Goal: Task Accomplishment & Management: Manage account settings

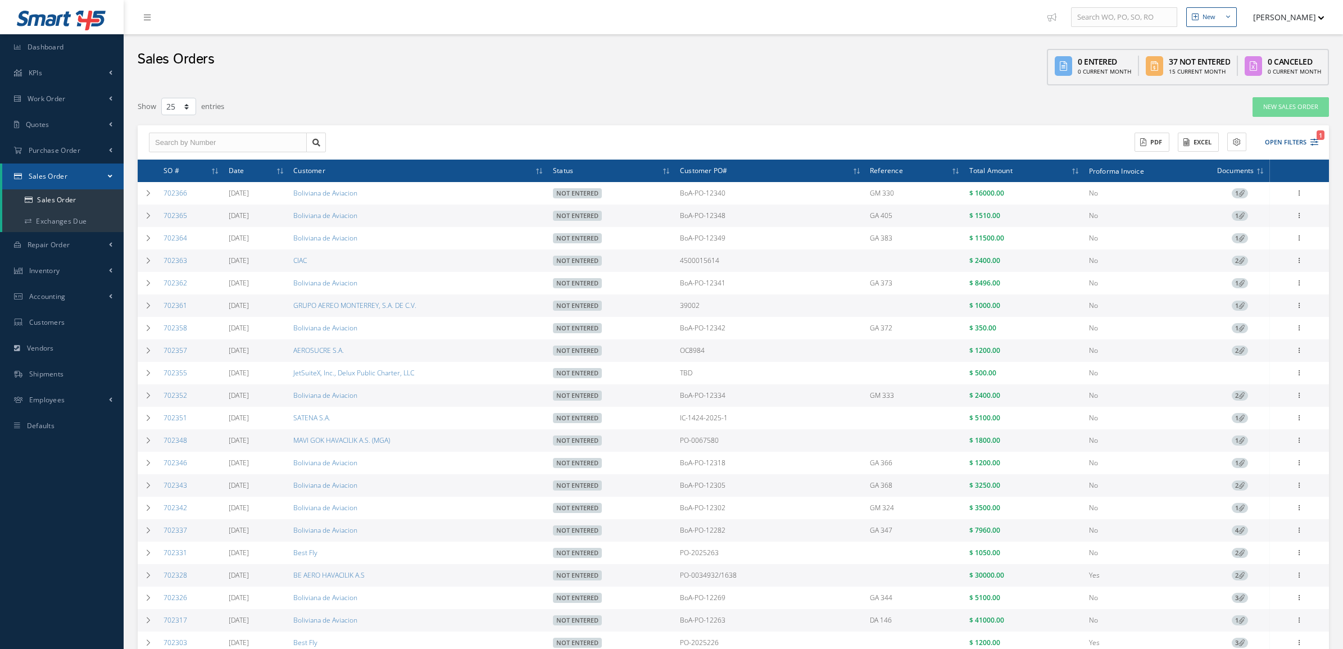
select select "25"
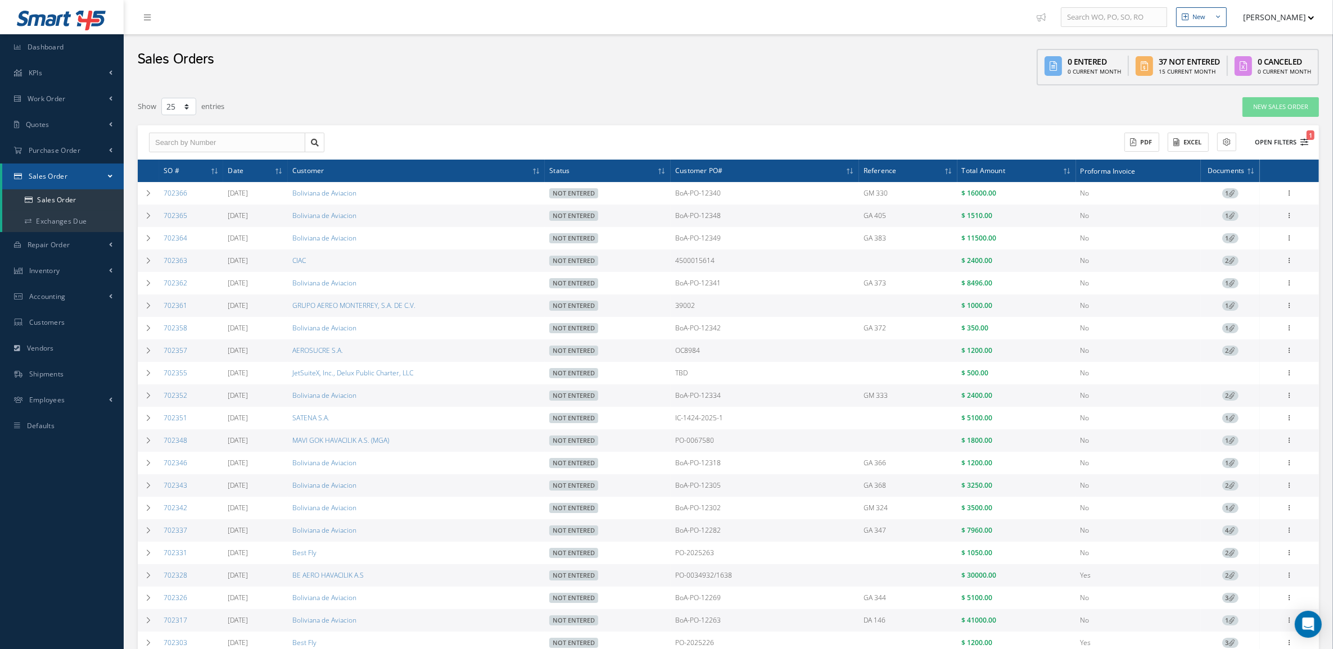
click at [1278, 142] on button "Open Filters 1" at bounding box center [1276, 142] width 64 height 19
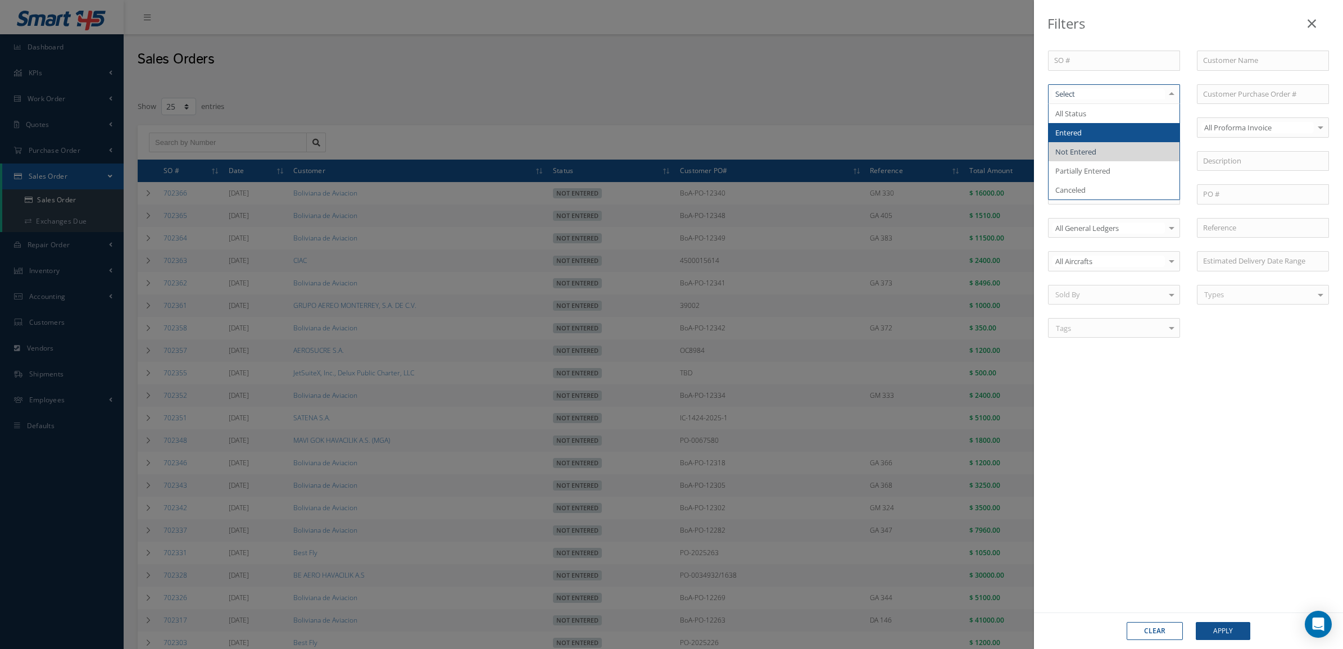
click at [1099, 135] on span "Entered" at bounding box center [1114, 132] width 131 height 19
click at [1239, 66] on input "text" at bounding box center [1263, 61] width 132 height 20
type input "s"
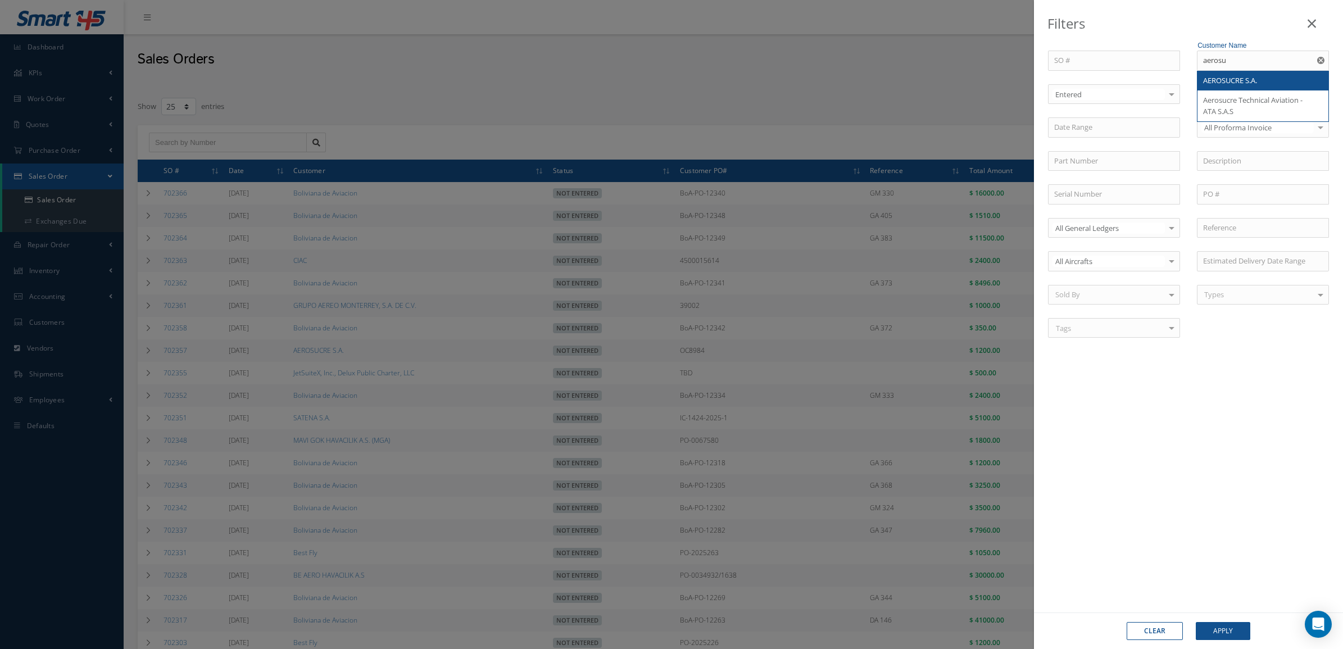
click at [1257, 80] on span "AEROSUCRE S.A." at bounding box center [1230, 80] width 54 height 10
type input "AEROSUCRE S.A."
click at [1214, 168] on input "text" at bounding box center [1263, 161] width 132 height 20
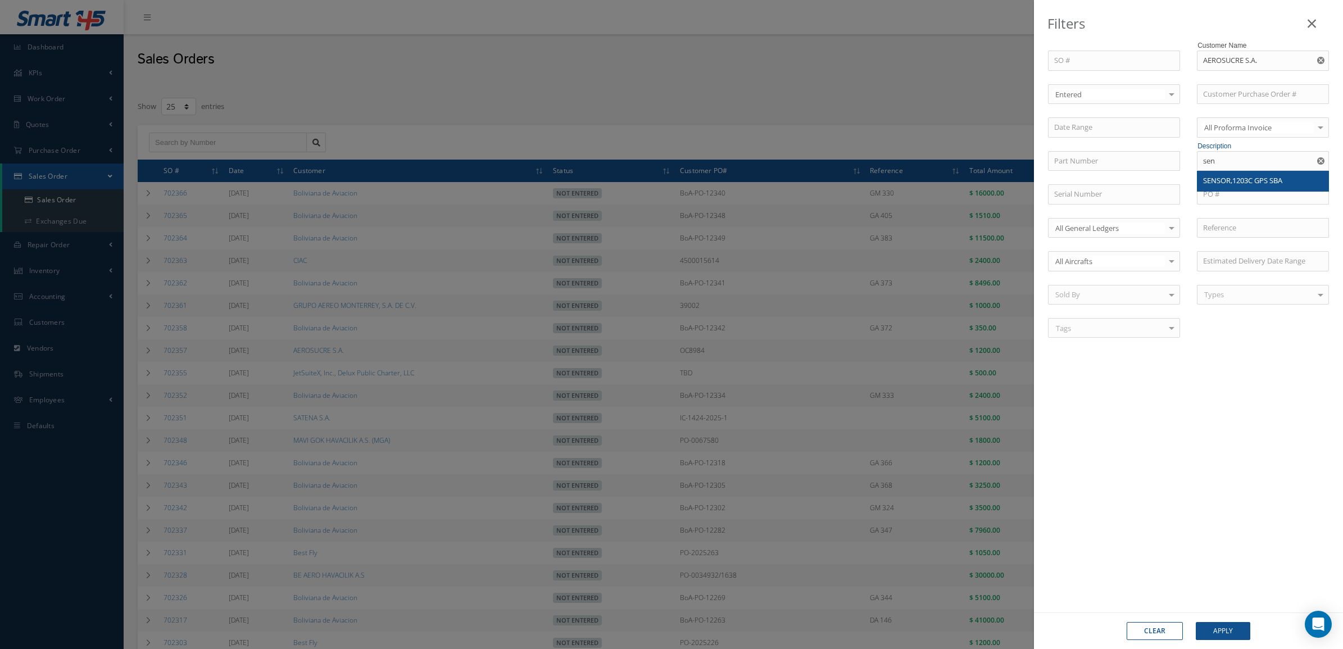
click at [1225, 178] on span "SENSOR,1203C GPS SBA" at bounding box center [1242, 180] width 79 height 10
type input "SENSOR,1203C GPS SBA"
click at [1219, 625] on button "Apply" at bounding box center [1223, 631] width 55 height 18
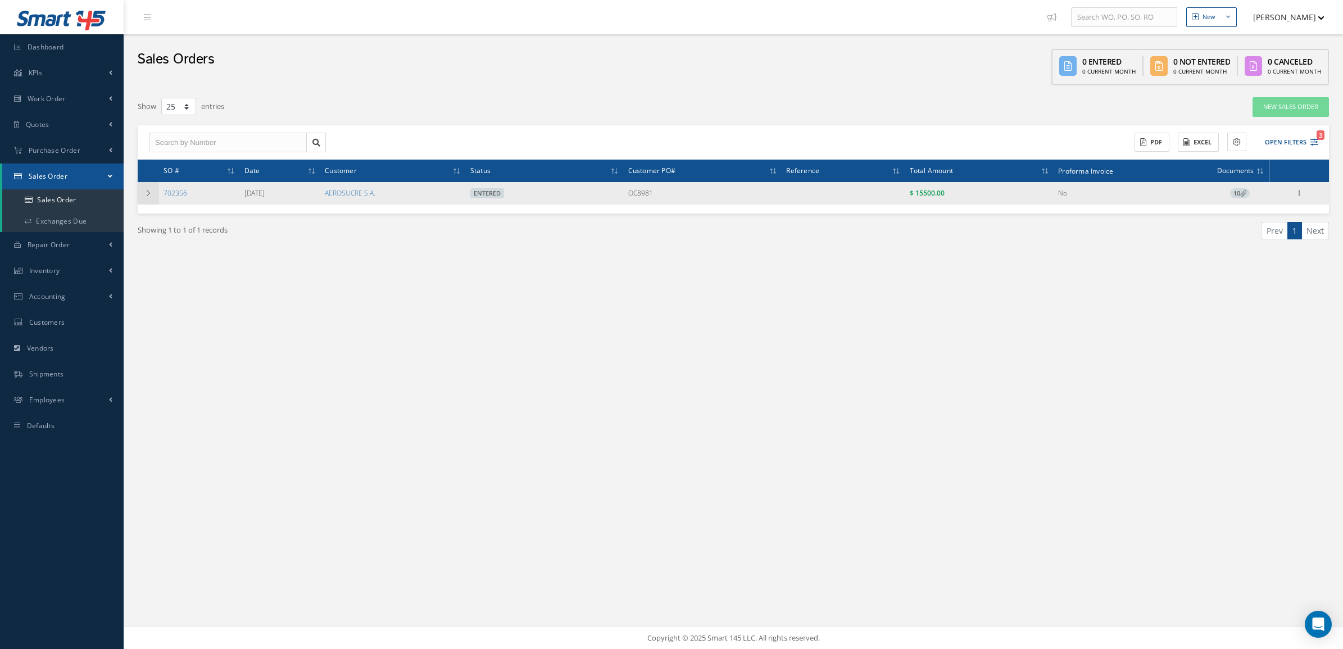
click at [142, 202] on td at bounding box center [148, 193] width 21 height 22
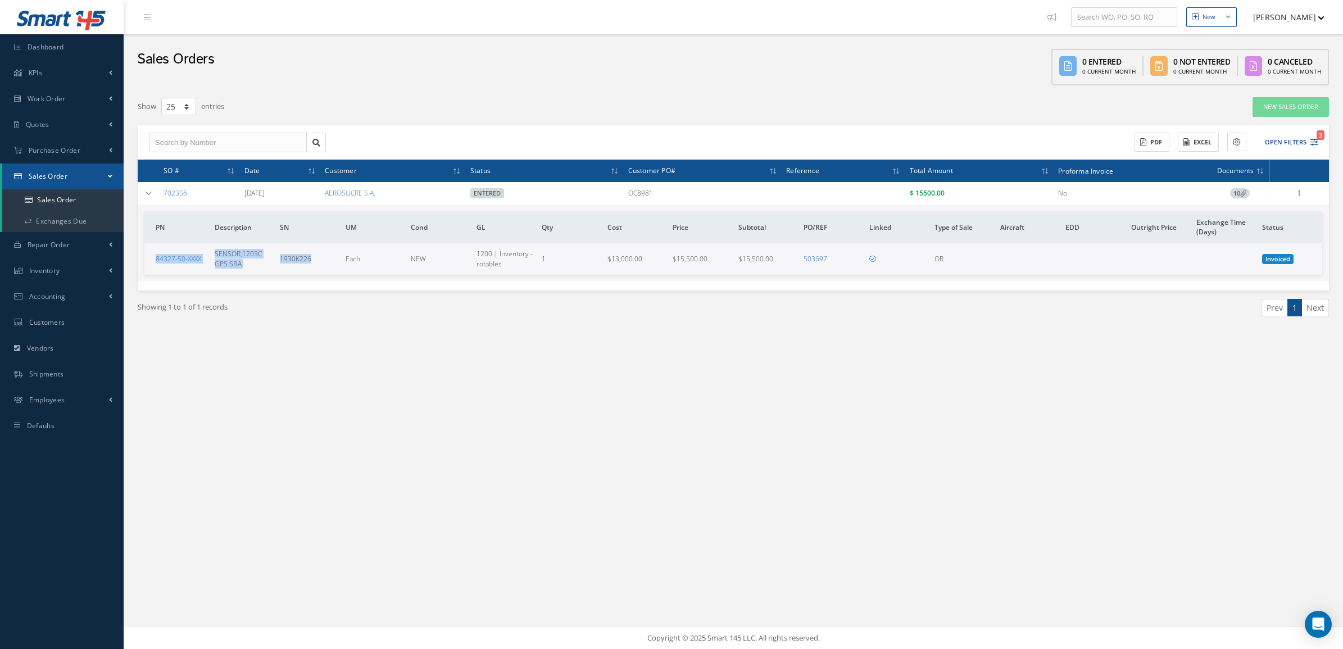
drag, startPoint x: 152, startPoint y: 262, endPoint x: 316, endPoint y: 268, distance: 164.2
click at [316, 268] on tr "84327-50-XXXX SENSOR,1203C GPS SBA 1930K226 Each NEW 1200 | Inventory - rotable…" at bounding box center [733, 258] width 1178 height 31
copy tr "84327-50-XXXX SENSOR,1203C GPS SBA 1930K226"
drag, startPoint x: 634, startPoint y: 200, endPoint x: 683, endPoint y: 197, distance: 49.0
click at [0, 0] on tr "702356 09/09/2025 AEROSUCRE S.A. Entered OC8981 $ 15500.00 No 10 Reverse Sales …" at bounding box center [0, 0] width 0 height 0
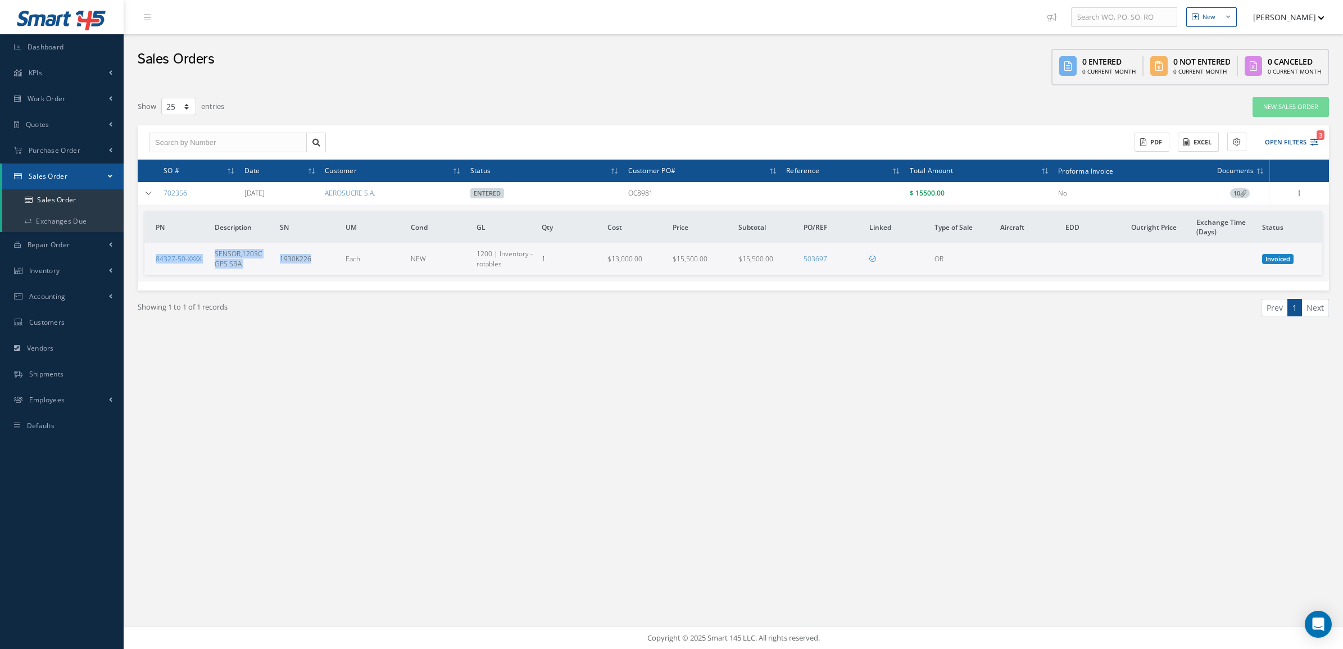
copy tr "OC8981"
click at [817, 259] on link "503697" at bounding box center [816, 259] width 24 height 10
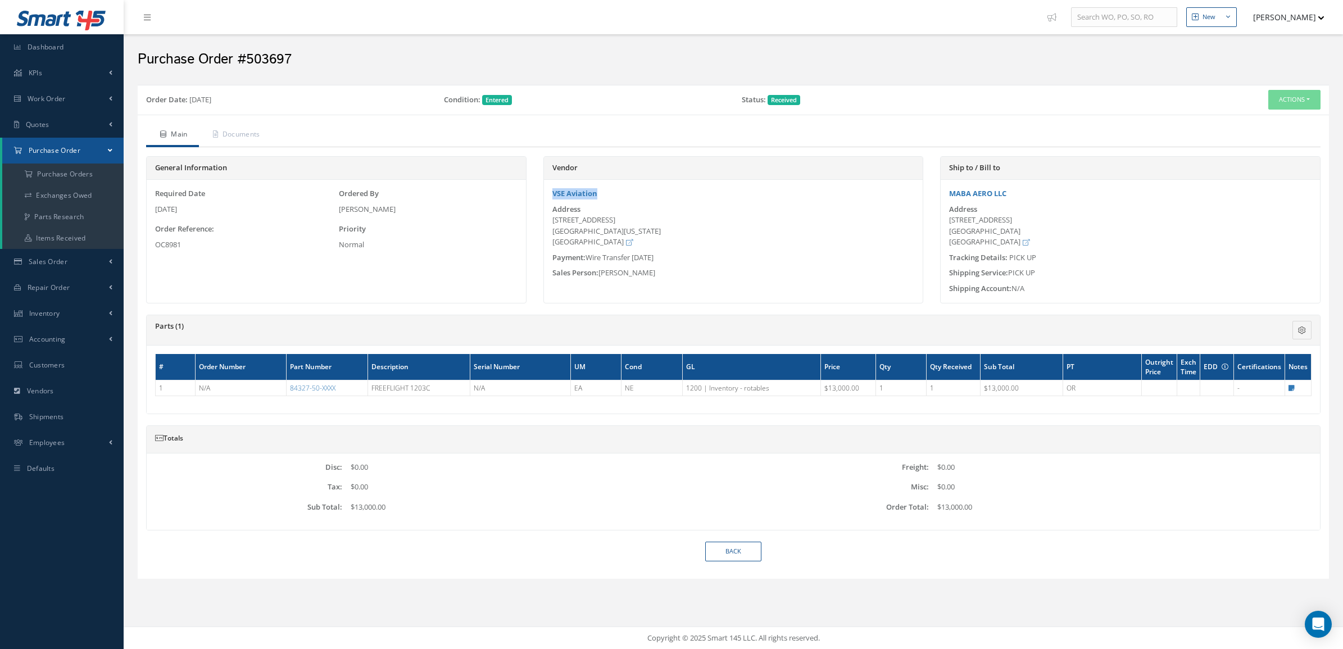
drag, startPoint x: 546, startPoint y: 201, endPoint x: 599, endPoint y: 198, distance: 52.4
click at [599, 198] on div "VSE Aviation Address 3361 Enterprise Way , FL Miramar, Florida 33027 United Sta…" at bounding box center [733, 233] width 379 height 90
copy link "VSE Aviation"
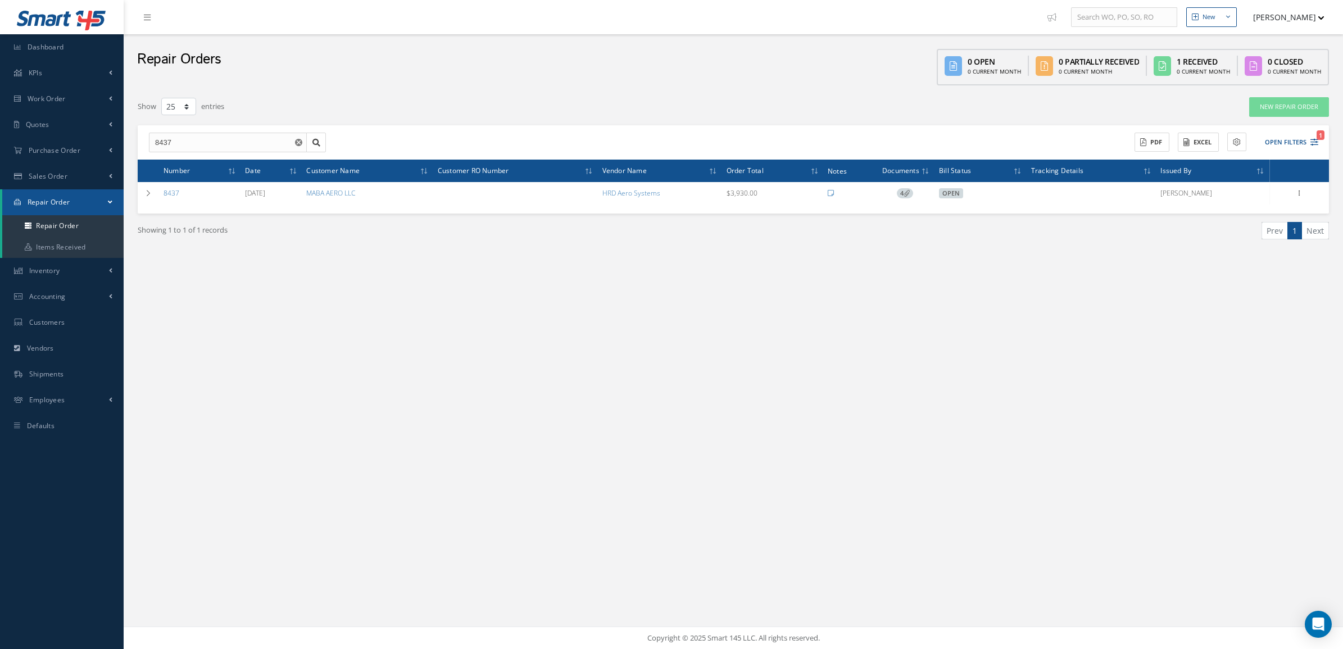
select select "25"
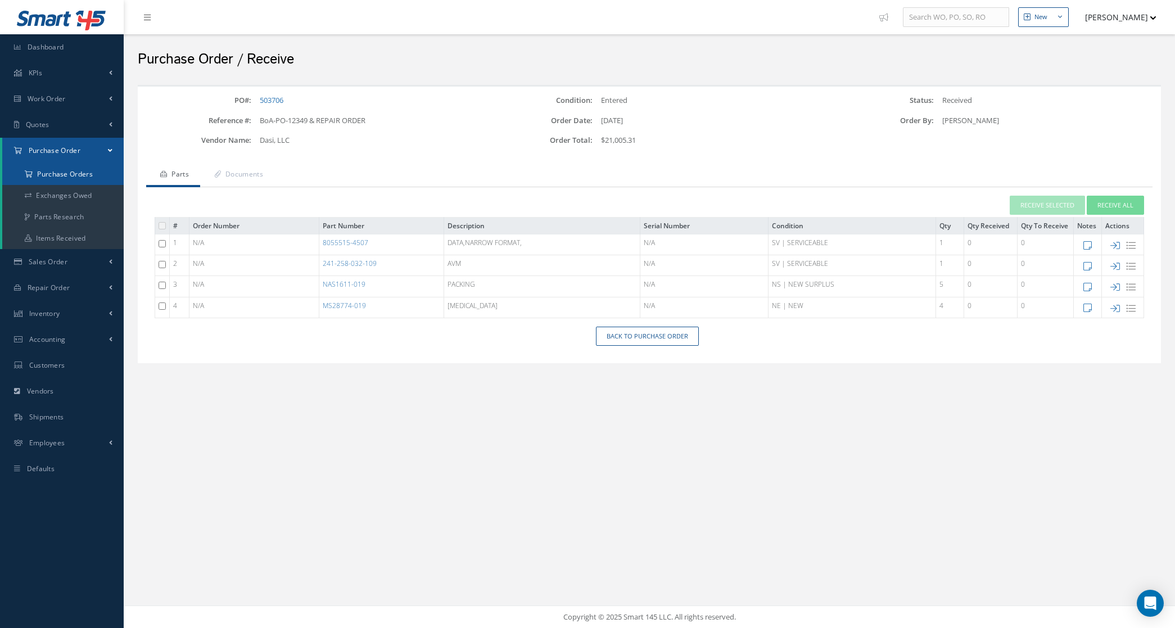
click at [52, 176] on a=1&status_id=2&status_id=3&status_id=5&collapsedFilters"] "Purchase Orders" at bounding box center [62, 174] width 121 height 21
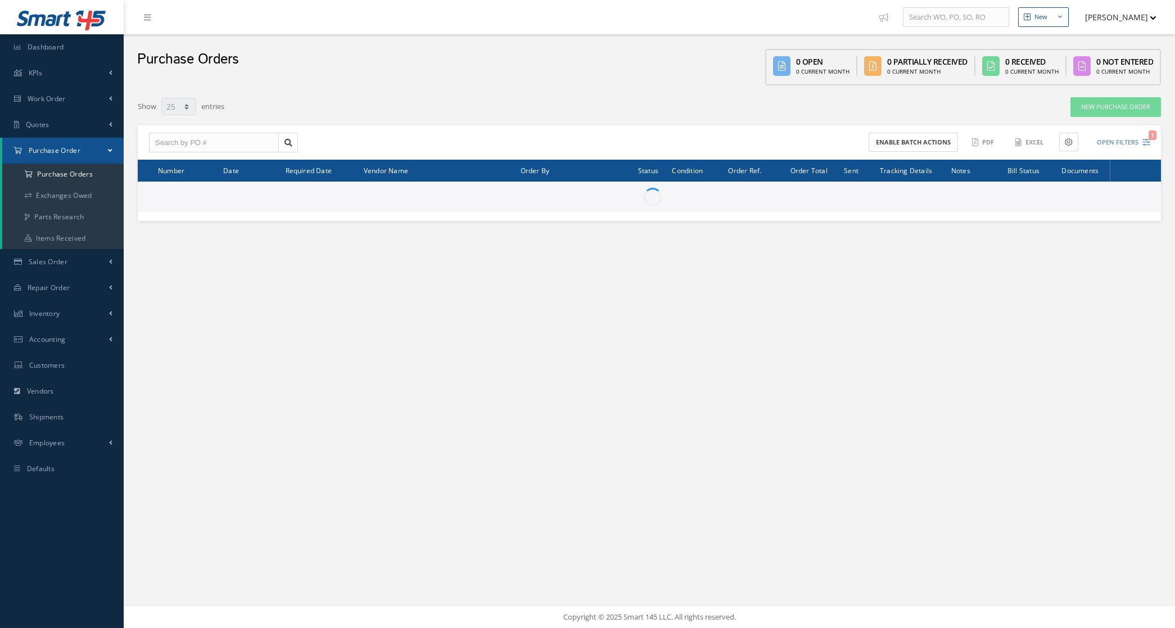
select select "25"
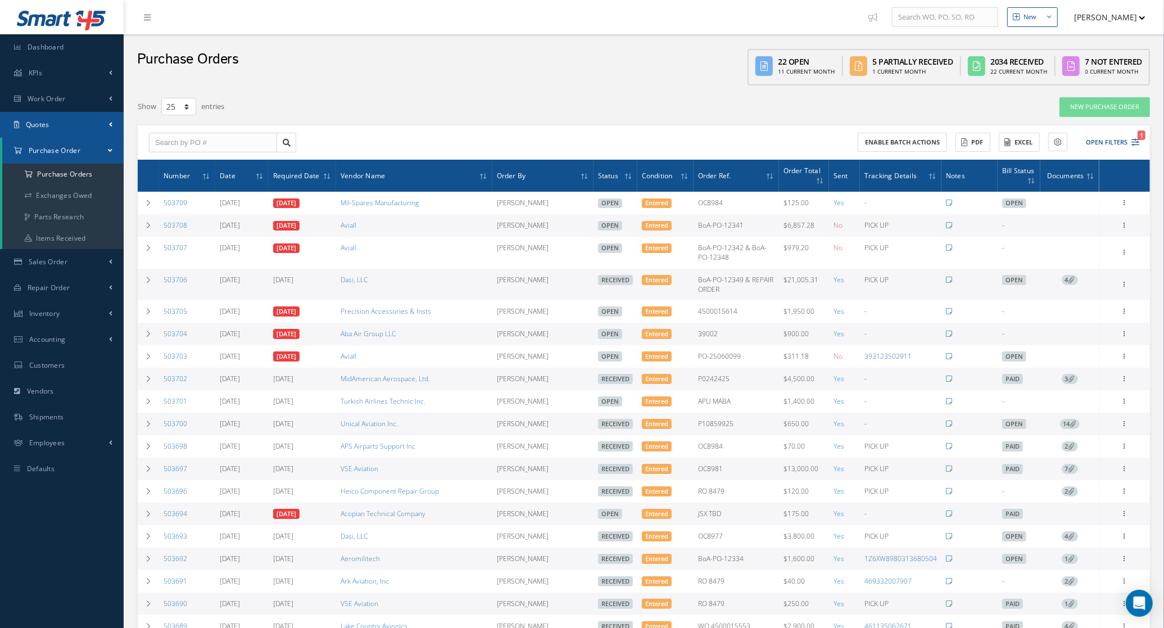
click at [51, 127] on link "Quotes" at bounding box center [62, 125] width 124 height 26
click at [66, 147] on link "Customers Quotes" at bounding box center [62, 148] width 121 height 21
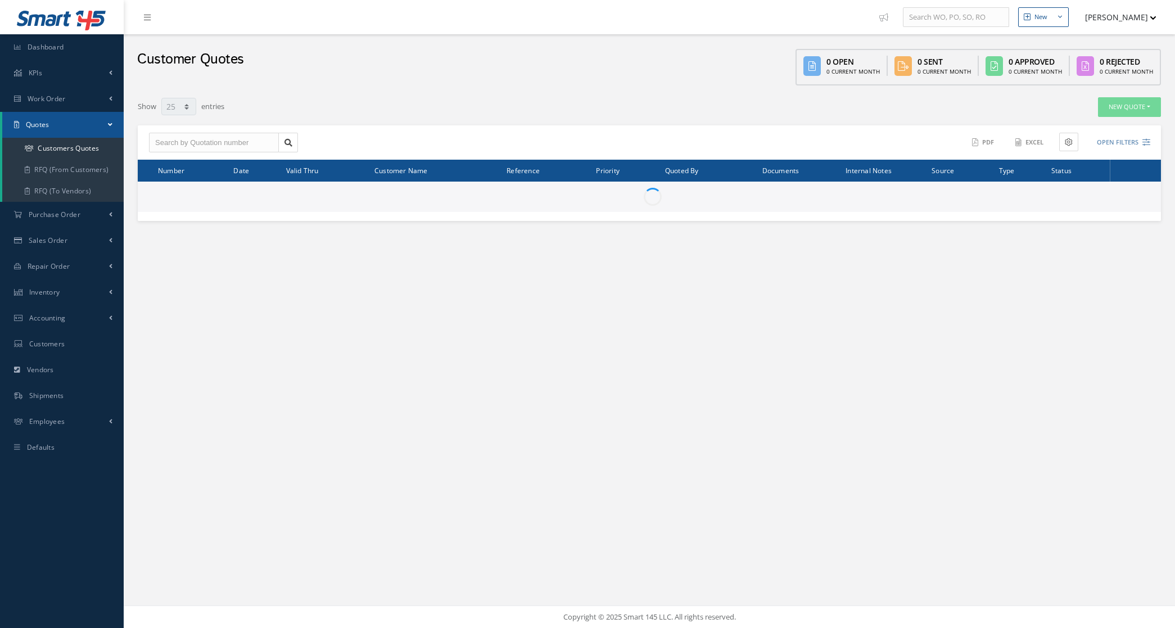
select select "25"
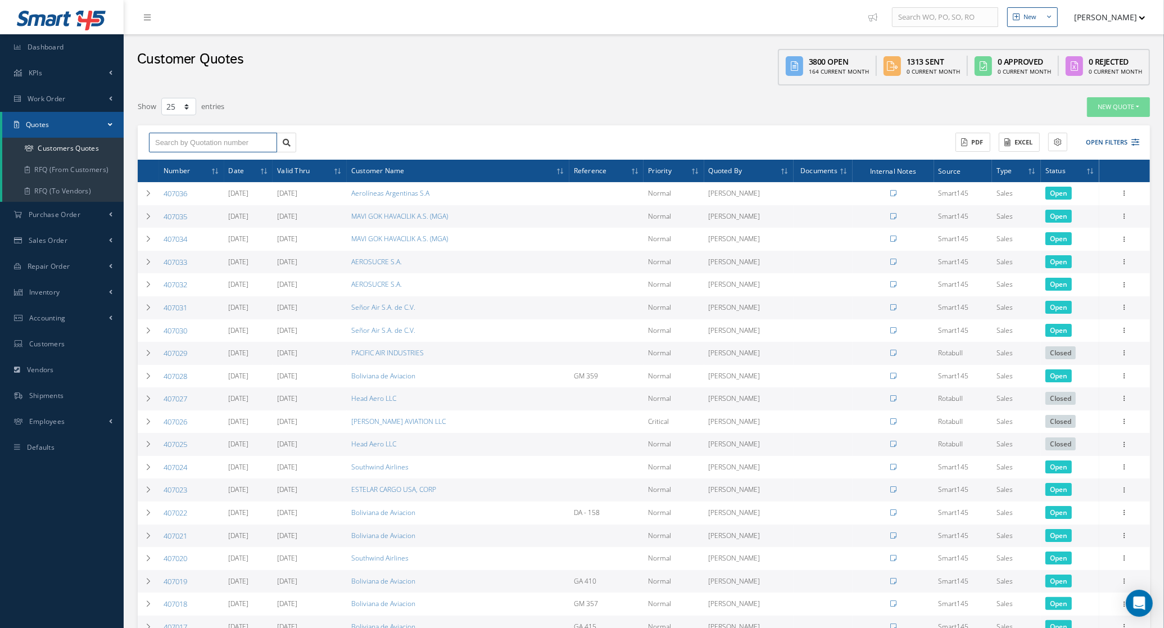
click at [210, 139] on input "text" at bounding box center [213, 143] width 128 height 20
type input "406733"
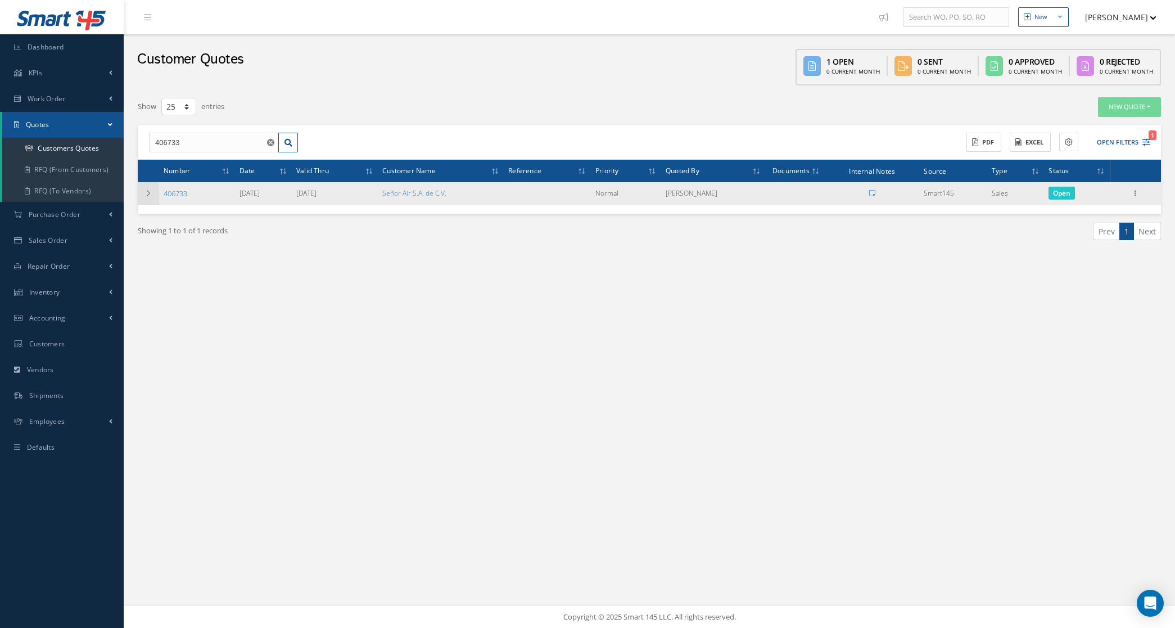
click at [150, 200] on td at bounding box center [148, 193] width 21 height 23
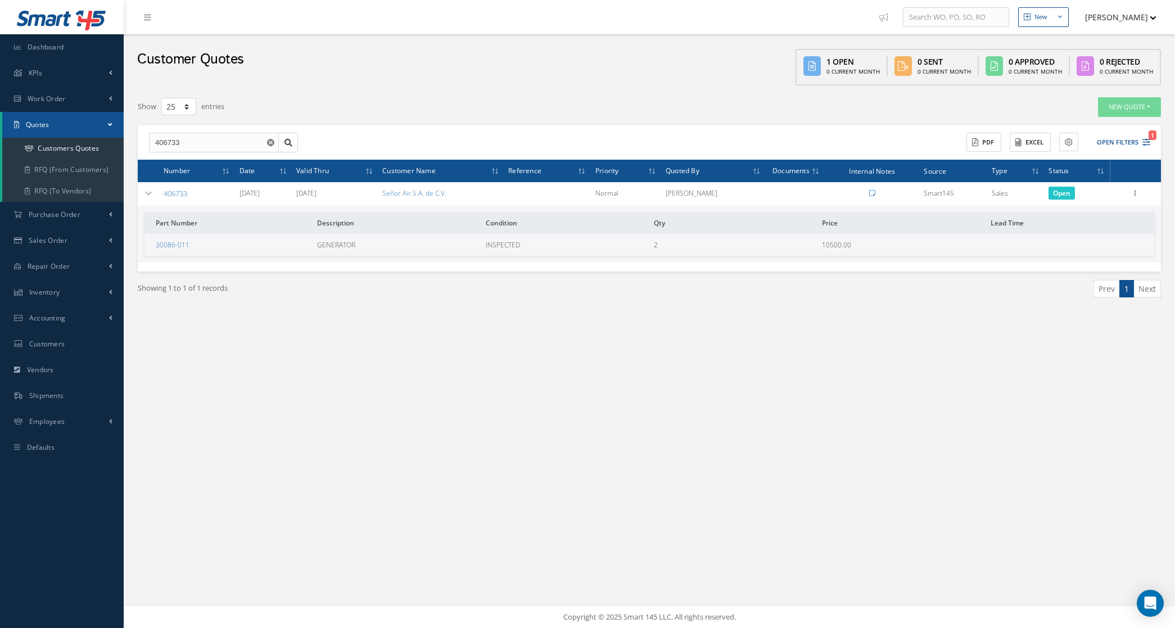
drag, startPoint x: 474, startPoint y: 189, endPoint x: 388, endPoint y: 185, distance: 85.5
click at [0, 0] on tr "406733 08/25/2025 09/24/2025 Señor Air S.A. de C.V. Normal Martin Grimaldo Smar…" at bounding box center [0, 0] width 0 height 0
copy tr "Señor Air S.A. de C.V."
click at [33, 150] on icon at bounding box center [29, 148] width 8 height 7
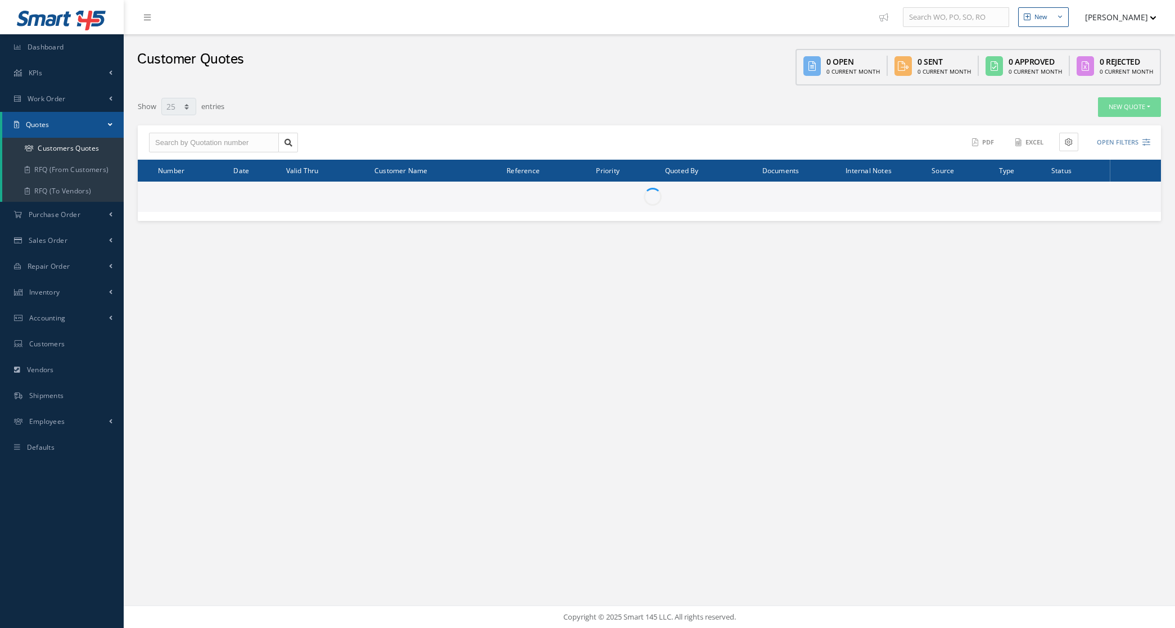
select select "25"
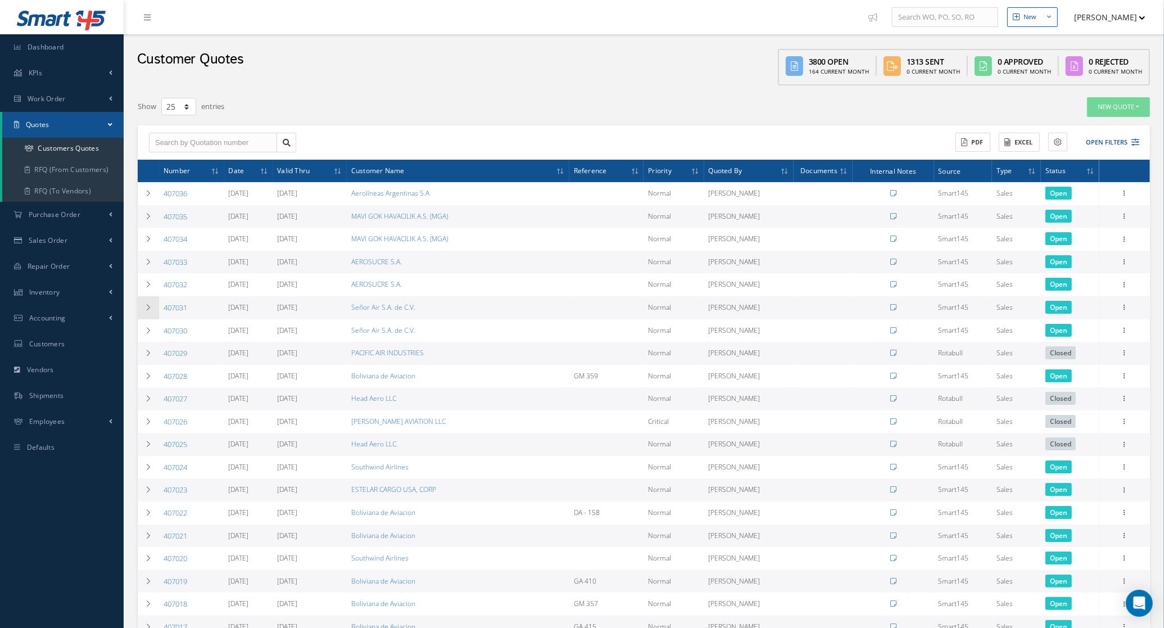
click at [147, 313] on td at bounding box center [148, 307] width 21 height 23
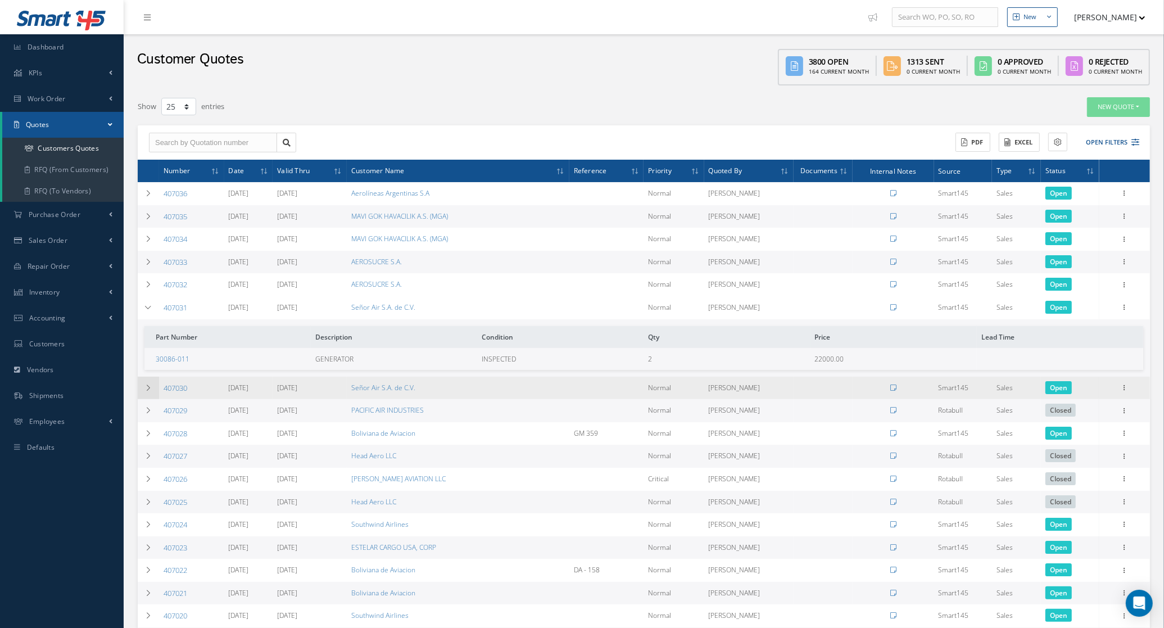
click at [144, 393] on td at bounding box center [148, 388] width 21 height 23
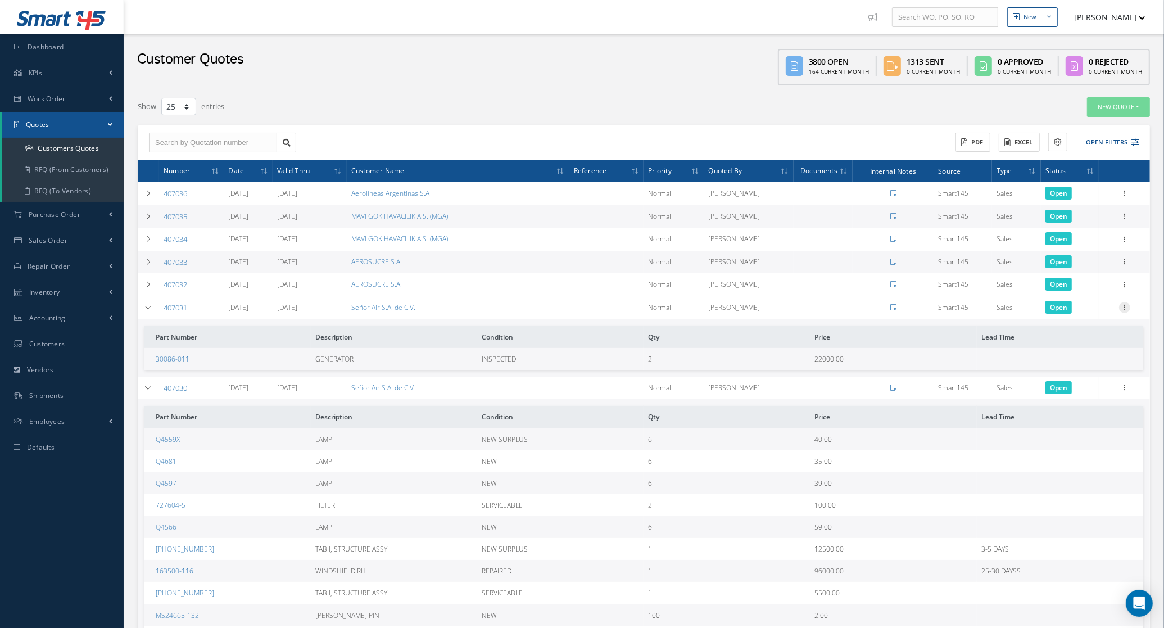
click at [1123, 307] on icon at bounding box center [1124, 306] width 11 height 9
click at [1081, 371] on link "Convert to Sales Order" at bounding box center [1073, 376] width 89 height 23
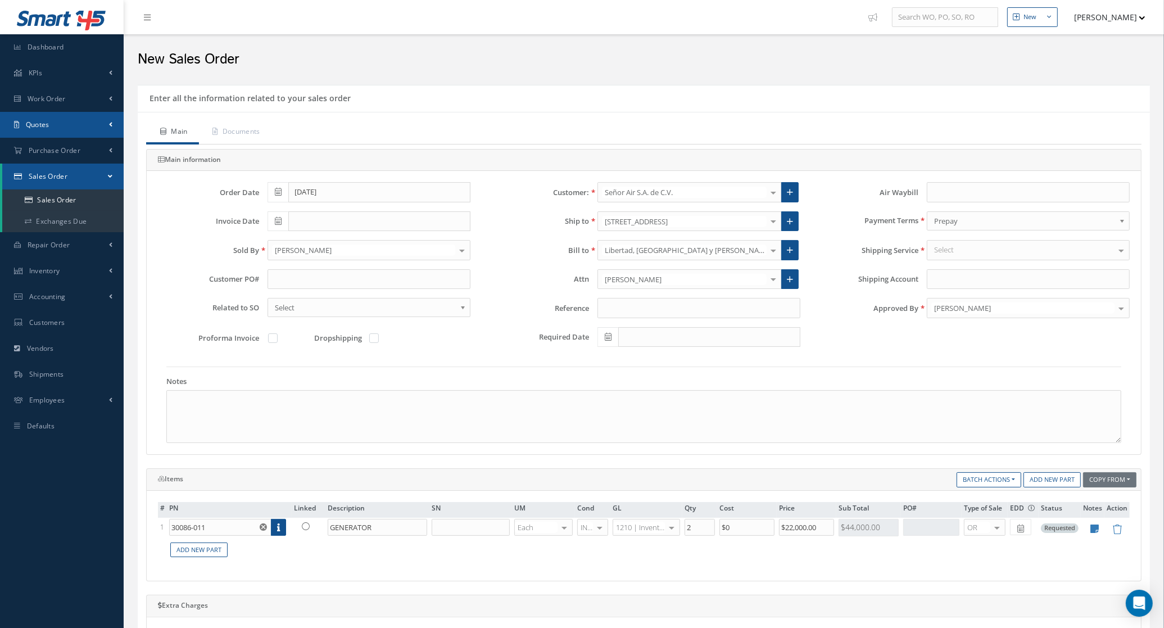
click at [57, 124] on link "Quotes" at bounding box center [62, 125] width 124 height 26
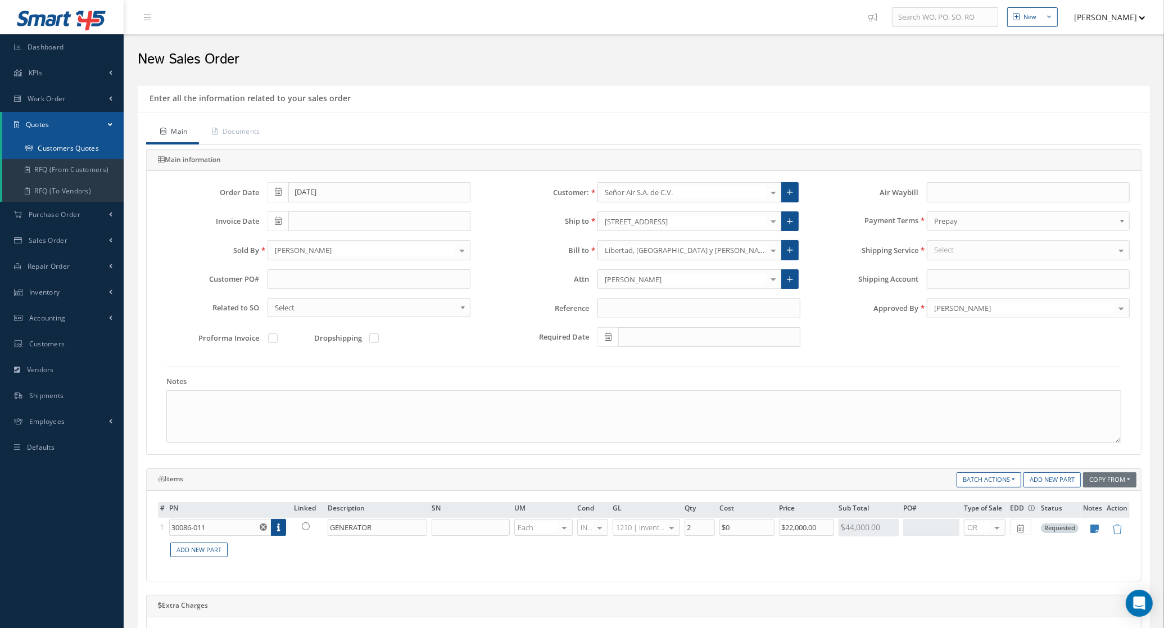
click at [58, 145] on link "Customers Quotes" at bounding box center [62, 148] width 121 height 21
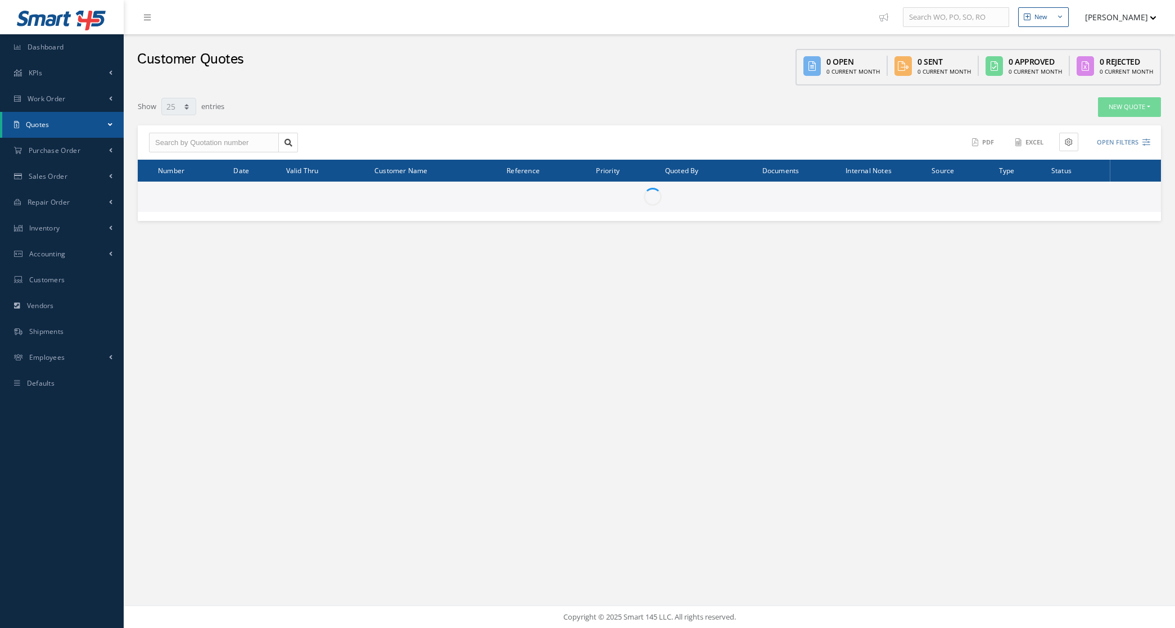
select select "25"
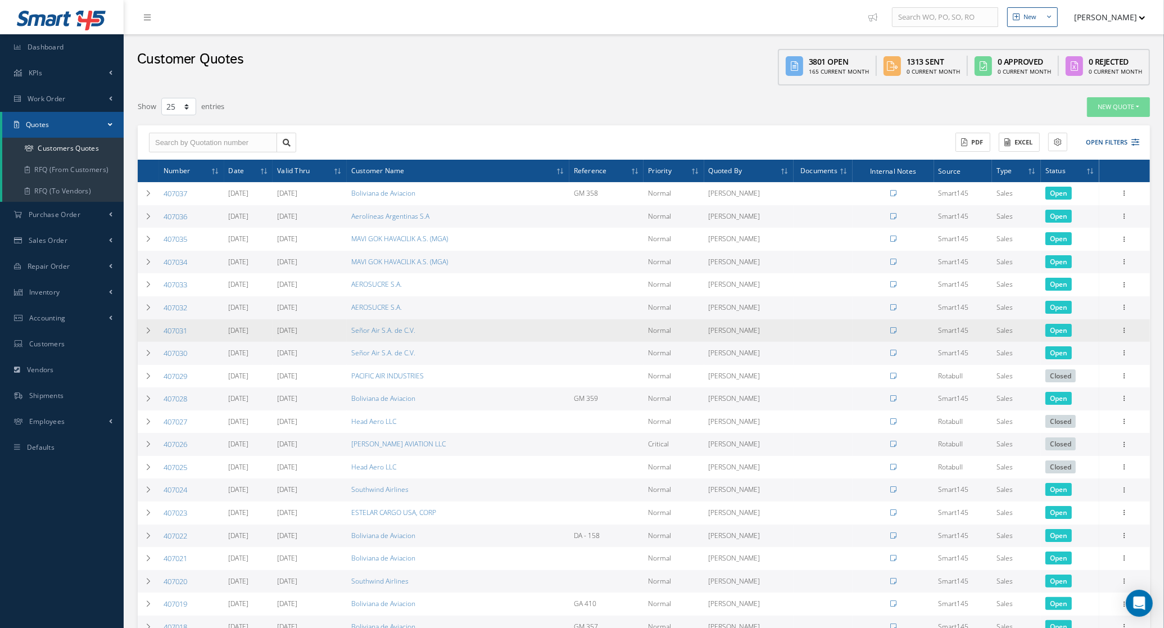
drag, startPoint x: 192, startPoint y: 331, endPoint x: 162, endPoint y: 329, distance: 30.4
click at [162, 329] on td "407031" at bounding box center [191, 330] width 65 height 23
click at [144, 332] on icon at bounding box center [148, 330] width 8 height 7
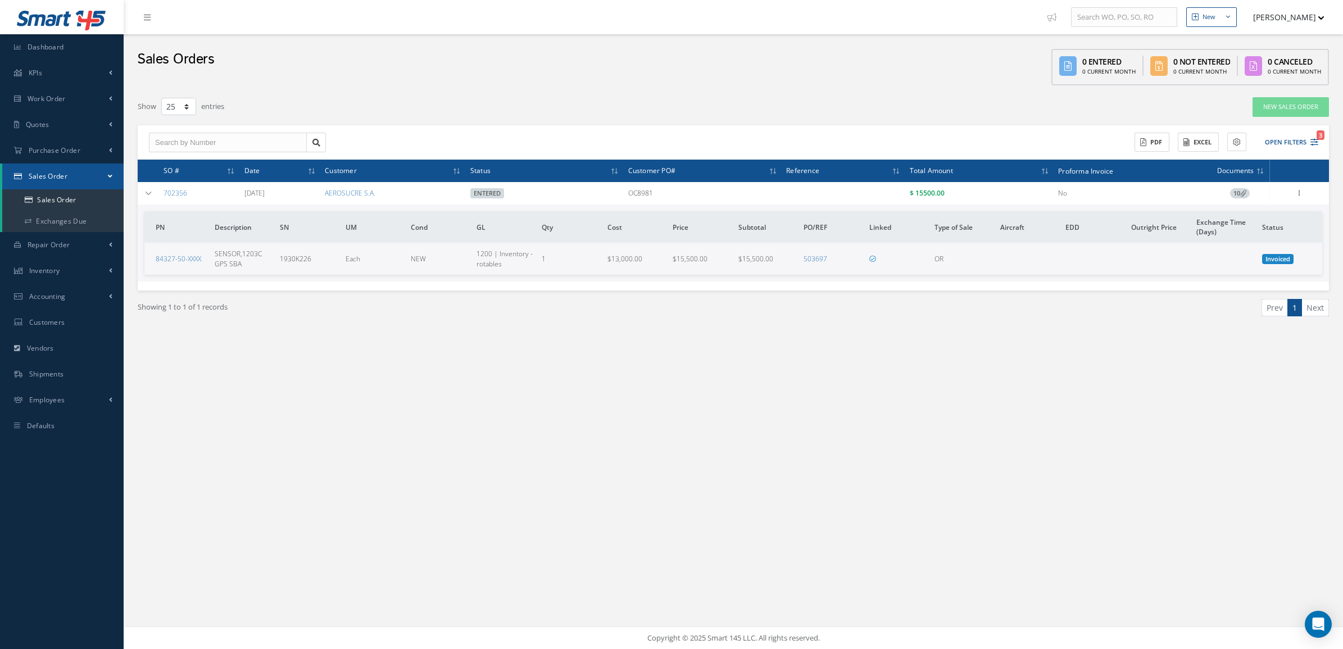
select select "25"
click at [69, 198] on link "Sales Order" at bounding box center [62, 199] width 121 height 21
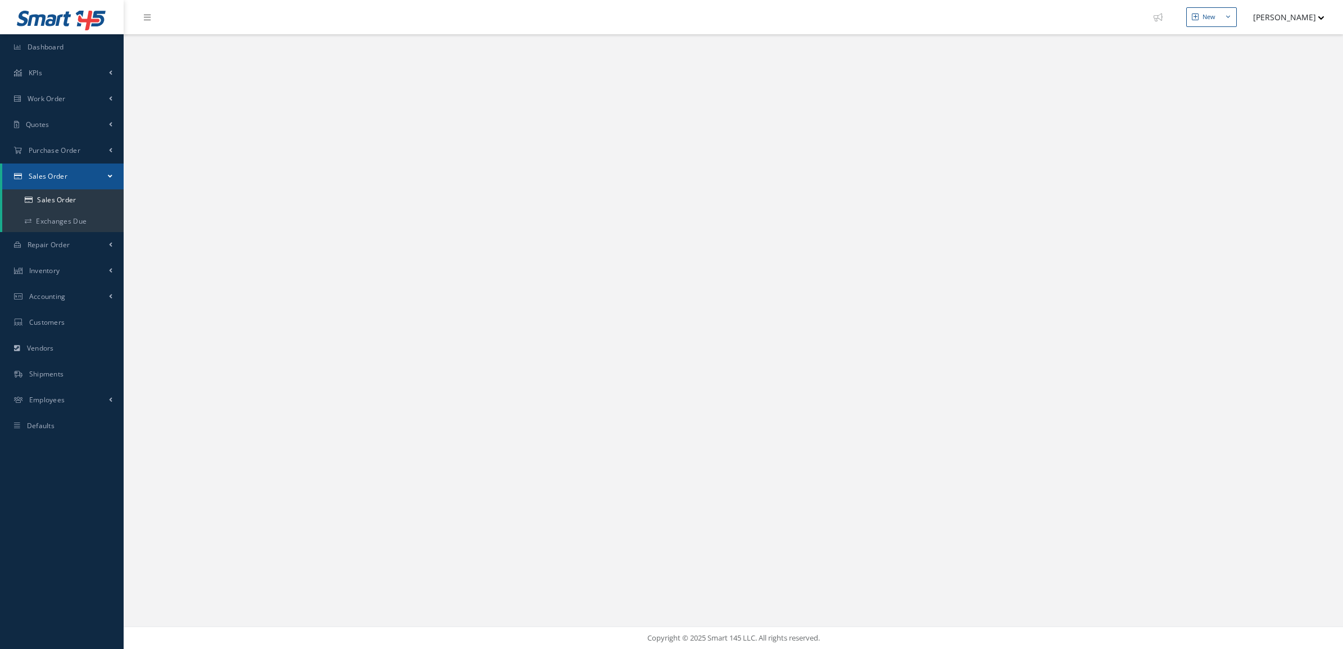
select select "25"
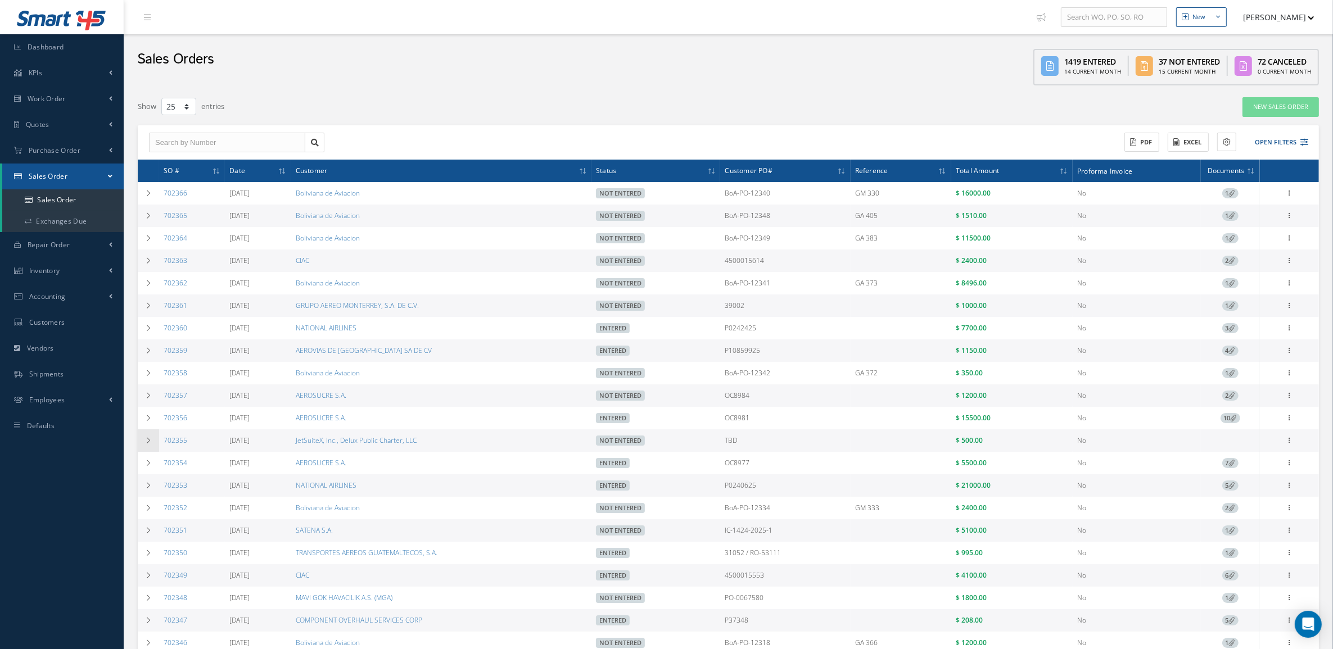
click at [150, 437] on td at bounding box center [148, 440] width 21 height 22
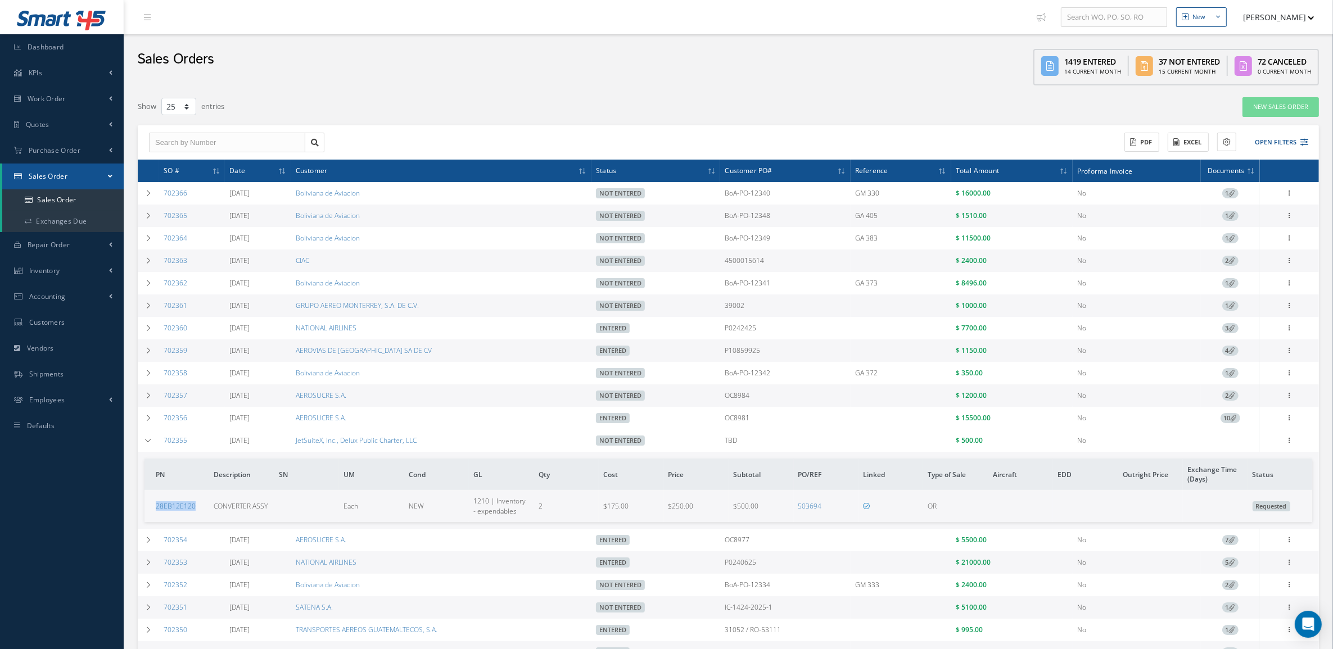
drag, startPoint x: 191, startPoint y: 510, endPoint x: 146, endPoint y: 513, distance: 45.1
click at [146, 513] on td "28EB12E120" at bounding box center [176, 505] width 65 height 31
copy link "28EB12E120"
click at [201, 517] on td "28EB12E120" at bounding box center [176, 505] width 65 height 31
drag, startPoint x: 197, startPoint y: 512, endPoint x: 146, endPoint y: 510, distance: 51.2
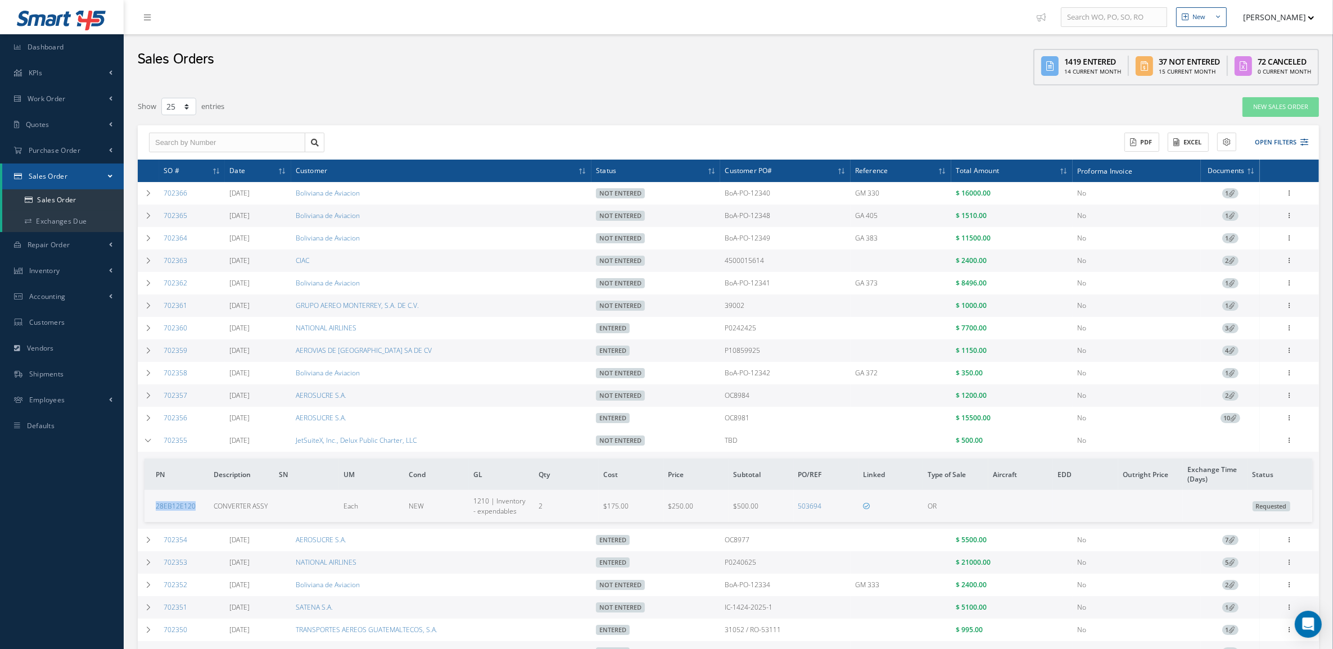
click at [146, 510] on td "28EB12E120" at bounding box center [176, 505] width 65 height 31
copy link "28EB12E120"
click at [1285, 443] on icon at bounding box center [1289, 439] width 11 height 9
click at [1256, 467] on link "Edit" at bounding box center [1237, 462] width 89 height 15
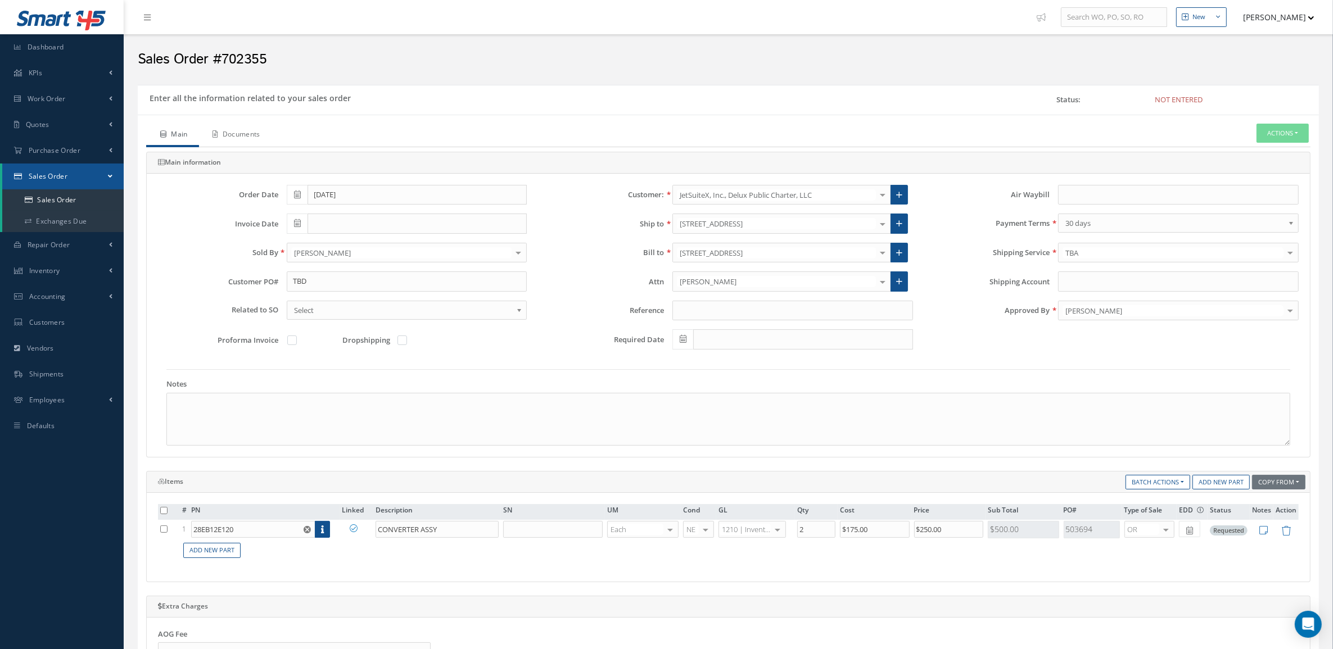
click at [239, 128] on link "Documents" at bounding box center [235, 136] width 73 height 24
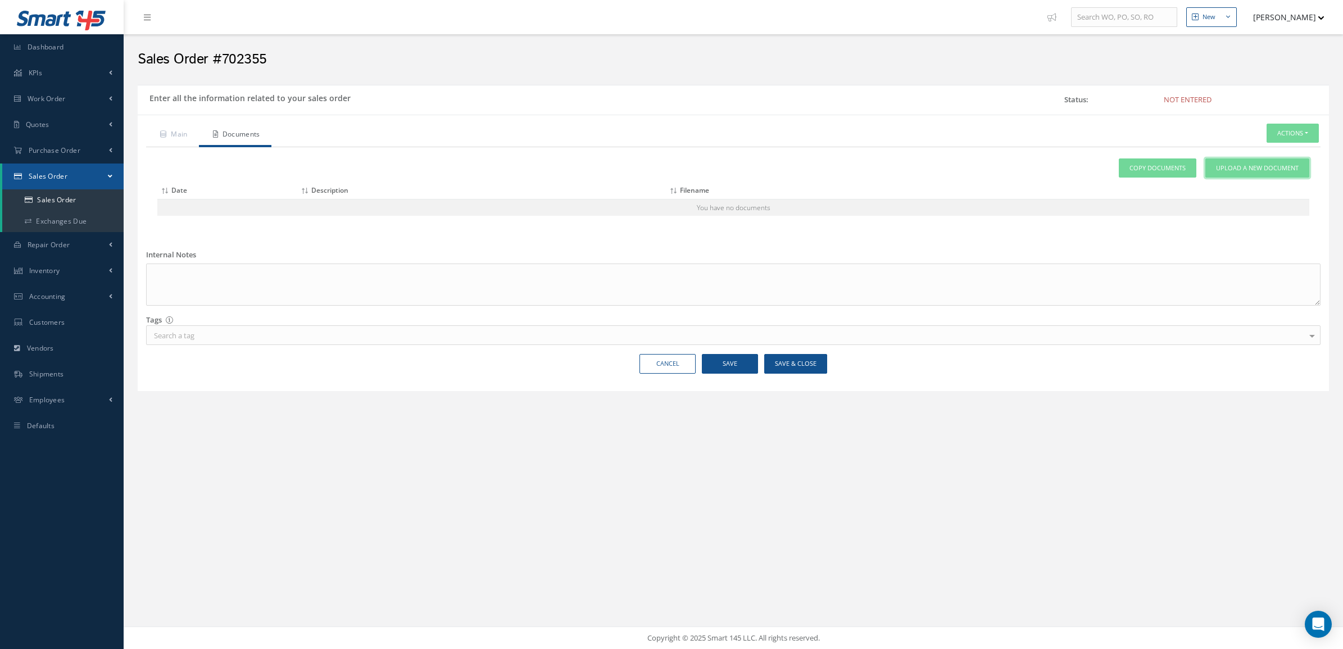
click at [1231, 173] on span "Upload a New Document" at bounding box center [1257, 169] width 83 height 10
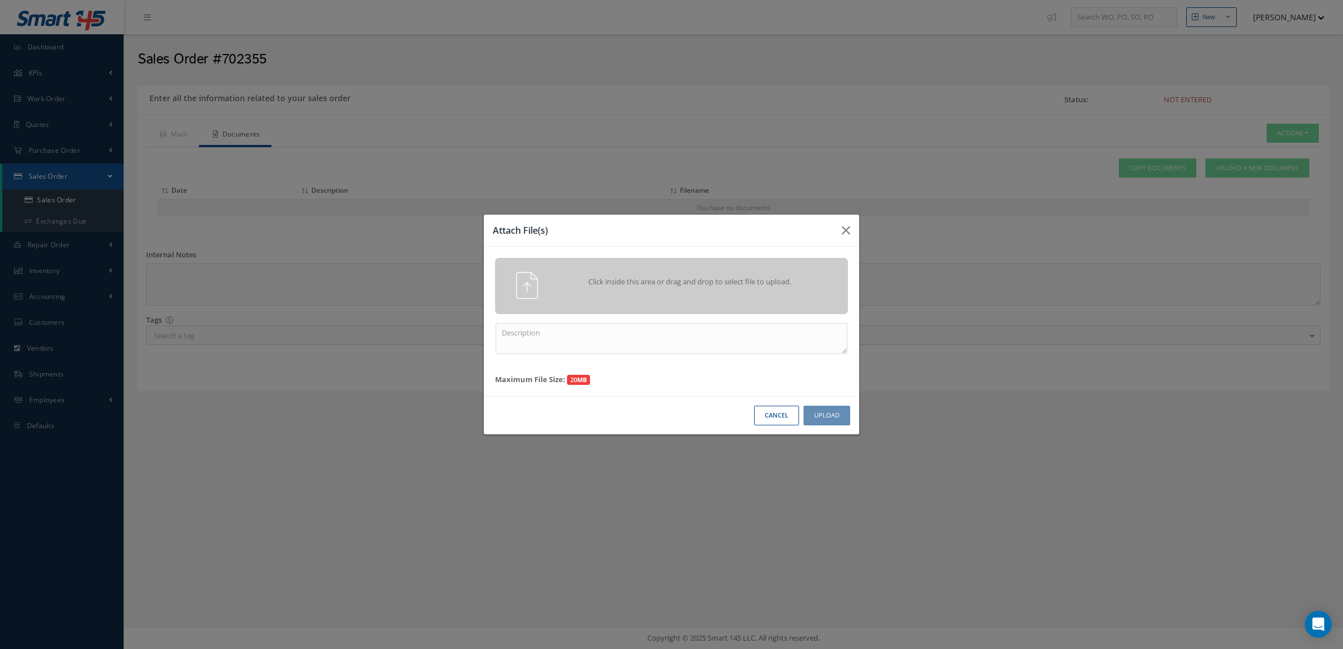
drag, startPoint x: 785, startPoint y: 413, endPoint x: 782, endPoint y: 408, distance: 6.6
click at [785, 414] on button "Cancel" at bounding box center [776, 416] width 45 height 20
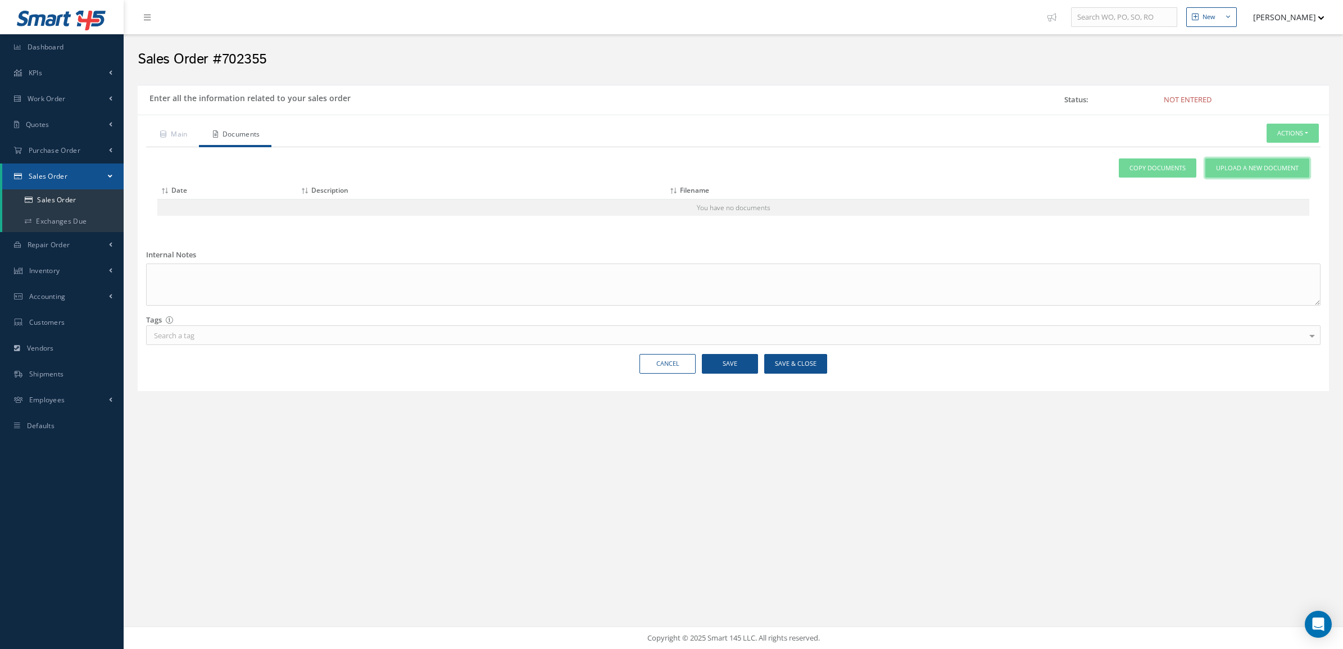
click at [1220, 162] on link "Upload a New Document" at bounding box center [1258, 169] width 104 height 20
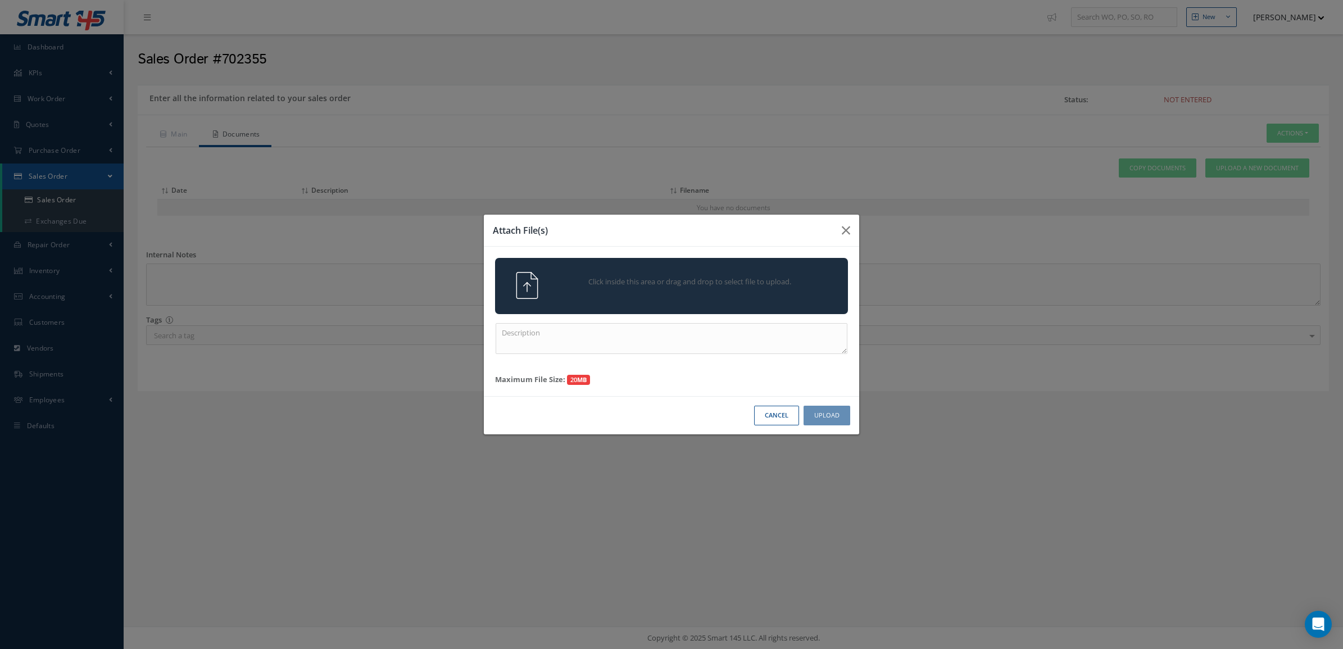
click at [731, 273] on div "Click inside this area or drag and drop to select file to upload." at bounding box center [688, 283] width 278 height 22
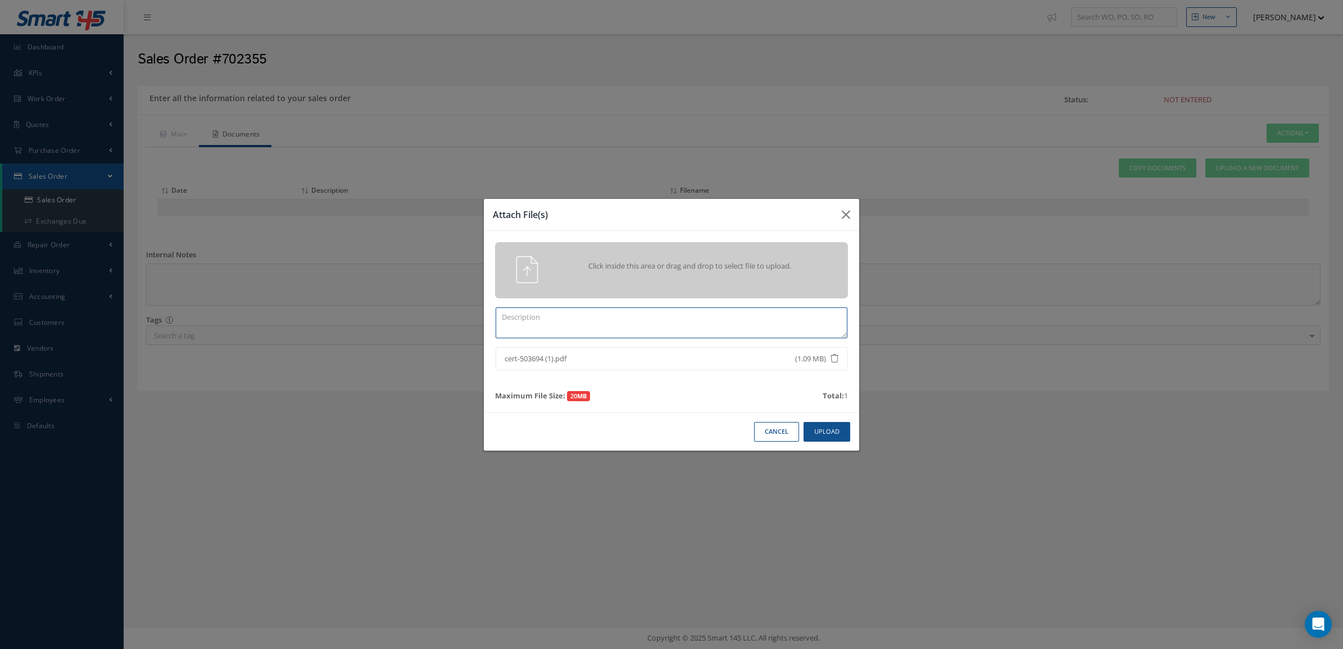
click at [663, 323] on textarea at bounding box center [672, 322] width 352 height 31
type textarea "certs 503694"
click at [810, 430] on button "Upload" at bounding box center [827, 432] width 47 height 20
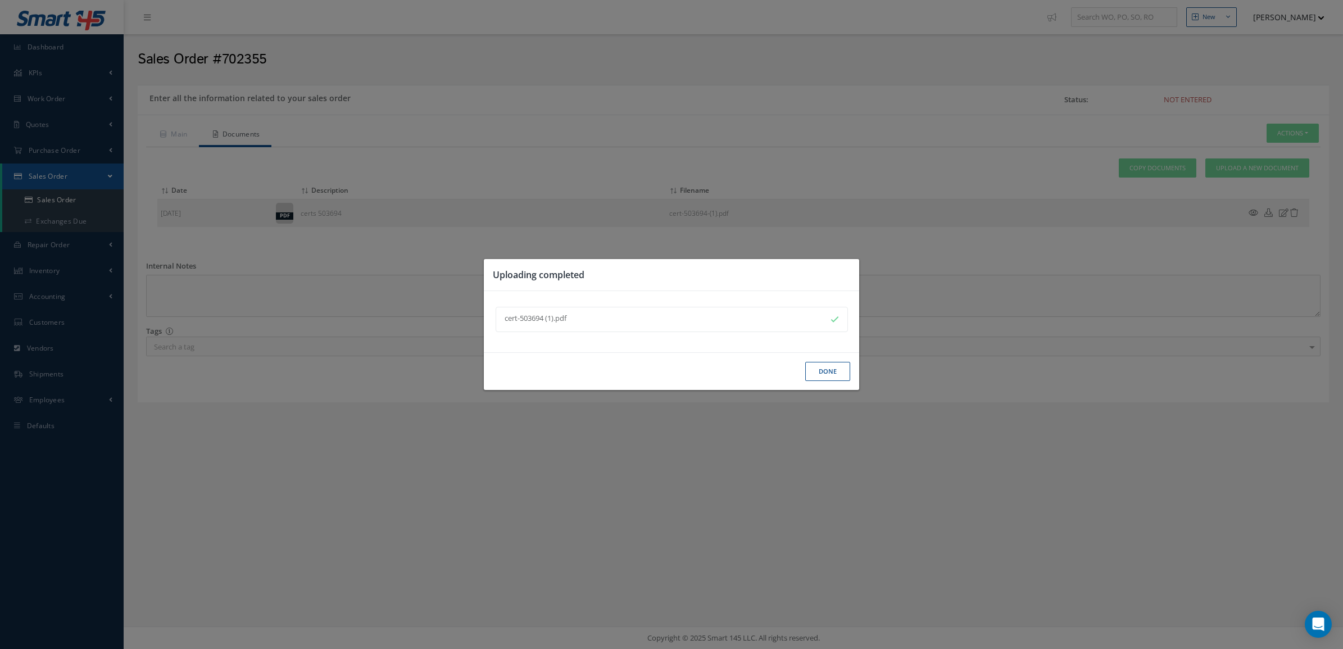
click at [813, 374] on button "Done" at bounding box center [827, 372] width 45 height 20
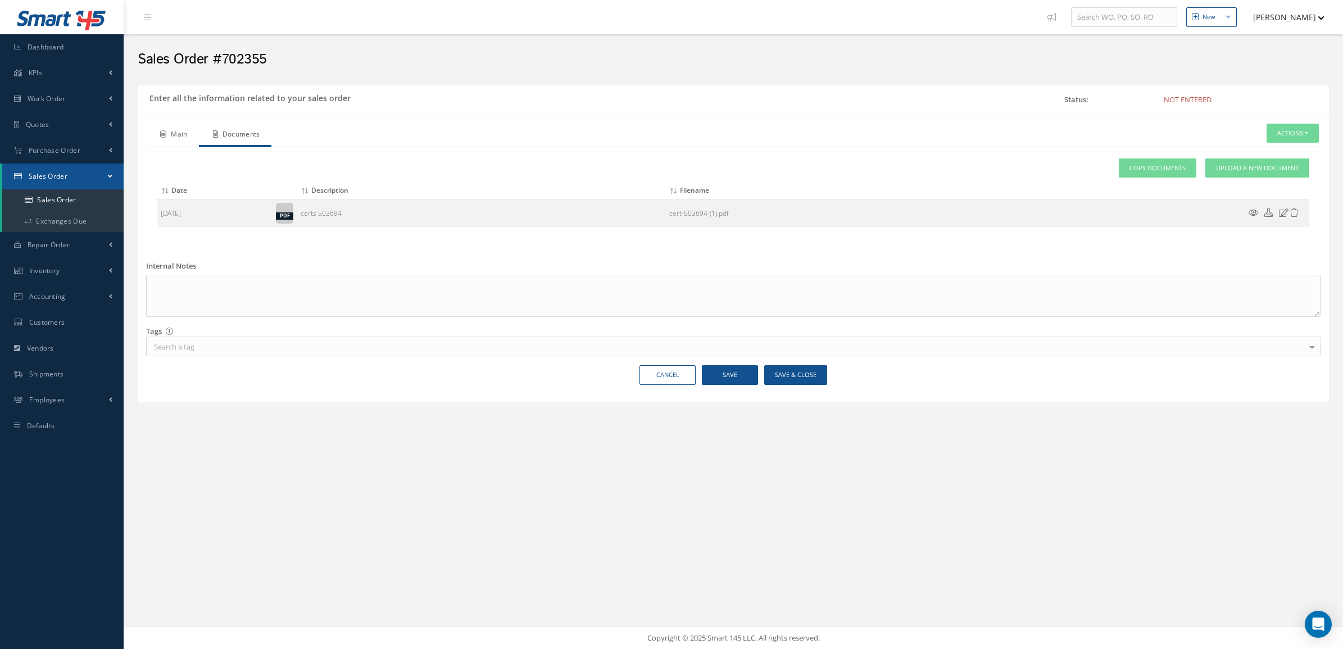
click at [191, 129] on link "Main" at bounding box center [172, 136] width 53 height 24
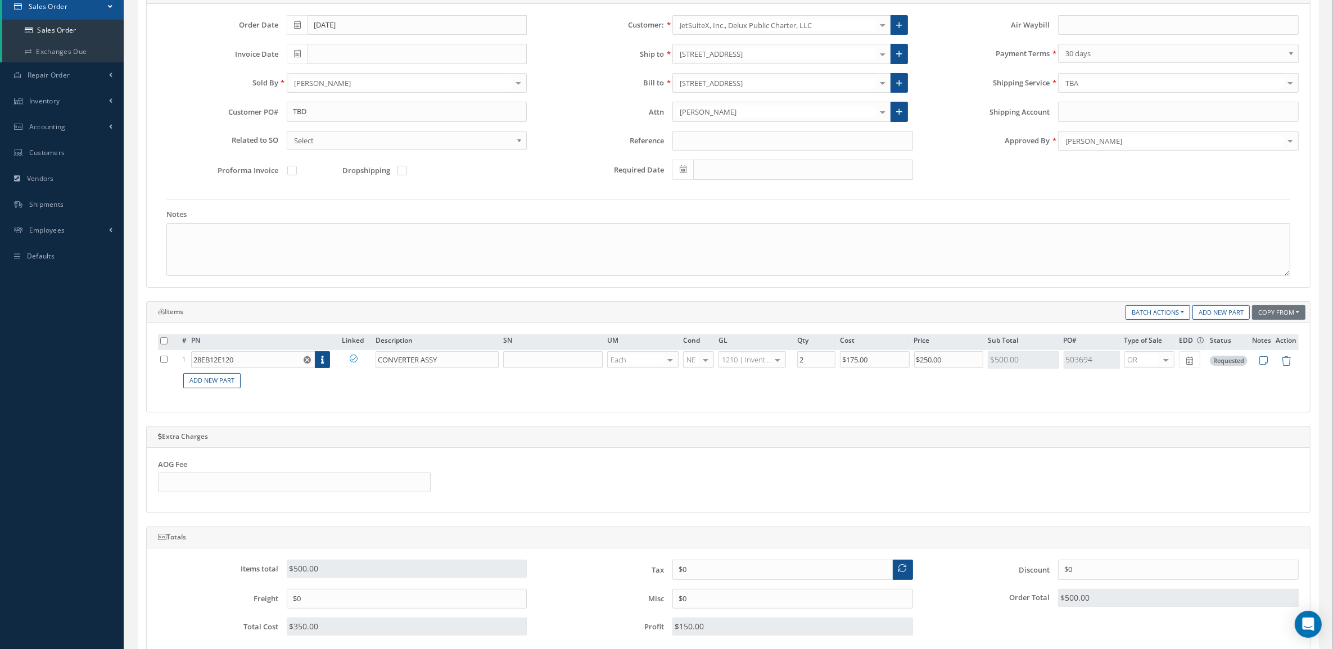
scroll to position [211, 0]
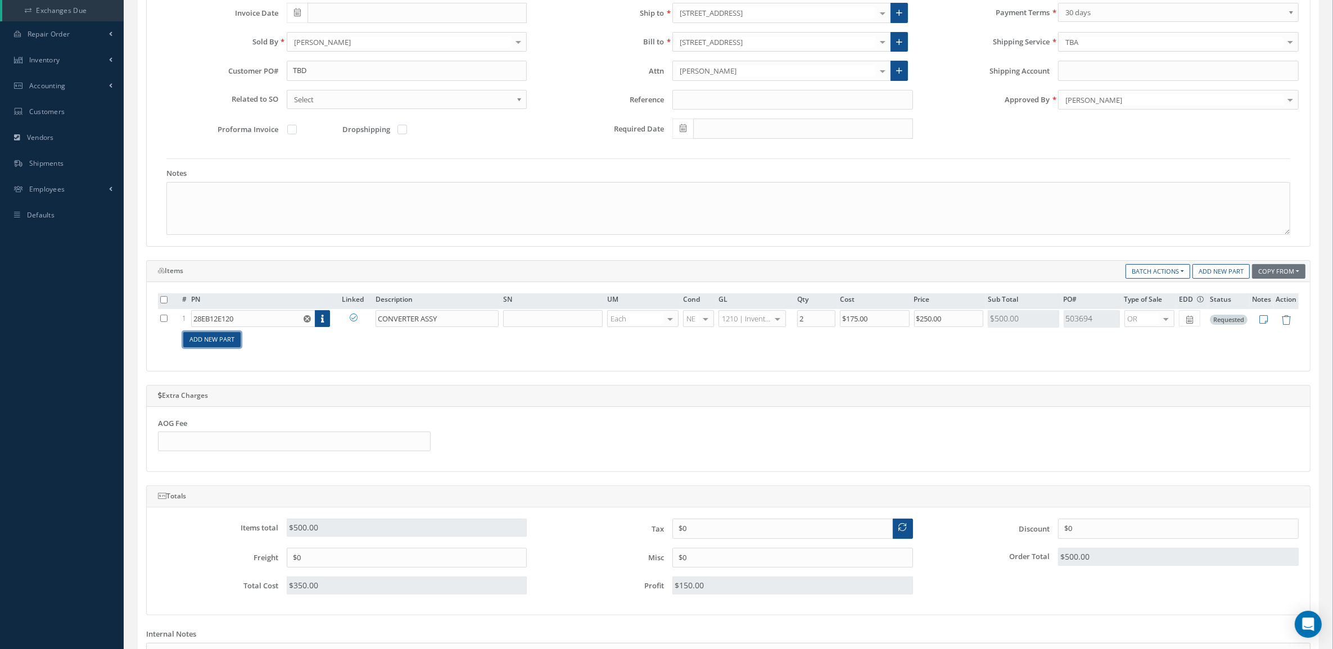
click at [223, 340] on link "Add New Part" at bounding box center [211, 339] width 57 height 15
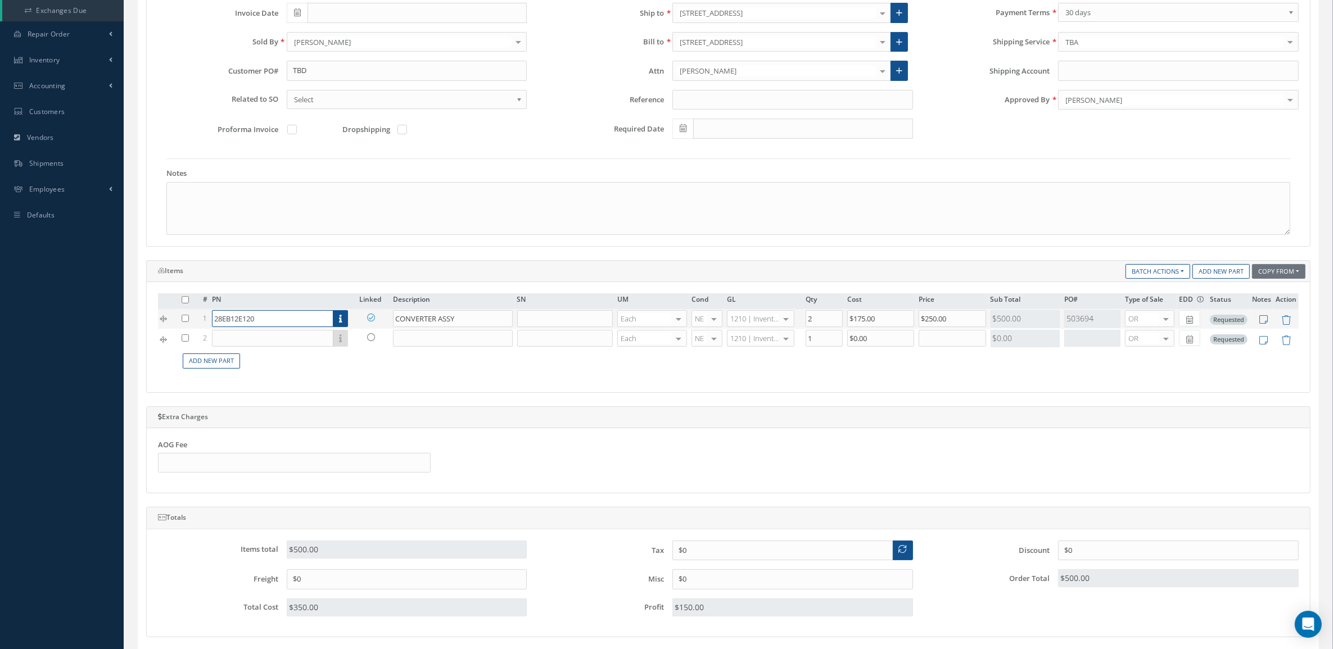
drag, startPoint x: 267, startPoint y: 322, endPoint x: 201, endPoint y: 325, distance: 65.8
click at [201, 325] on tr "1 28EB12E120 Part Number Description SN Condition PO# Qty Location Warehouse CO…" at bounding box center [728, 319] width 1140 height 20
click at [229, 338] on input "text" at bounding box center [272, 338] width 121 height 17
paste input "28EB12E120"
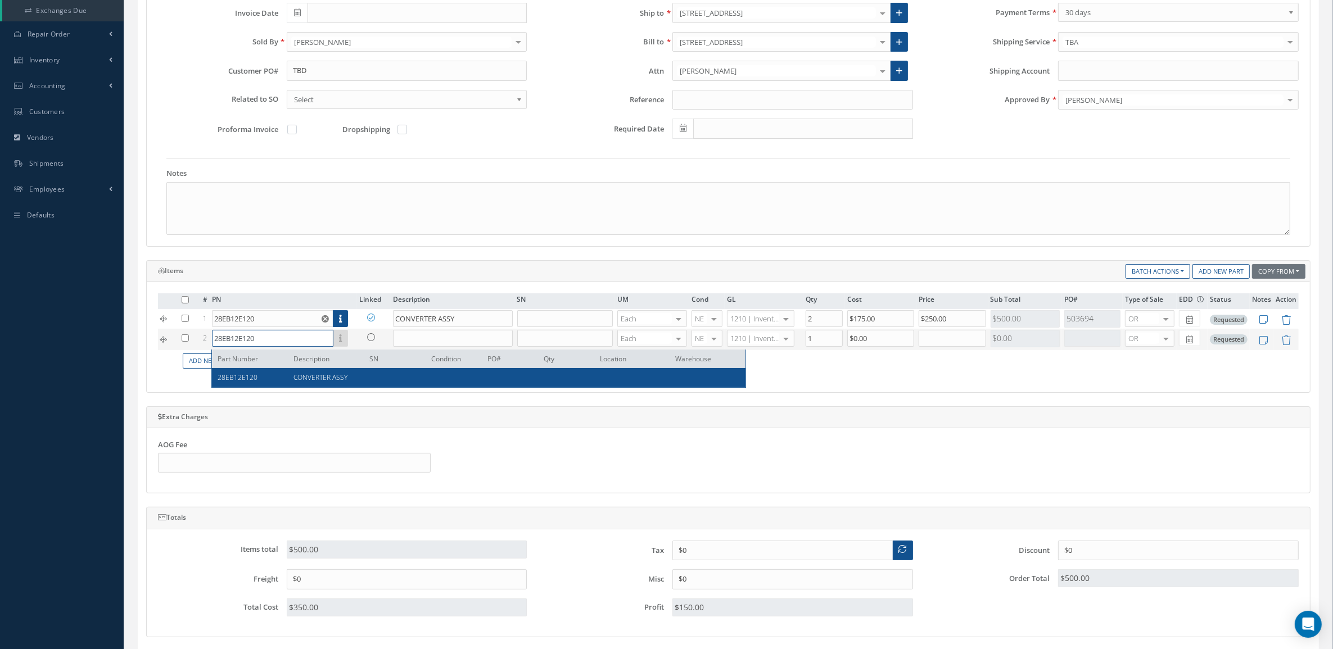
type input "28EB12E120"
click at [318, 370] on div "28EB12E120 CONVERTER ASSY" at bounding box center [478, 377] width 533 height 19
type input "CONVERTER ASSY"
type input "$0"
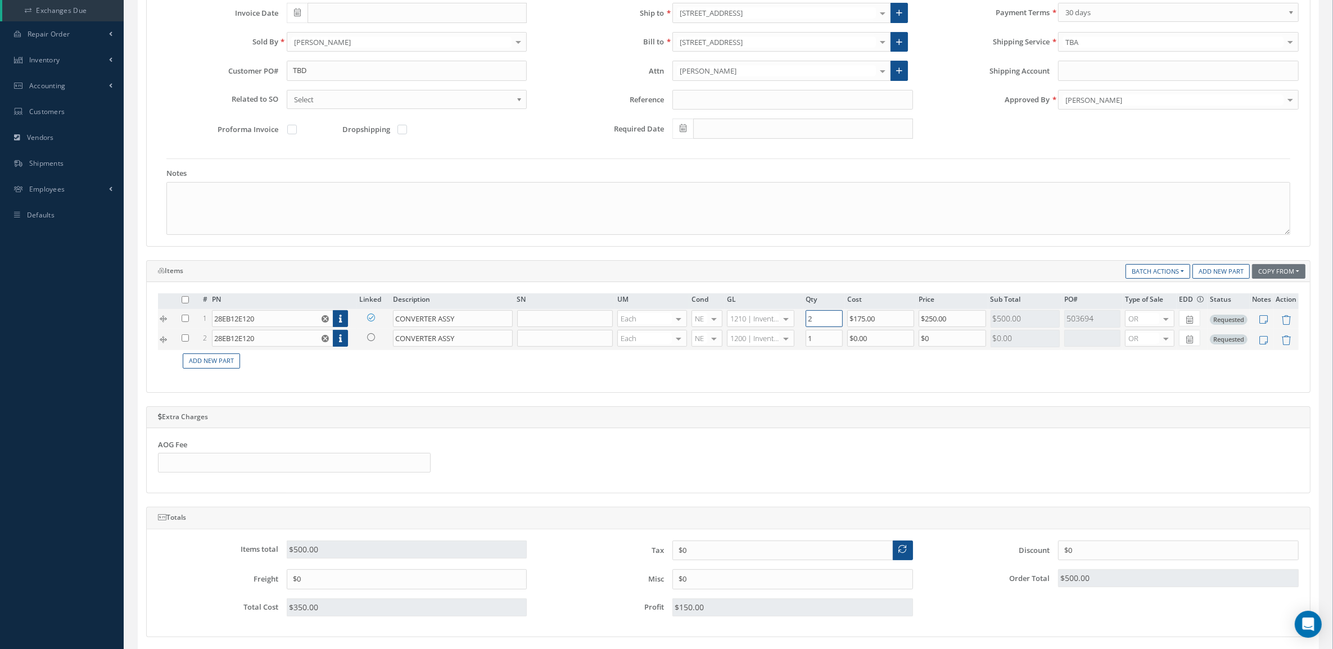
drag, startPoint x: 829, startPoint y: 327, endPoint x: 808, endPoint y: 322, distance: 21.8
click at [808, 322] on input "2" at bounding box center [823, 318] width 37 height 17
type input "1"
drag, startPoint x: 934, startPoint y: 347, endPoint x: 881, endPoint y: 345, distance: 53.5
click at [881, 345] on tr "2 28EB12E120 Part Number Description SN Condition PO# Qty Location Warehouse CO…" at bounding box center [728, 339] width 1140 height 21
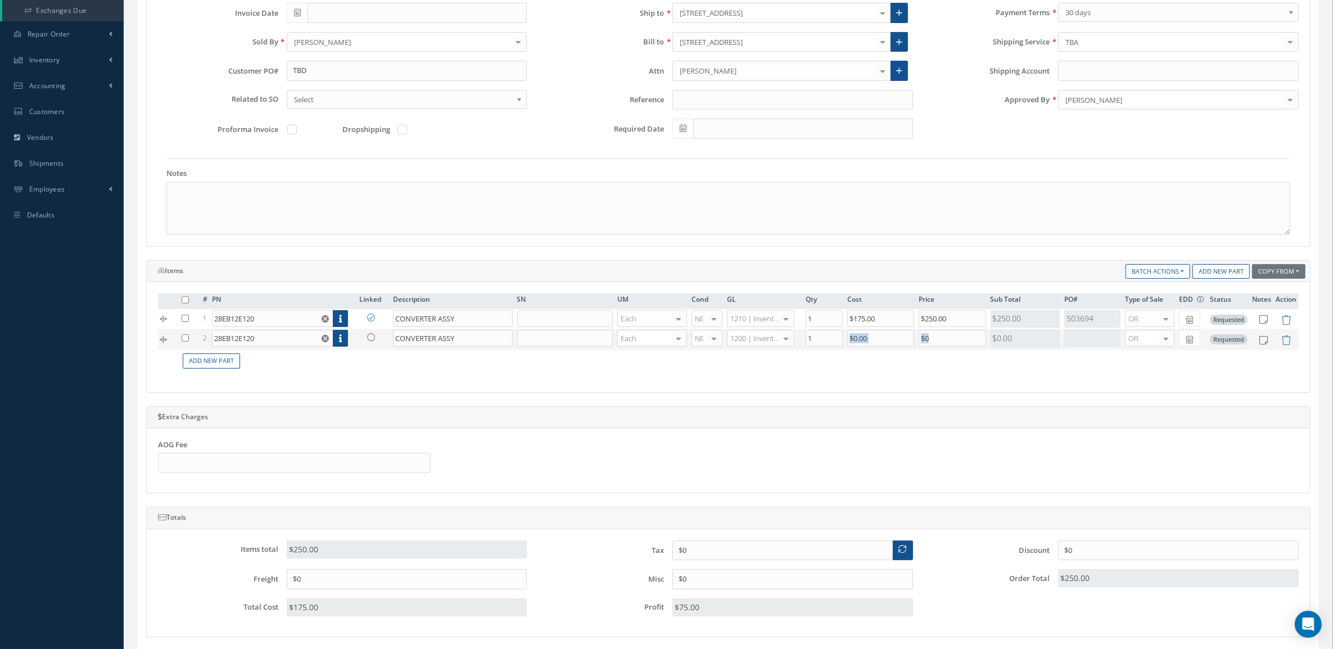
click at [903, 349] on tr "2 28EB12E120 Part Number Description SN Condition PO# Qty Location Warehouse CO…" at bounding box center [728, 339] width 1140 height 21
click at [932, 346] on input "$0" at bounding box center [951, 338] width 67 height 17
drag, startPoint x: 939, startPoint y: 339, endPoint x: 907, endPoint y: 335, distance: 32.3
click at [907, 335] on tr "2 28EB12E120 Part Number Description SN Condition PO# Qty Location Warehouse CO…" at bounding box center [728, 339] width 1140 height 21
type input "$250"
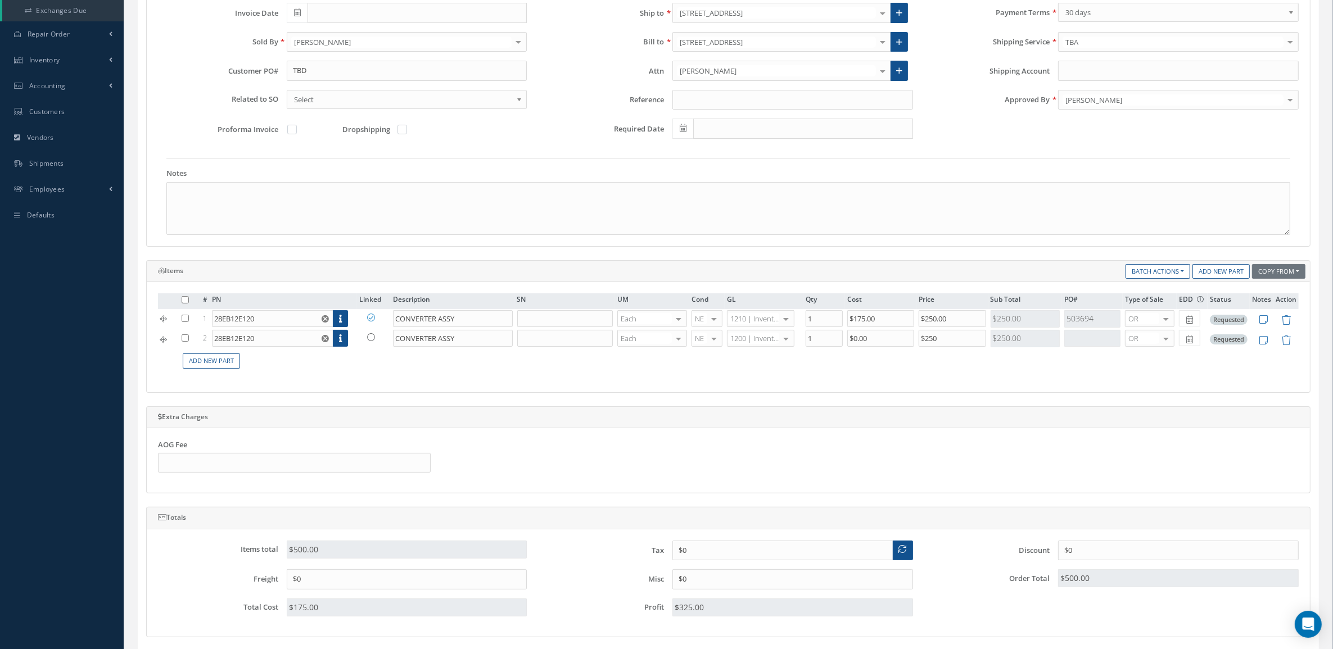
click at [959, 363] on td "Add New Part" at bounding box center [738, 361] width 1119 height 22
drag, startPoint x: 873, startPoint y: 341, endPoint x: 808, endPoint y: 346, distance: 65.4
click at [808, 346] on tr "2 28EB12E120 Part Number Description SN Condition PO# Qty Location Warehouse CO…" at bounding box center [728, 339] width 1140 height 21
type input "$175"
click at [840, 388] on div "# PN Linked Description SN UM Cond GL Qty Cost Price Sub Total PO# Type of Sale…" at bounding box center [728, 337] width 1163 height 110
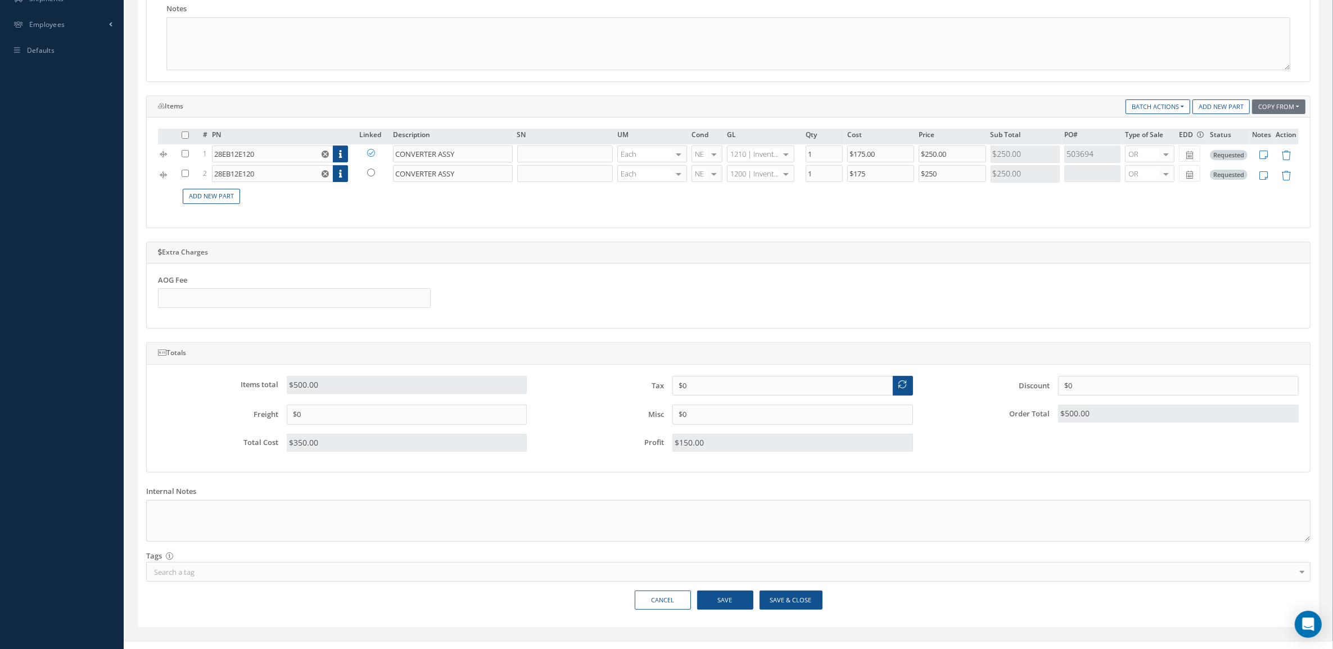
scroll to position [395, 0]
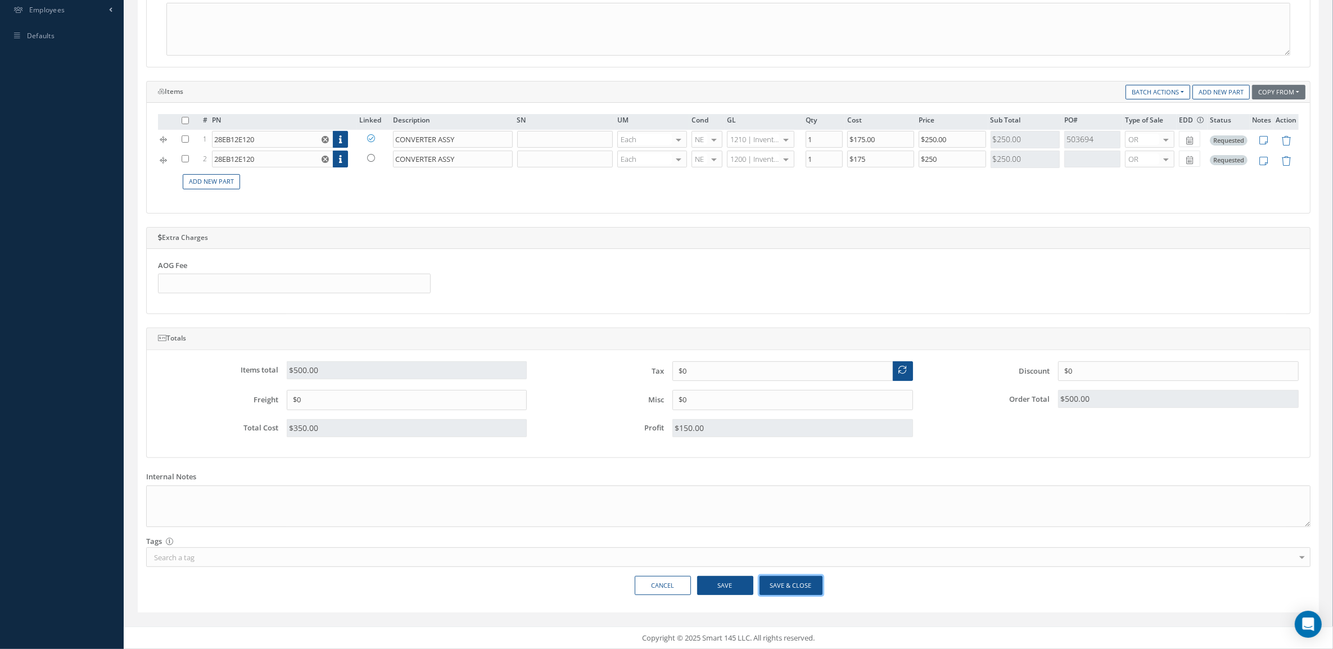
click at [785, 582] on button "Save & Close" at bounding box center [790, 586] width 63 height 20
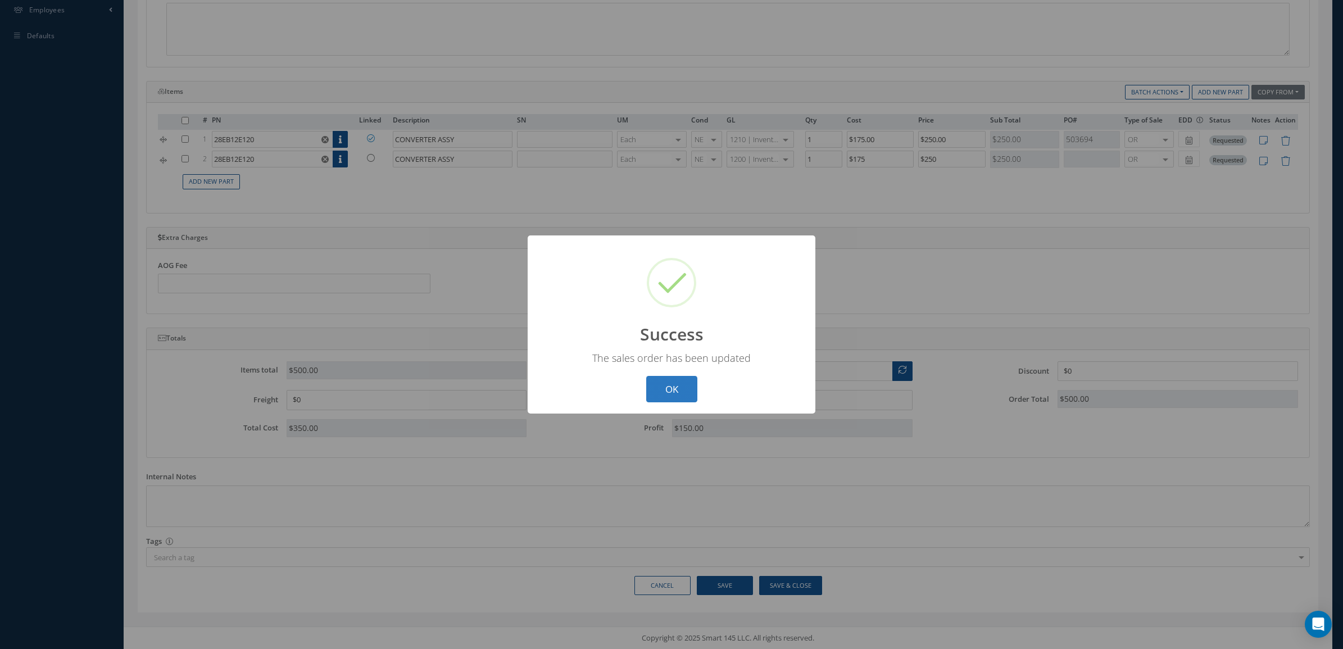
click at [665, 387] on button "OK" at bounding box center [671, 389] width 51 height 26
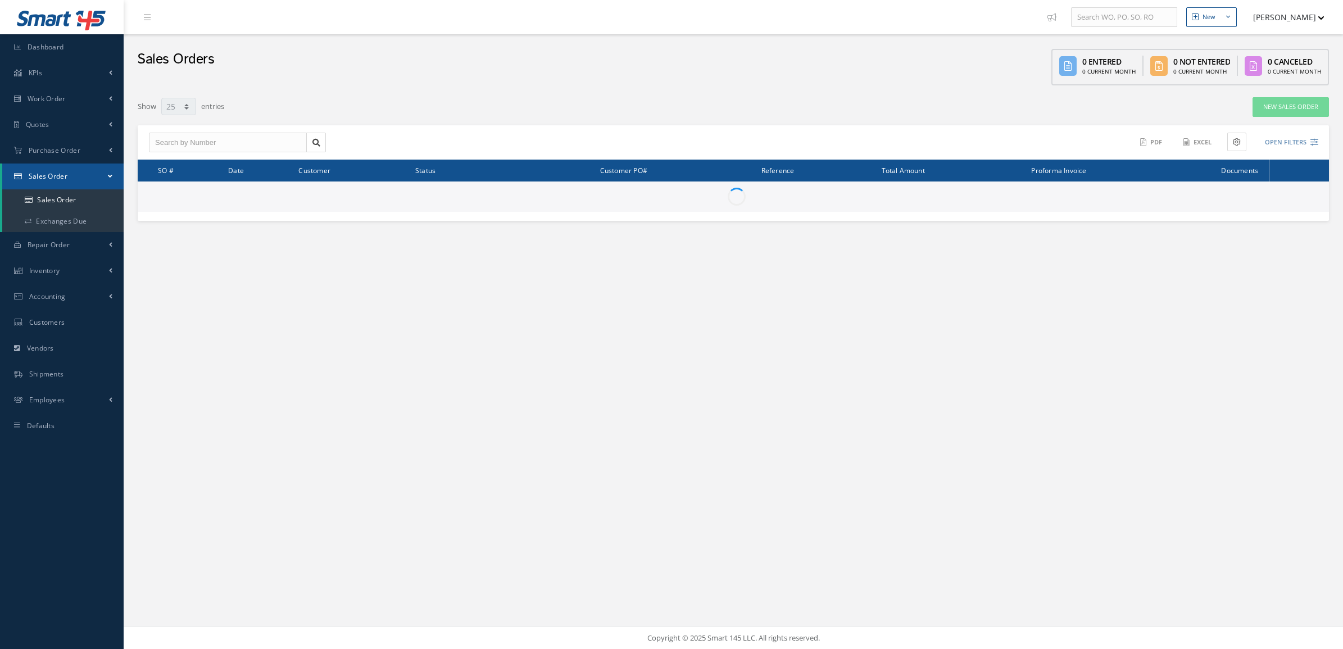
select select "25"
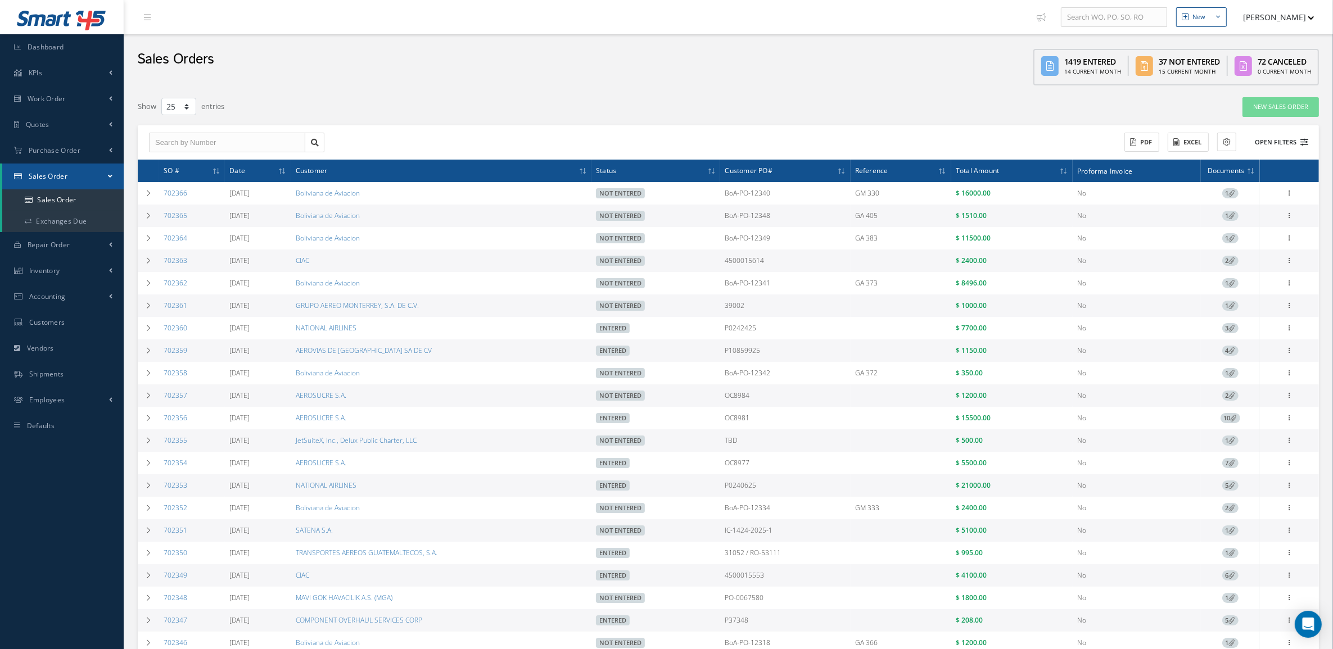
click at [1272, 138] on button "Open Filters" at bounding box center [1276, 142] width 64 height 19
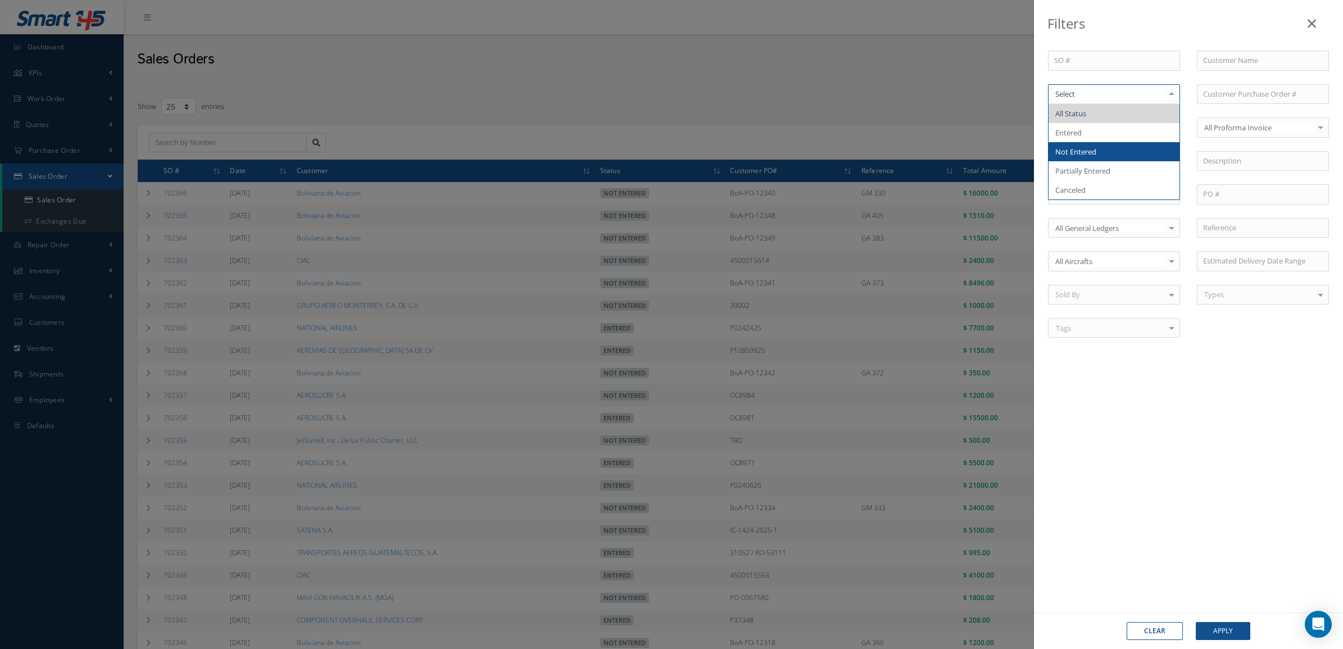
click at [1106, 147] on span "Not Entered" at bounding box center [1114, 151] width 131 height 19
click at [1219, 630] on button "Apply" at bounding box center [1223, 631] width 55 height 18
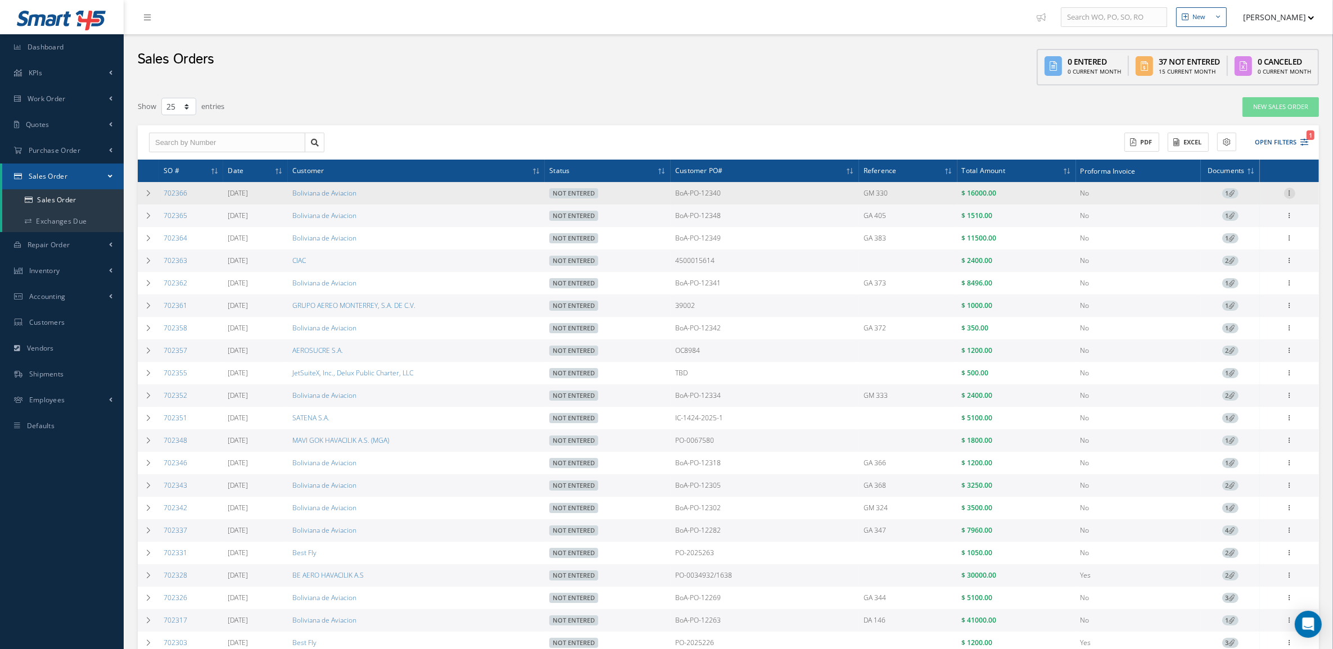
click at [1289, 191] on icon at bounding box center [1289, 192] width 11 height 9
click at [1244, 211] on link "Edit" at bounding box center [1237, 215] width 89 height 15
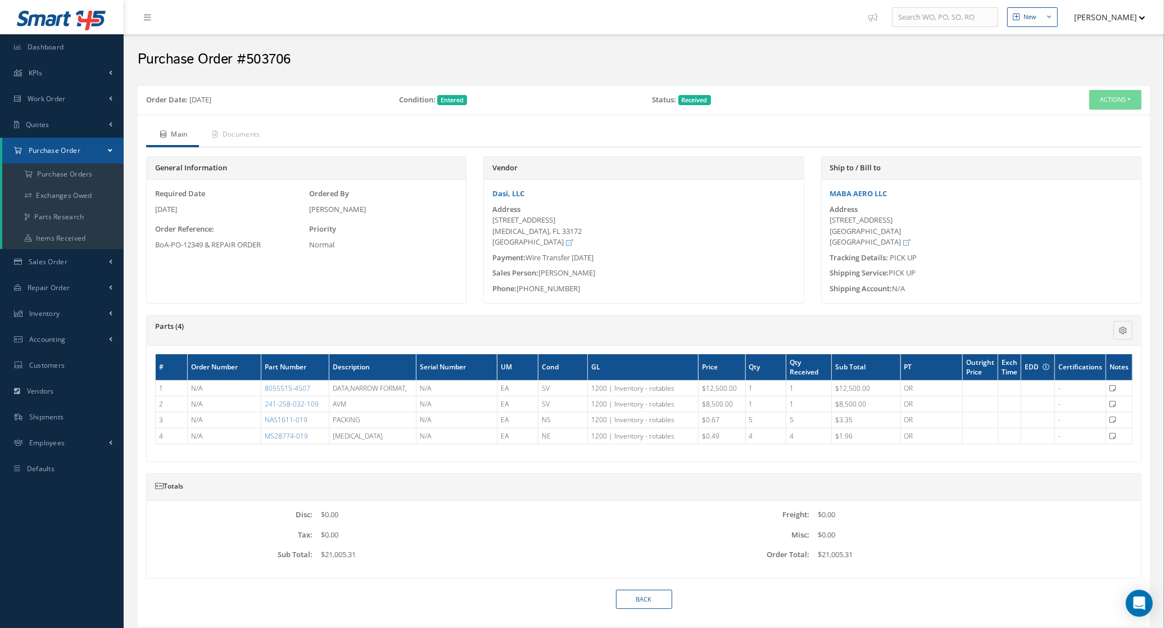
click at [476, 315] on div "Parts (4) Order Number Description Serial Number Measure Unit Condition General…" at bounding box center [643, 388] width 995 height 147
click at [99, 177] on a=1&status_id=2&status_id=3&status_id=5&collapsedFilters"] "Purchase Orders" at bounding box center [62, 174] width 121 height 21
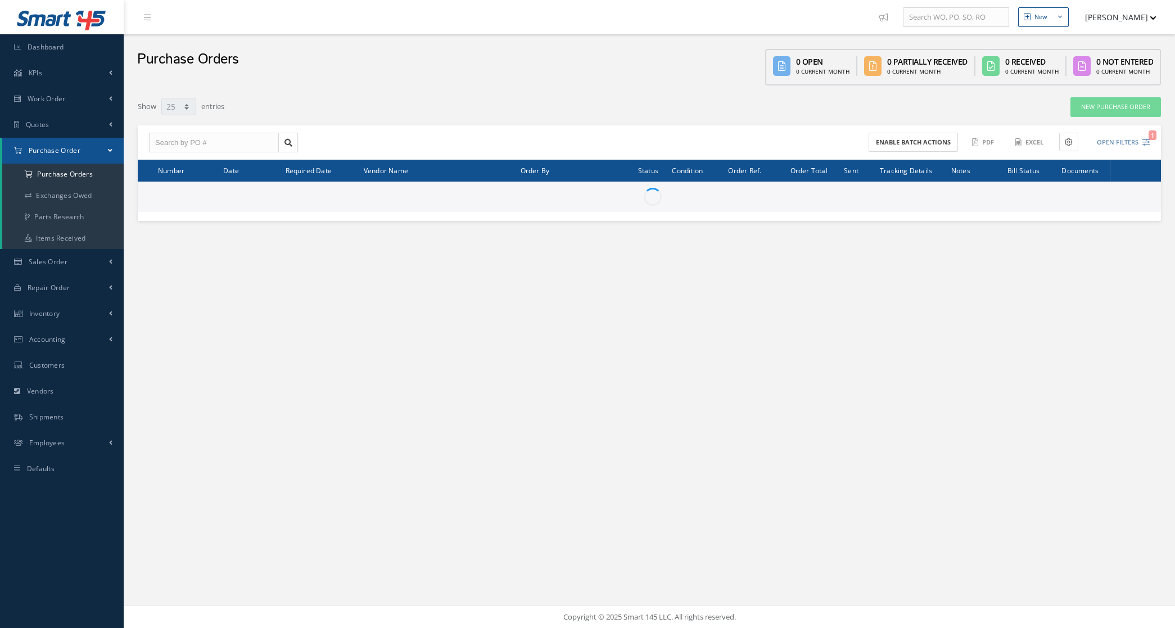
select select "25"
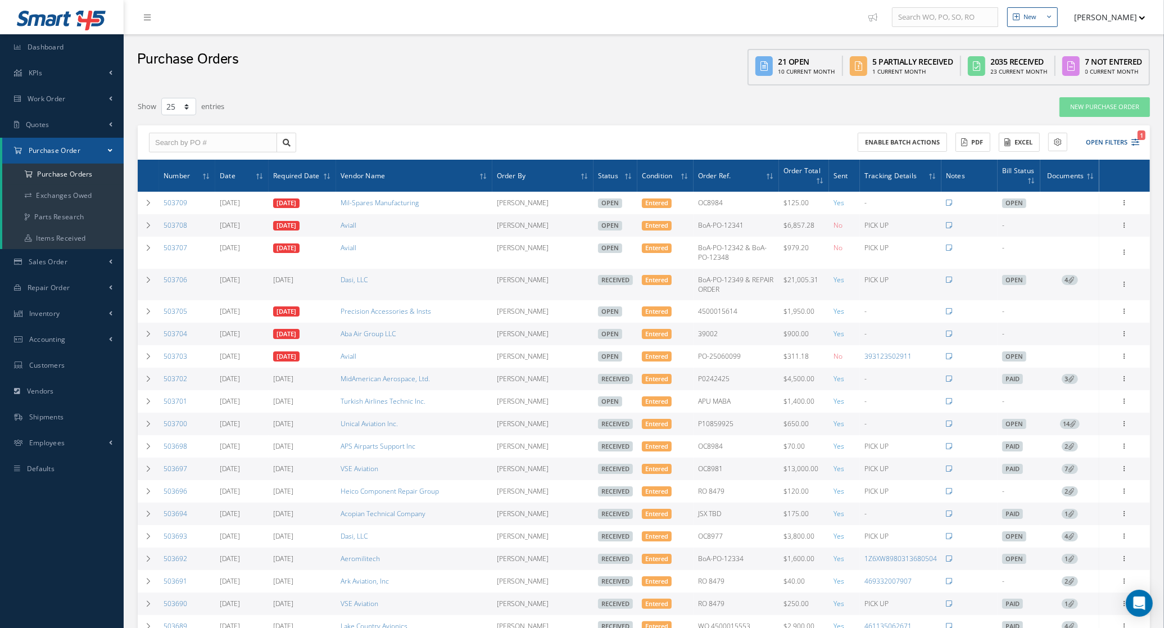
drag, startPoint x: 204, startPoint y: 286, endPoint x: 161, endPoint y: 283, distance: 43.4
click at [161, 283] on td "503706" at bounding box center [187, 284] width 56 height 31
copy link "503706"
click at [1123, 284] on icon at bounding box center [1124, 283] width 11 height 9
click at [1085, 361] on link "Documents" at bounding box center [1073, 363] width 89 height 15
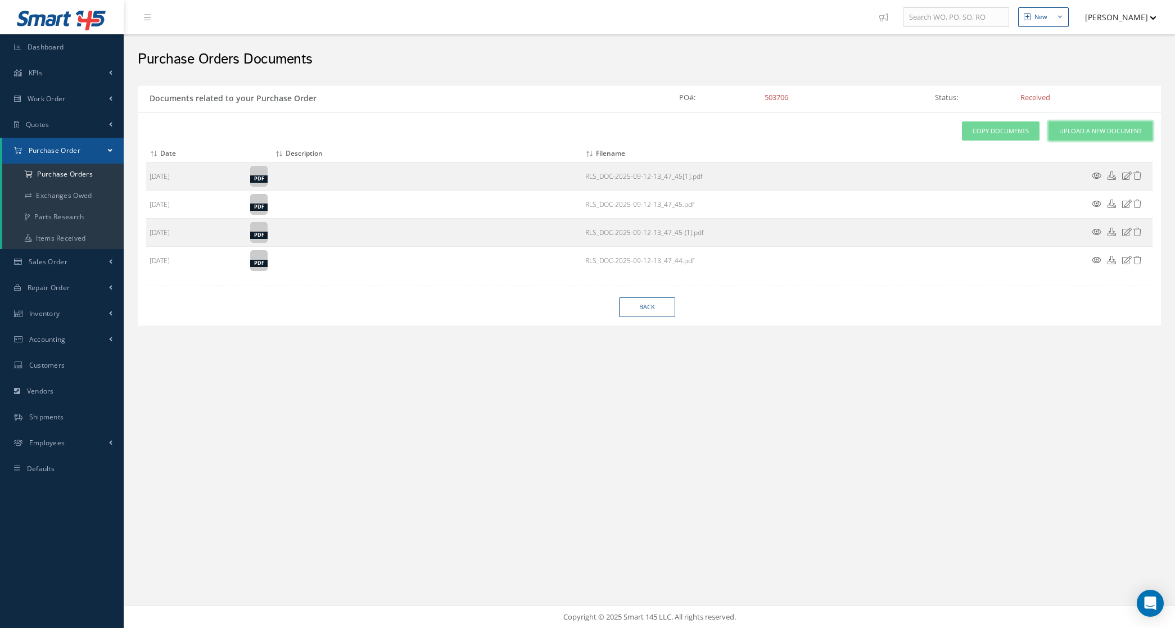
click at [1063, 132] on span "Upload a New Document" at bounding box center [1100, 131] width 83 height 10
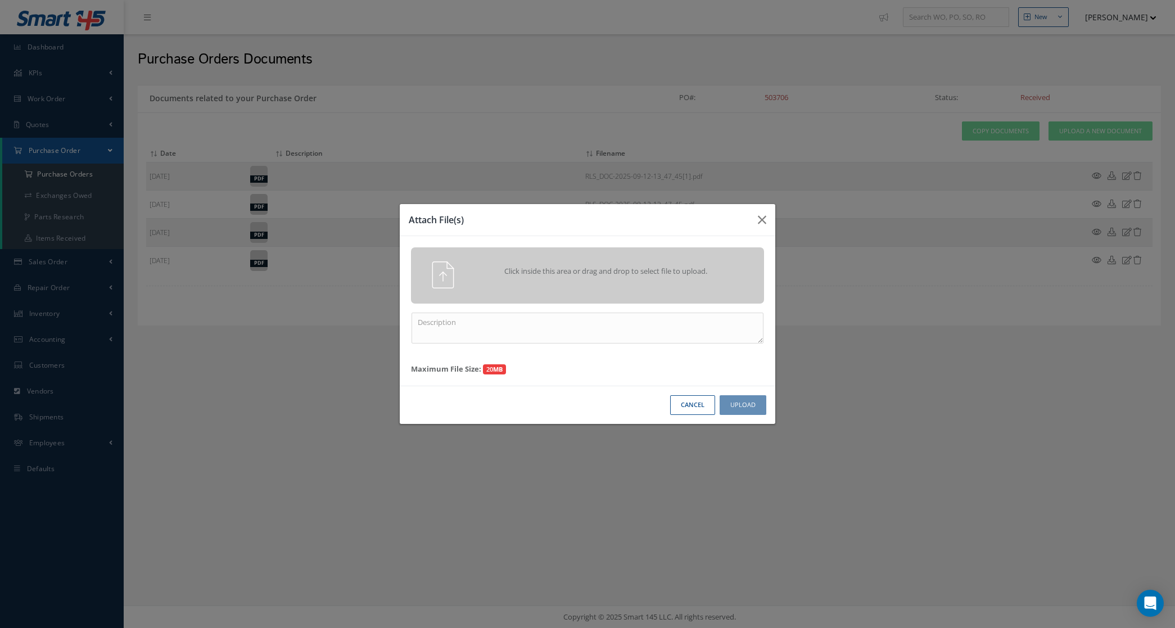
click at [687, 287] on div "Click inside this area or drag and drop to select file to upload." at bounding box center [587, 274] width 370 height 27
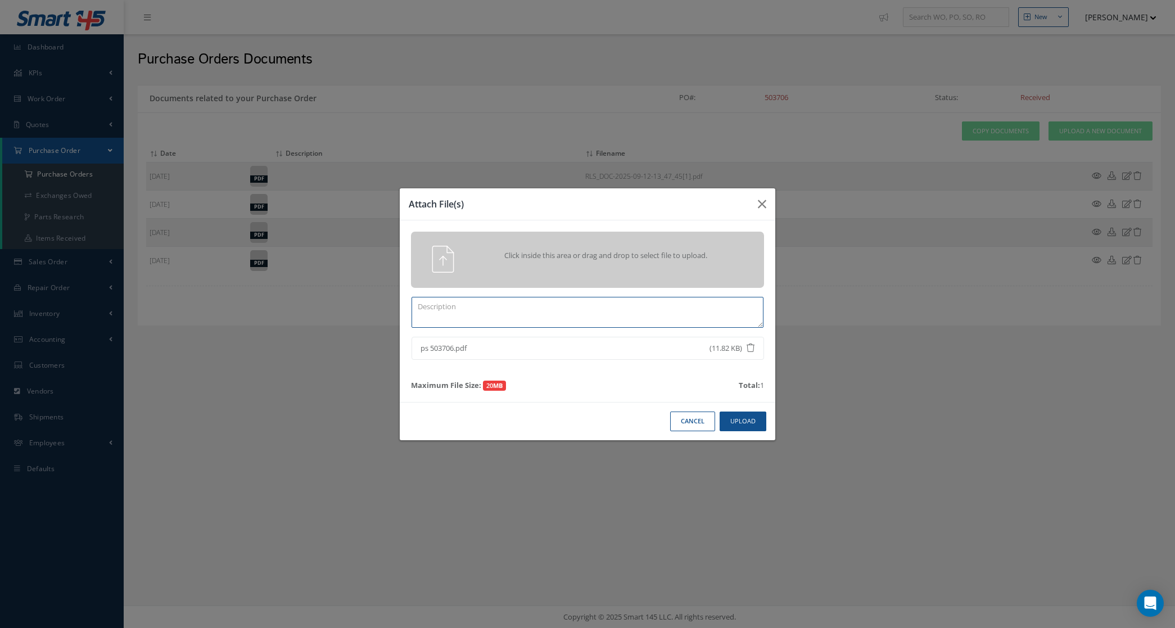
click at [690, 320] on textarea at bounding box center [587, 312] width 352 height 31
type textarea "ps"
click at [748, 413] on button "Upload" at bounding box center [742, 421] width 47 height 20
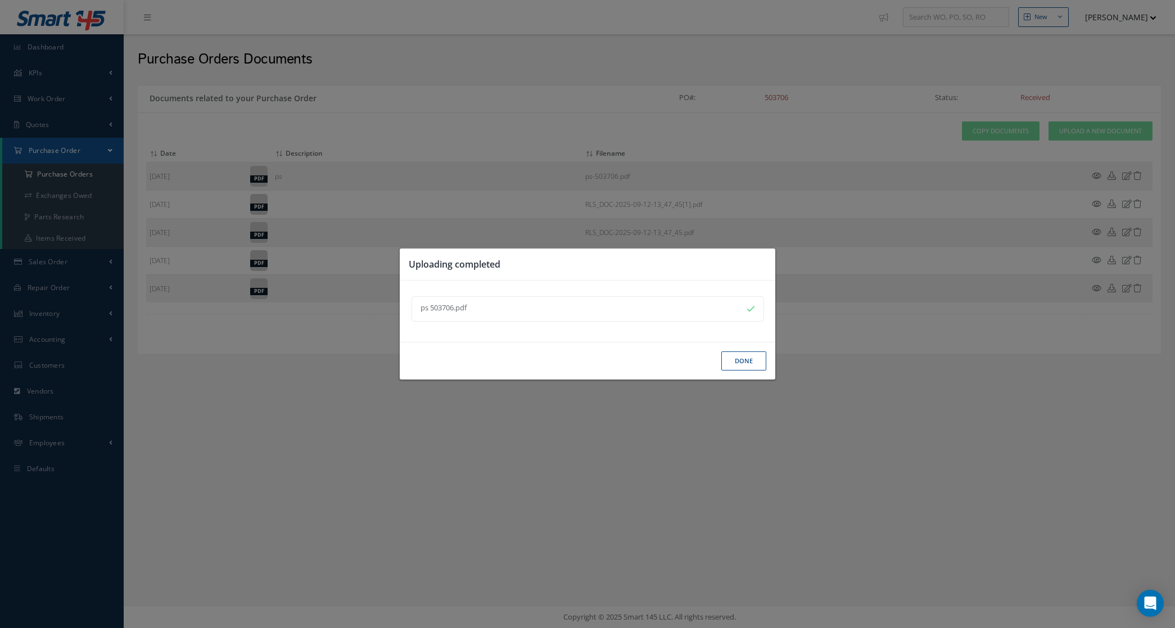
click at [748, 349] on div "Done" at bounding box center [587, 361] width 375 height 38
click at [745, 355] on button "Done" at bounding box center [743, 361] width 45 height 20
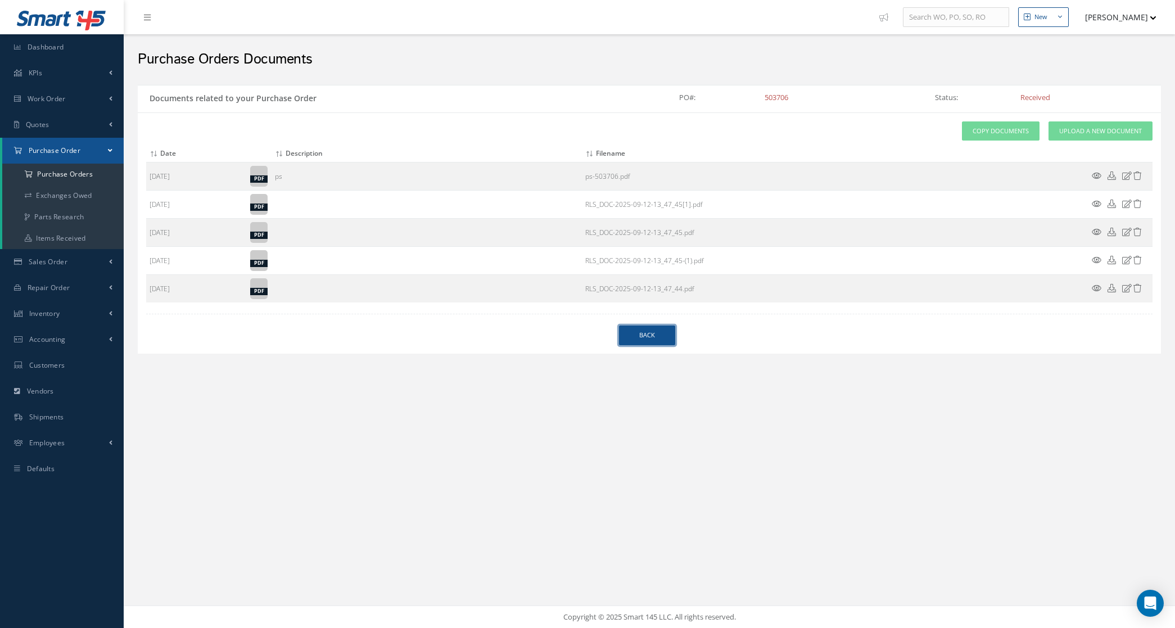
click at [672, 338] on link "Back" at bounding box center [647, 335] width 56 height 20
select select "25"
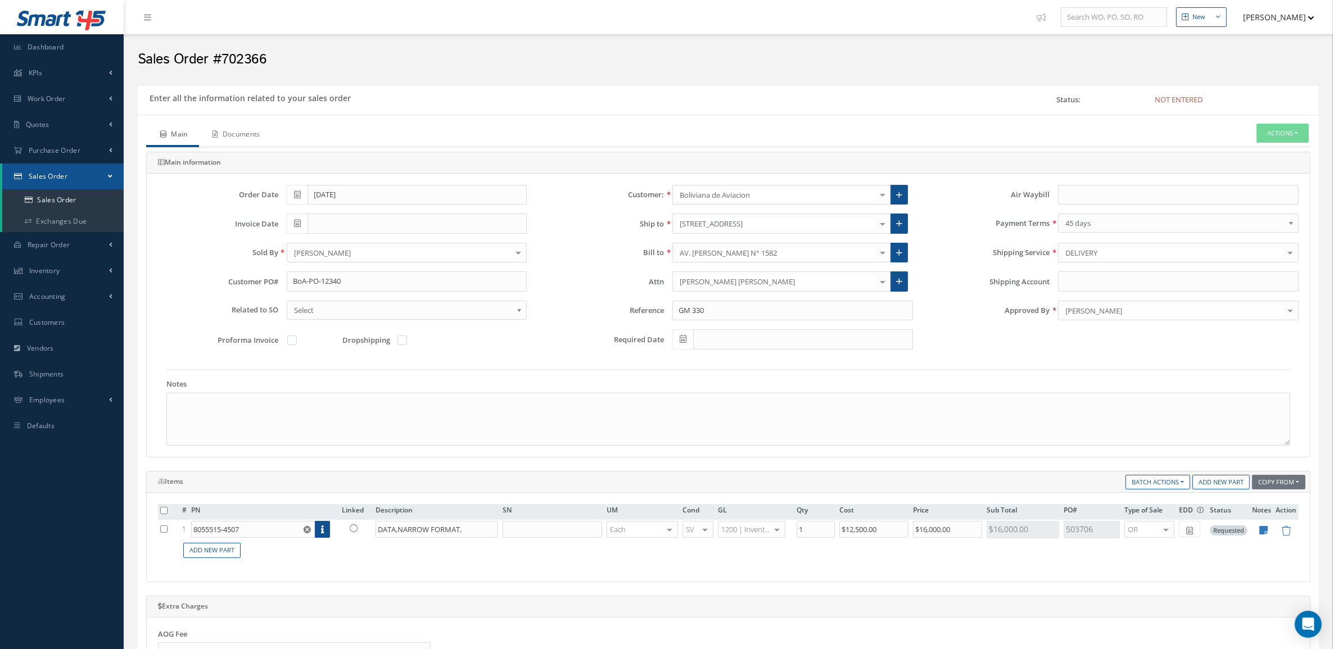
click at [231, 141] on link "Documents" at bounding box center [235, 136] width 73 height 24
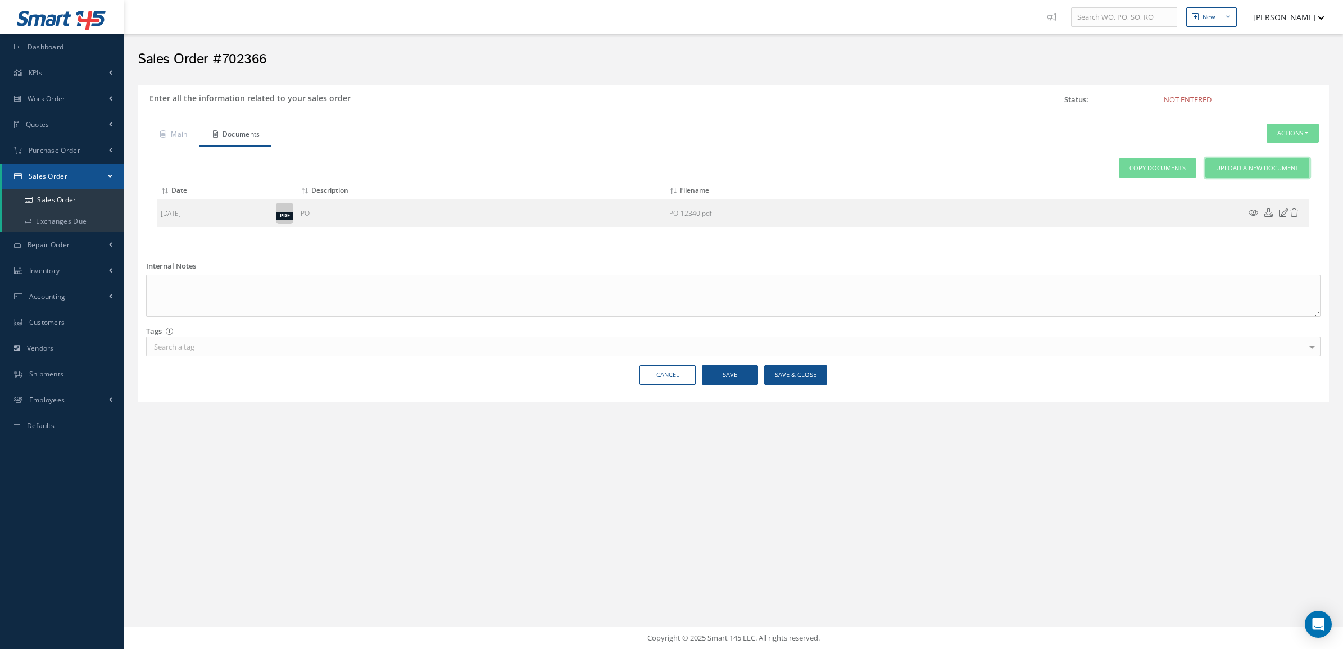
click at [1255, 166] on span "Upload a New Document" at bounding box center [1257, 169] width 83 height 10
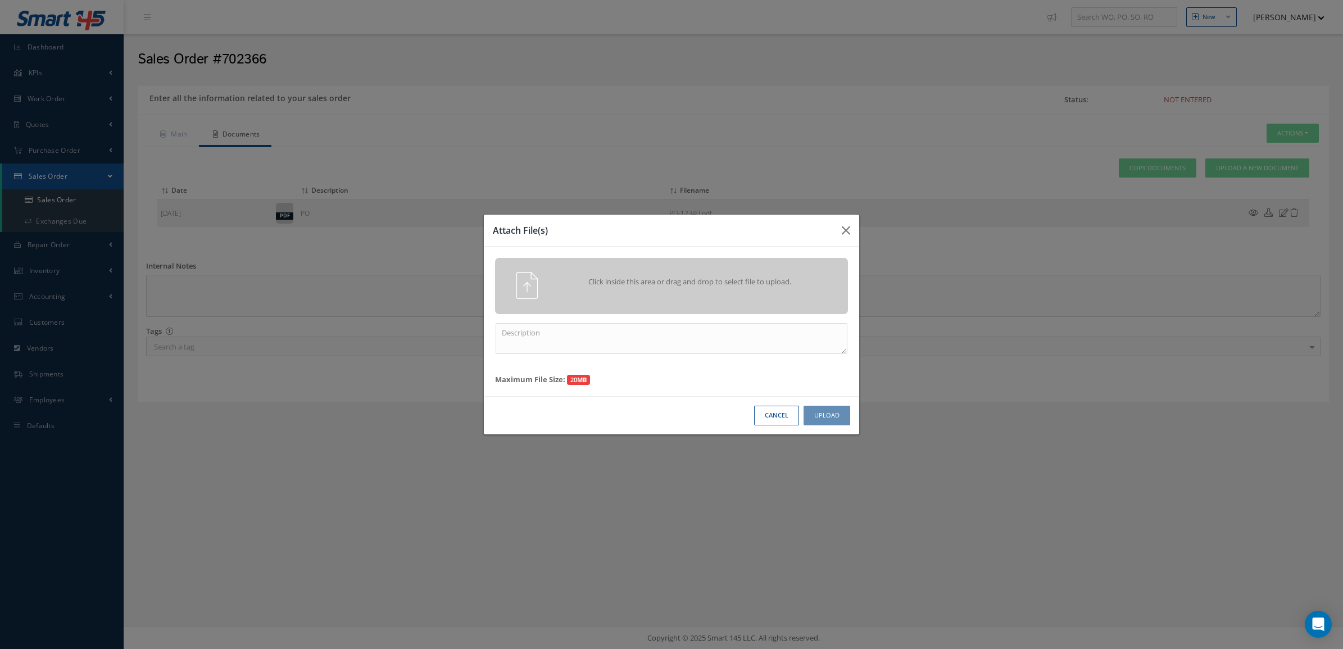
click at [782, 417] on button "Cancel" at bounding box center [776, 416] width 45 height 20
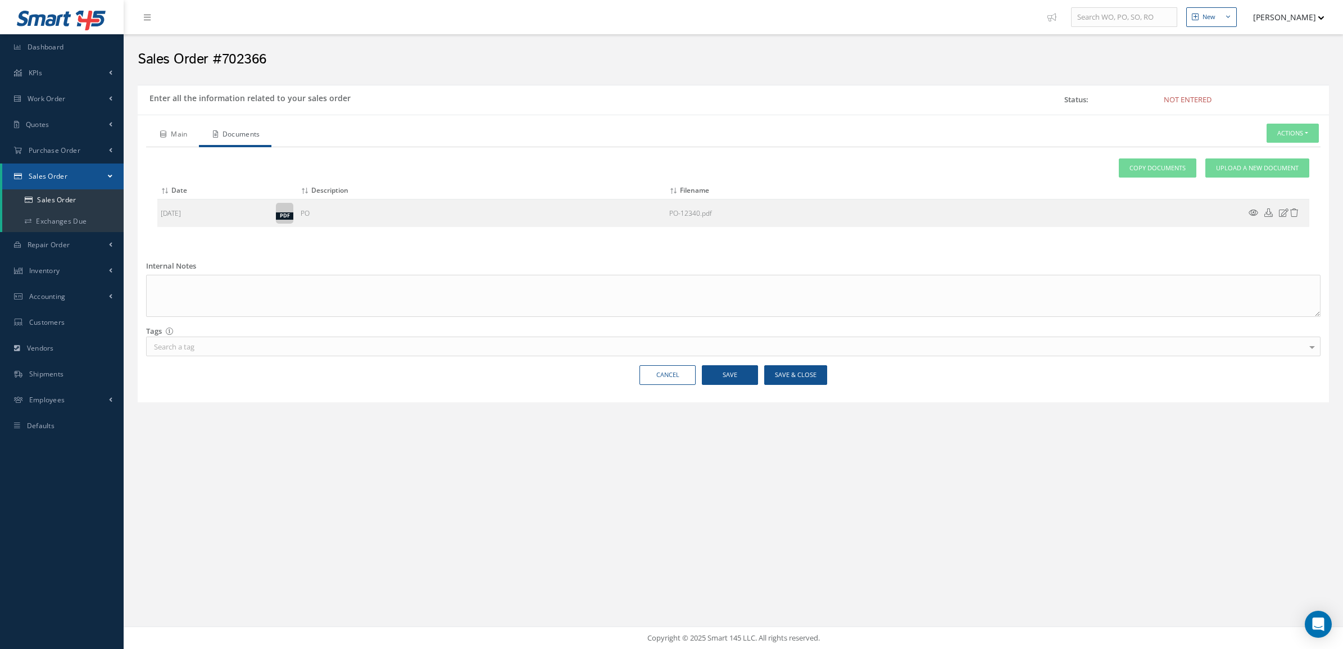
drag, startPoint x: 170, startPoint y: 136, endPoint x: 176, endPoint y: 138, distance: 6.4
click at [171, 137] on link "Main" at bounding box center [172, 136] width 53 height 24
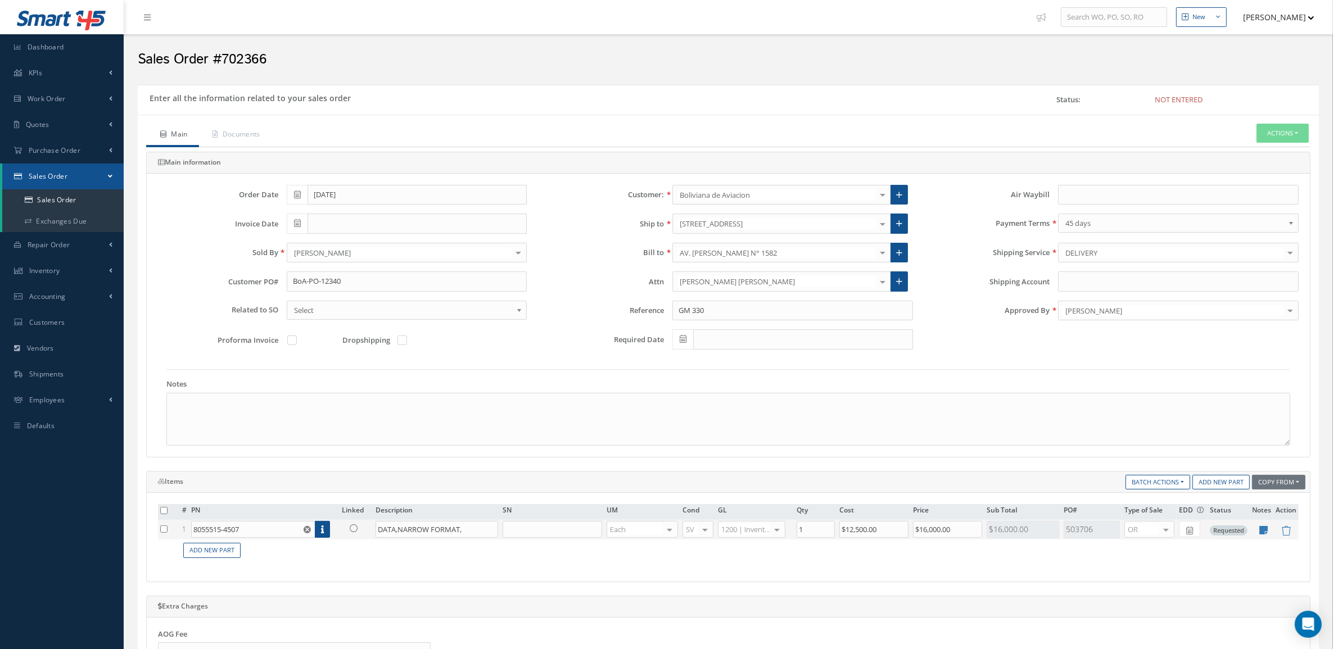
click at [351, 535] on link at bounding box center [356, 528] width 29 height 14
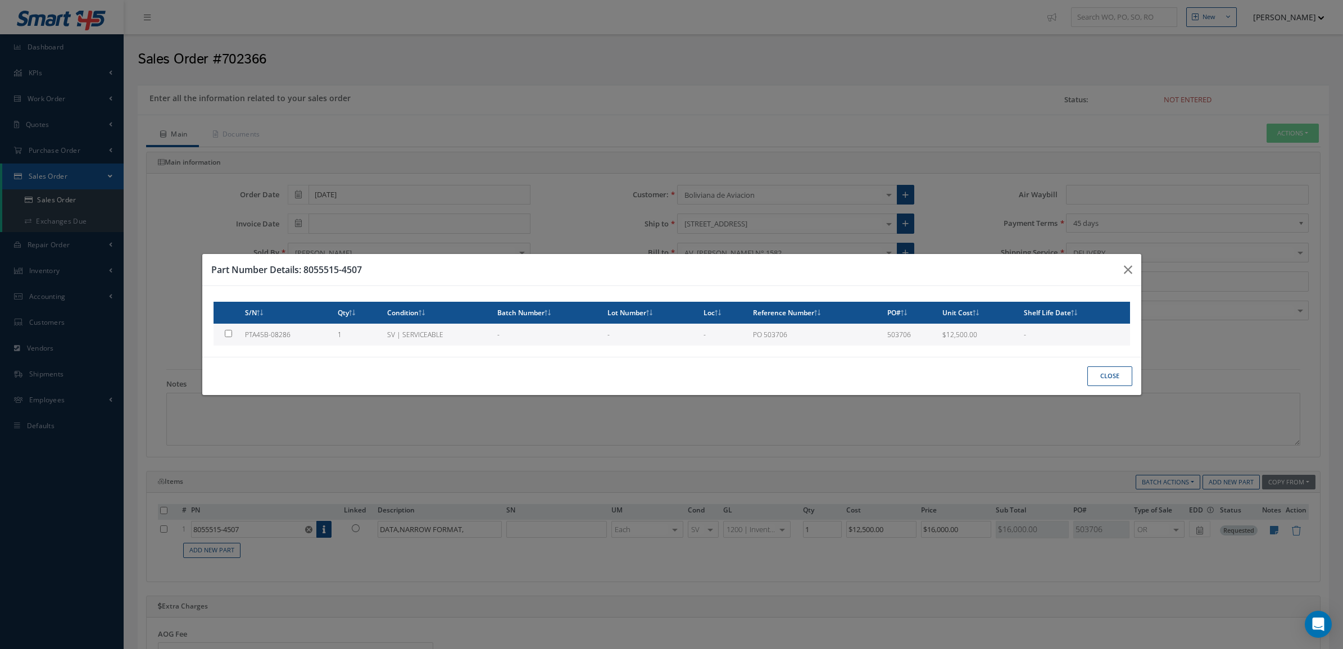
click at [384, 333] on td "SV | SERVICEABLE" at bounding box center [438, 335] width 110 height 22
type input "PTA45B-08286"
type input "$12,500"
checkbox input "true"
click at [1116, 375] on button "Close" at bounding box center [1110, 376] width 45 height 20
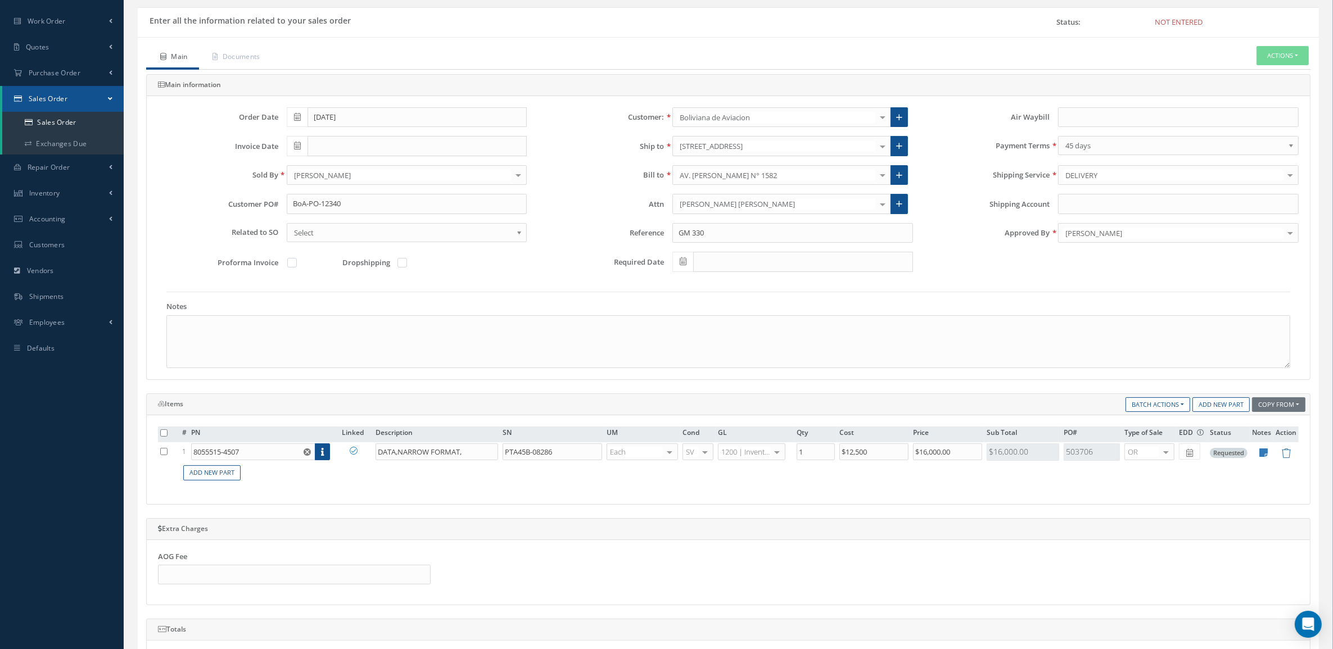
scroll to position [374, 0]
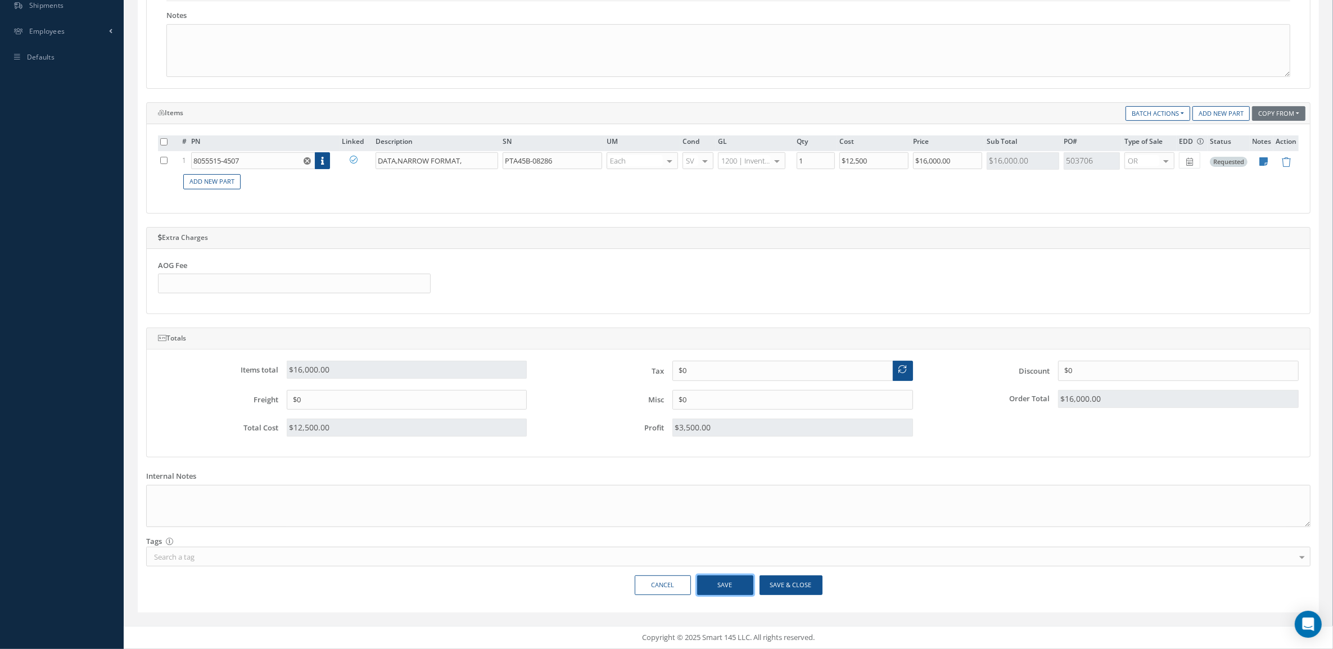
click at [744, 582] on button "Save" at bounding box center [725, 586] width 56 height 20
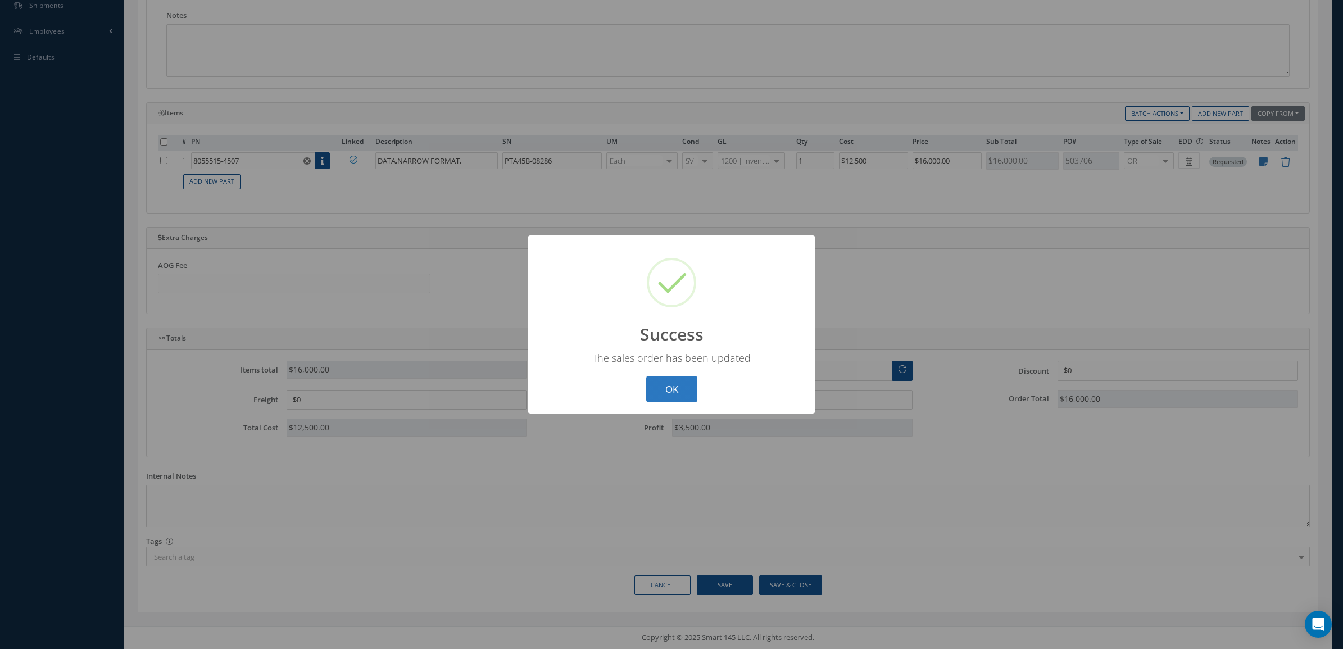
click at [678, 388] on button "OK" at bounding box center [671, 389] width 51 height 26
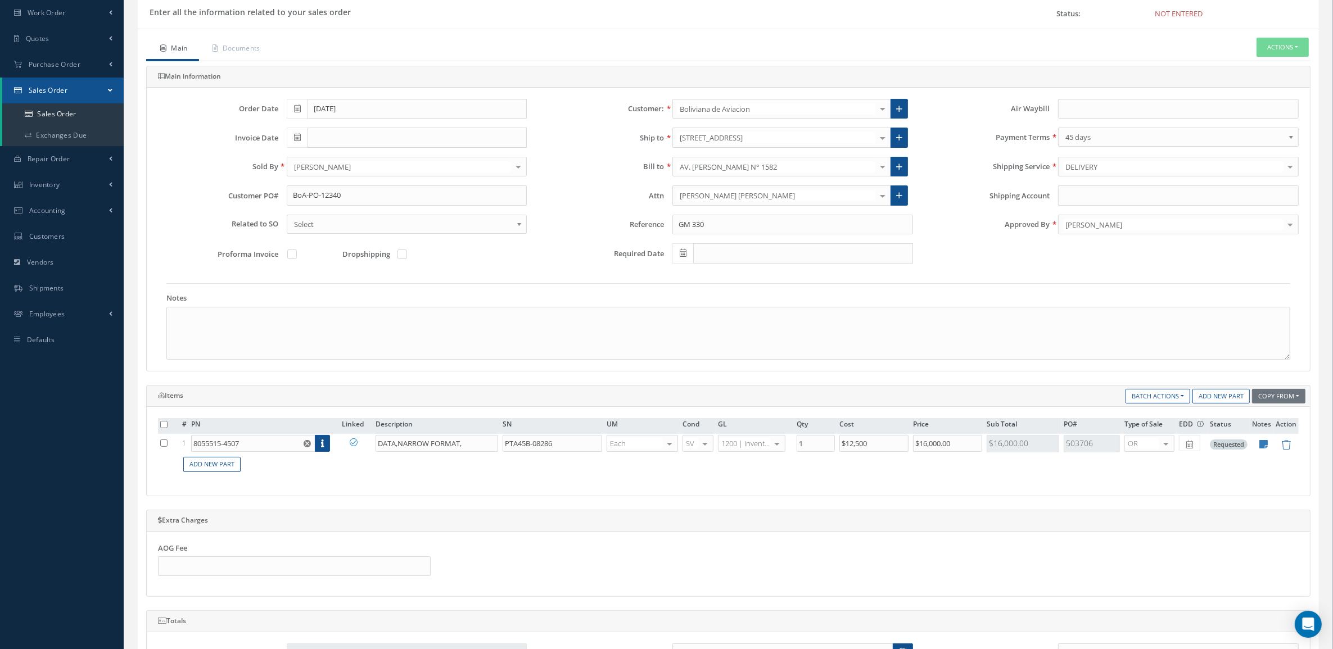
scroll to position [0, 0]
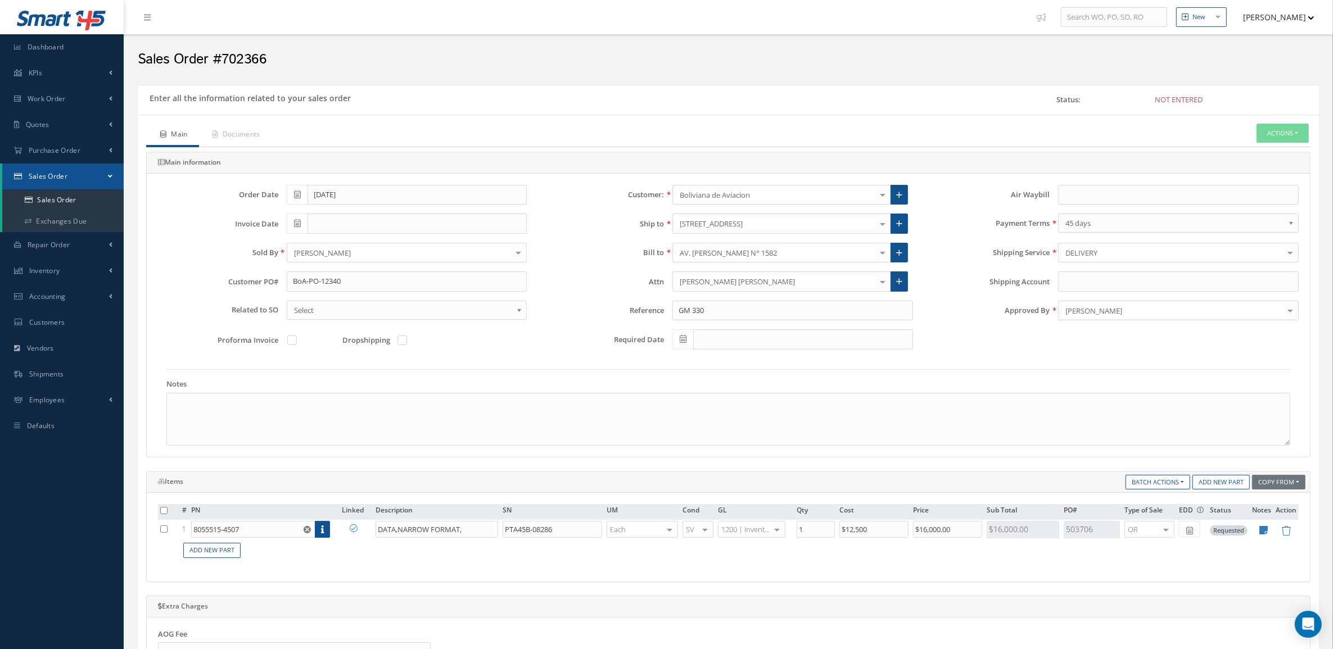
click at [243, 119] on div "Main Documents Actions Enter/Update Send By Email Documents Cancel Delete Print…" at bounding box center [728, 548] width 1181 height 867
click at [238, 139] on link "Documents" at bounding box center [235, 136] width 73 height 24
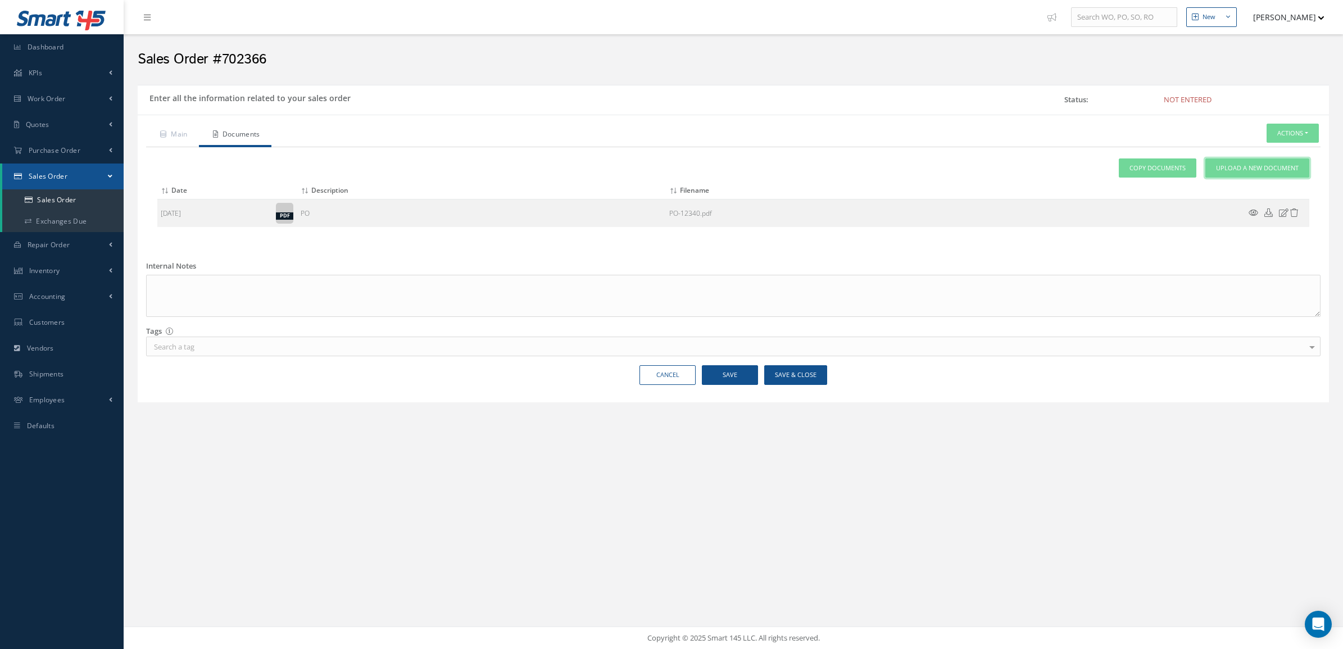
click at [1221, 167] on span "Upload a New Document" at bounding box center [1257, 169] width 83 height 10
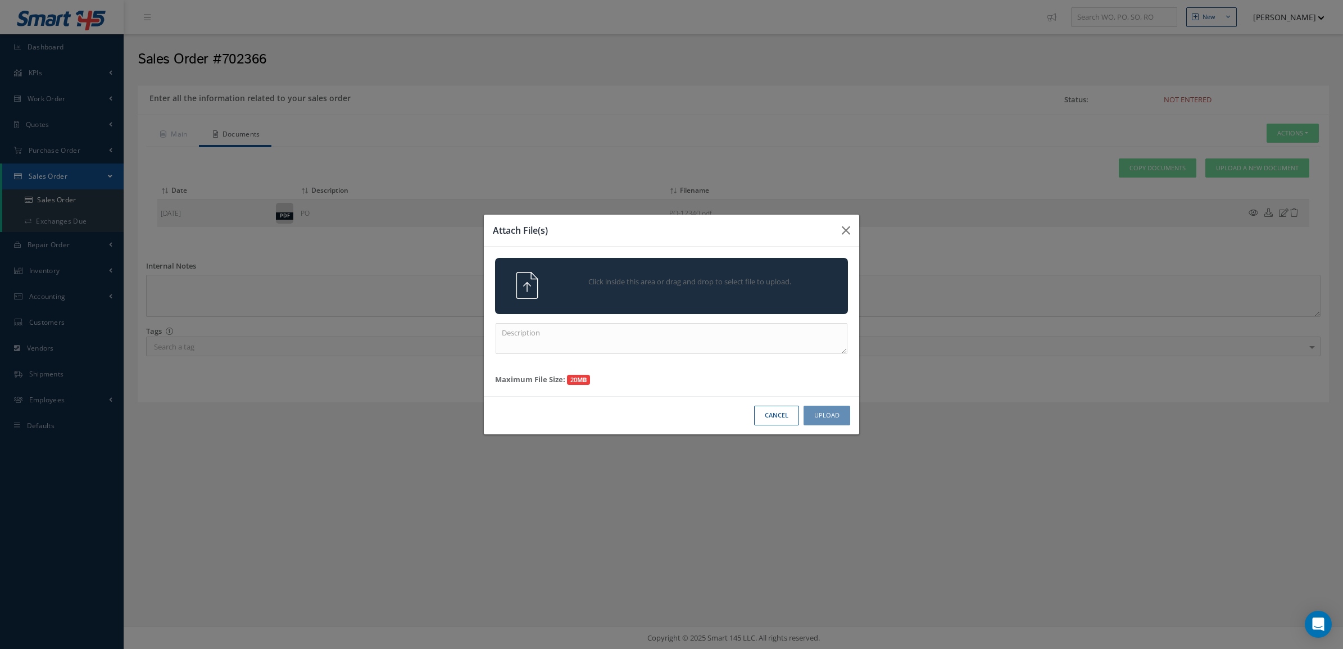
click at [700, 263] on div "Click inside this area or drag and drop to select file to upload." at bounding box center [671, 286] width 353 height 56
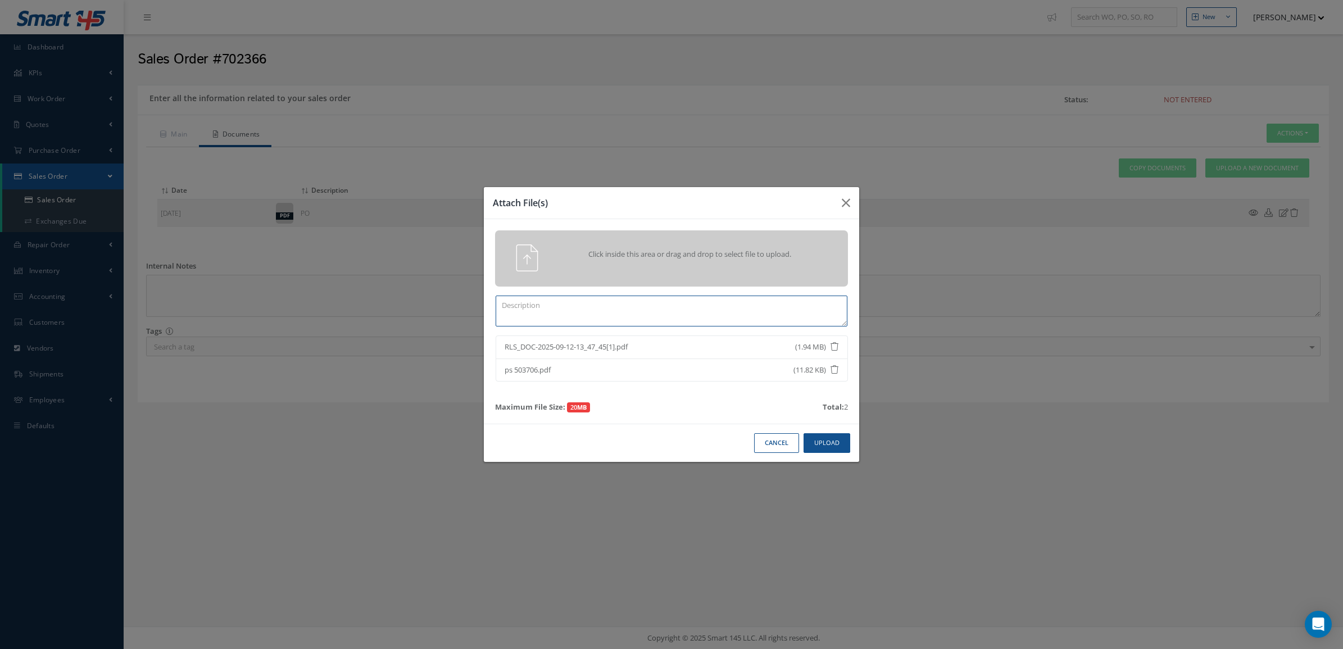
click at [791, 306] on textarea at bounding box center [672, 311] width 352 height 31
type textarea "certs"
click at [836, 440] on button "Upload" at bounding box center [827, 443] width 47 height 20
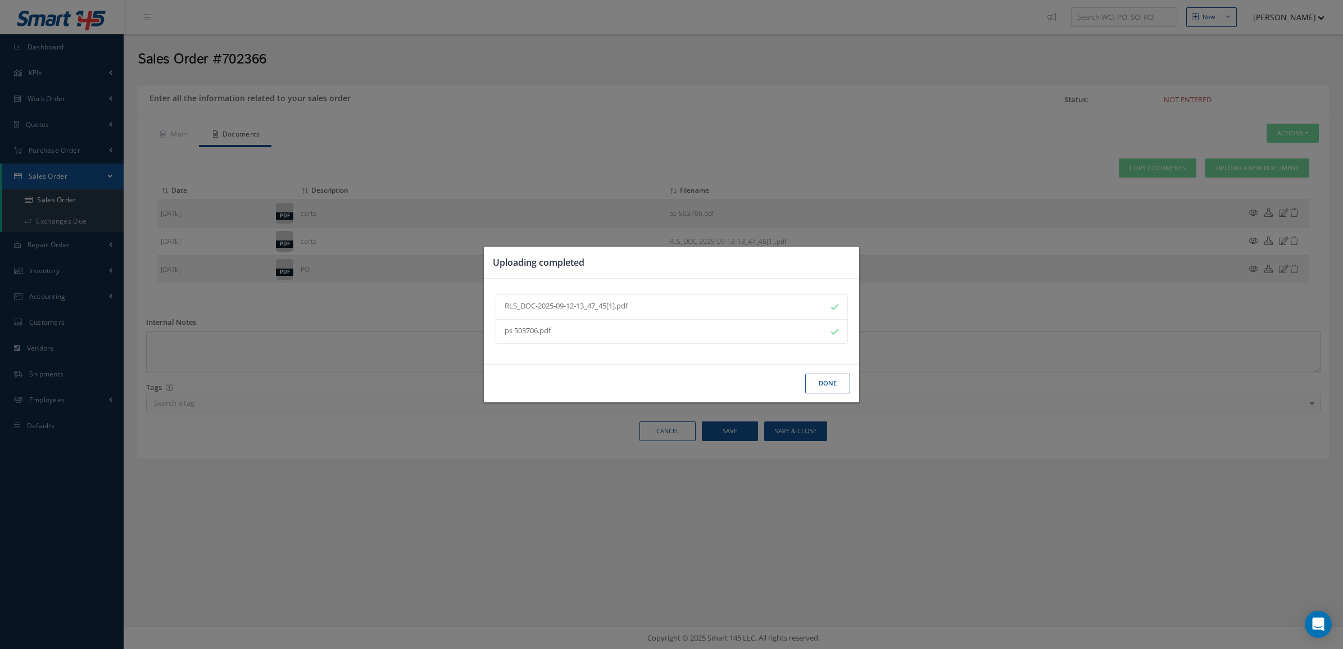
click at [815, 388] on button "Done" at bounding box center [827, 384] width 45 height 20
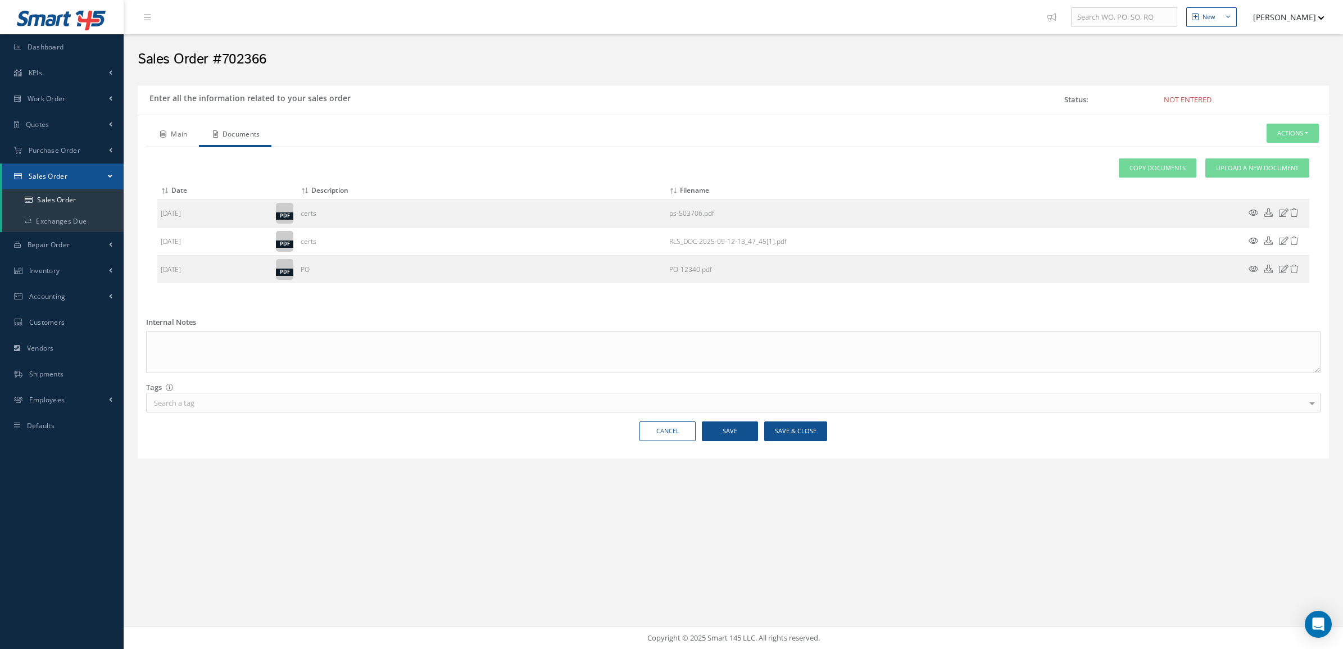
click at [166, 142] on link "Main" at bounding box center [172, 136] width 53 height 24
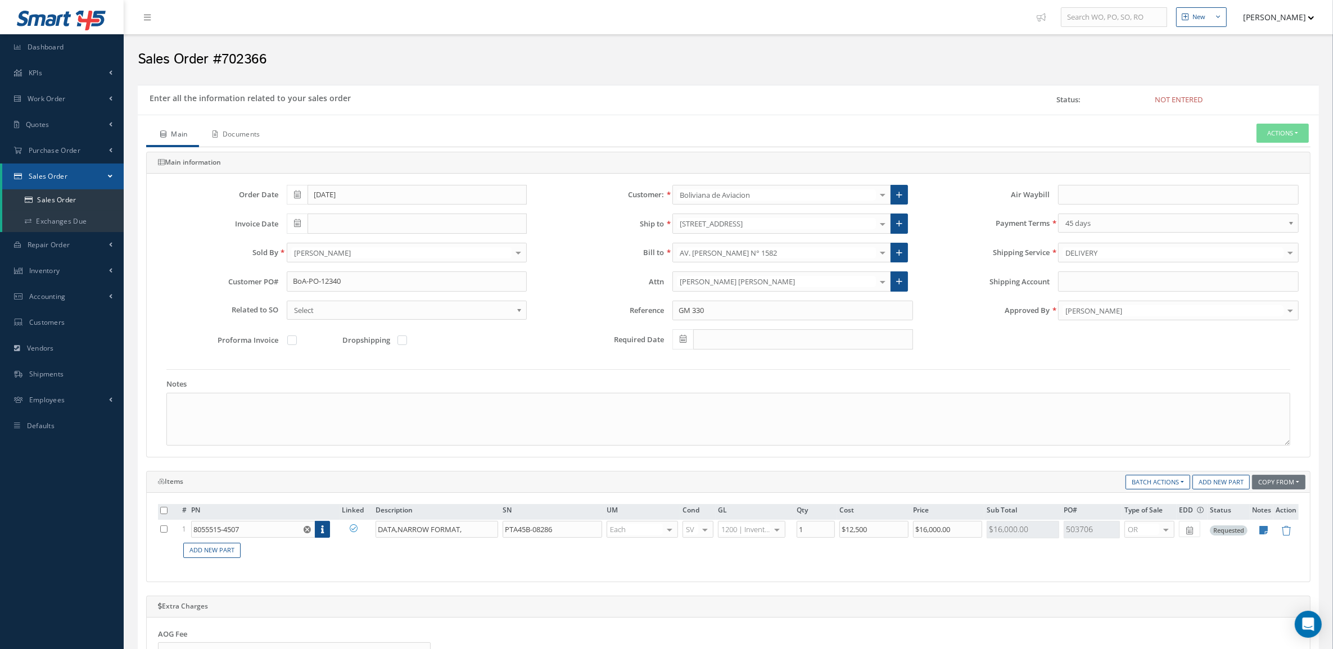
click at [224, 135] on link "Documents" at bounding box center [235, 136] width 73 height 24
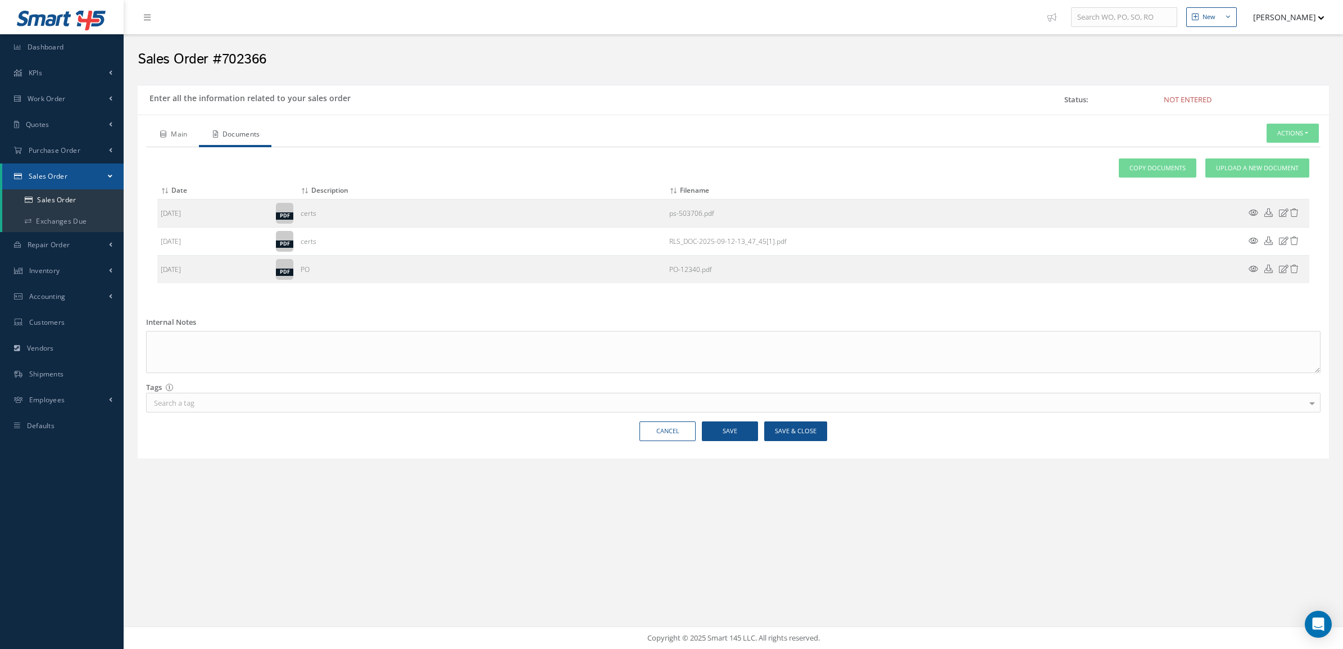
click at [194, 135] on link "Main" at bounding box center [172, 136] width 53 height 24
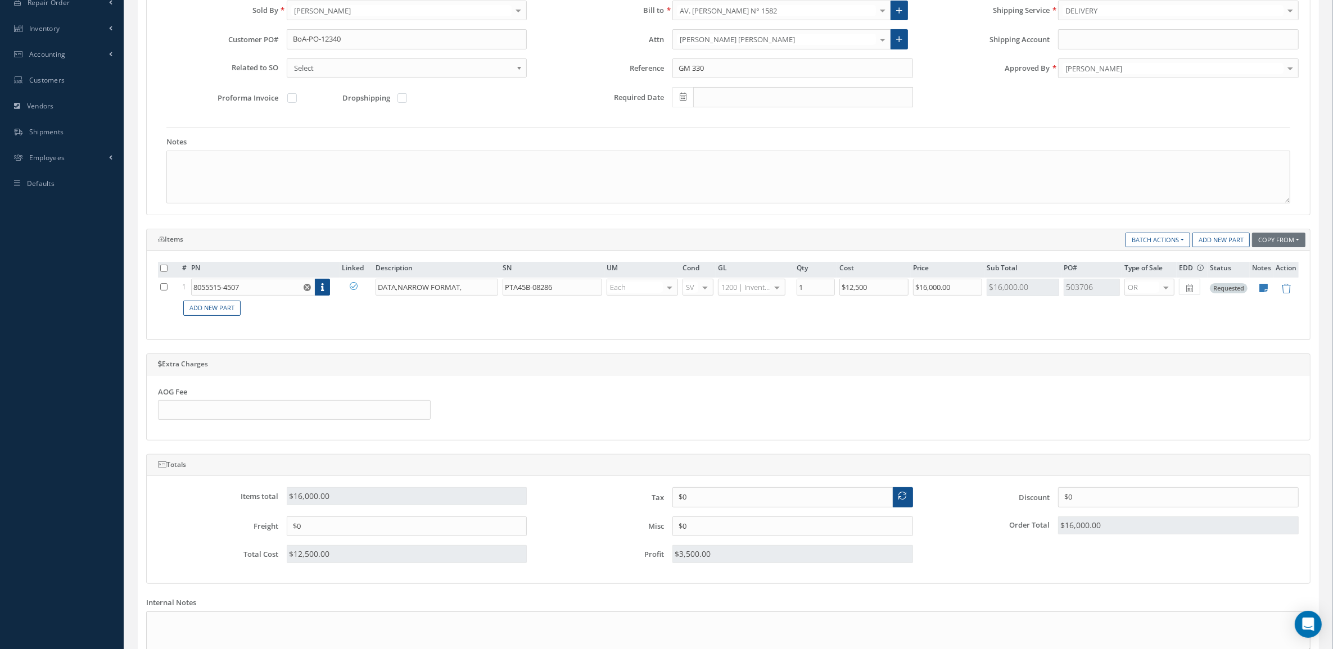
scroll to position [281, 0]
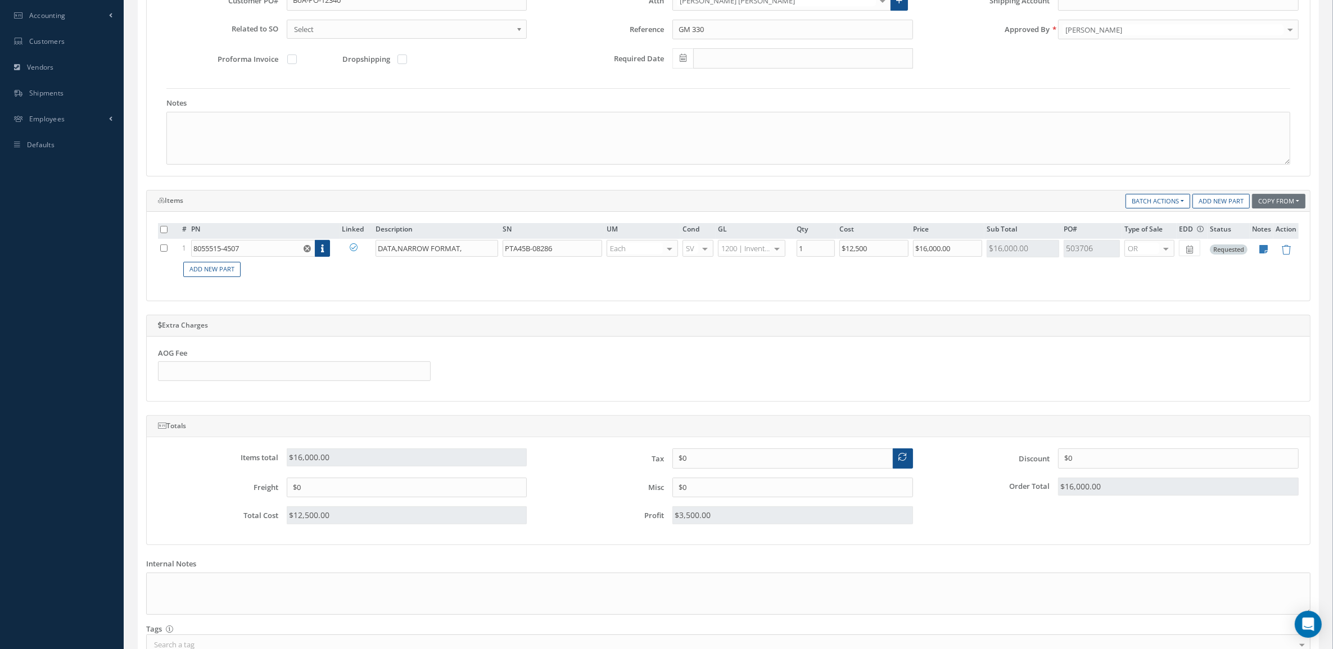
click at [470, 170] on div "Order Date 09/12/2025 Customer: Boliviana de Aviacion MABA AERO LLC 21 AIR ABR …" at bounding box center [728, 34] width 1163 height 283
click at [461, 156] on textarea at bounding box center [728, 138] width 1124 height 53
paste textarea "HS CODE 88073000 ECCN 9A991 COUNTRY OF ORIGIN: USA"
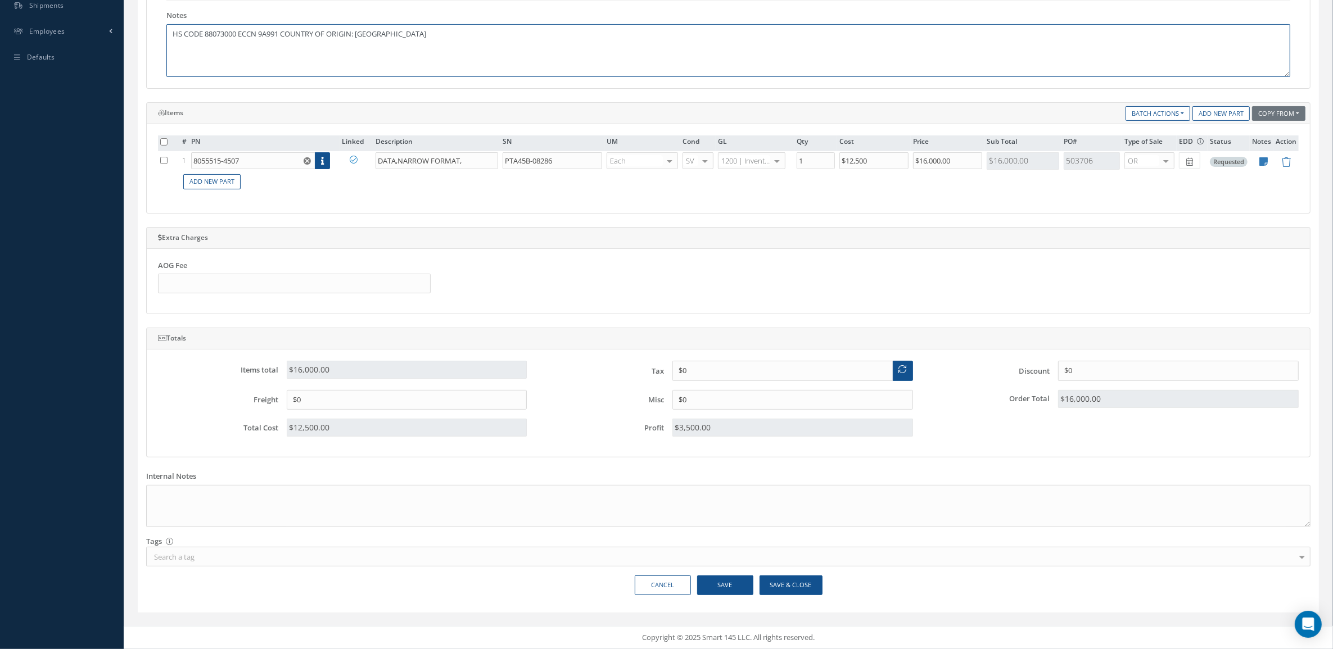
scroll to position [374, 0]
type textarea "HS CODE 88073000 ECCN 9A991 COUNTRY OF ORIGIN: [GEOGRAPHIC_DATA]"
click at [784, 586] on button "Save & Close" at bounding box center [790, 586] width 63 height 20
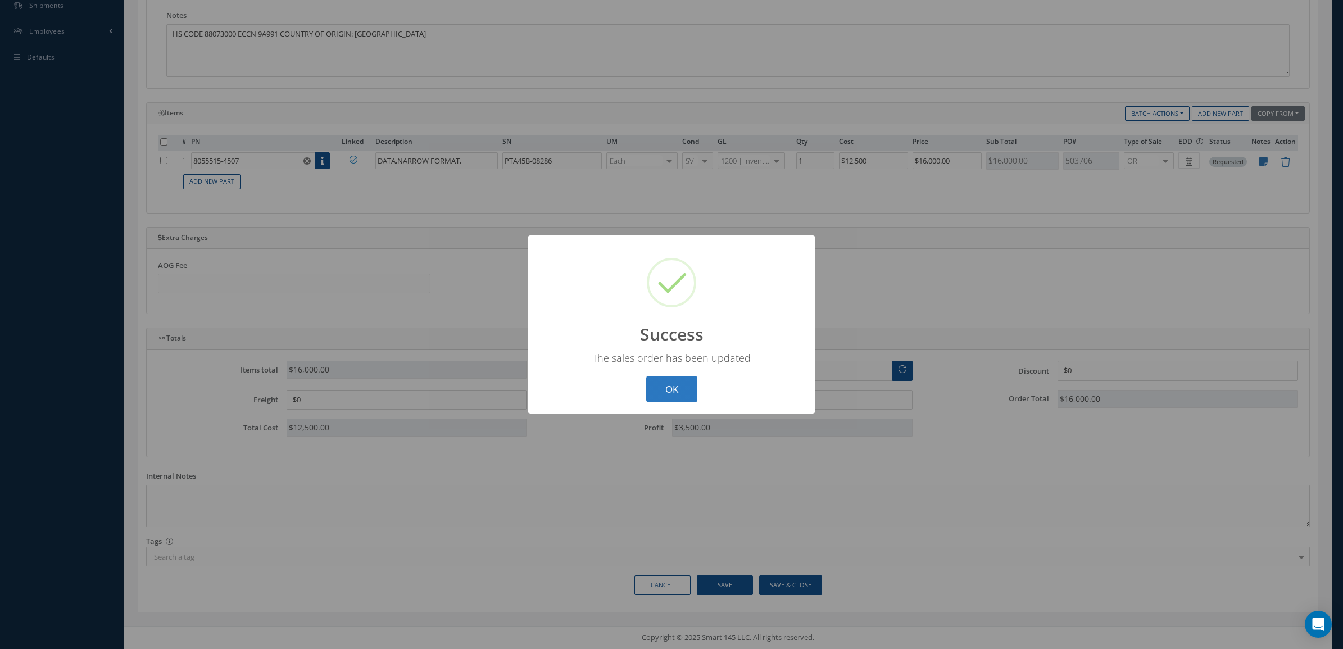
click at [673, 386] on button "OK" at bounding box center [671, 389] width 51 height 26
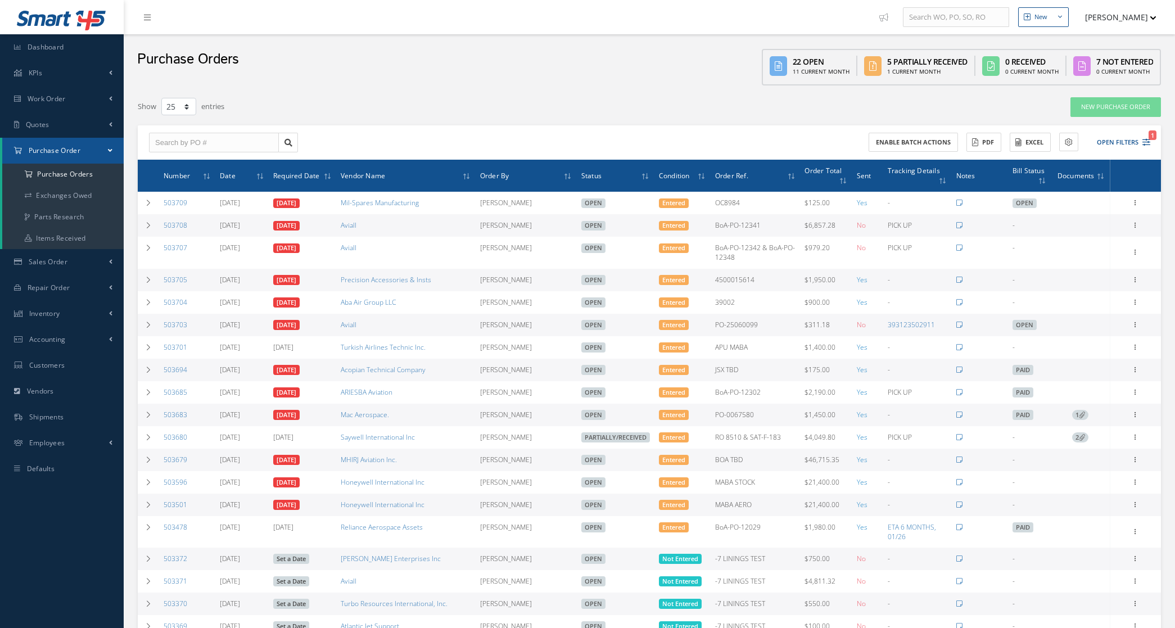
select select "25"
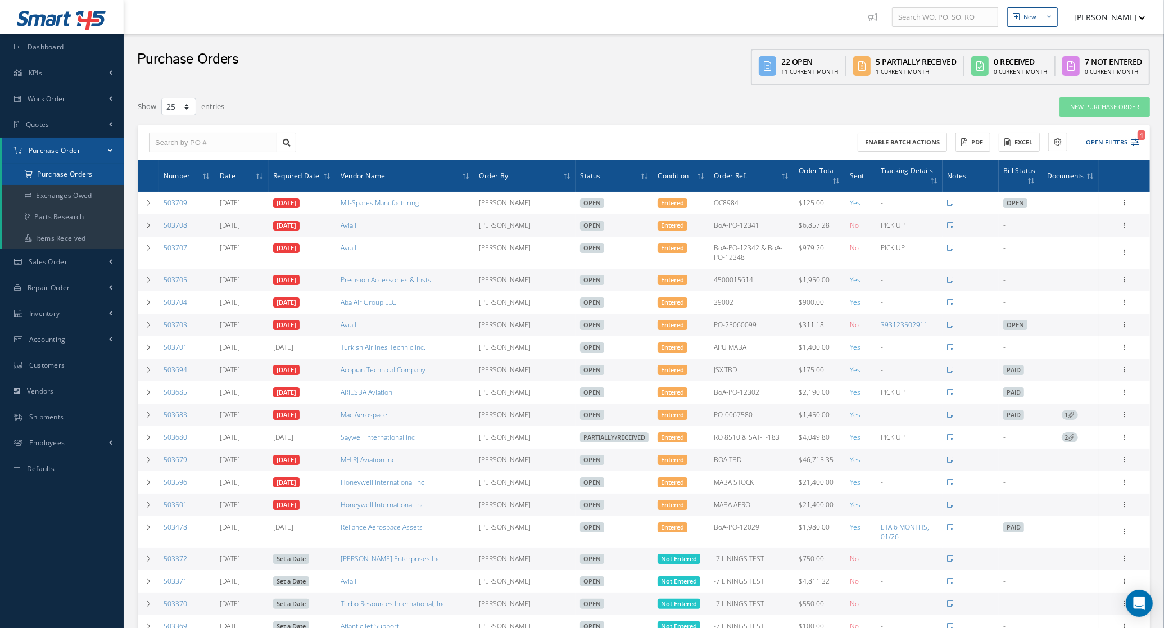
click at [86, 169] on a=1&status_id=2&status_id=3&status_id=5&collapsedFilters"] "Purchase Orders" at bounding box center [62, 174] width 121 height 21
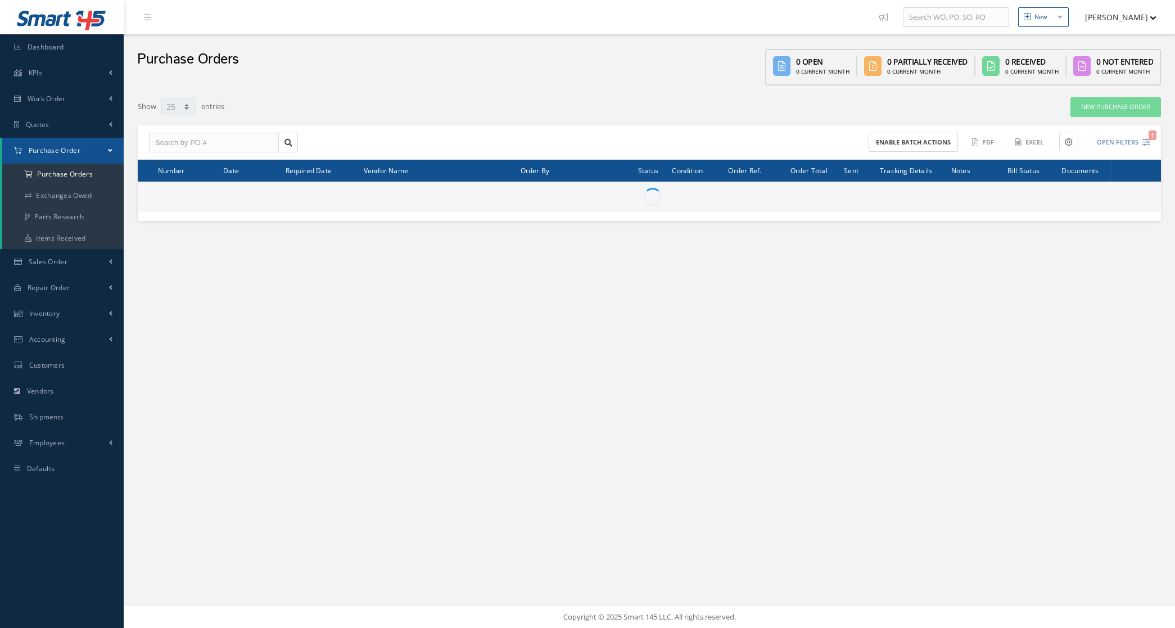
select select "25"
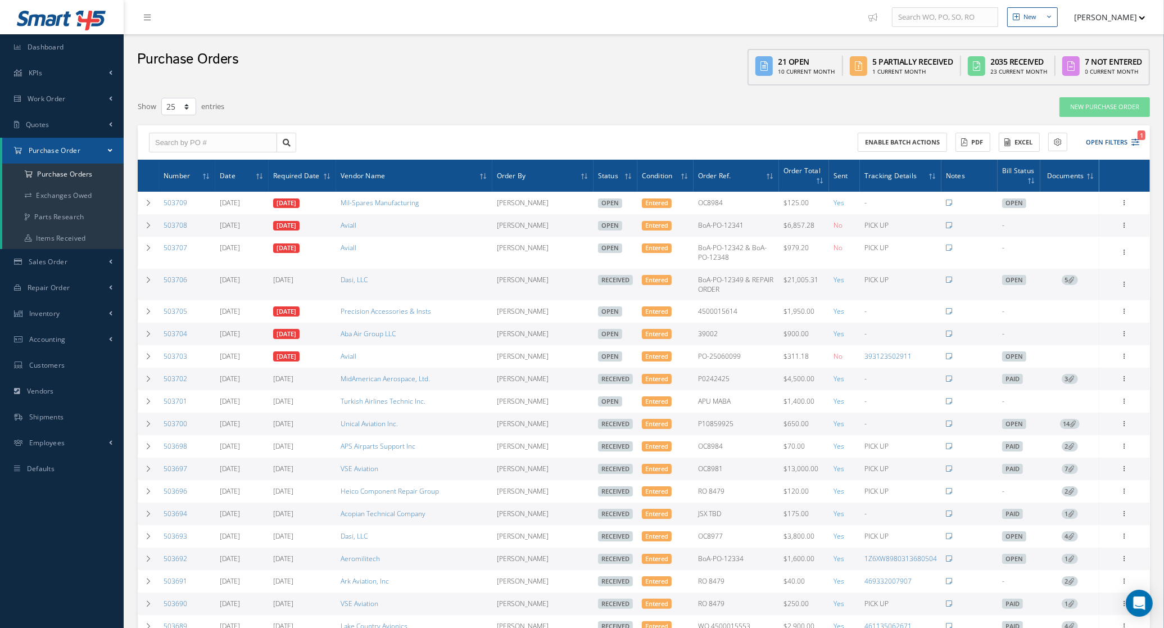
click at [1072, 278] on icon at bounding box center [1072, 280] width 6 height 6
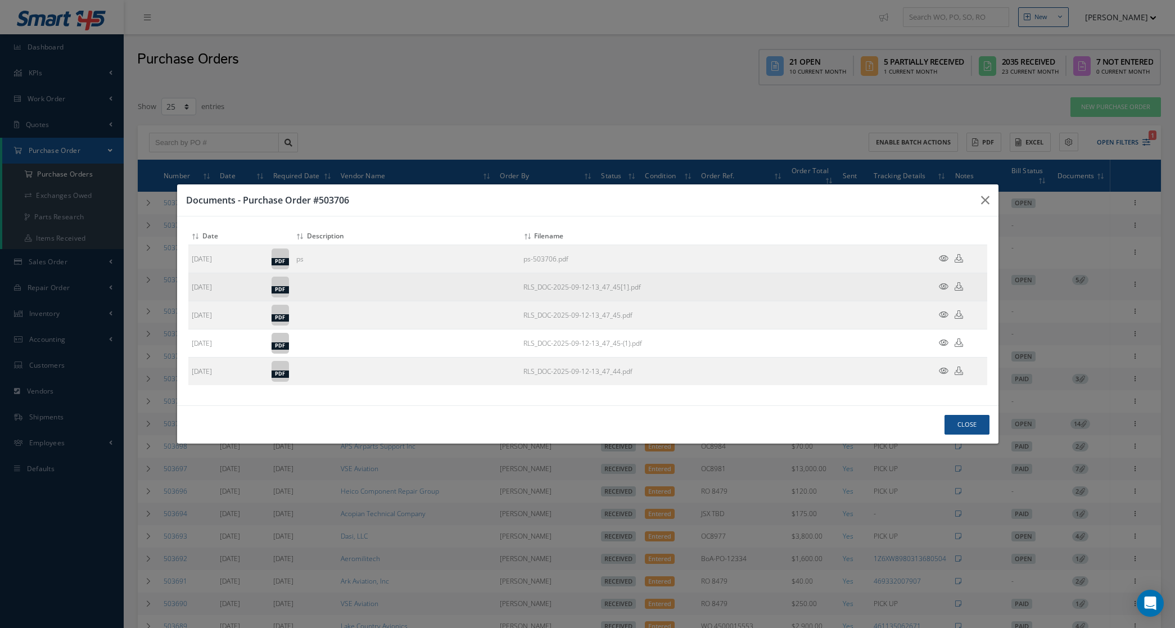
click at [943, 287] on icon at bounding box center [944, 286] width 10 height 8
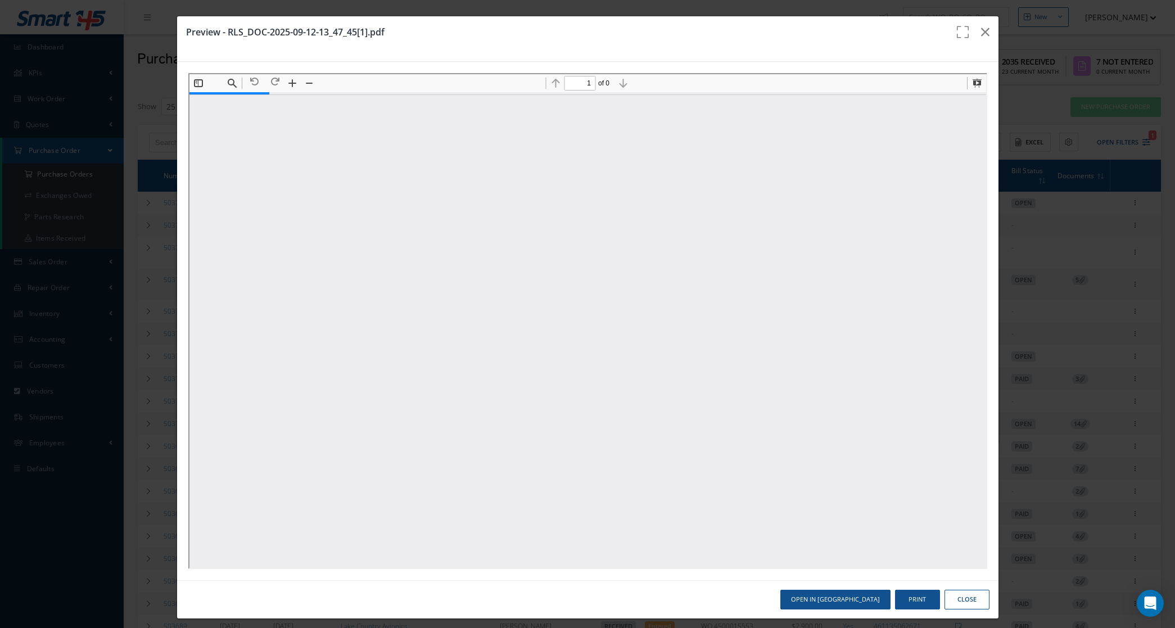
type input "7"
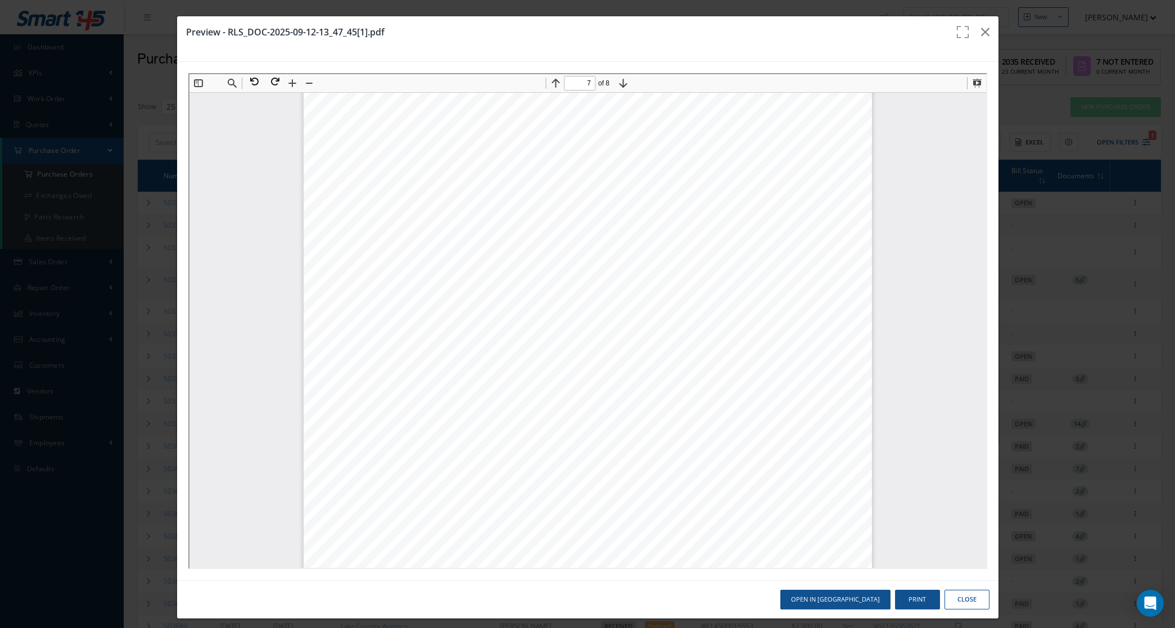
scroll to position [4502, 0]
click at [964, 606] on button "Close" at bounding box center [966, 600] width 45 height 20
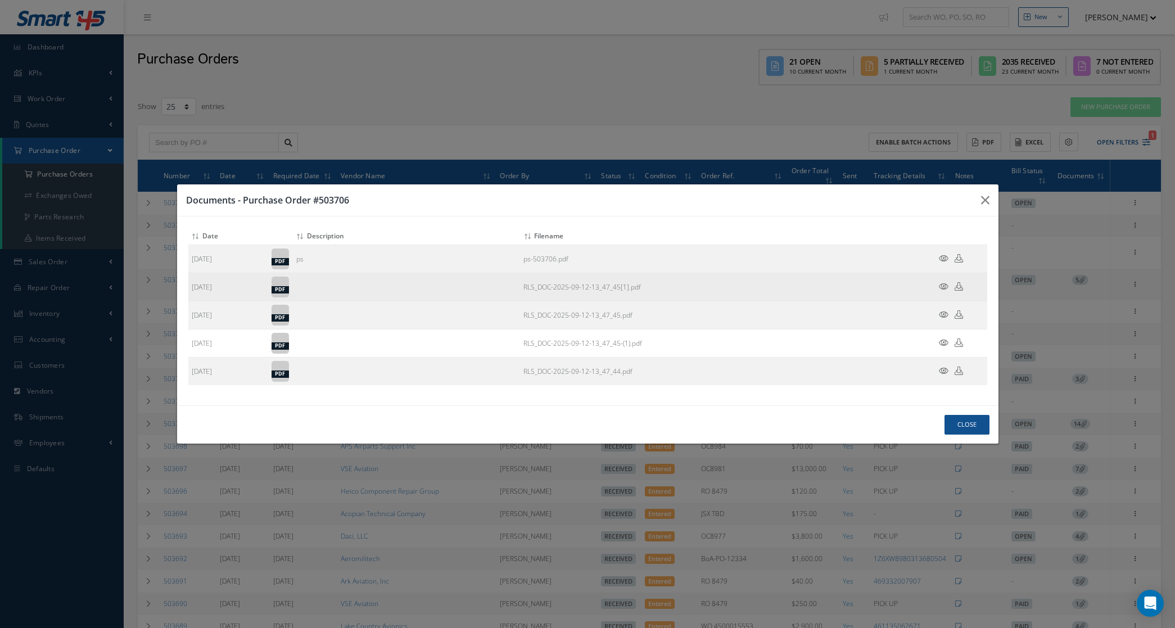
click at [958, 287] on icon at bounding box center [958, 286] width 8 height 8
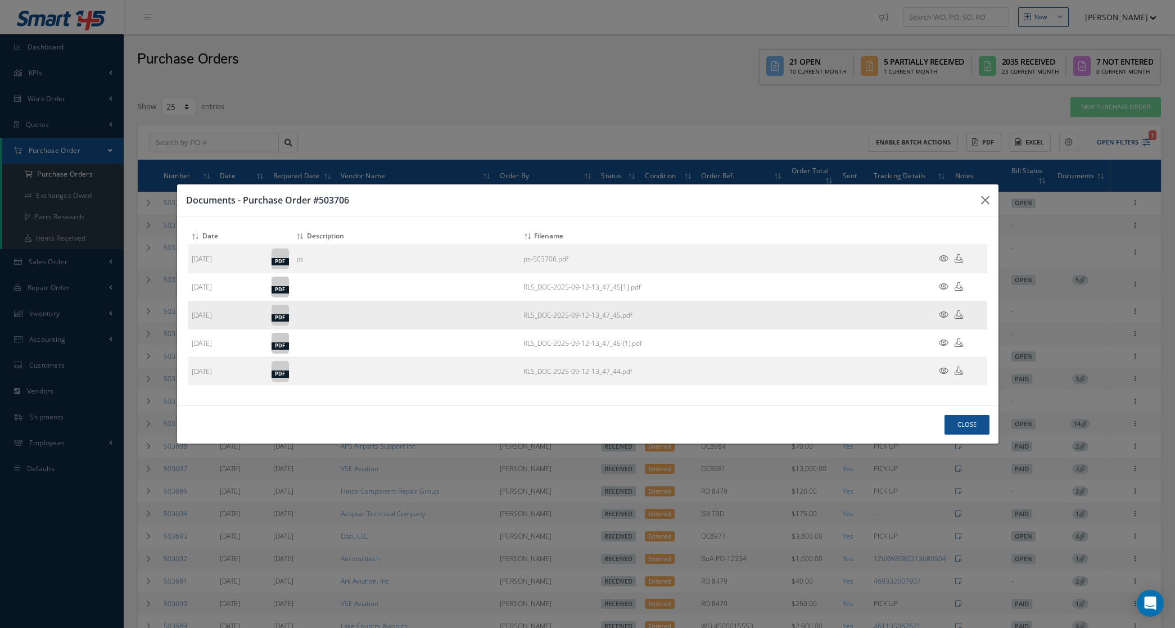
click at [939, 311] on icon at bounding box center [944, 314] width 10 height 8
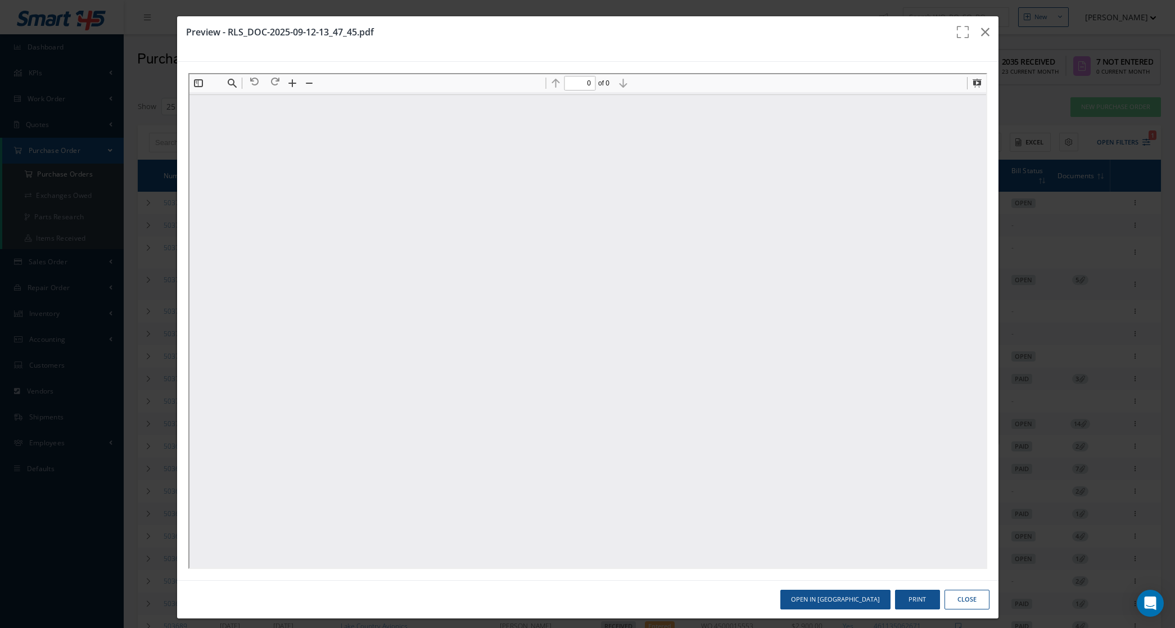
scroll to position [0, 0]
type input "1"
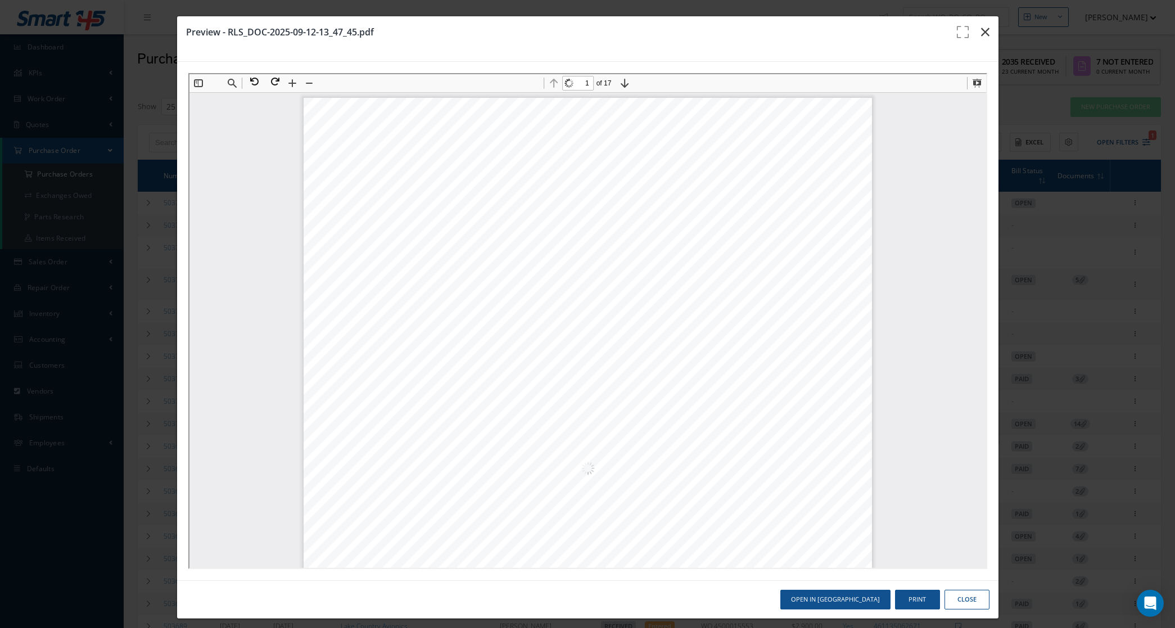
scroll to position [70, 0]
click at [981, 30] on icon "button" at bounding box center [985, 31] width 8 height 13
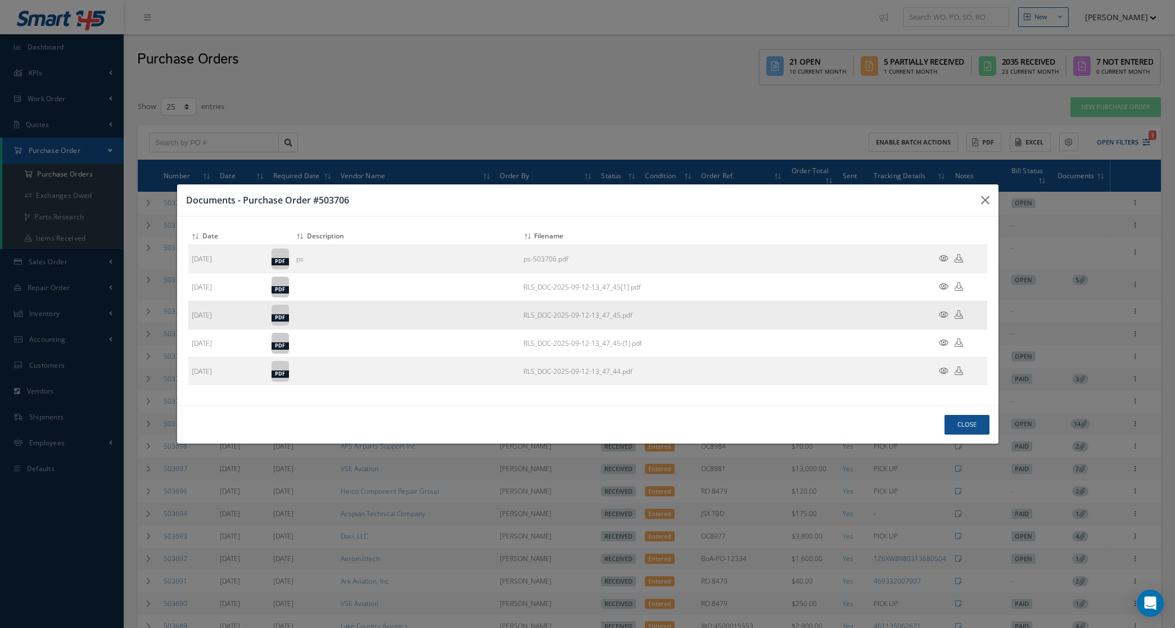
click at [957, 318] on icon at bounding box center [958, 314] width 8 height 8
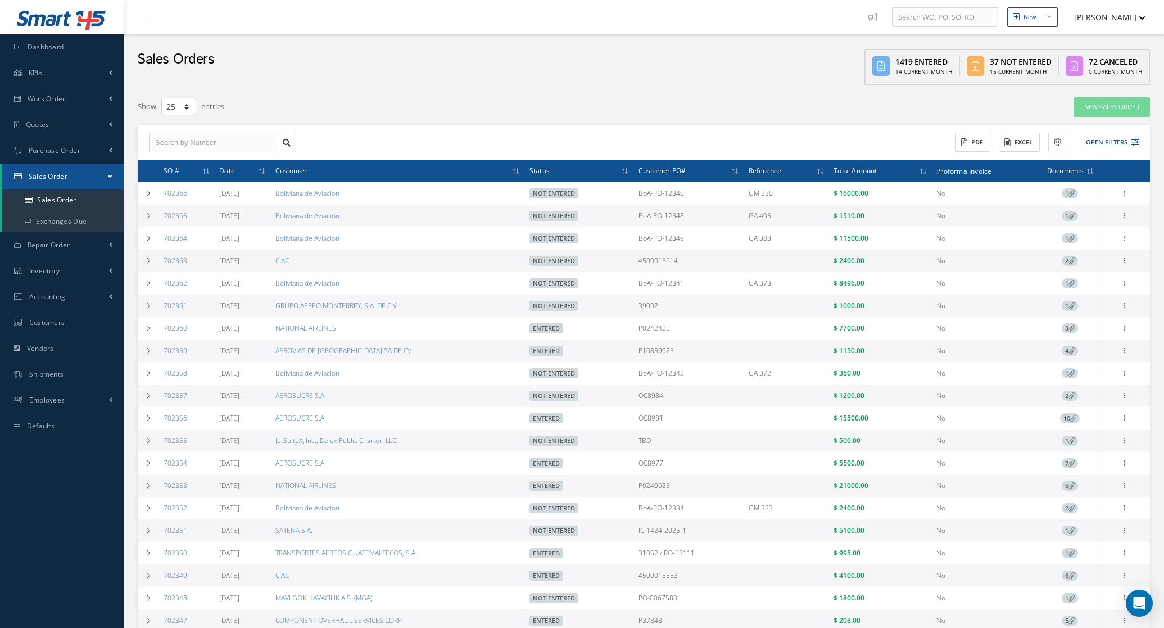
select select "25"
click at [169, 217] on link "702365" at bounding box center [176, 216] width 24 height 10
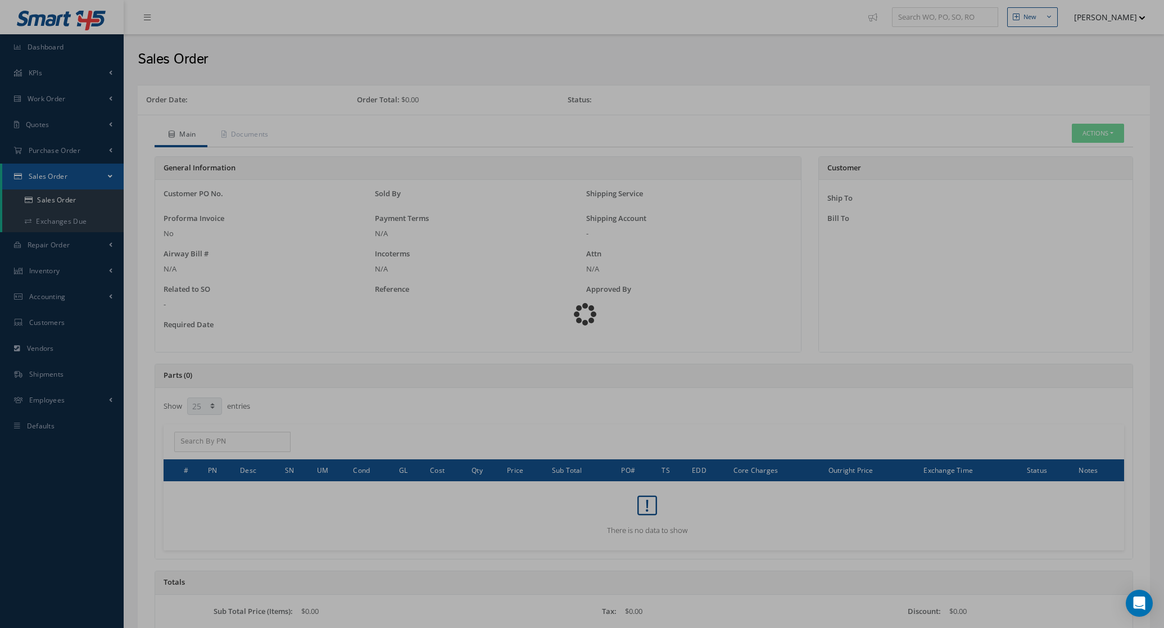
select select "25"
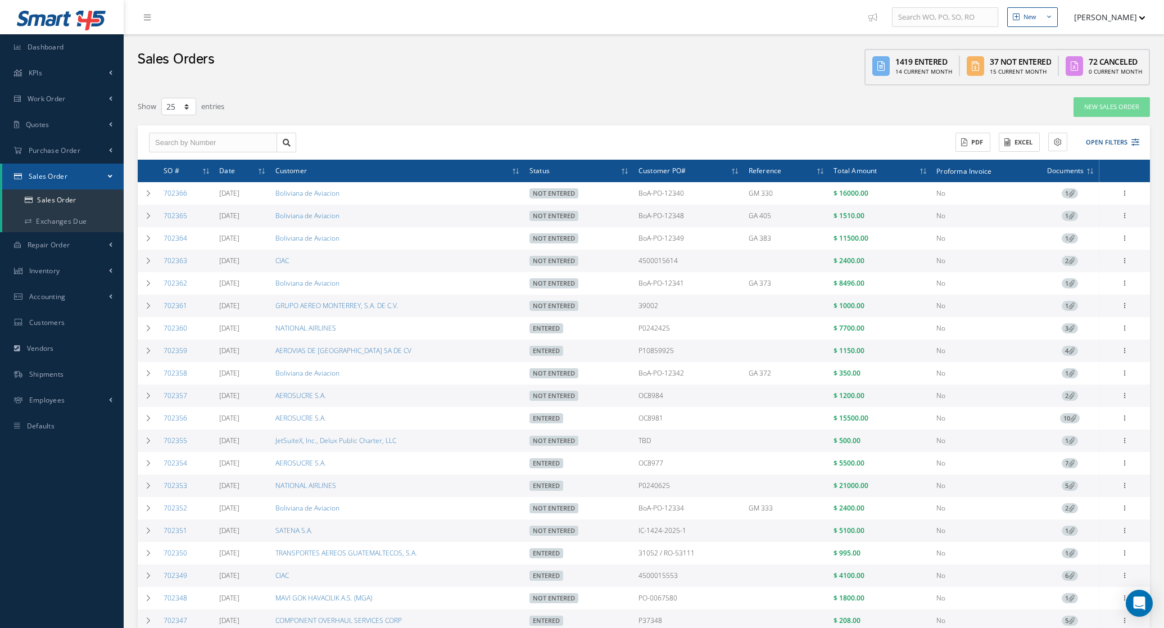
select select "25"
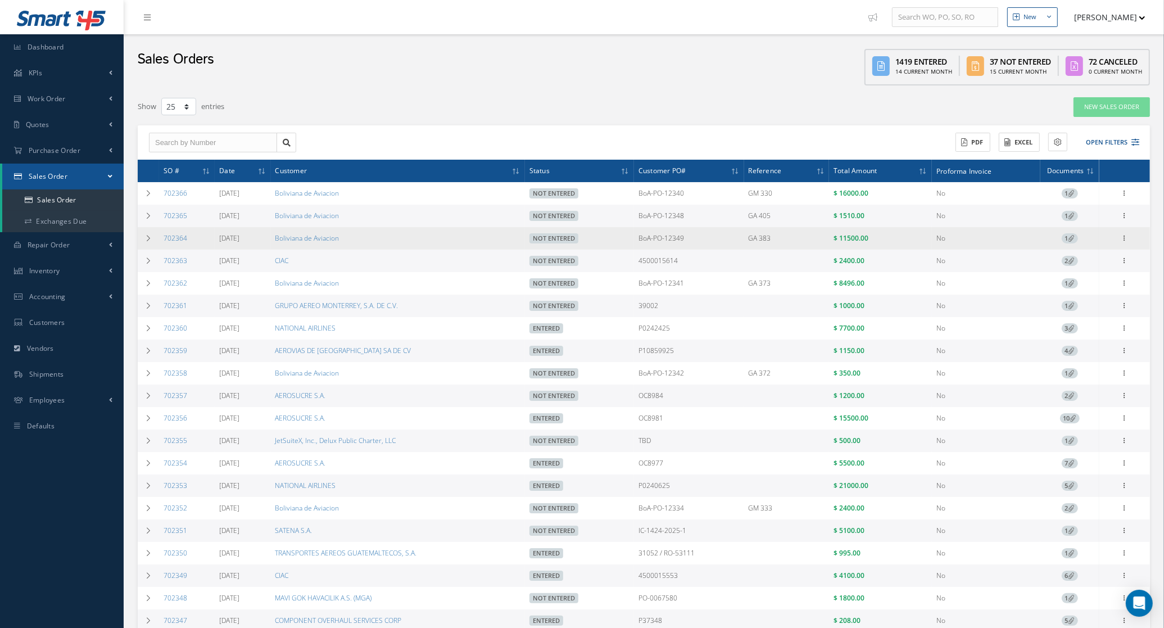
click at [174, 233] on td "702364" at bounding box center [187, 238] width 56 height 22
click at [174, 237] on link "702364" at bounding box center [176, 238] width 24 height 10
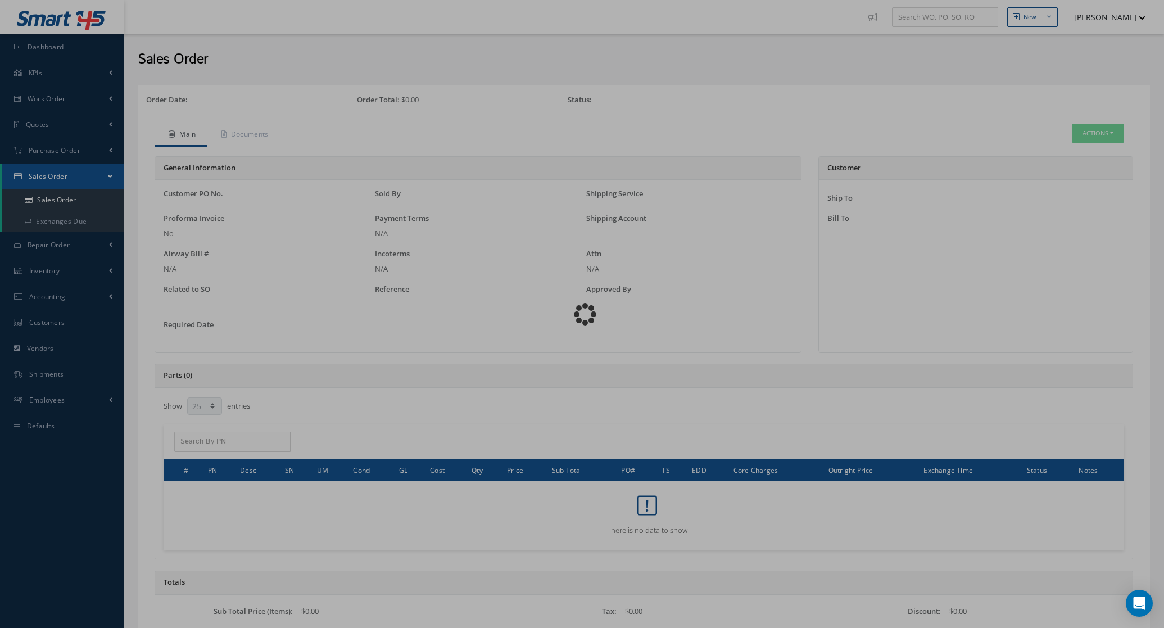
select select "25"
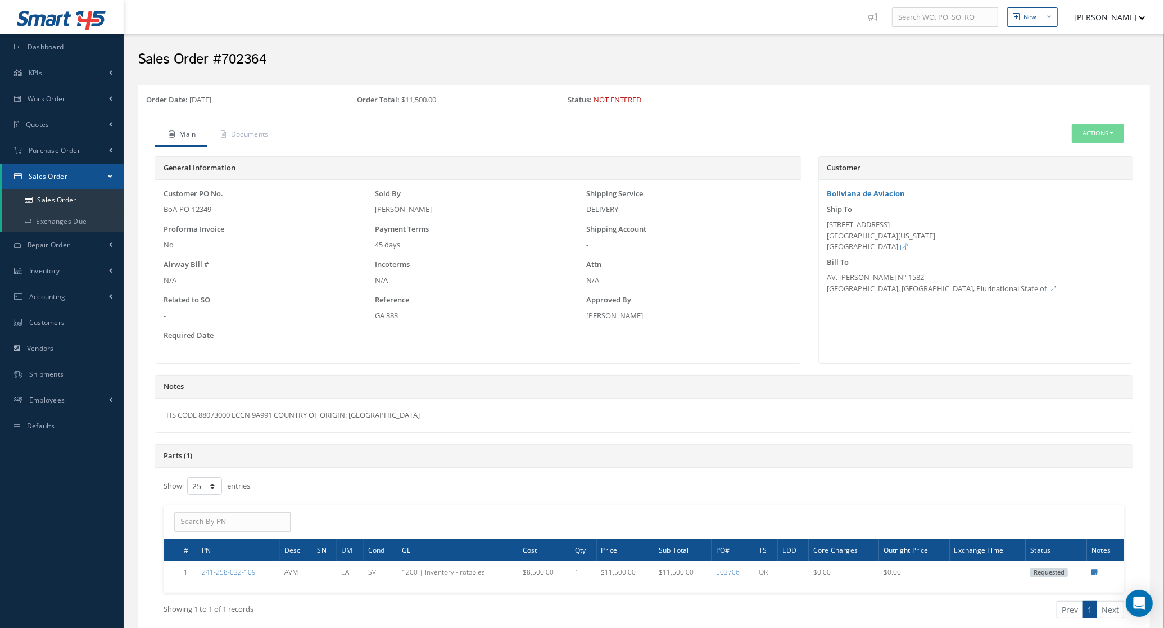
drag, startPoint x: 401, startPoint y: 416, endPoint x: 130, endPoint y: 415, distance: 270.4
click at [130, 415] on div "Order Date: [DATE] Order Total: $11,500.00 Status: Not Entered Main Documents A…" at bounding box center [643, 510] width 1029 height 850
copy div "HS CODE 88073000 ECCN 9A991 COUNTRY OF ORIGIN: [GEOGRAPHIC_DATA]"
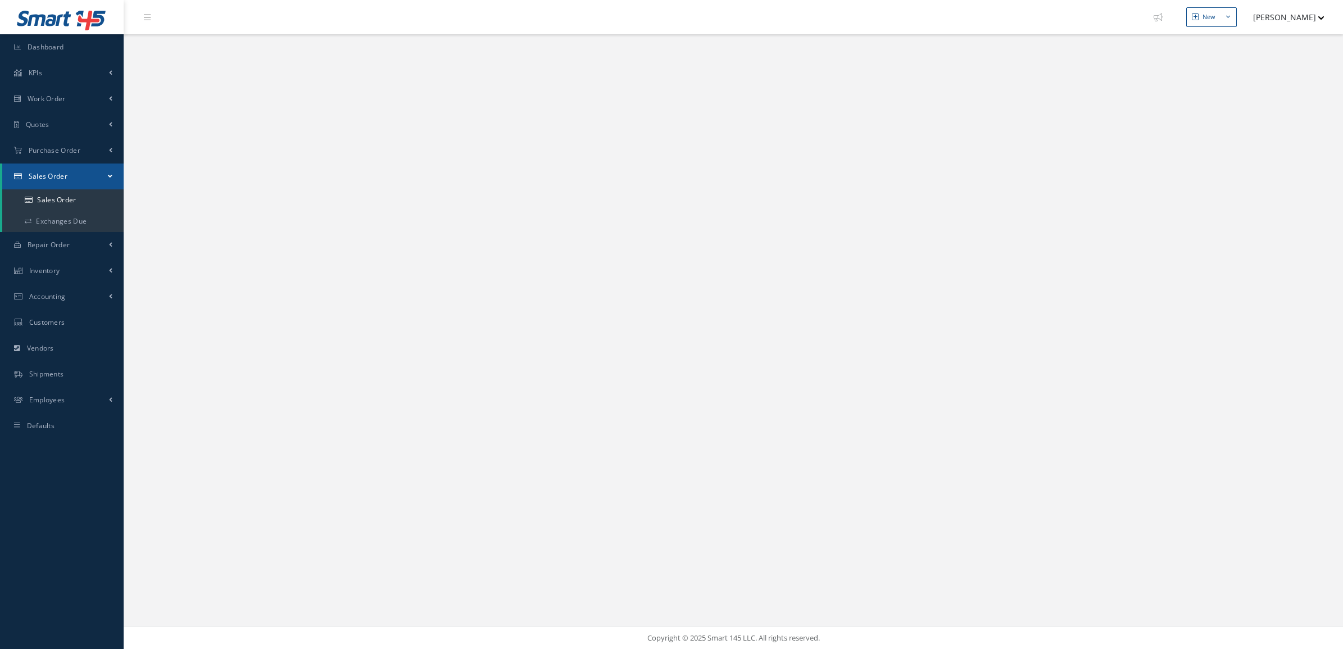
select select "25"
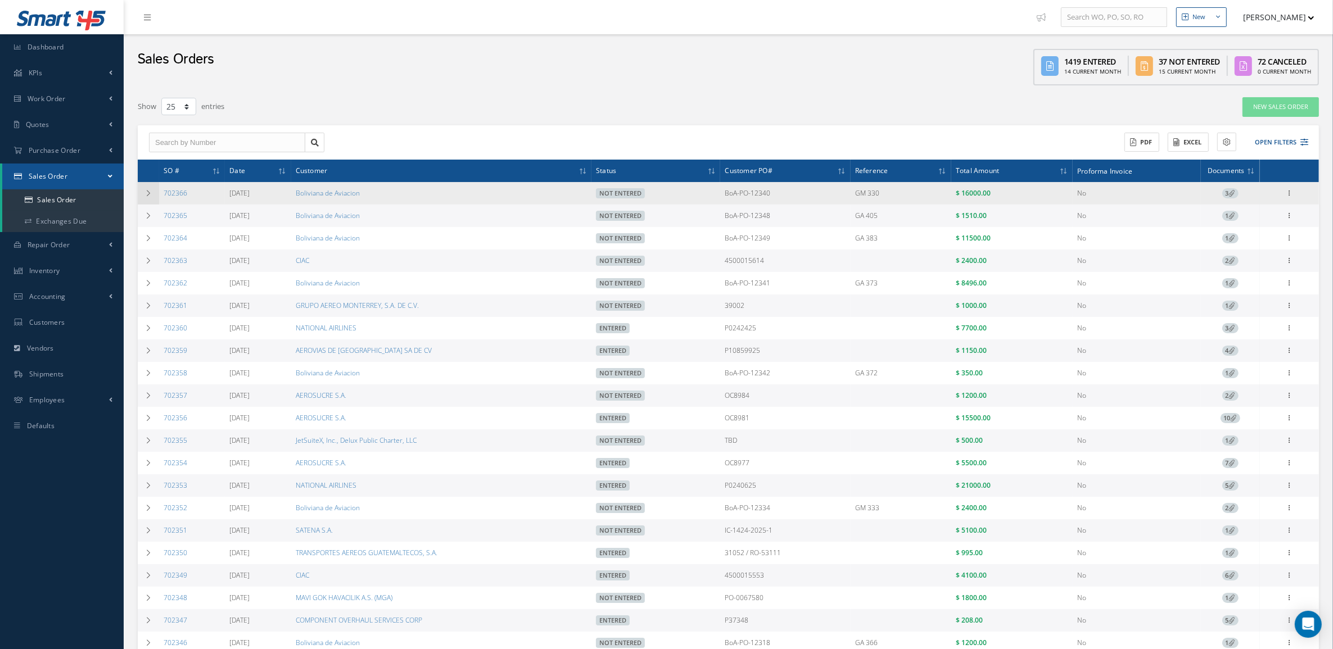
click at [139, 193] on td at bounding box center [148, 193] width 21 height 22
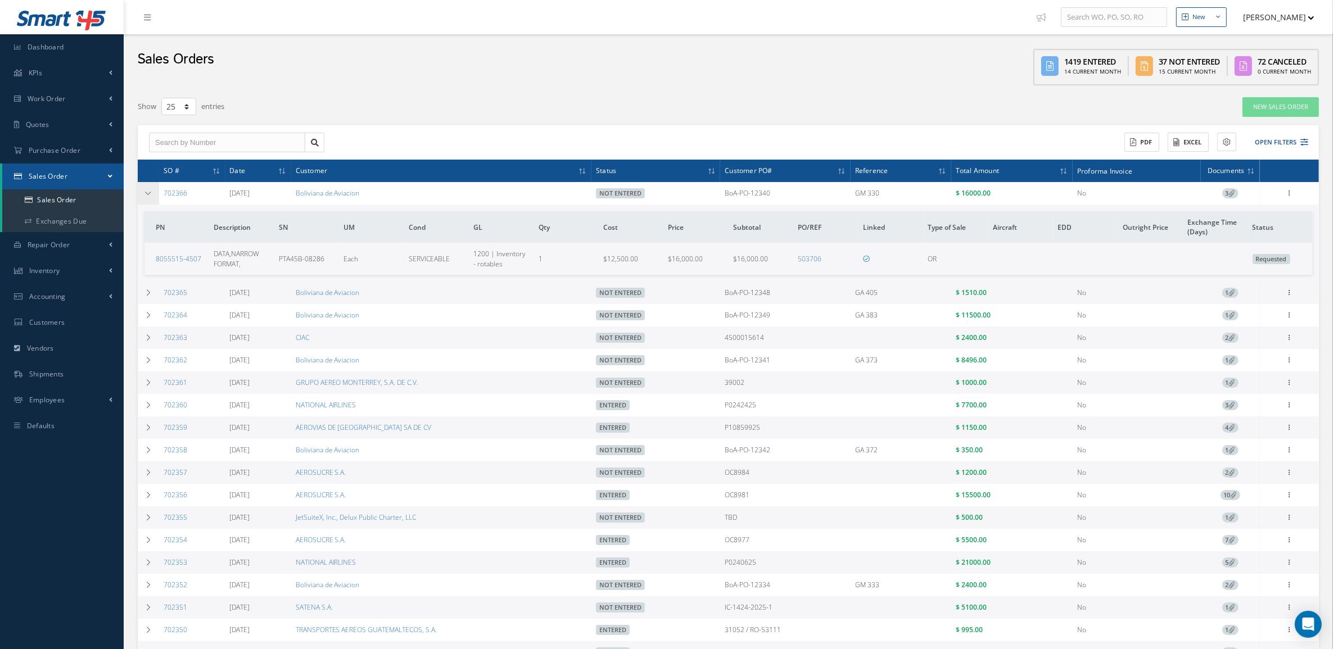
click at [145, 195] on icon at bounding box center [148, 193] width 8 height 7
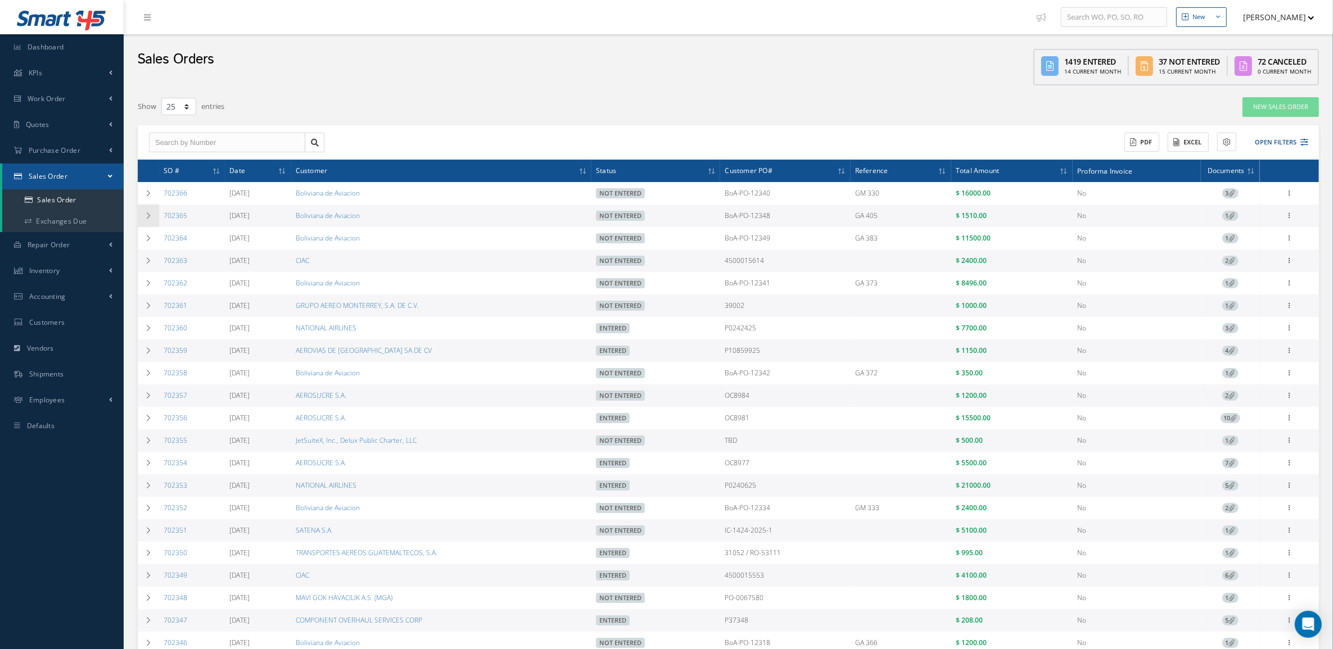
click at [144, 220] on td at bounding box center [148, 216] width 21 height 22
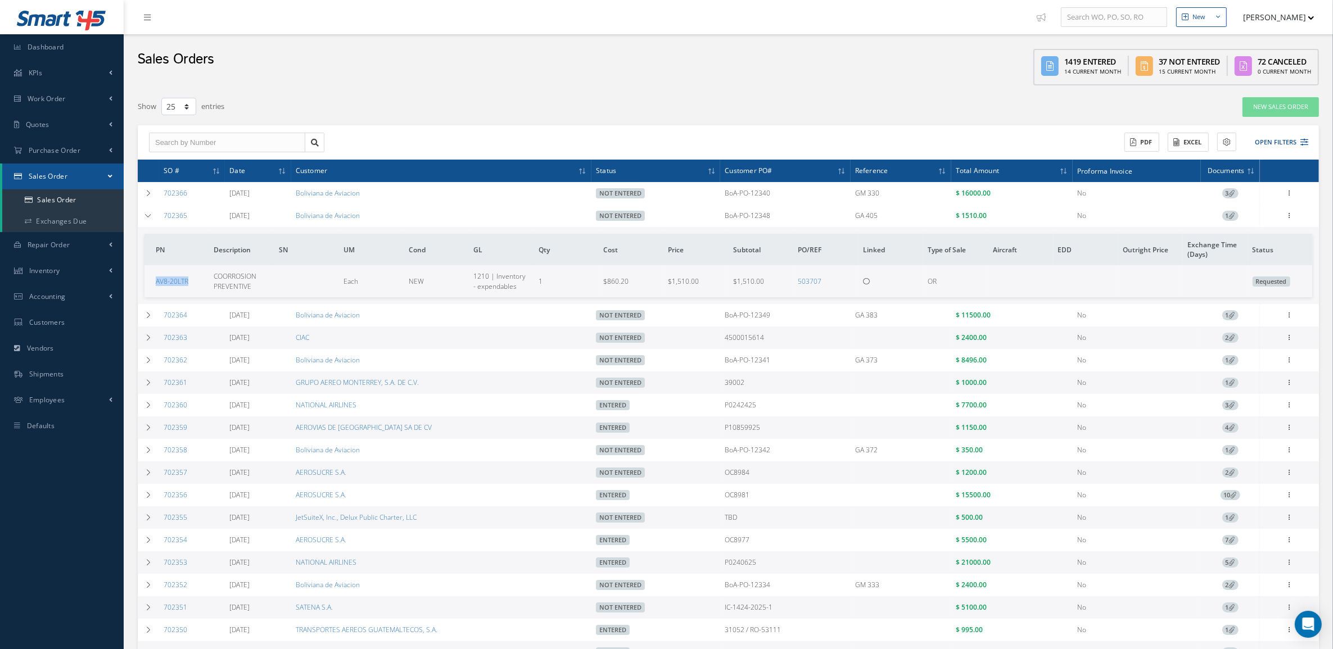
drag, startPoint x: 200, startPoint y: 279, endPoint x: 151, endPoint y: 281, distance: 48.9
click at [151, 281] on td "AV8-20LTR" at bounding box center [176, 280] width 65 height 31
copy link "AV8-20LTR"
click at [142, 218] on td at bounding box center [148, 216] width 21 height 22
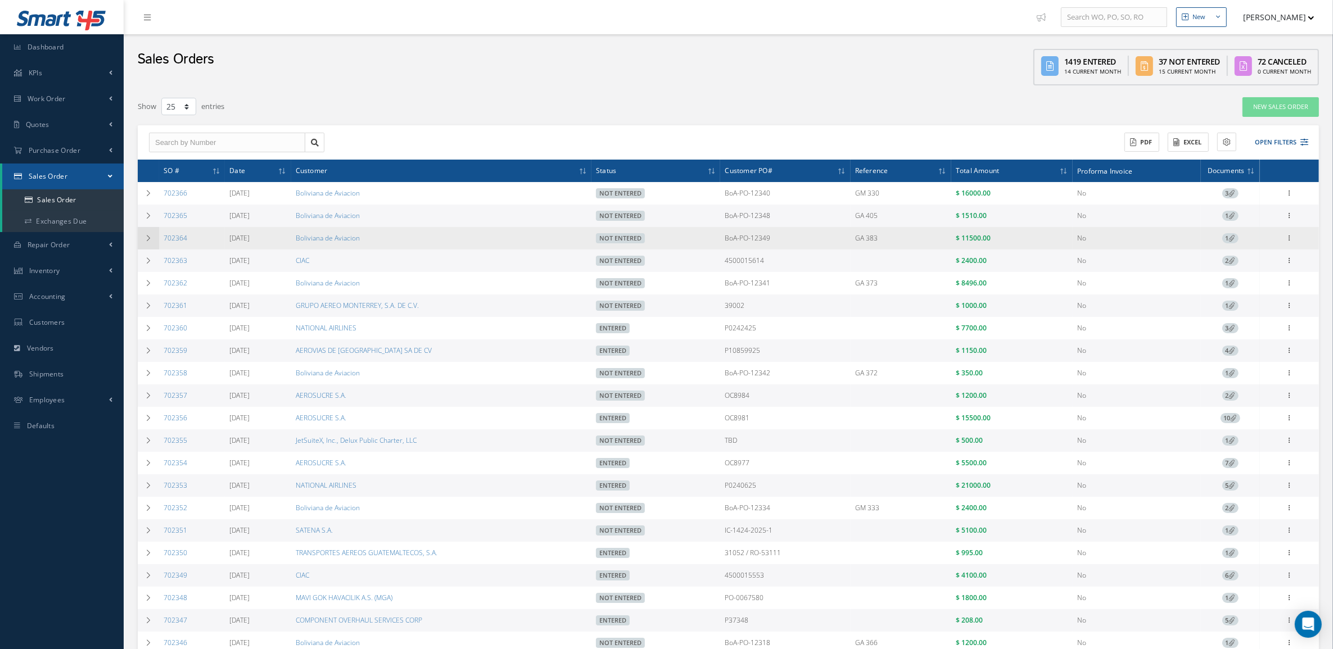
click at [151, 246] on td at bounding box center [148, 238] width 21 height 22
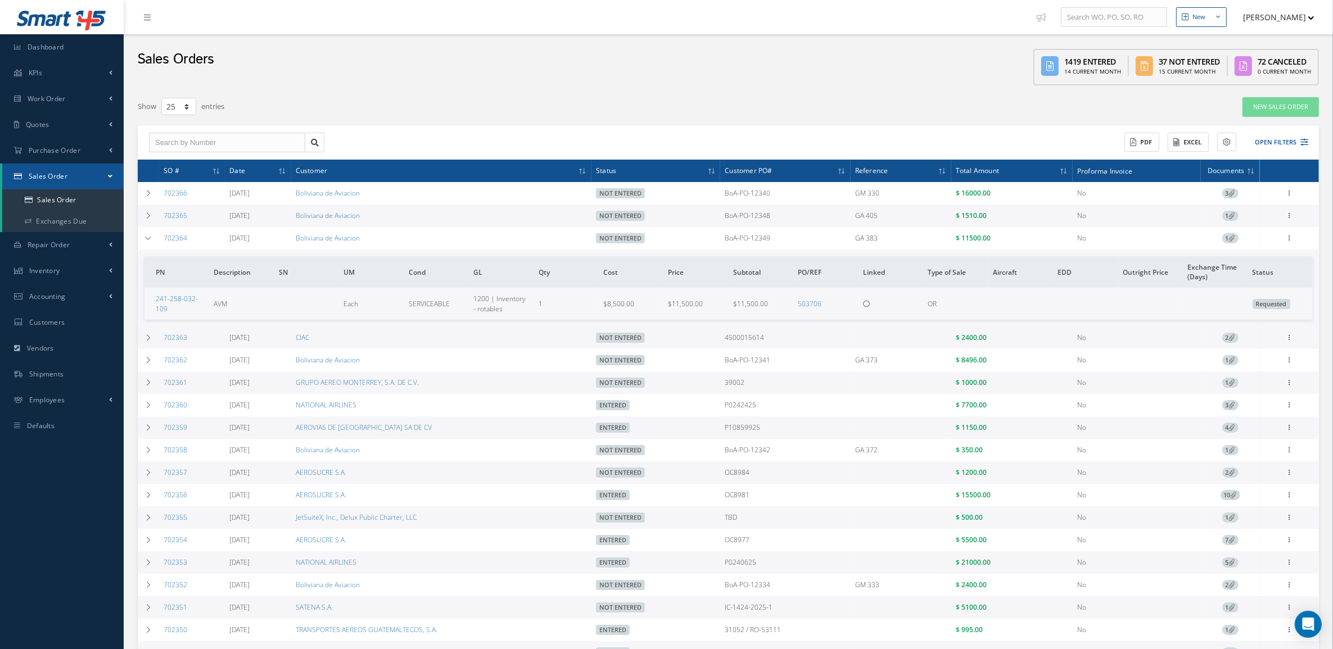
click at [1283, 239] on div "Enter/Update Edit Show Send By Email Documents Cancel Delete Print-Outs Sales O…" at bounding box center [1289, 238] width 13 height 13
click at [1288, 239] on icon at bounding box center [1289, 237] width 11 height 9
click at [1216, 262] on link "Edit" at bounding box center [1237, 260] width 89 height 15
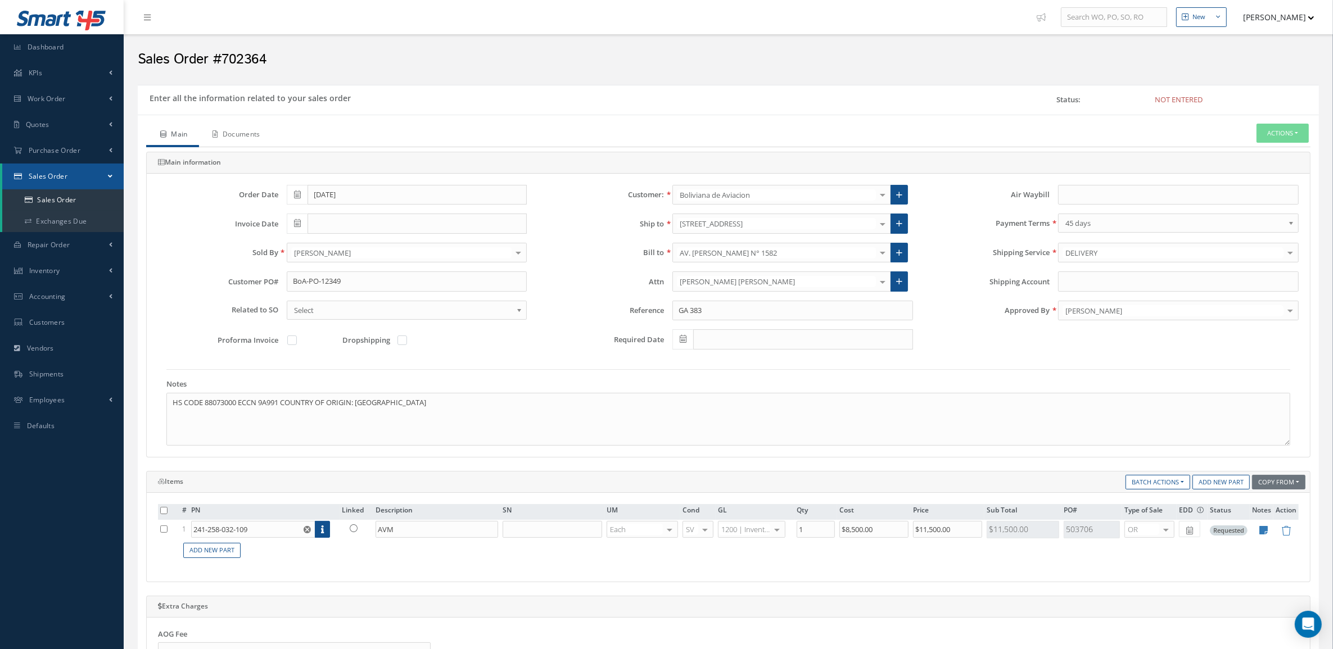
click at [228, 130] on link "Documents" at bounding box center [235, 136] width 73 height 24
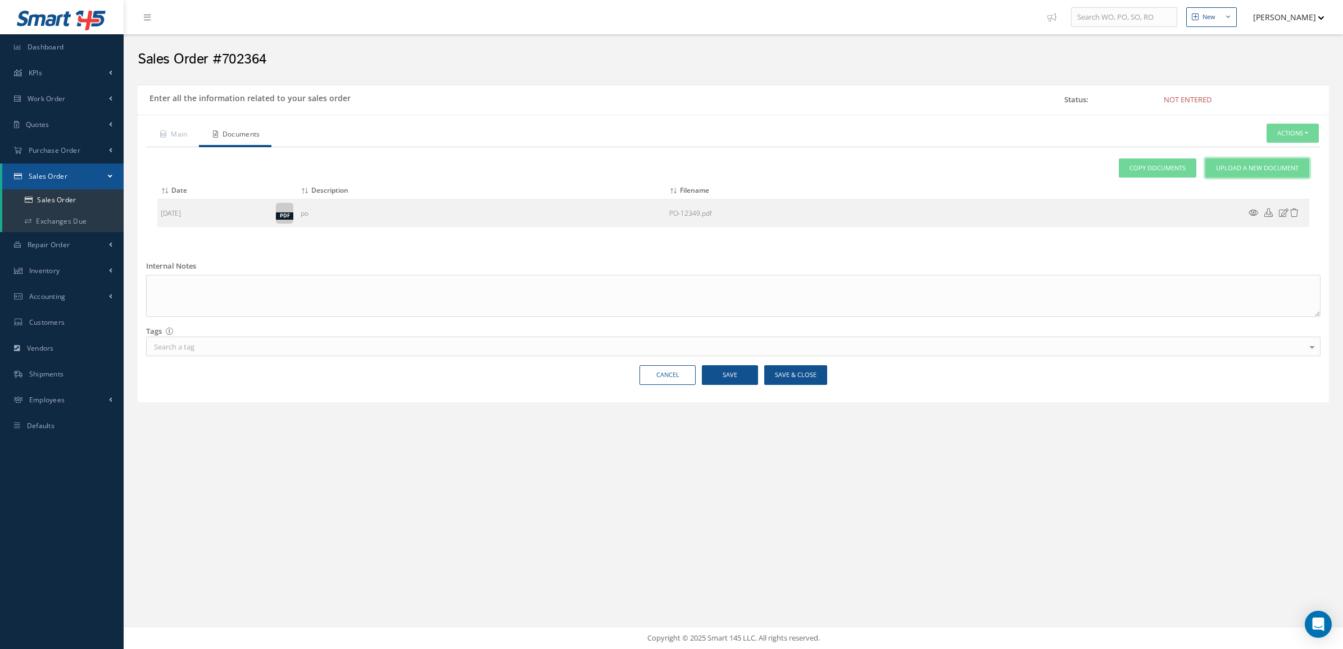
click at [1261, 173] on link "Upload a New Document" at bounding box center [1258, 169] width 104 height 20
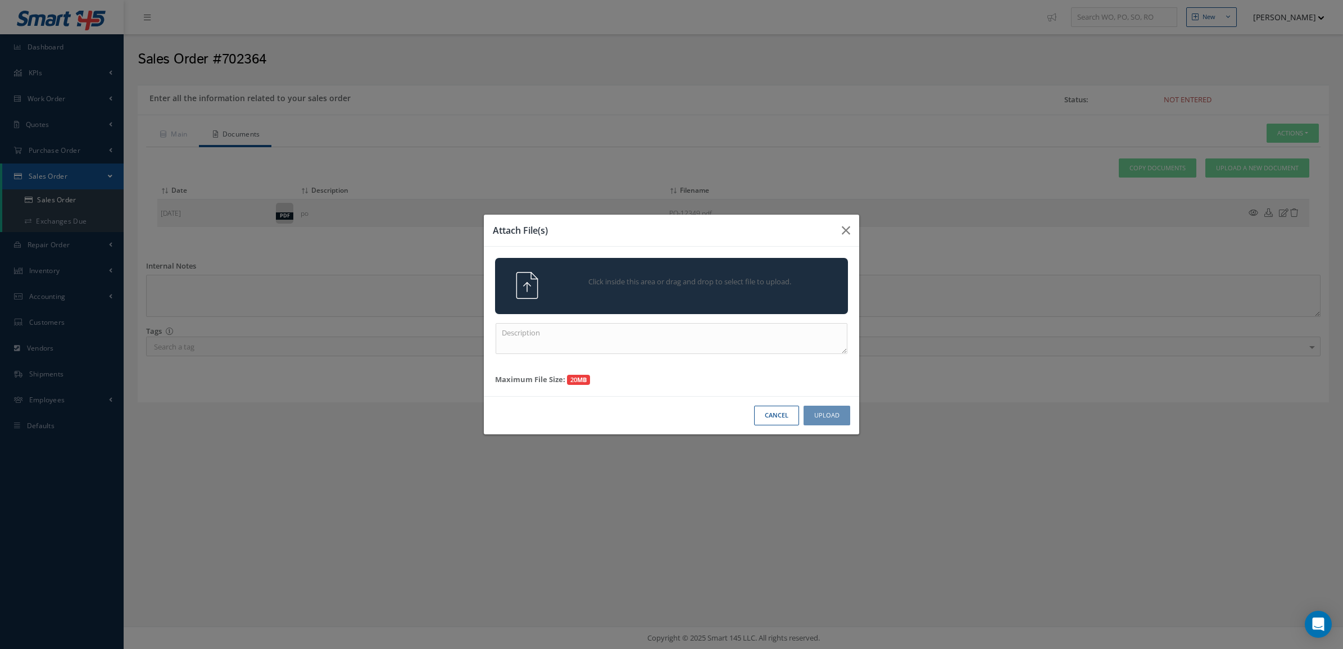
click at [777, 287] on span "Click inside this area or drag and drop to select file to upload." at bounding box center [690, 282] width 255 height 11
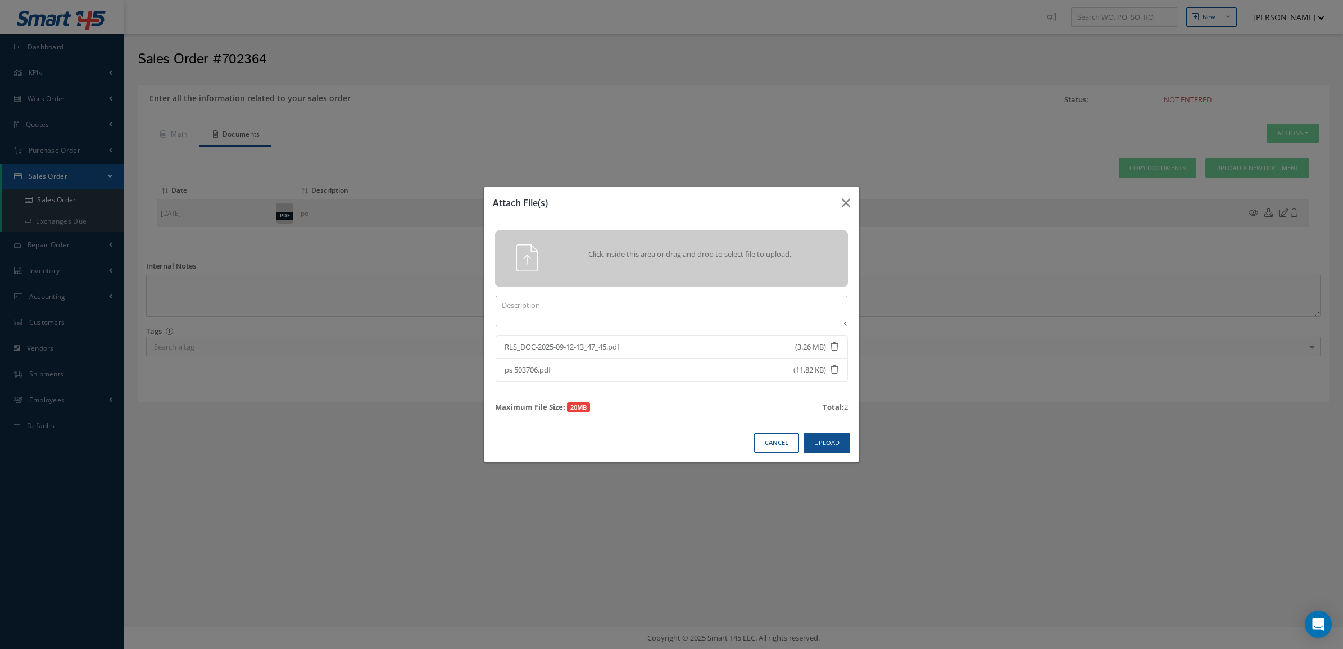
click at [664, 312] on textarea at bounding box center [672, 311] width 352 height 31
type textarea "certs"
click at [832, 441] on button "Upload" at bounding box center [827, 443] width 47 height 20
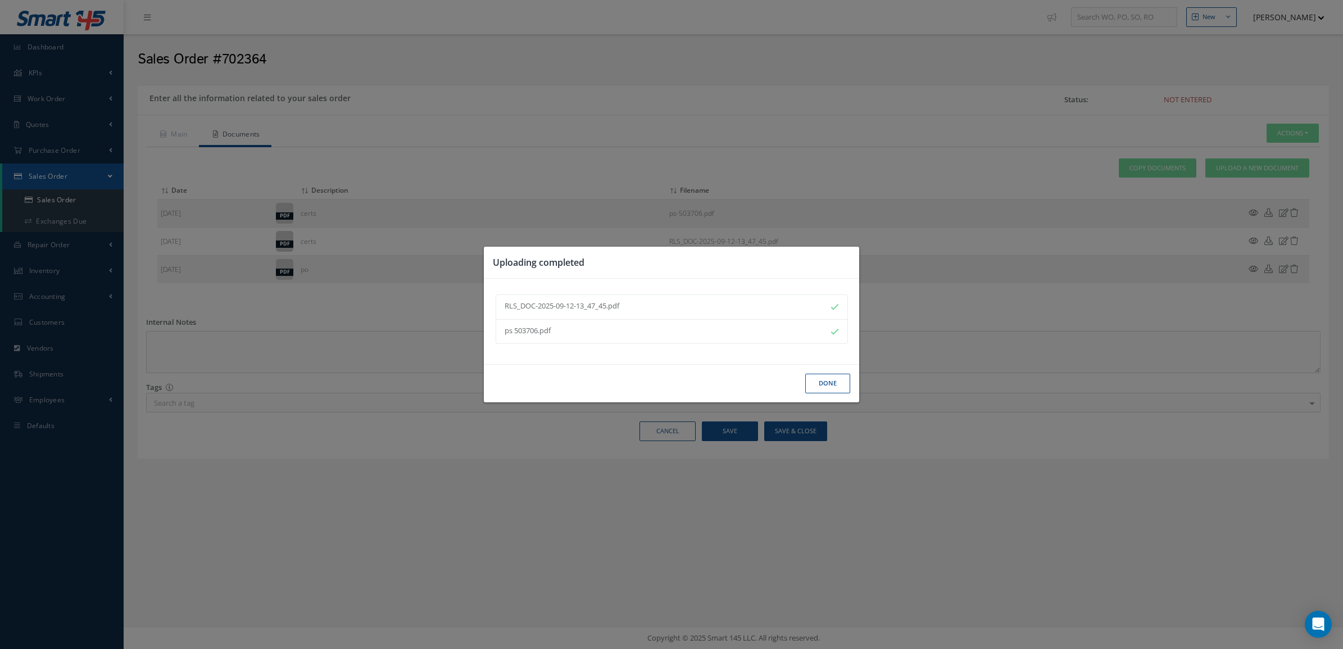
click at [819, 385] on button "Done" at bounding box center [827, 384] width 45 height 20
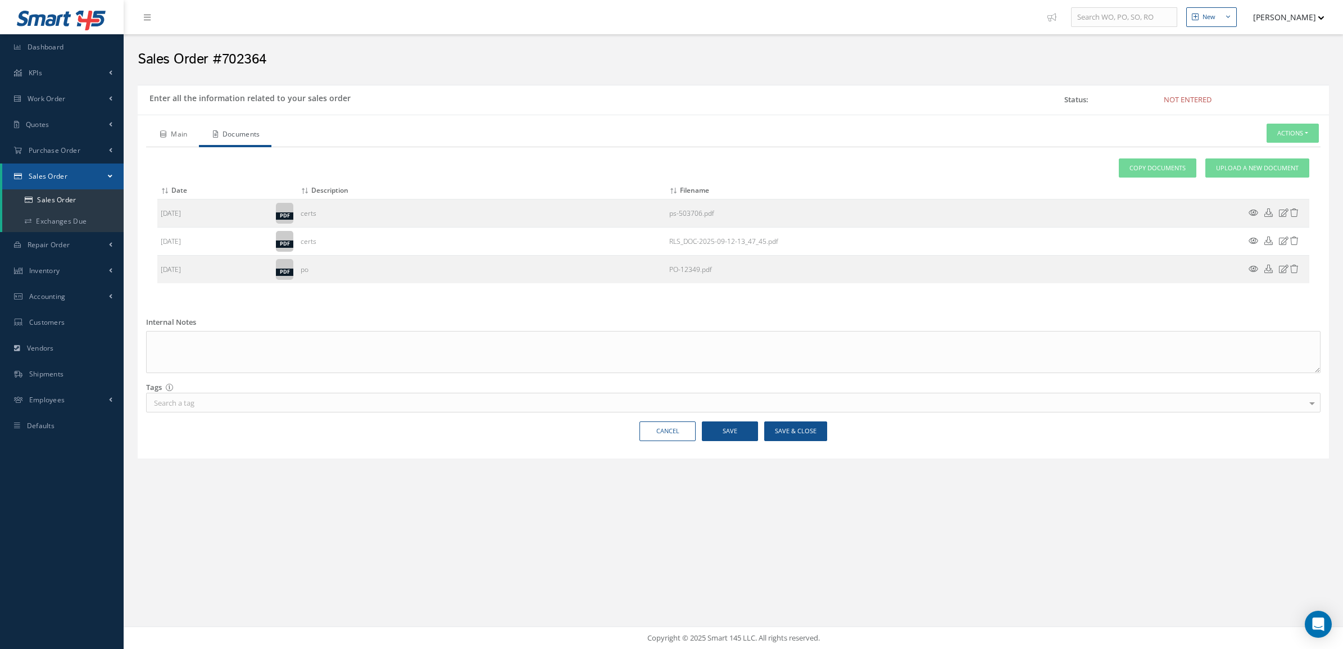
click at [180, 139] on link "Main" at bounding box center [172, 136] width 53 height 24
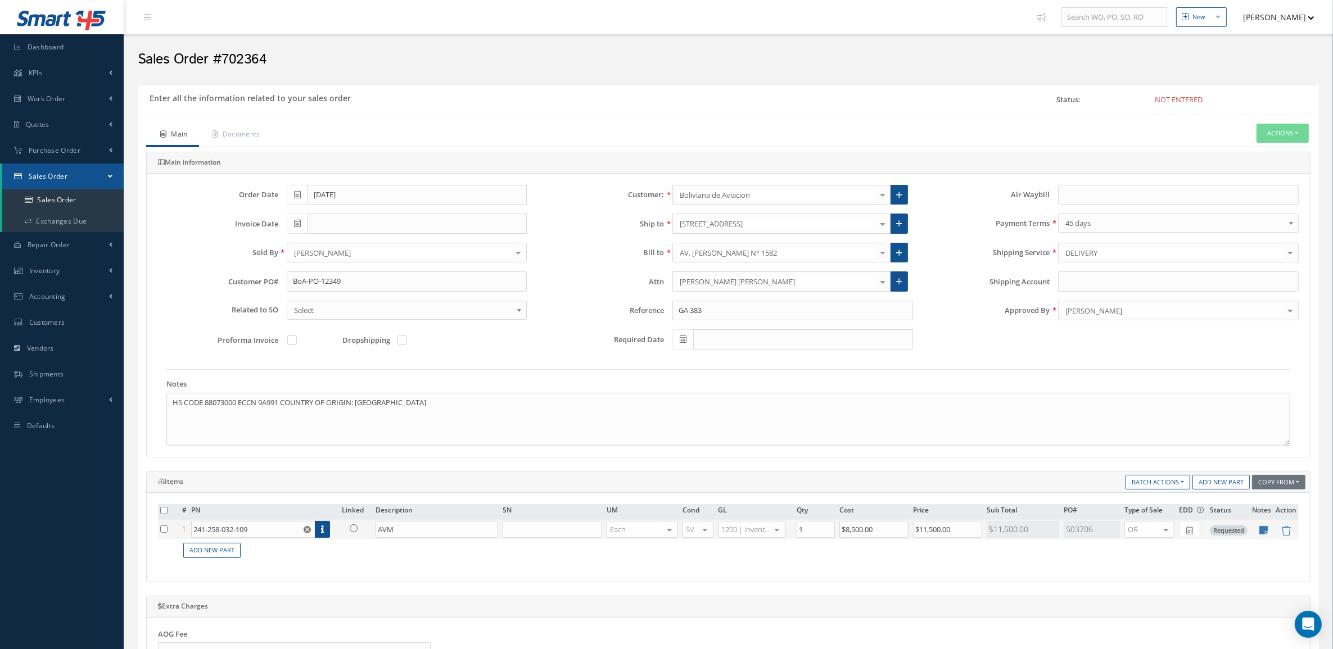
click at [350, 529] on icon at bounding box center [354, 528] width 8 height 8
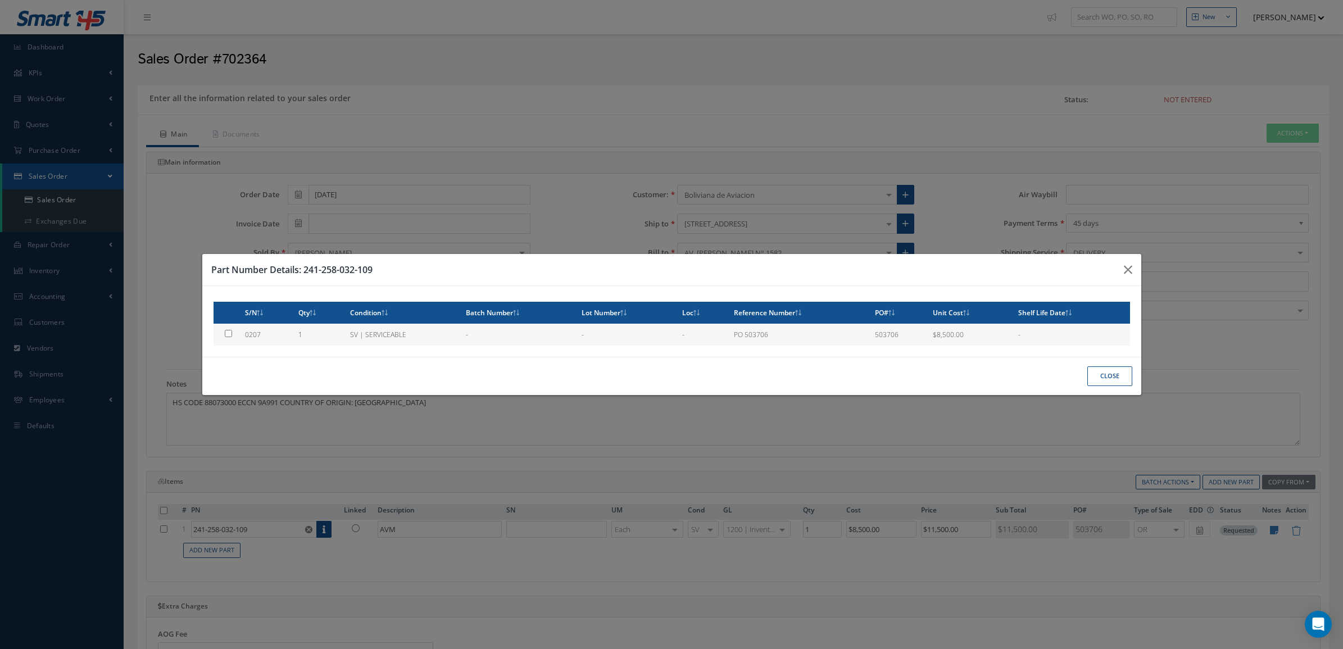
click at [307, 330] on td "1" at bounding box center [320, 335] width 52 height 22
type input "0207"
type input "$8,500"
checkbox input "true"
click at [1094, 379] on button "Close" at bounding box center [1110, 376] width 45 height 20
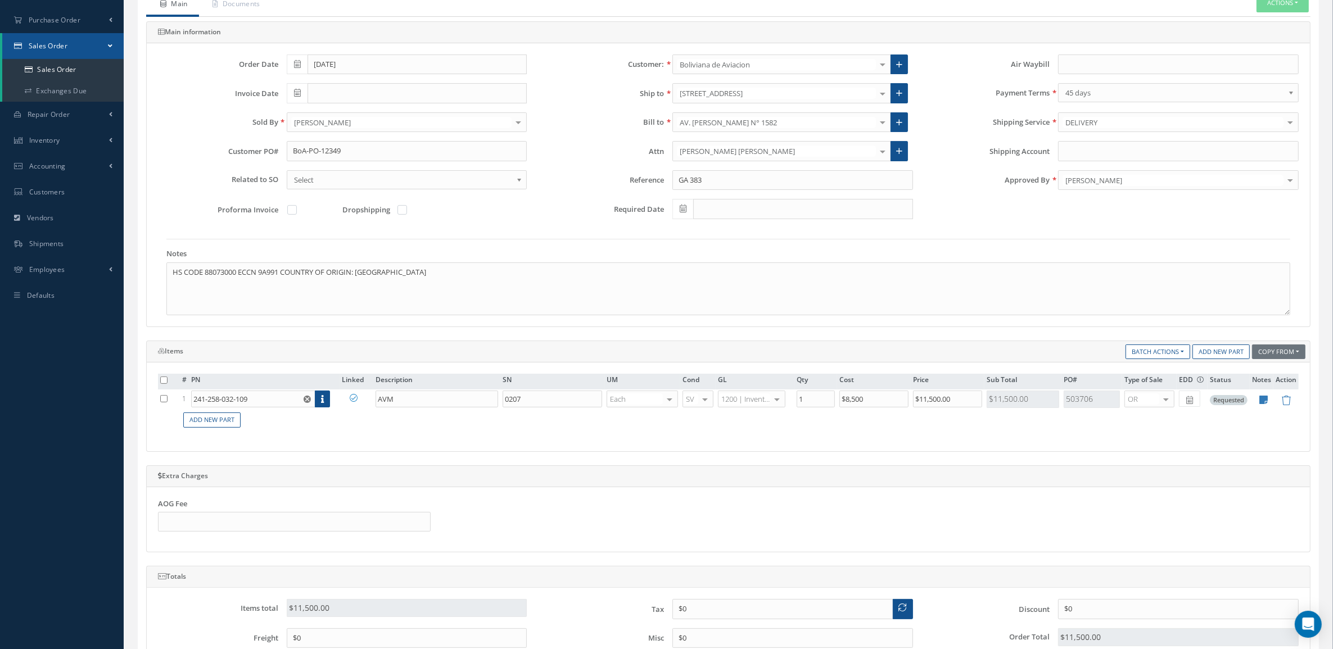
scroll to position [351, 0]
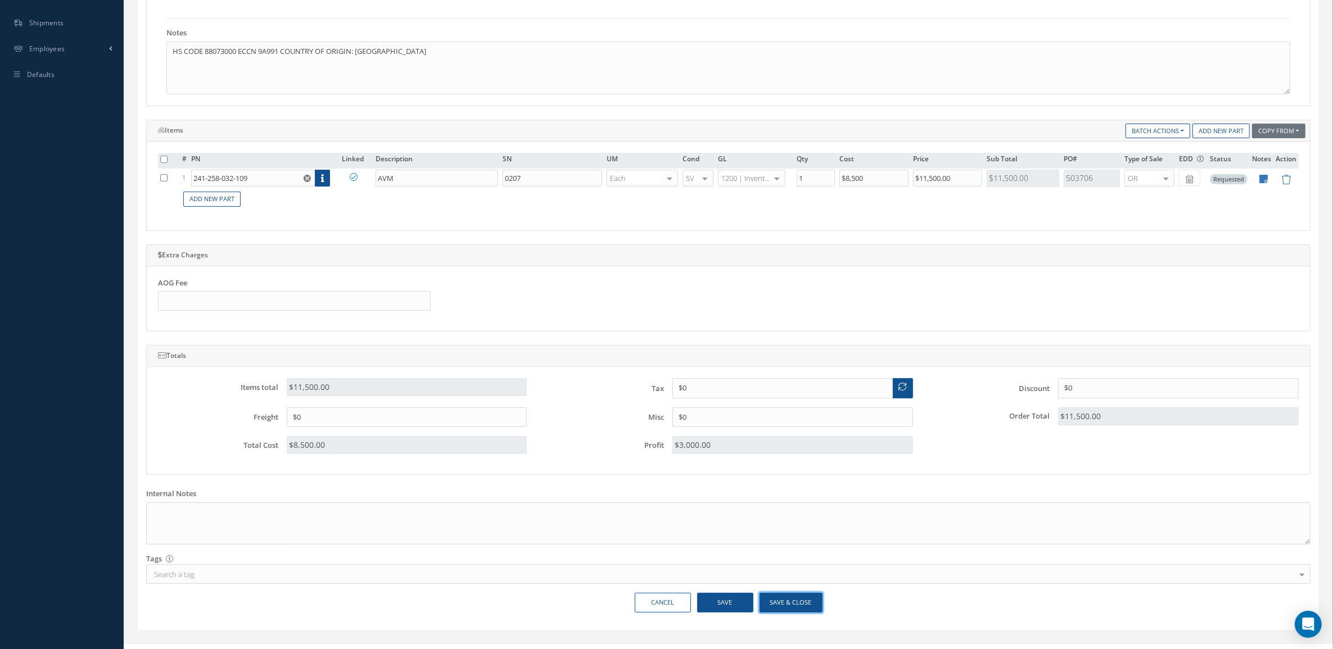
click at [777, 608] on button "Save & Close" at bounding box center [790, 603] width 63 height 20
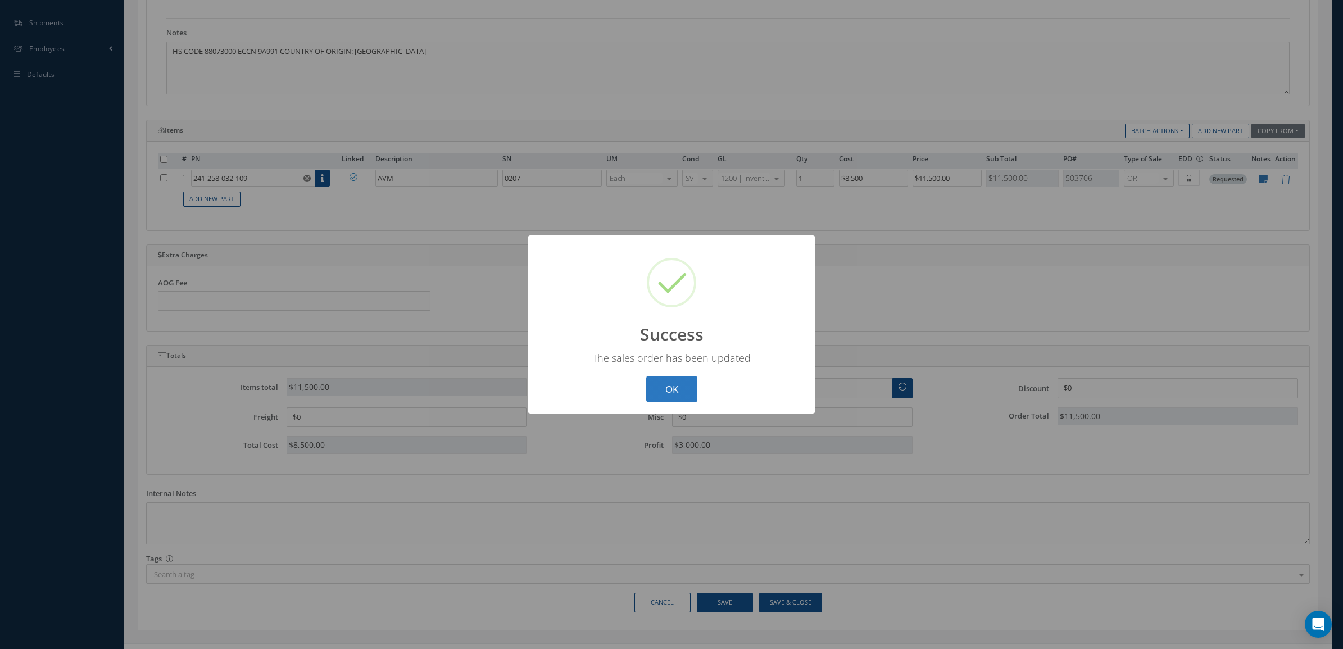
click at [663, 379] on button "OK" at bounding box center [671, 389] width 51 height 26
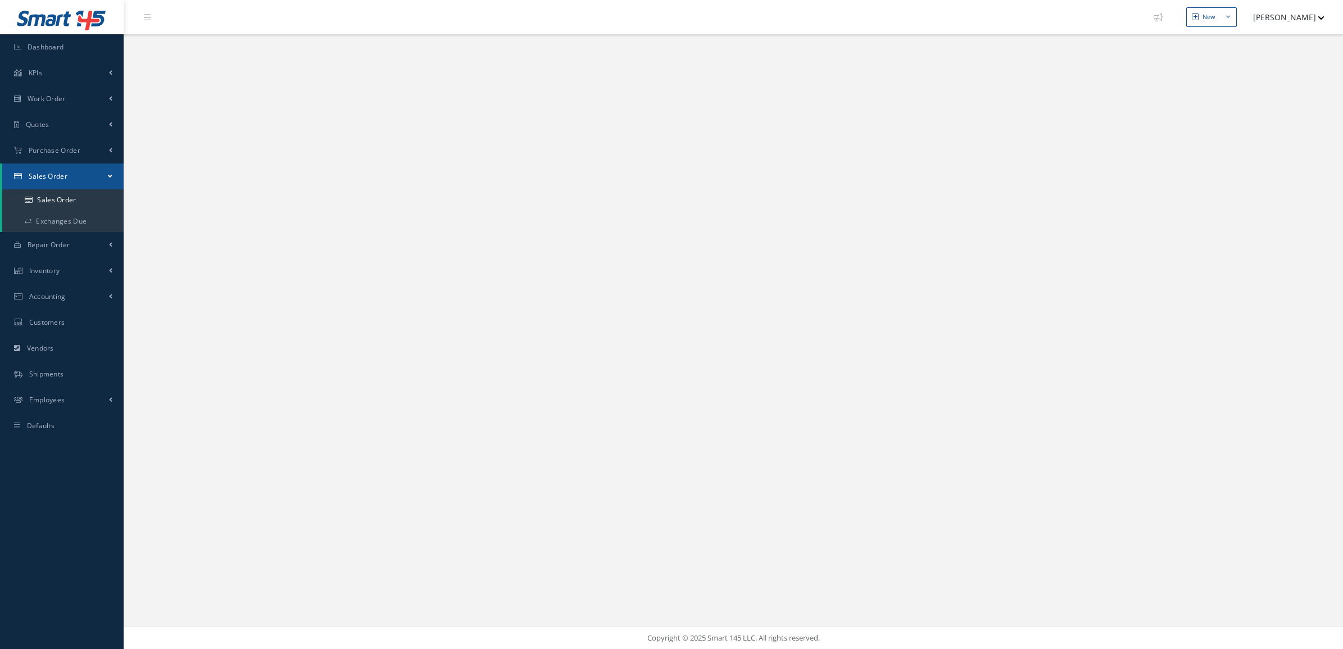
select select "25"
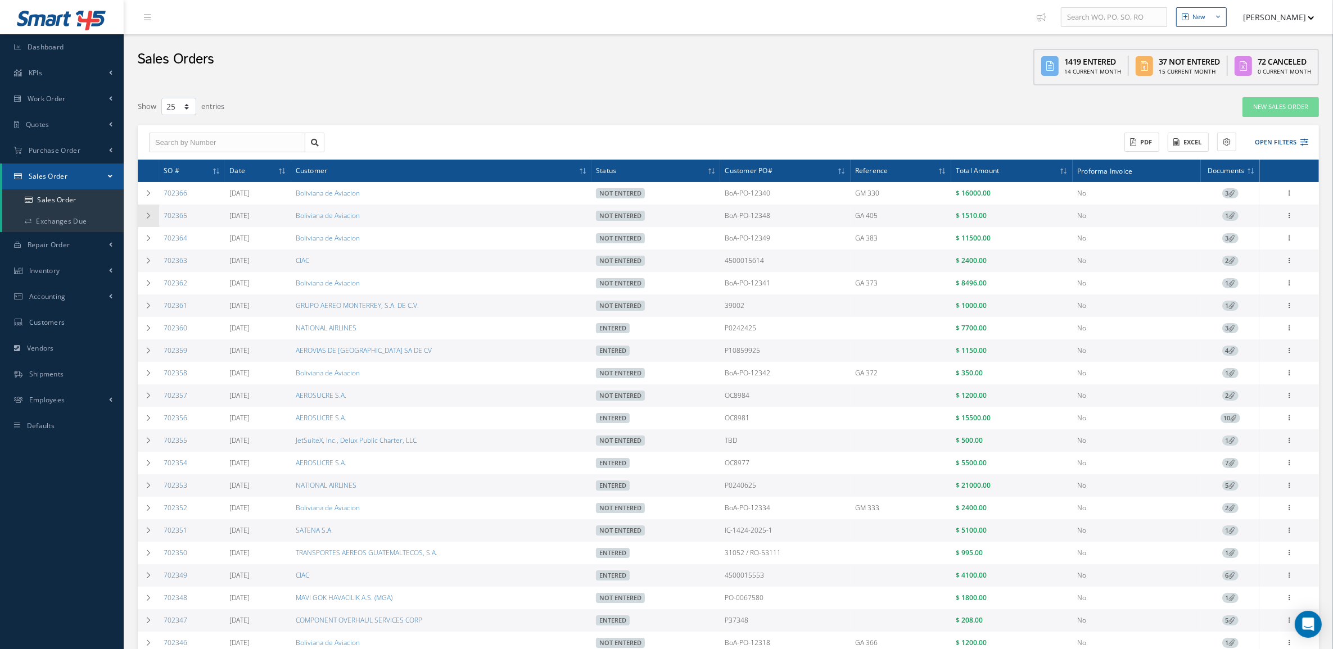
click at [139, 220] on td at bounding box center [148, 216] width 21 height 22
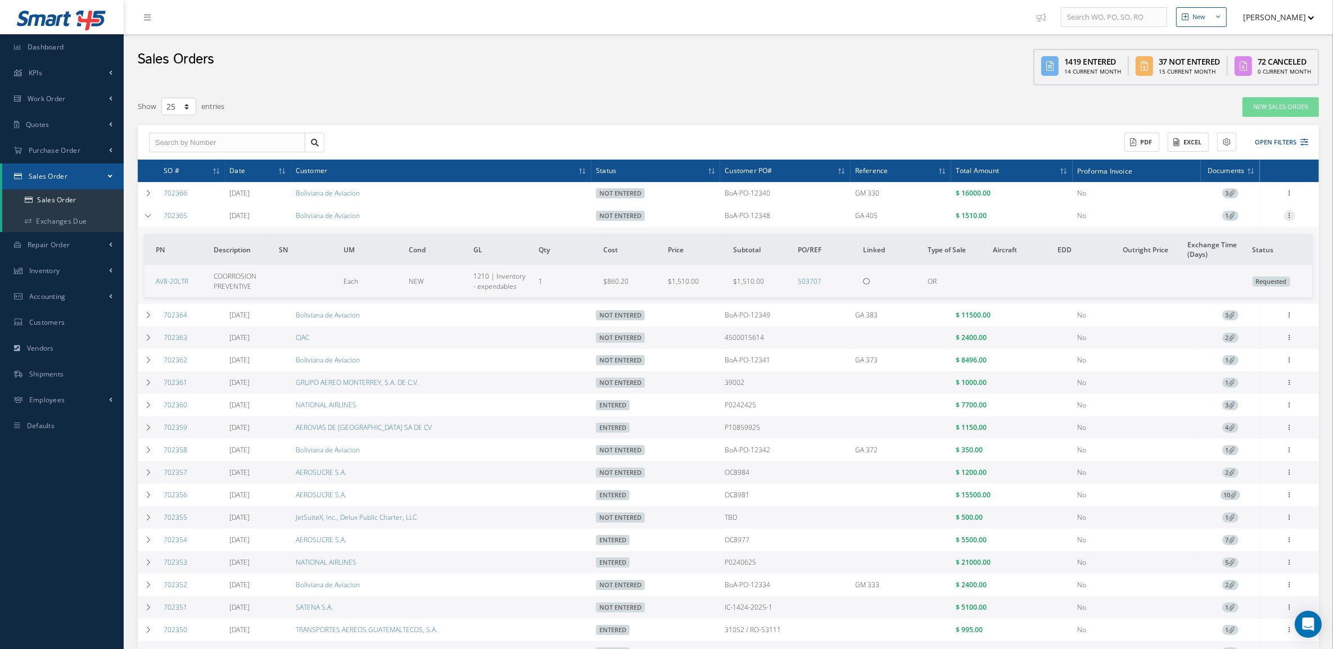
click at [1288, 218] on icon at bounding box center [1289, 214] width 11 height 9
click at [1247, 274] on link "Documents" at bounding box center [1237, 281] width 89 height 15
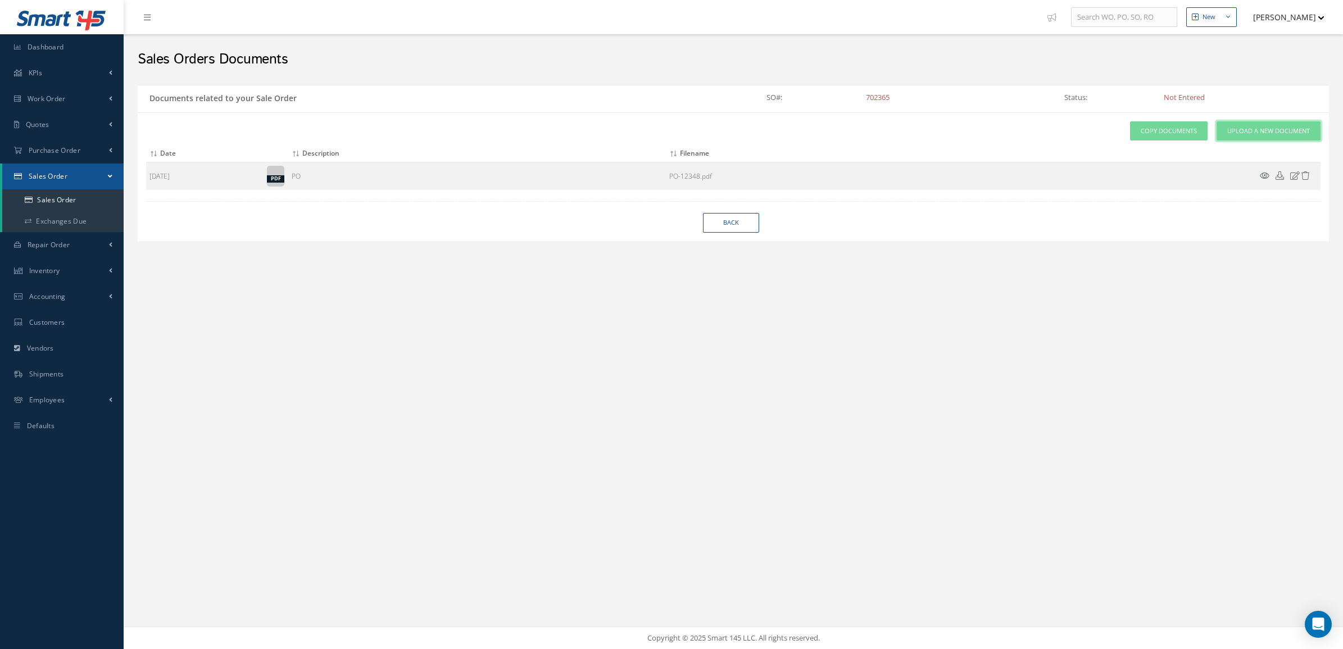
click at [1248, 137] on link "Upload a New Document" at bounding box center [1269, 131] width 104 height 20
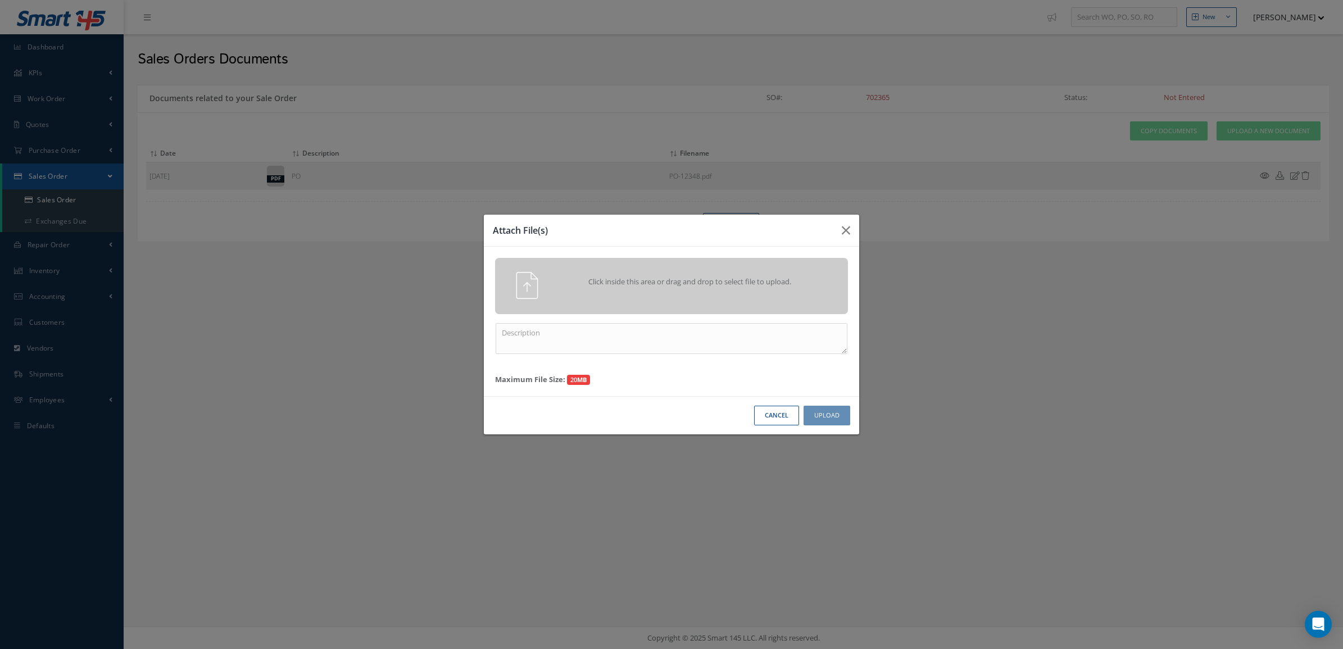
click at [776, 269] on div "Click inside this area or drag and drop to select file to upload." at bounding box center [671, 286] width 353 height 56
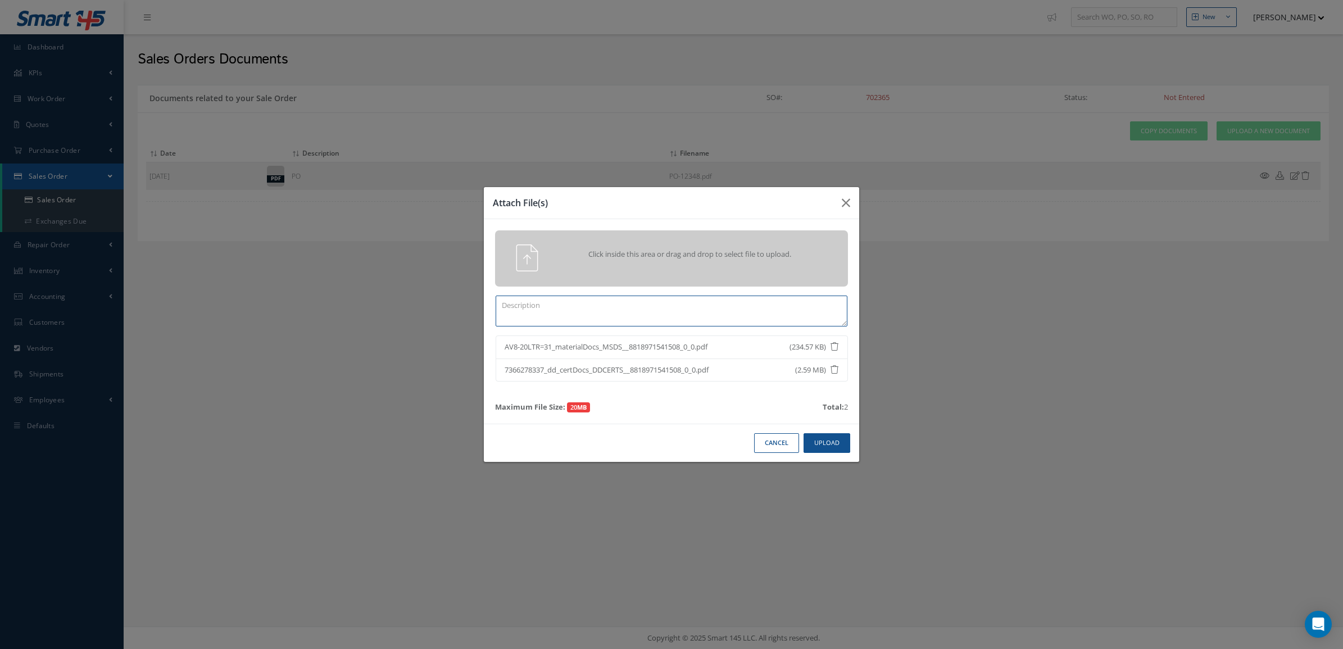
click at [752, 310] on textarea at bounding box center [672, 311] width 352 height 31
type textarea "certs"
click at [824, 445] on button "Upload" at bounding box center [827, 443] width 47 height 20
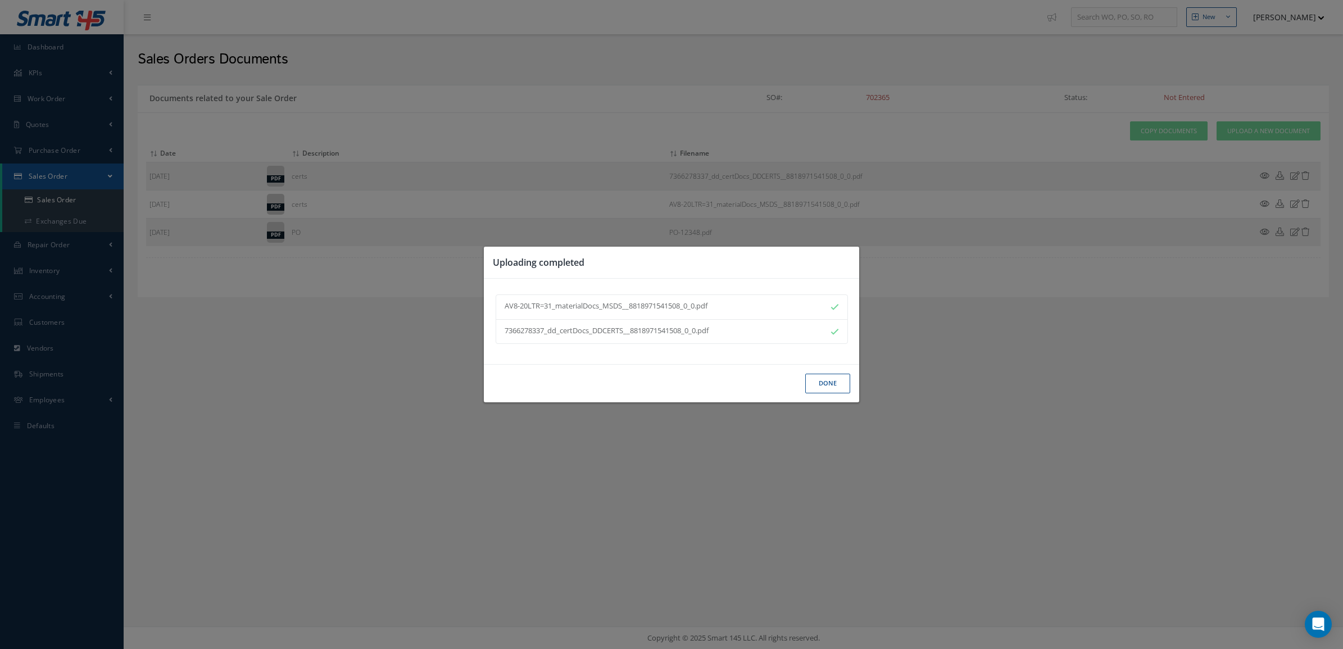
click at [827, 384] on button "Done" at bounding box center [827, 384] width 45 height 20
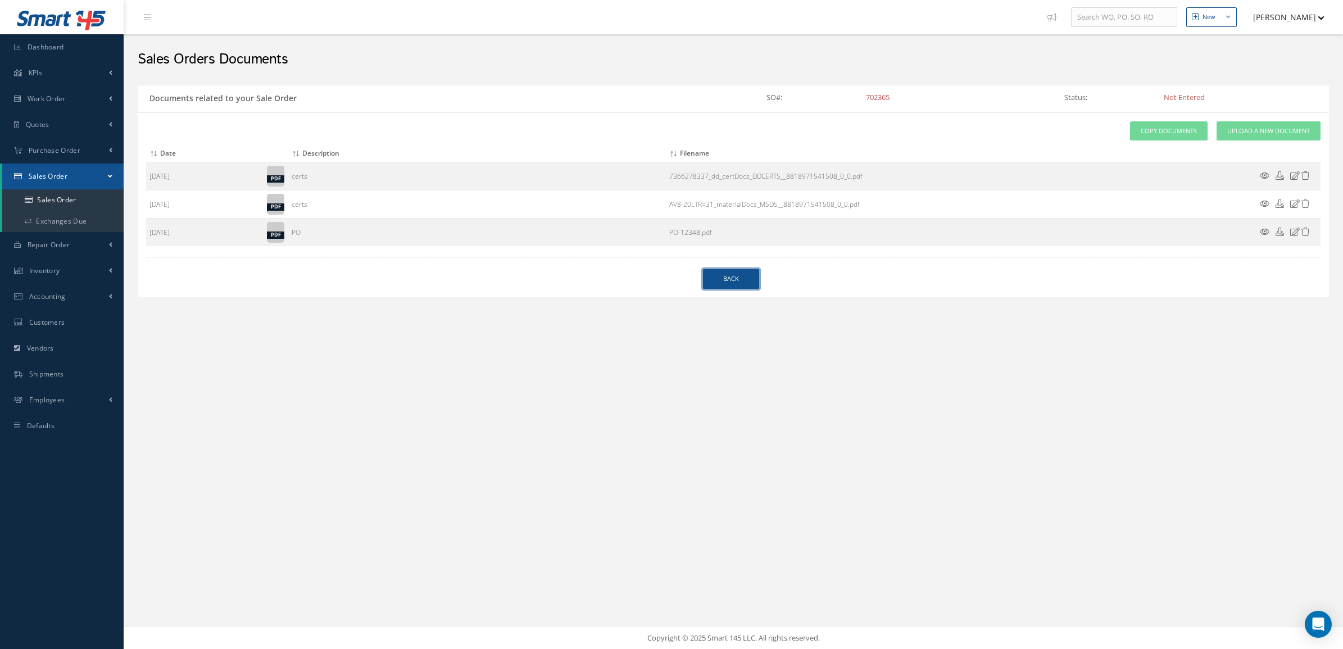
click at [749, 277] on link "Back" at bounding box center [731, 279] width 56 height 20
select select "25"
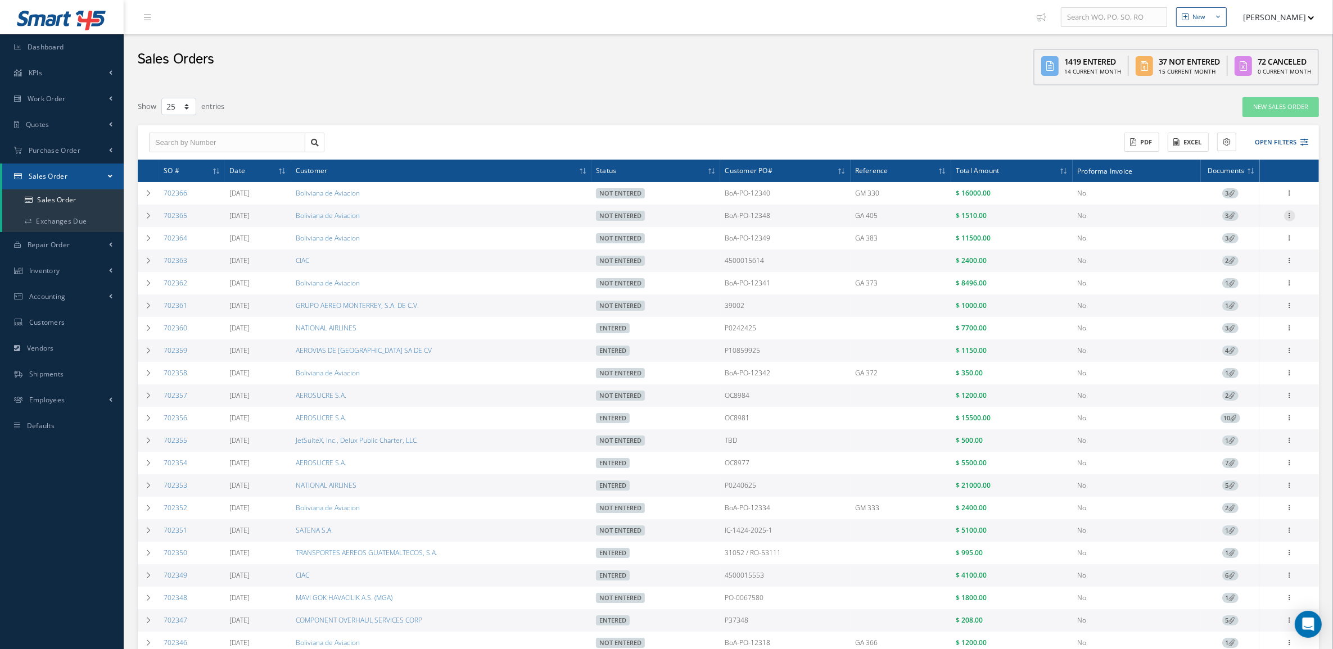
click at [1291, 214] on icon at bounding box center [1289, 214] width 11 height 9
click at [1251, 233] on link "Edit" at bounding box center [1237, 237] width 89 height 15
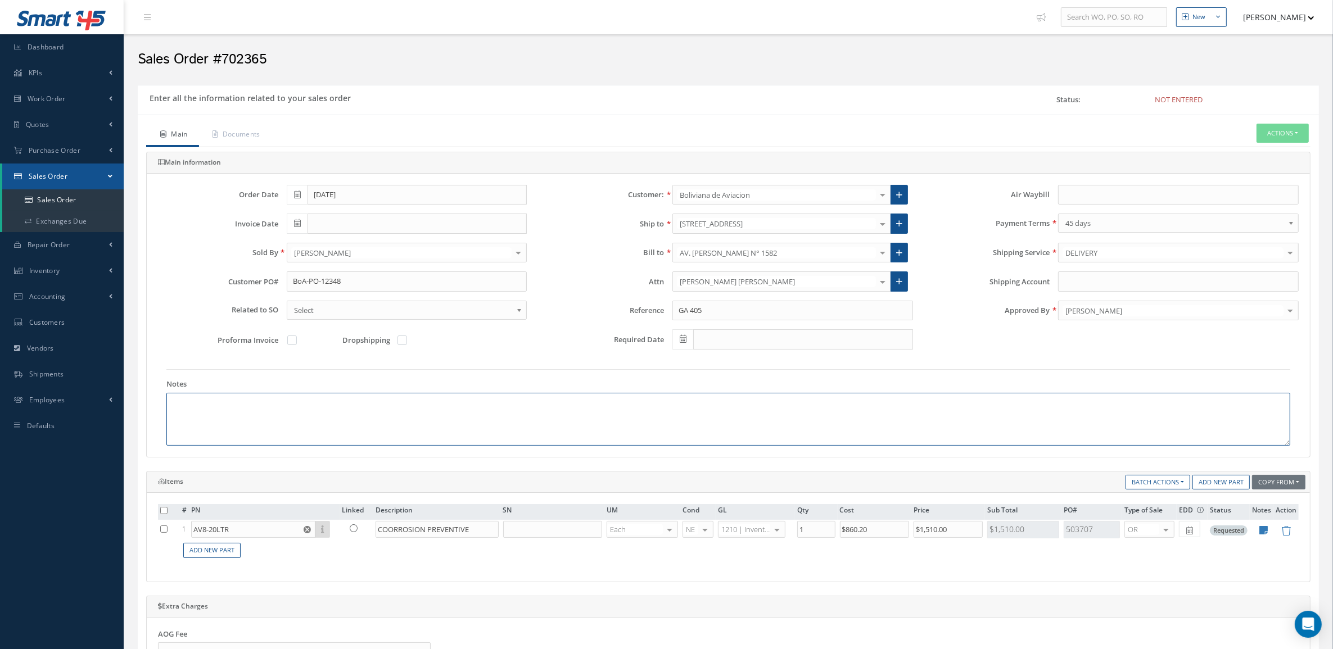
click at [311, 417] on textarea at bounding box center [728, 419] width 1124 height 53
paste textarea "Country of origin France ECCN / USML EAR99 Schedule B 3403190000"
click at [270, 406] on textarea "Country of origin France ECCN / USML EAR99 Schedule B 3403190000" at bounding box center [728, 419] width 1124 height 53
click at [257, 413] on textarea "Country of origin France ECCN / USML EAR99 Schedule B 3403190000" at bounding box center [728, 419] width 1124 height 53
click at [251, 426] on textarea "Country of origin France ECCN / USML EAR99 Schedule B 3403190000" at bounding box center [728, 419] width 1124 height 53
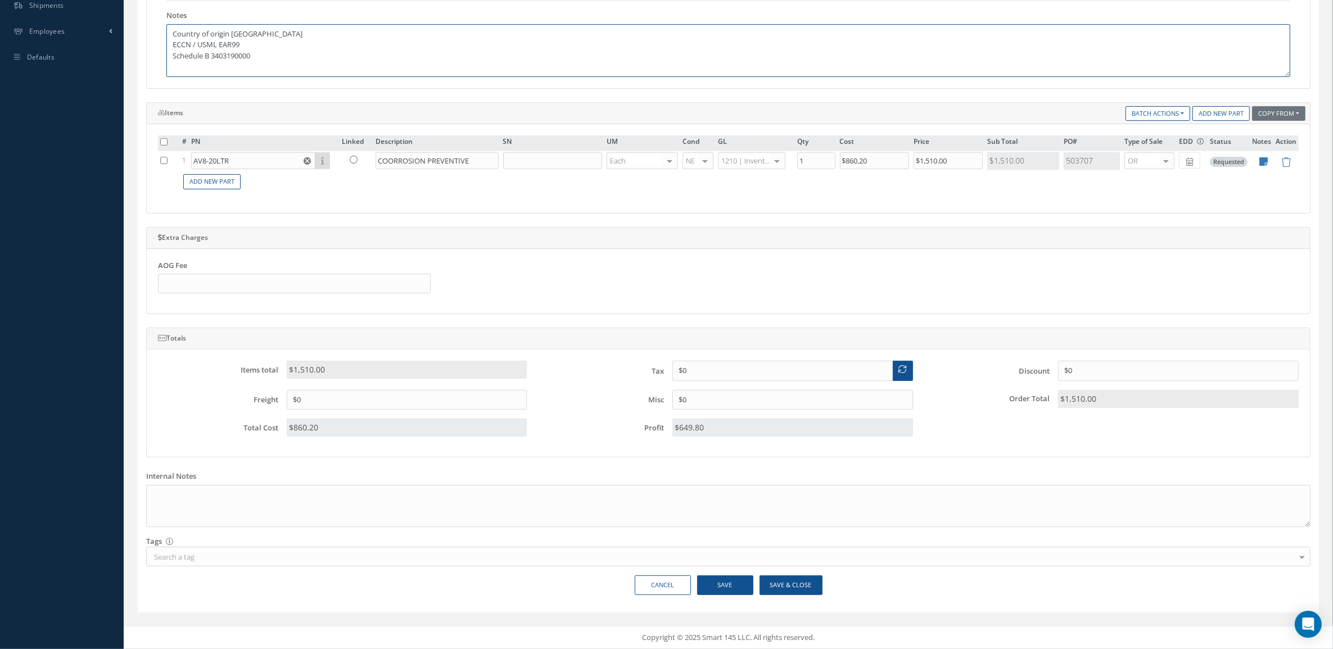
scroll to position [374, 0]
click at [737, 589] on button "Save" at bounding box center [725, 586] width 56 height 20
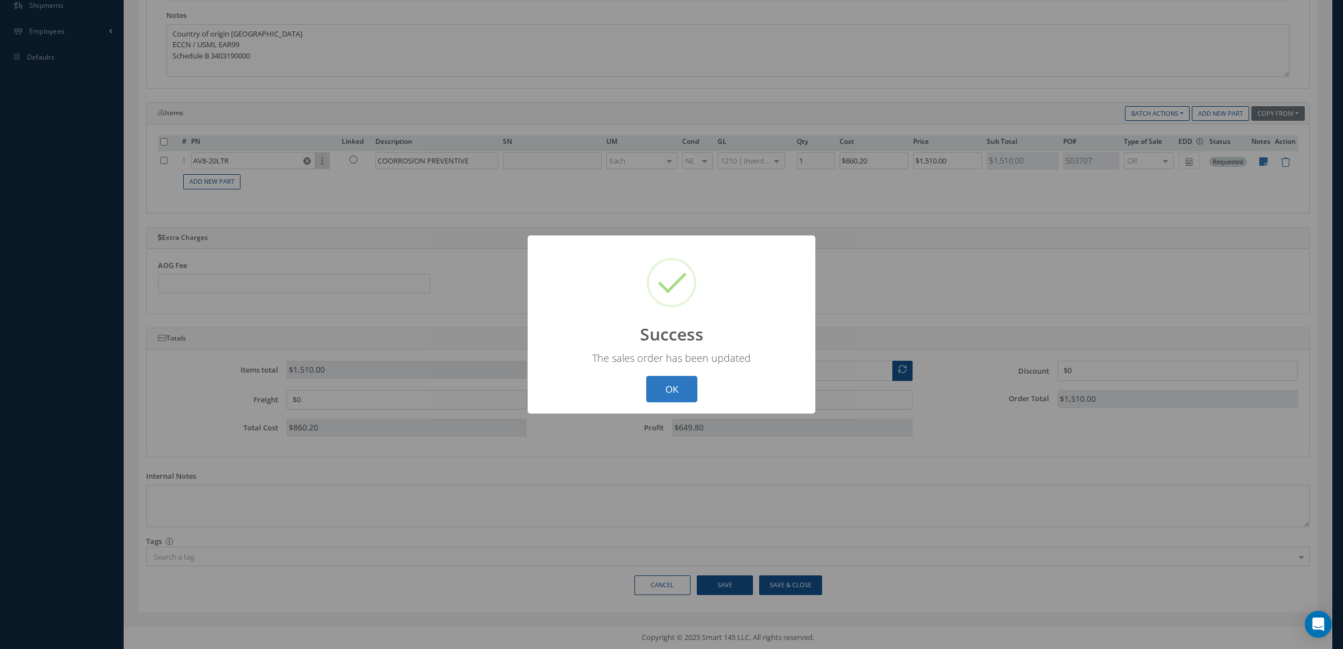
click at [669, 390] on button "OK" at bounding box center [671, 389] width 51 height 26
type textarea "Country of origin France ECCN / USML EAR99 Schedule B 3403190000"
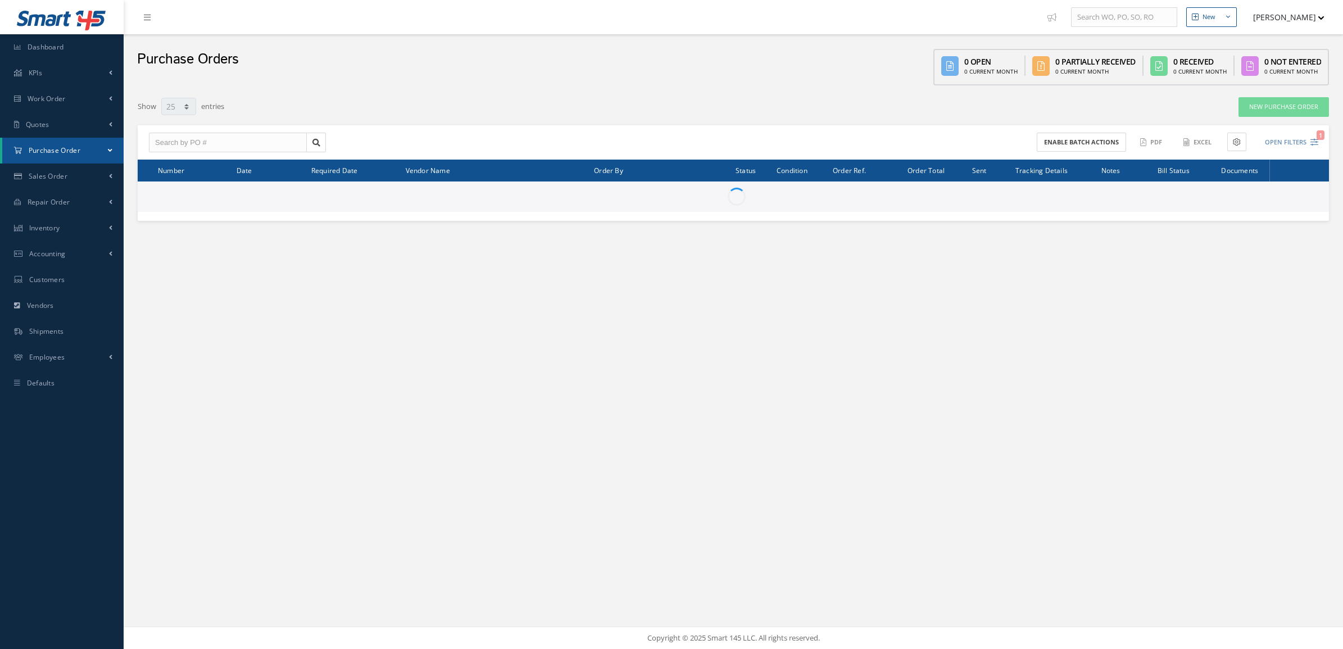
select select "25"
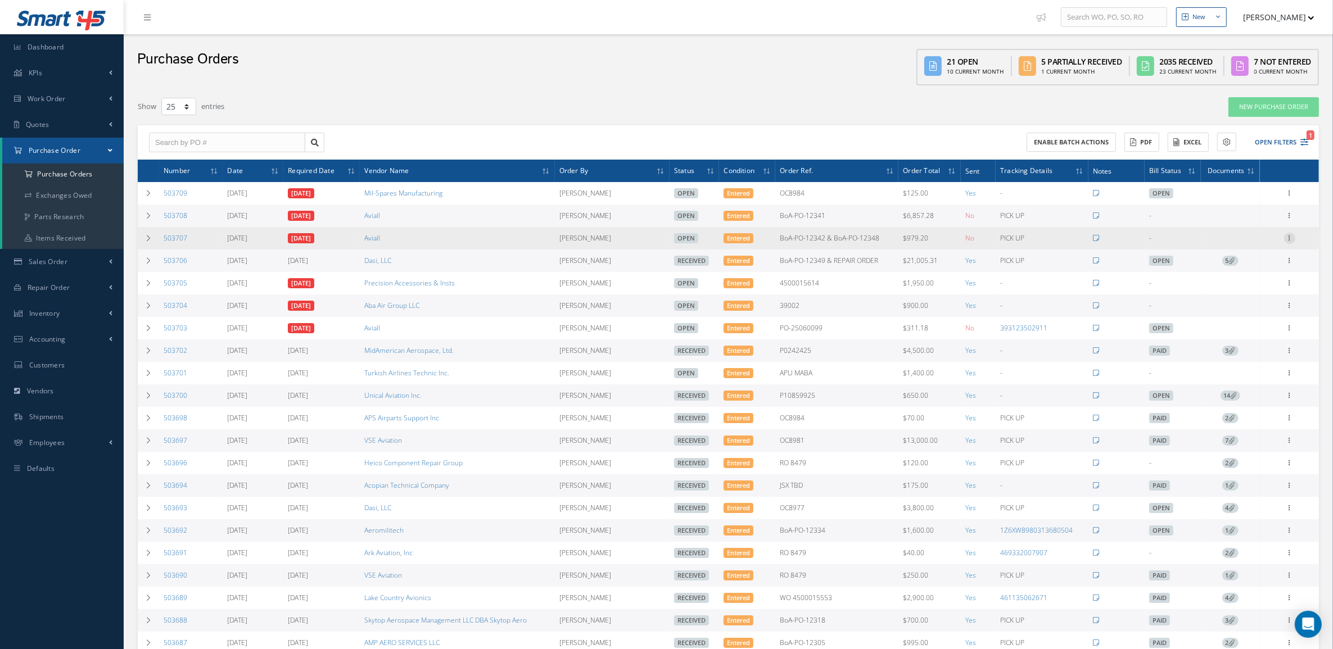
click at [1287, 235] on icon at bounding box center [1289, 237] width 11 height 9
click at [1244, 269] on link "Edit" at bounding box center [1237, 275] width 89 height 15
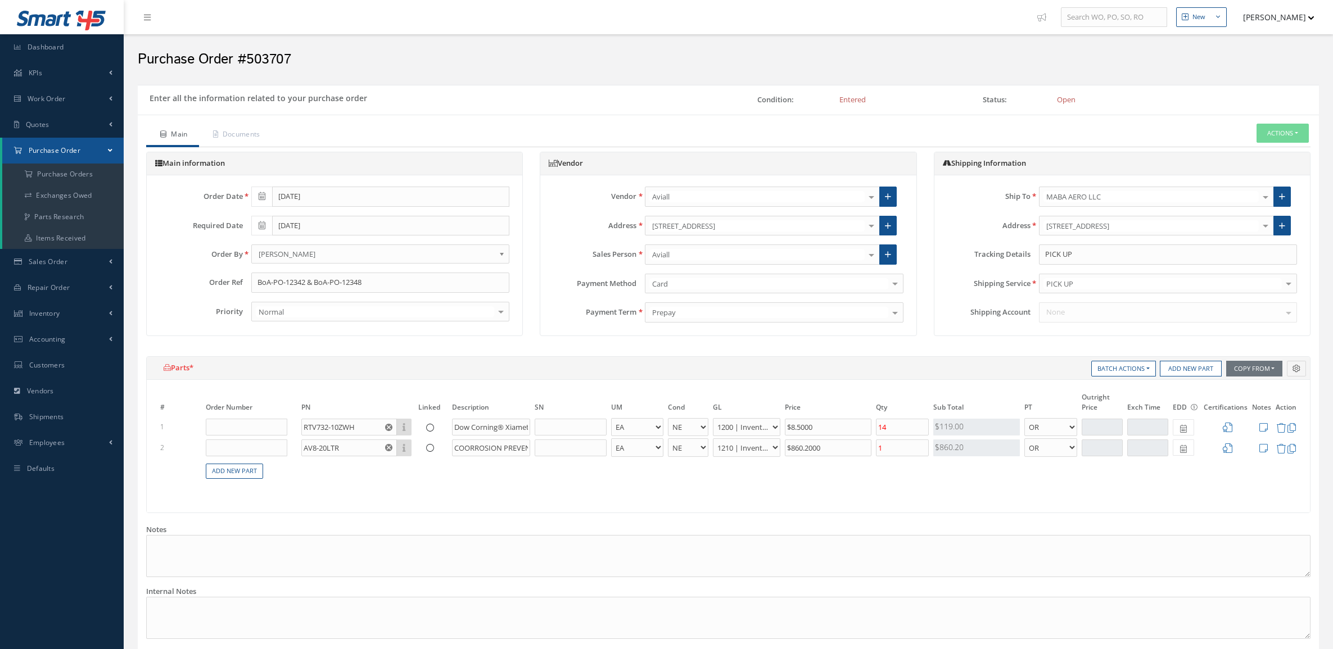
select select "5"
select select "6"
select select "1"
select select "5"
select select "7"
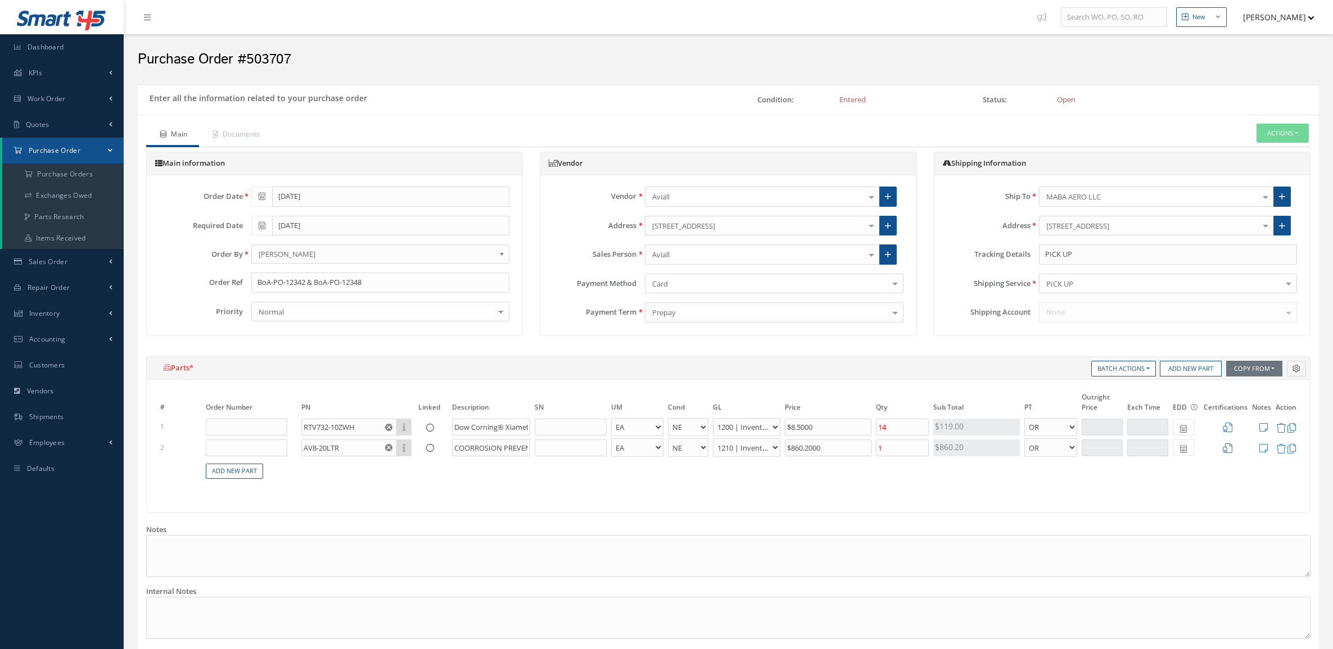
select select "1"
click at [235, 138] on link "Documents" at bounding box center [235, 136] width 73 height 24
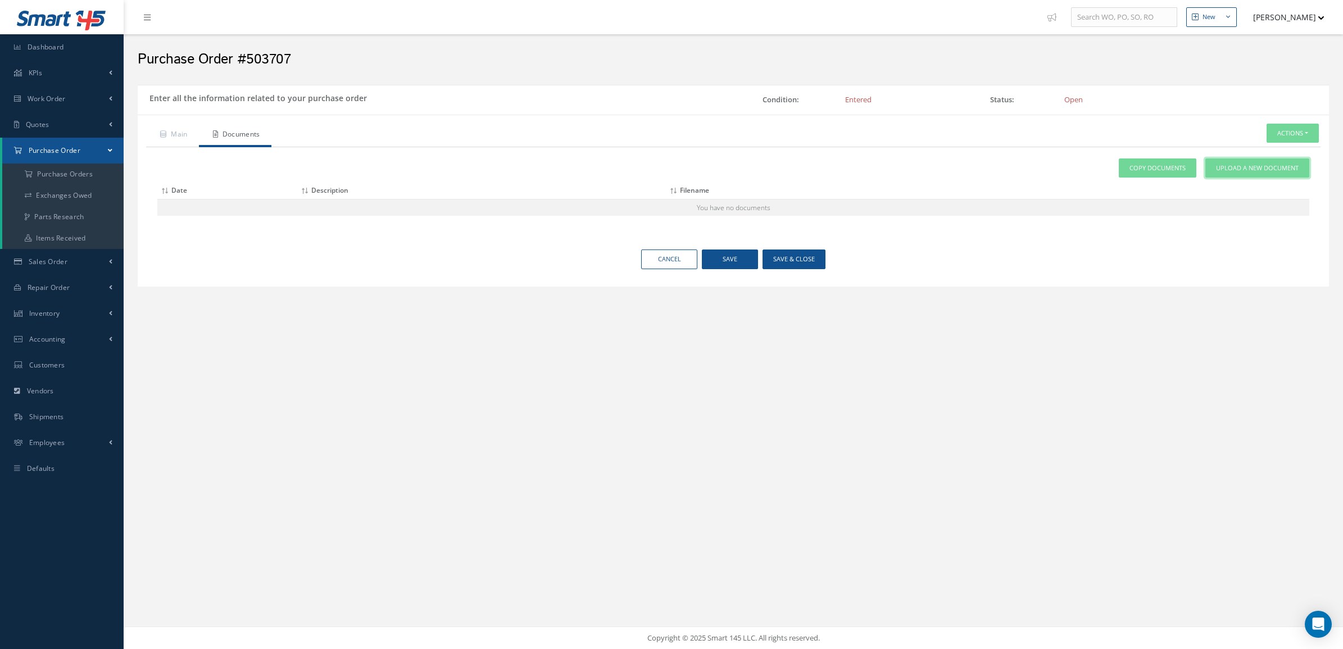
click at [1238, 173] on span "Upload a New Document" at bounding box center [1257, 169] width 83 height 10
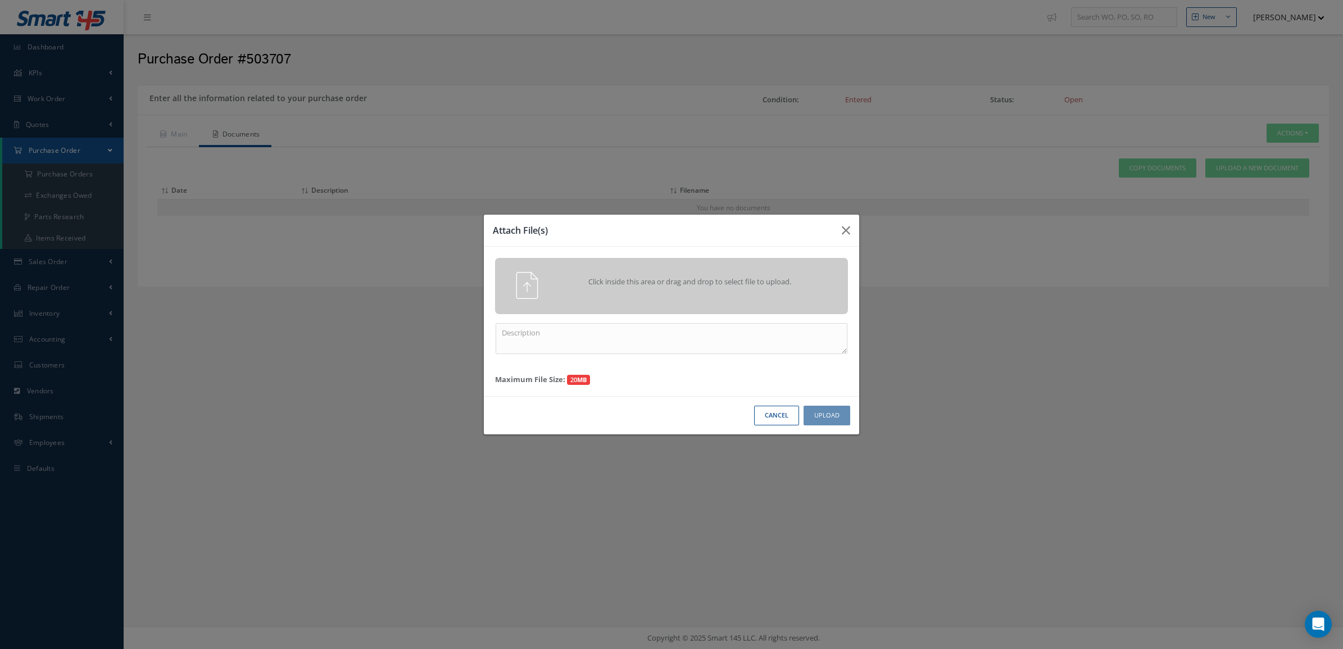
click at [614, 304] on div "Click inside this area or drag and drop to select file to upload." at bounding box center [671, 286] width 353 height 56
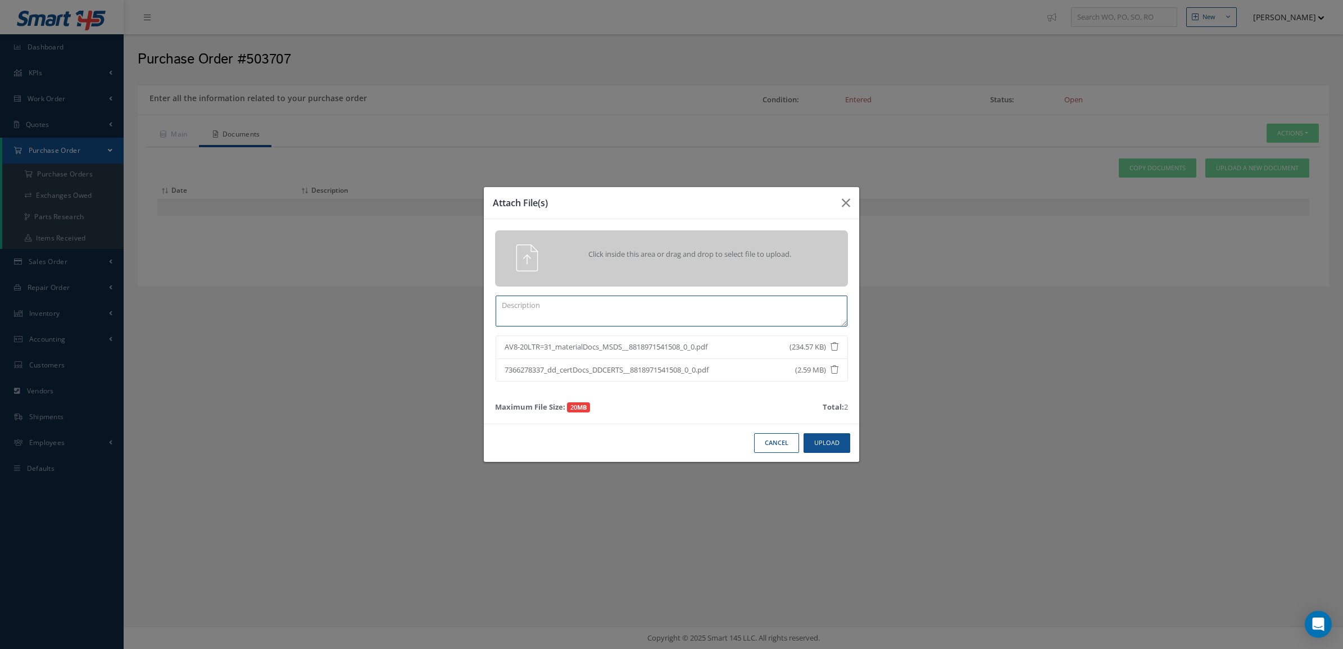
click at [754, 313] on textarea at bounding box center [672, 311] width 352 height 31
paste textarea "AV8-20LTR"
type textarea "AV8-20LTR"
click at [831, 442] on button "Upload" at bounding box center [827, 443] width 47 height 20
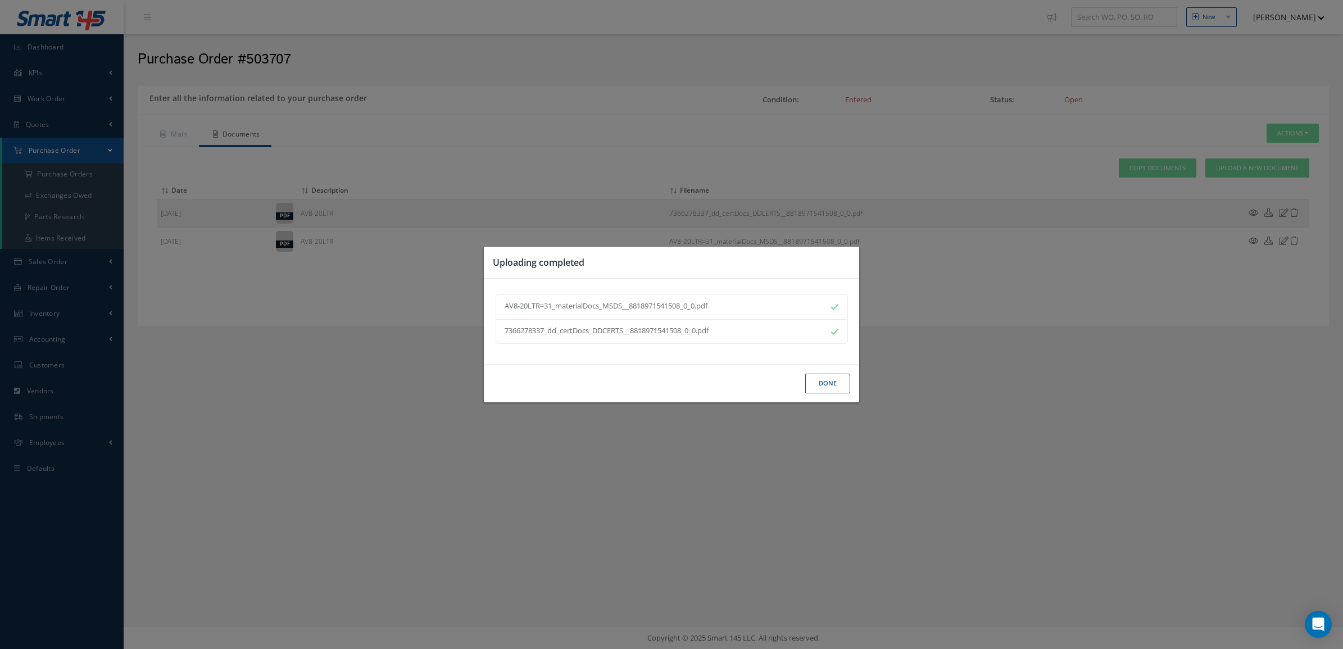
click at [822, 390] on button "Done" at bounding box center [827, 384] width 45 height 20
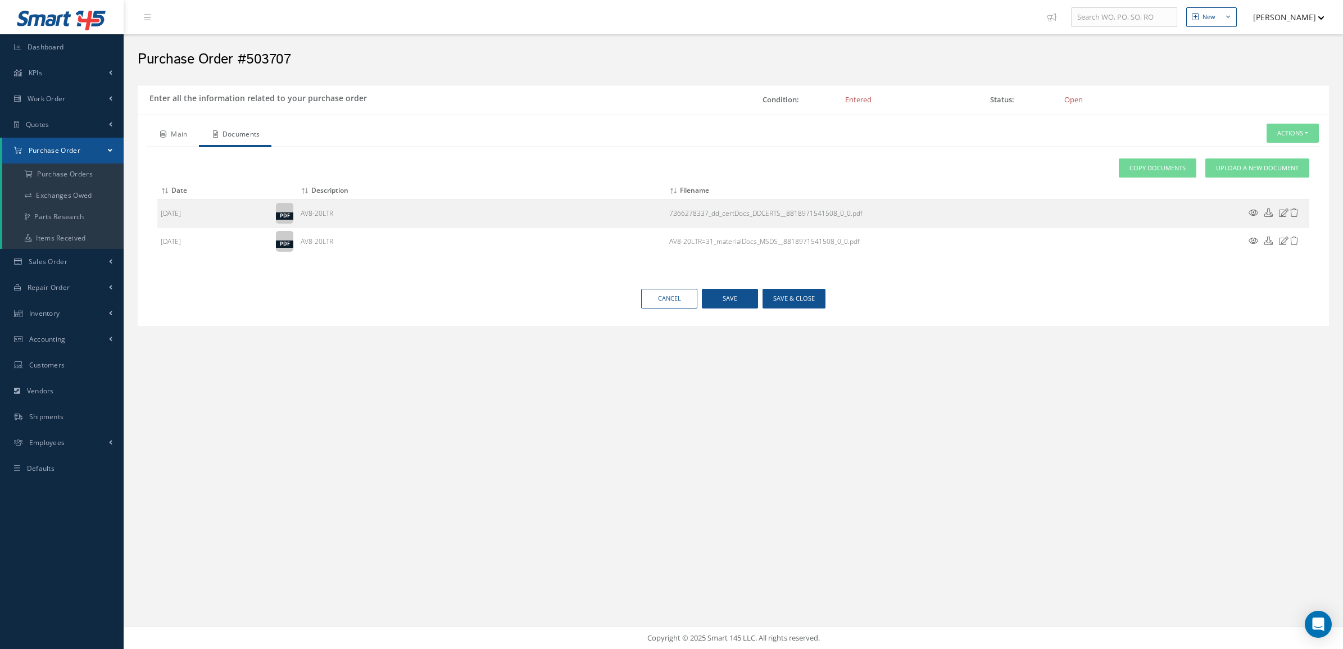
click at [165, 142] on link "Main" at bounding box center [172, 136] width 53 height 24
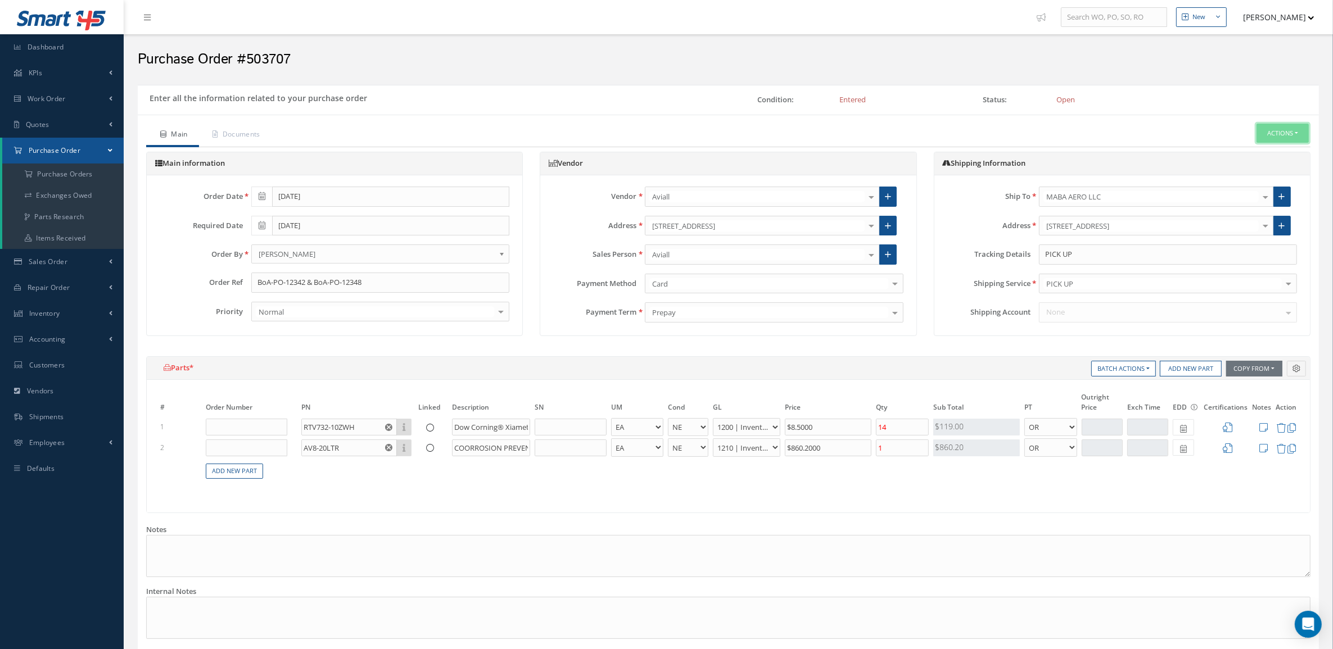
click at [1266, 130] on button "Actions" at bounding box center [1282, 134] width 52 height 20
click at [1277, 156] on link "Receive" at bounding box center [1265, 152] width 90 height 15
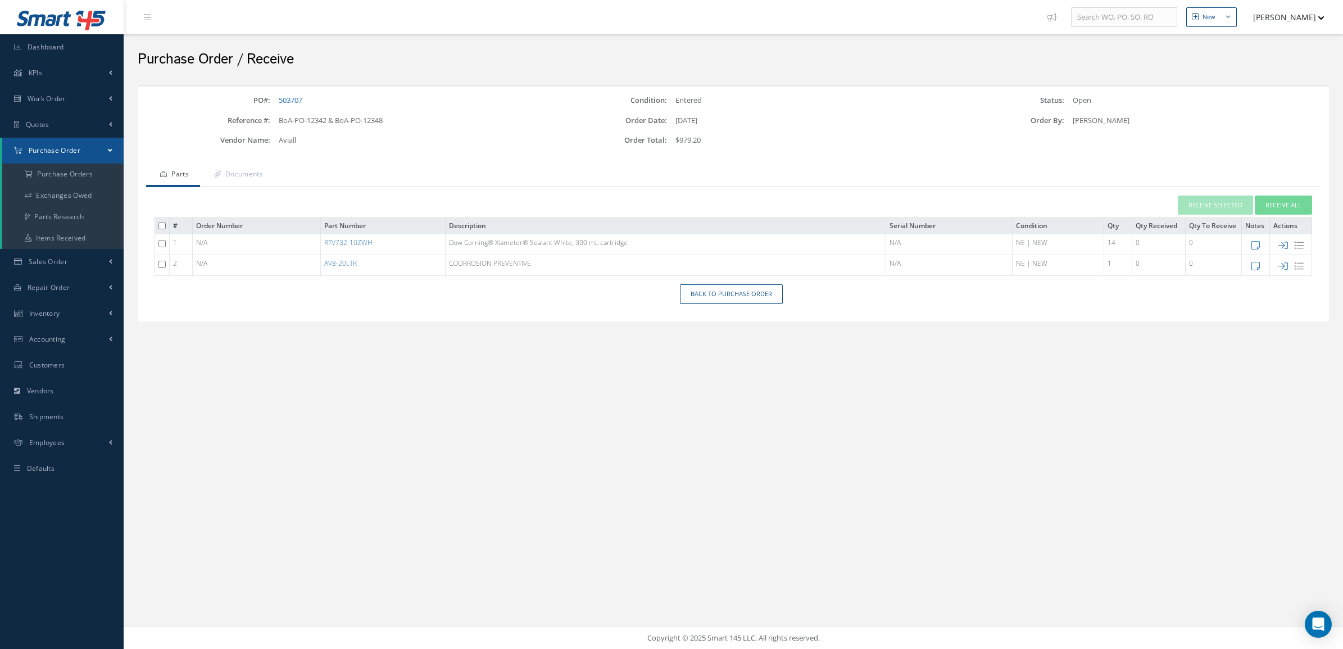
drag, startPoint x: 821, startPoint y: 20, endPoint x: 839, endPoint y: 28, distance: 19.4
click at [839, 28] on nav "New New Work Order New Purchase Order New Customer Quote New Sales Order New Re…" at bounding box center [734, 17] width 1220 height 34
click at [1283, 265] on icon at bounding box center [1284, 266] width 10 height 10
type input "[DATE]"
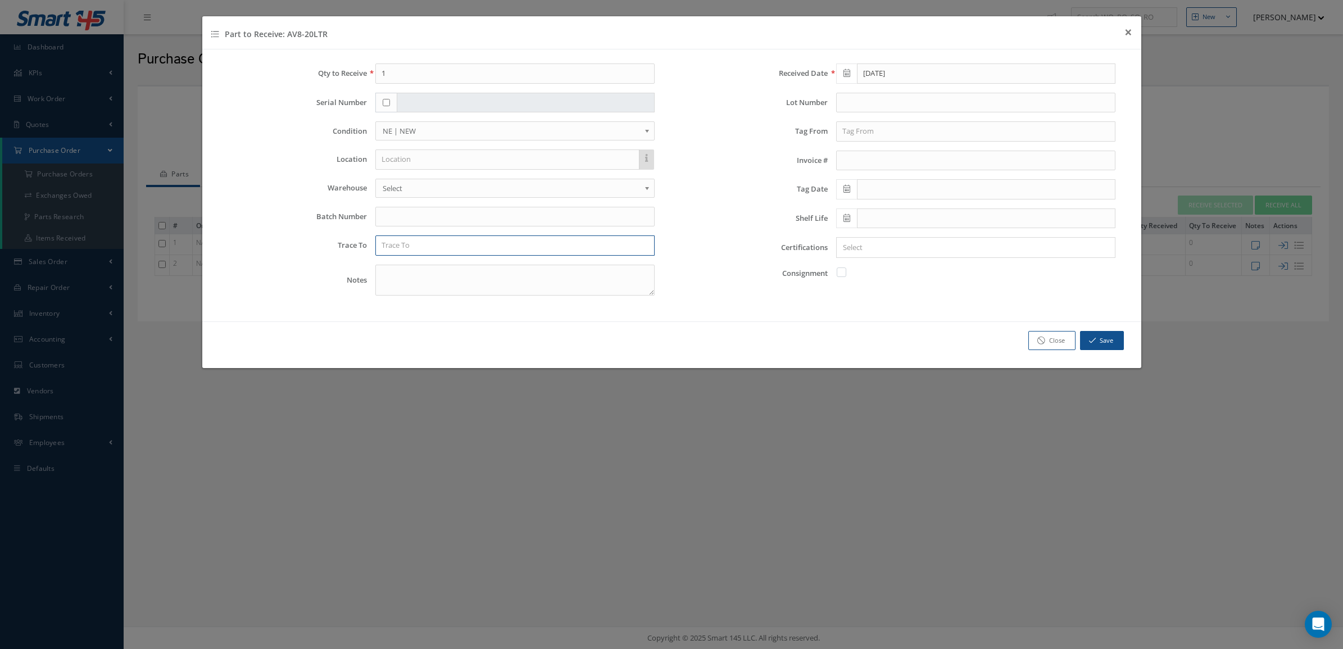
click at [402, 242] on input "text" at bounding box center [514, 246] width 279 height 20
click at [397, 215] on input "text" at bounding box center [514, 217] width 279 height 20
type input "7366278337"
click at [469, 245] on input "text" at bounding box center [514, 246] width 279 height 20
drag, startPoint x: 471, startPoint y: 245, endPoint x: 171, endPoint y: 265, distance: 300.3
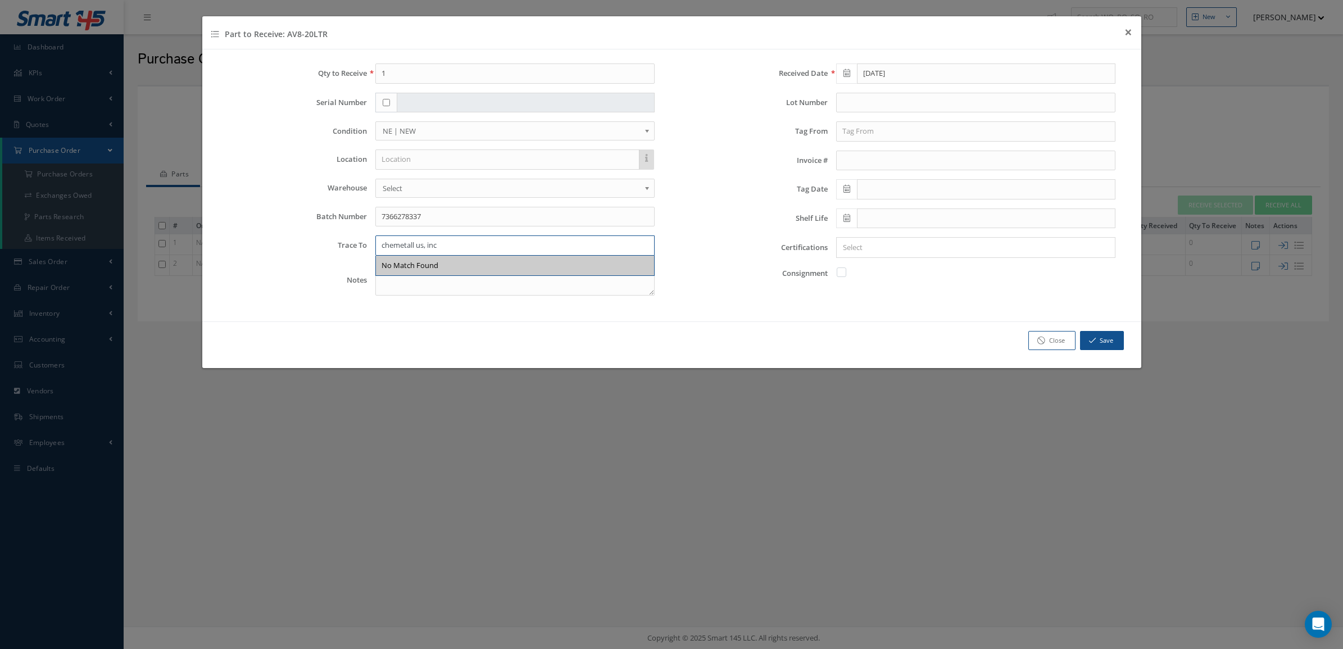
click at [172, 257] on div "Part to Receive: AV8-20LTR × Close Qty to Receive 1 Serial Number Condition OH …" at bounding box center [671, 324] width 1343 height 649
type input "CHEMETALL US INC"
click at [709, 251] on label "Certifications" at bounding box center [754, 247] width 148 height 8
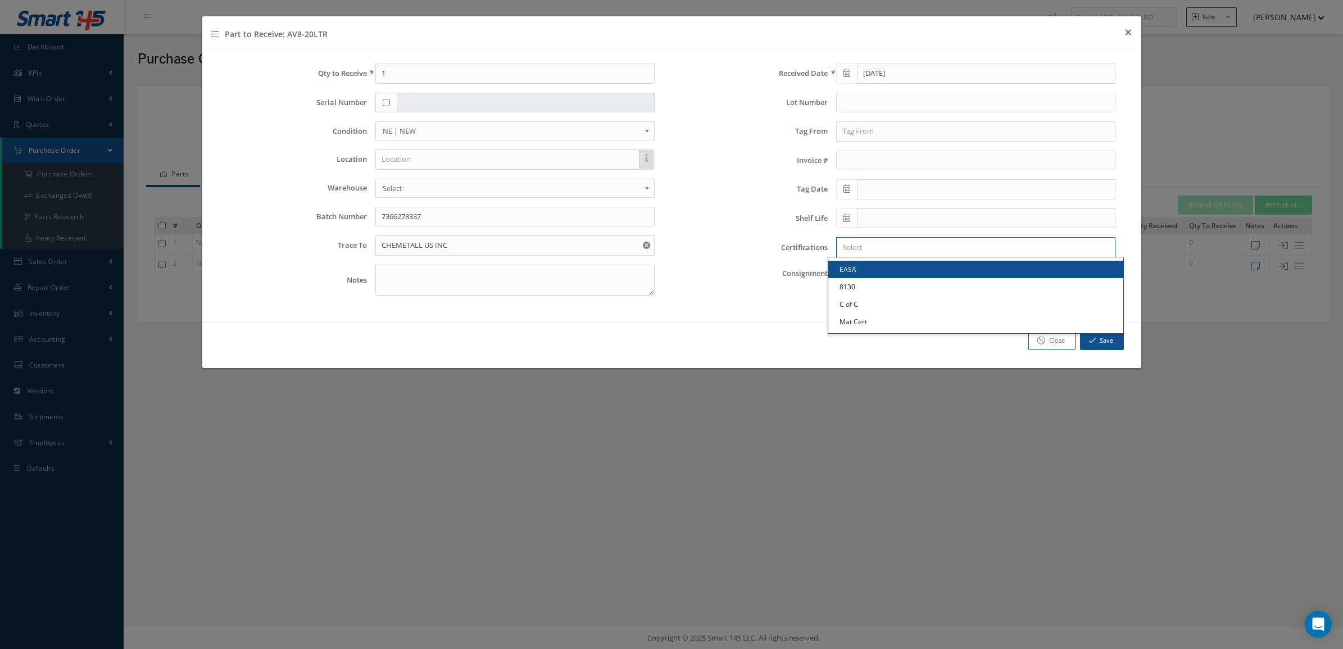
click at [934, 251] on input "Search for option" at bounding box center [973, 248] width 271 height 12
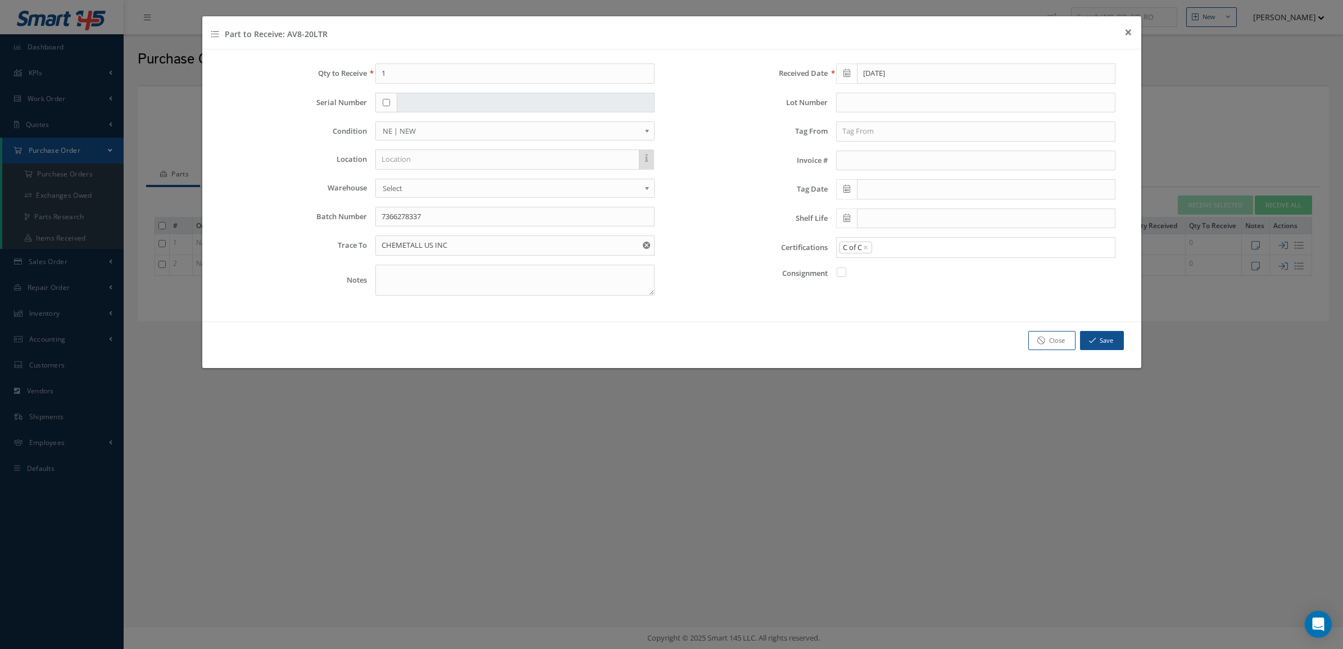
click at [929, 302] on link "C of C" at bounding box center [976, 304] width 295 height 17
click at [957, 250] on input "Search for option" at bounding box center [991, 248] width 236 height 12
click at [923, 323] on link "Mat Cert" at bounding box center [976, 321] width 295 height 17
click at [501, 284] on textarea at bounding box center [514, 280] width 279 height 31
type textarea "DOM 11/2024 DOE 11/2027"
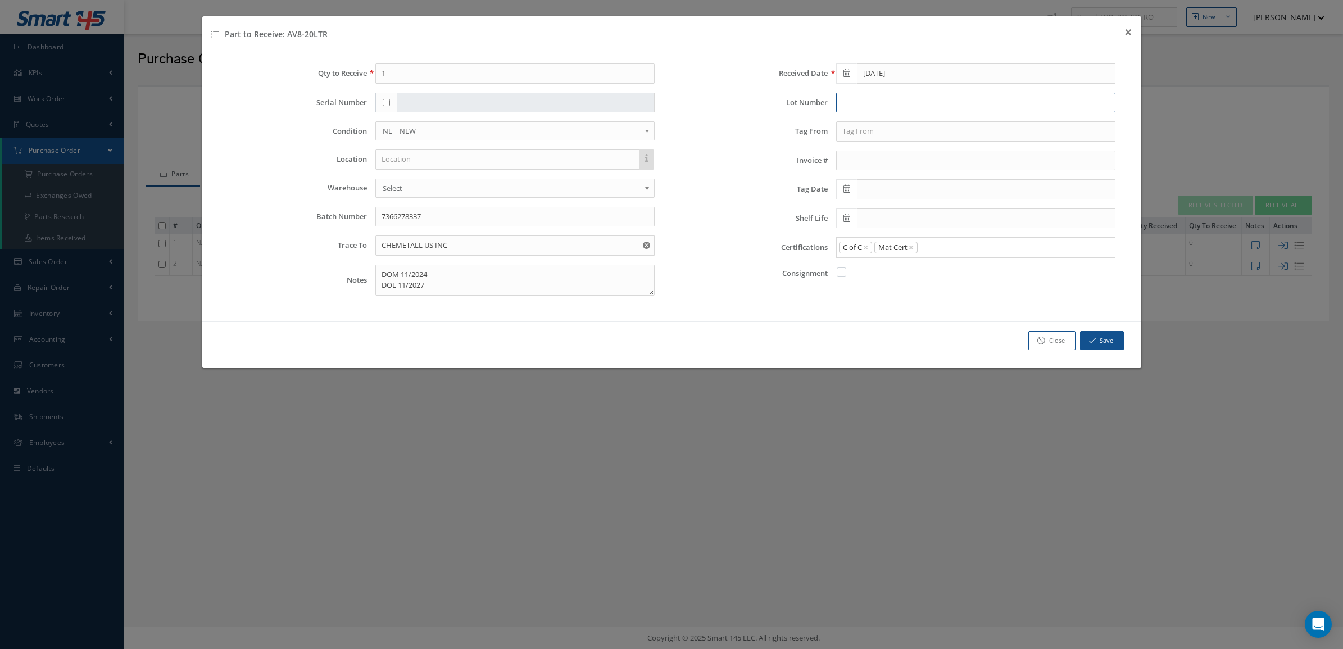
click at [852, 105] on input "text" at bounding box center [975, 103] width 279 height 20
type input "C291005545"
click at [1090, 342] on icon "button" at bounding box center [1092, 341] width 7 height 8
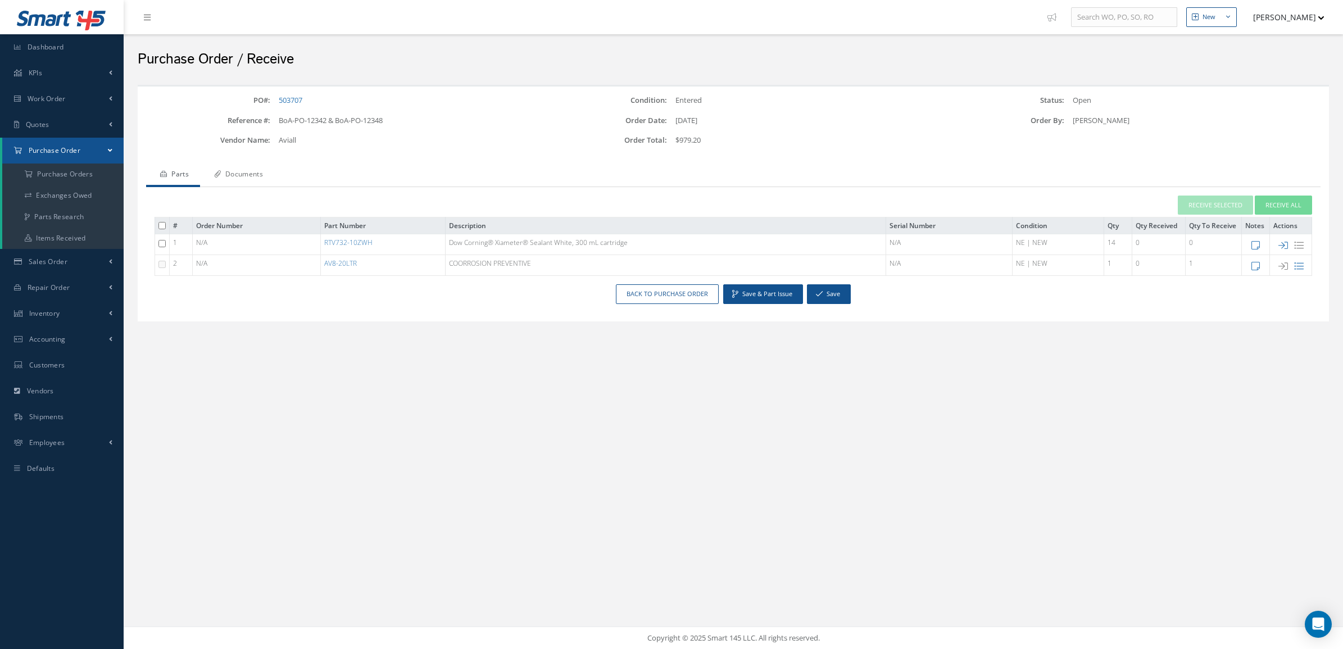
click at [227, 166] on link "Documents" at bounding box center [237, 176] width 74 height 24
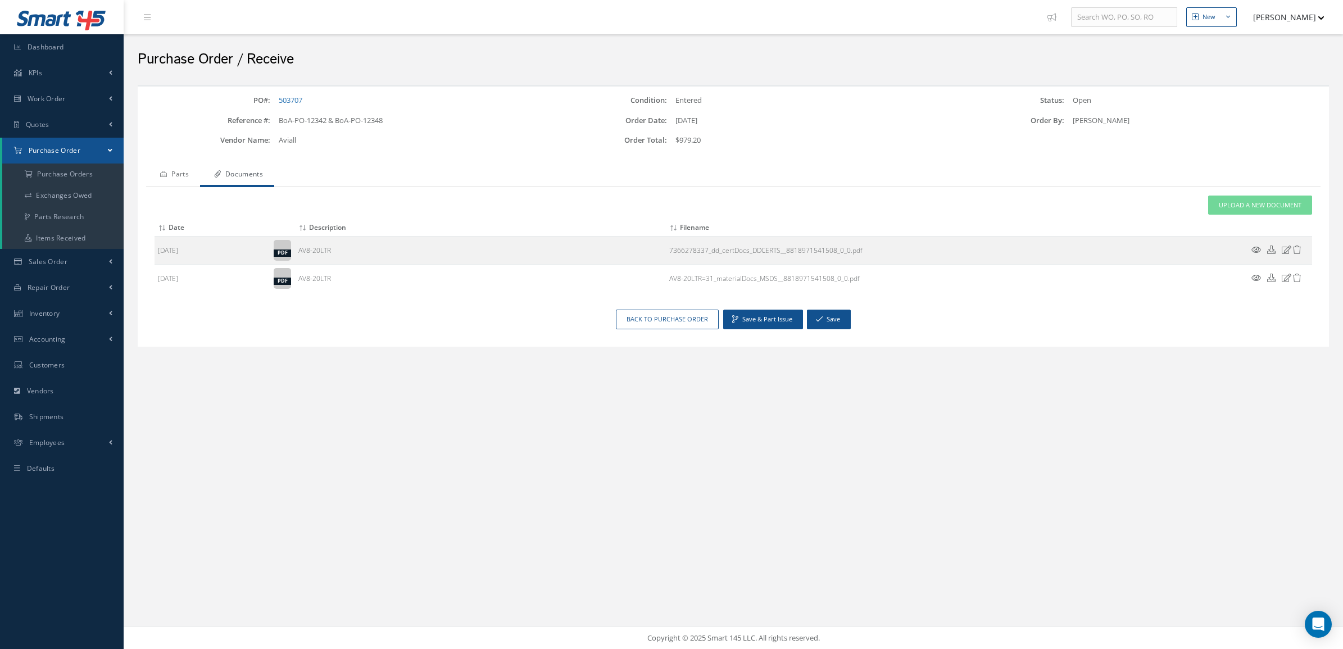
click at [179, 174] on link "Parts" at bounding box center [173, 176] width 54 height 24
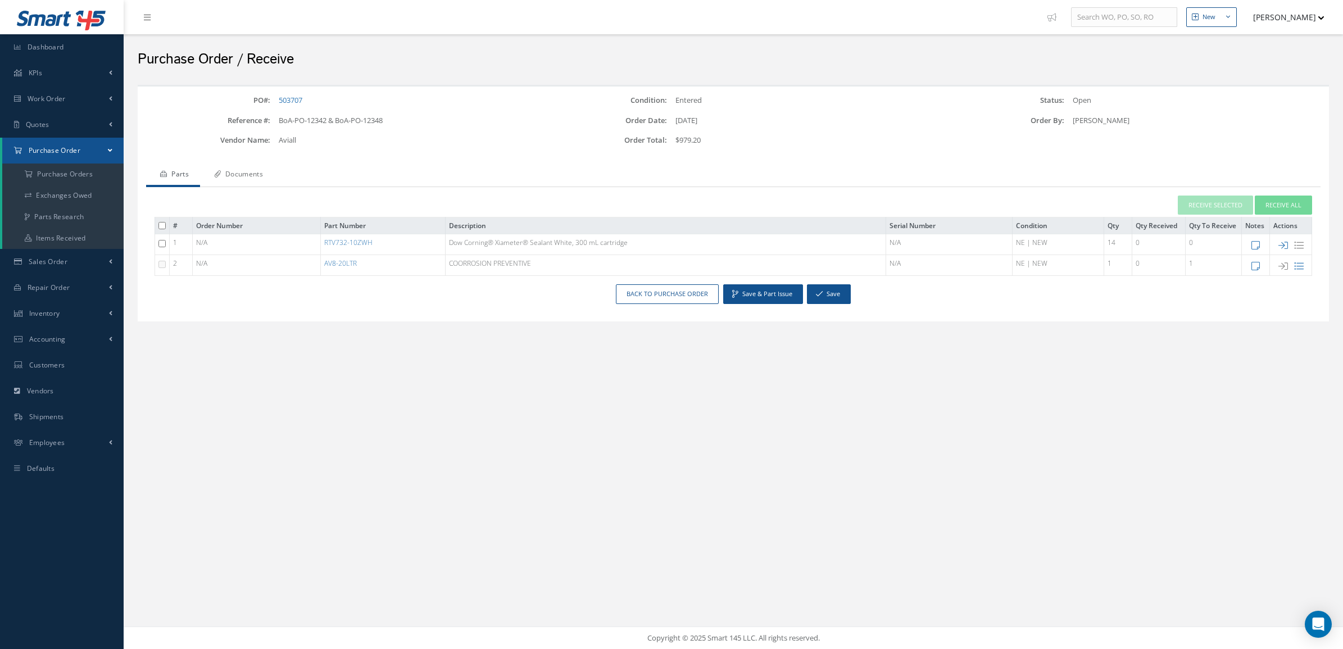
click at [248, 170] on link "Documents" at bounding box center [237, 176] width 74 height 24
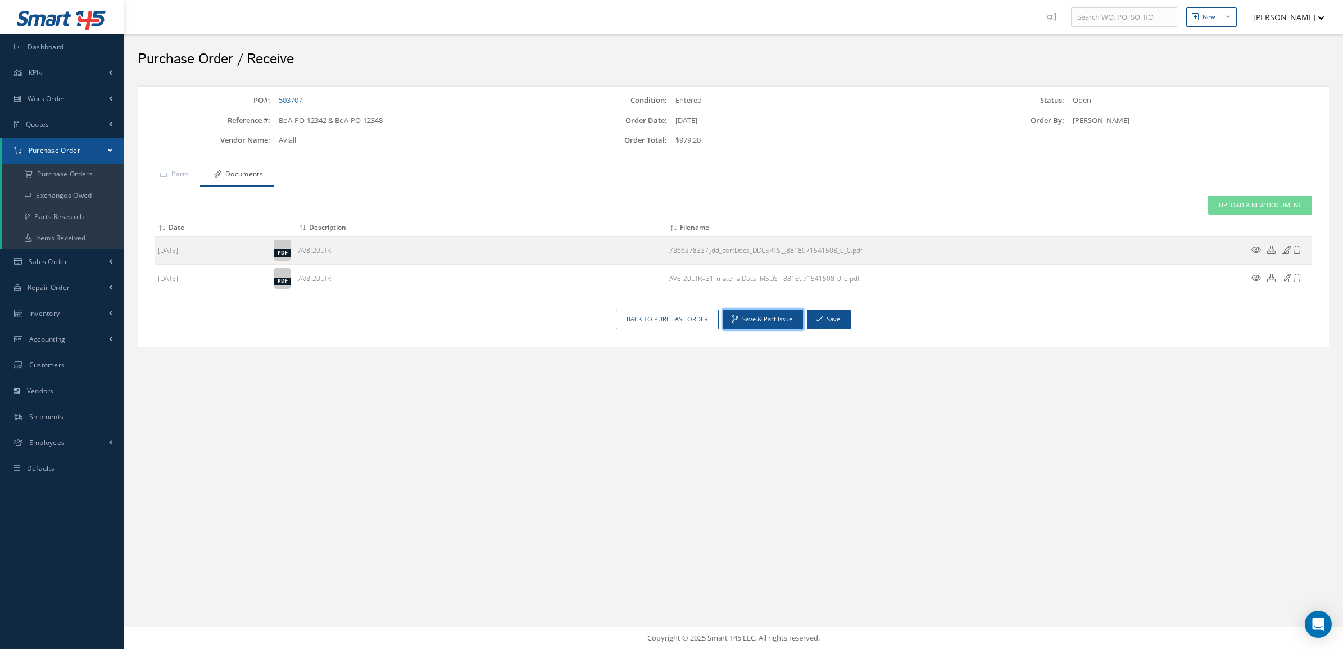
click at [780, 321] on button "Save & Part Issue" at bounding box center [763, 320] width 80 height 20
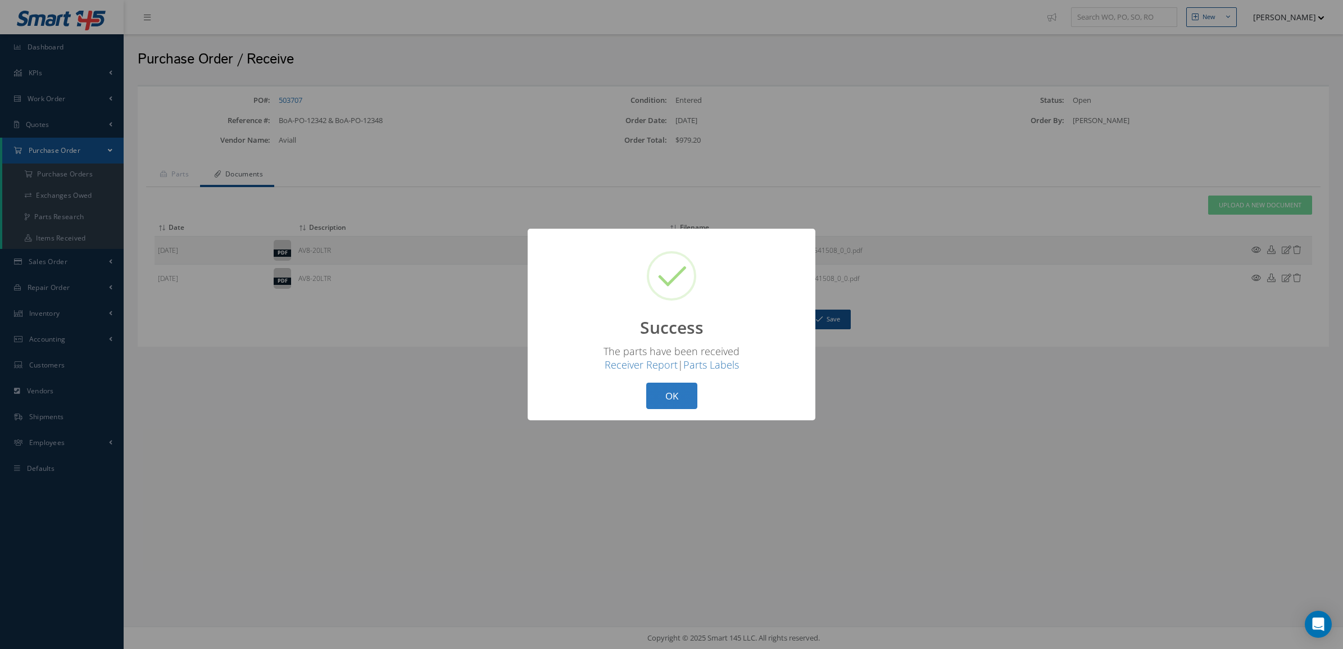
click at [687, 397] on button "OK" at bounding box center [671, 396] width 51 height 26
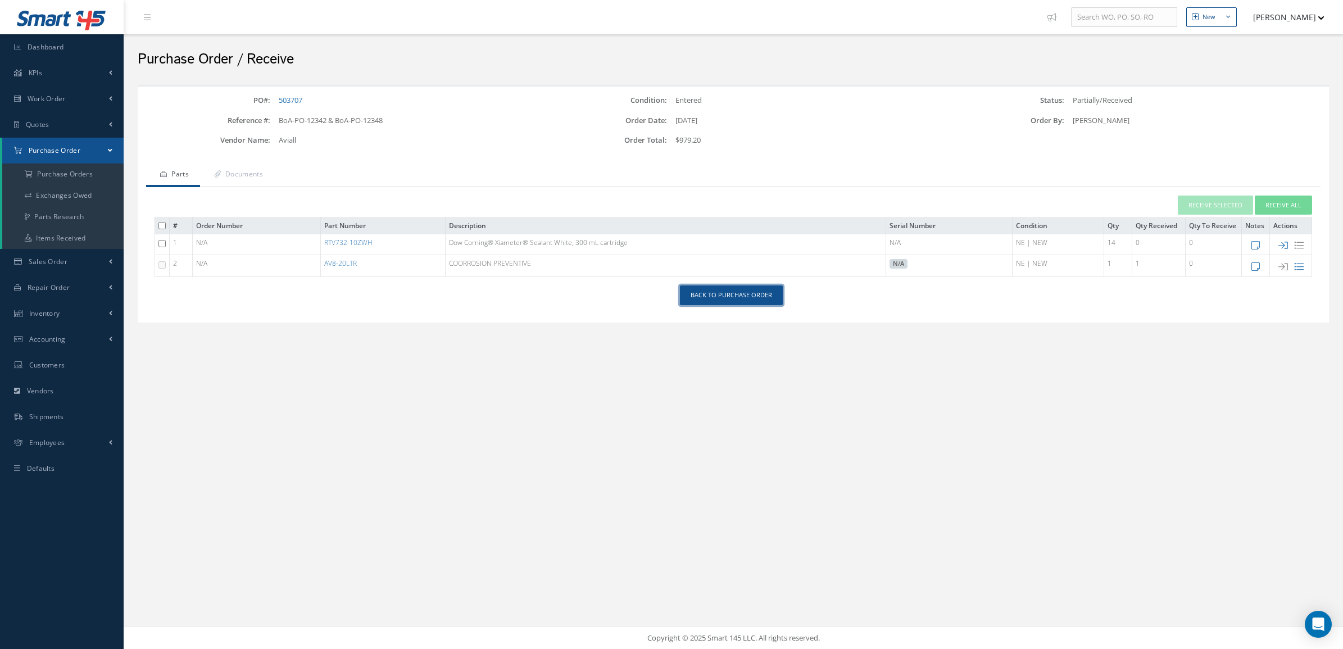
click at [737, 298] on link "Back to Purchase Order" at bounding box center [731, 296] width 103 height 20
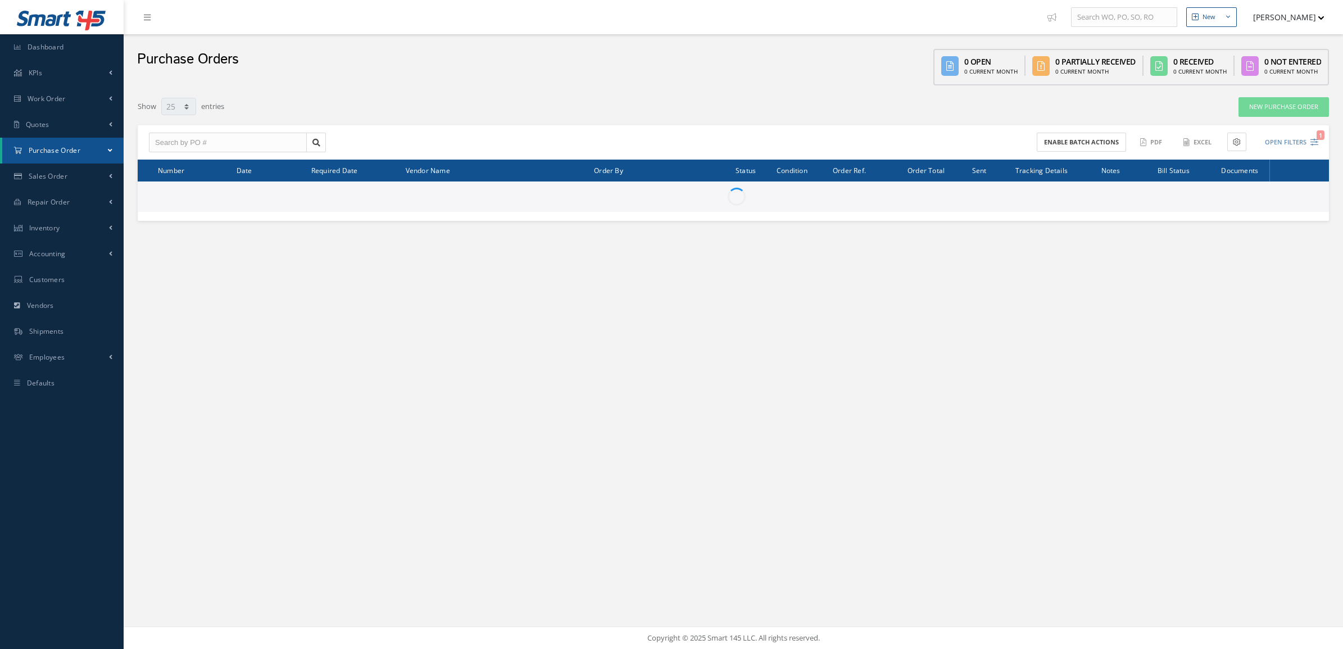
select select "25"
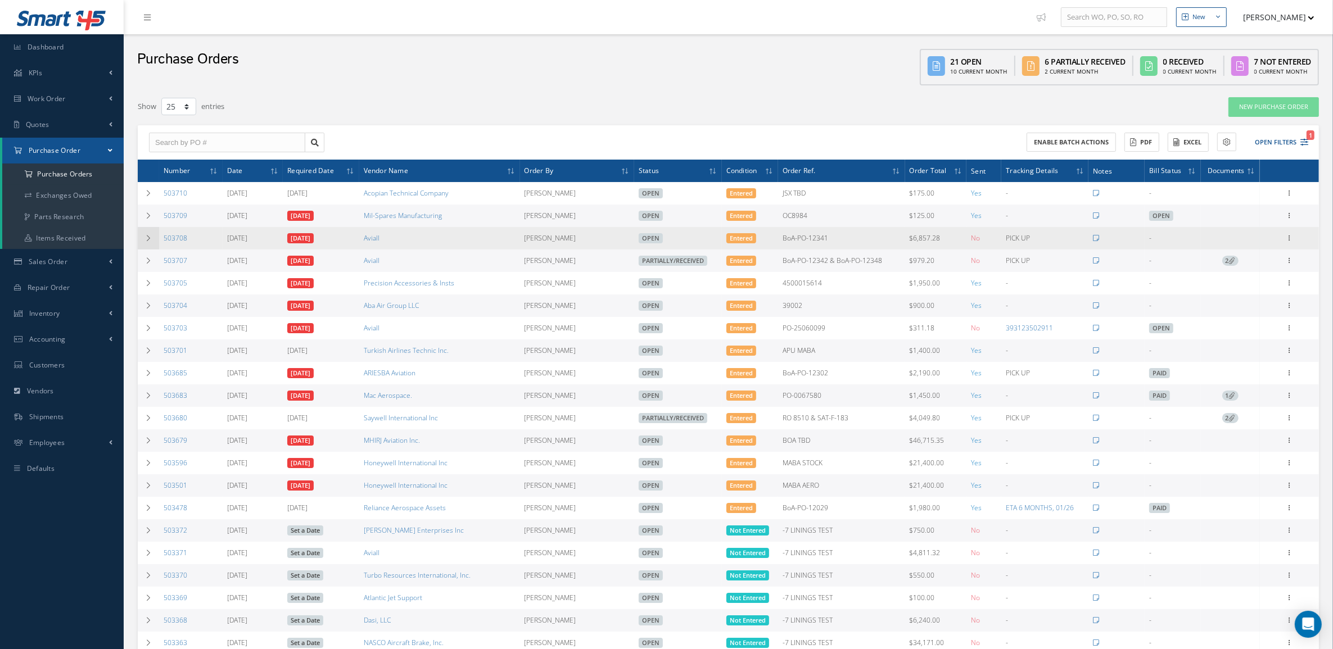
click at [153, 234] on td at bounding box center [148, 238] width 21 height 22
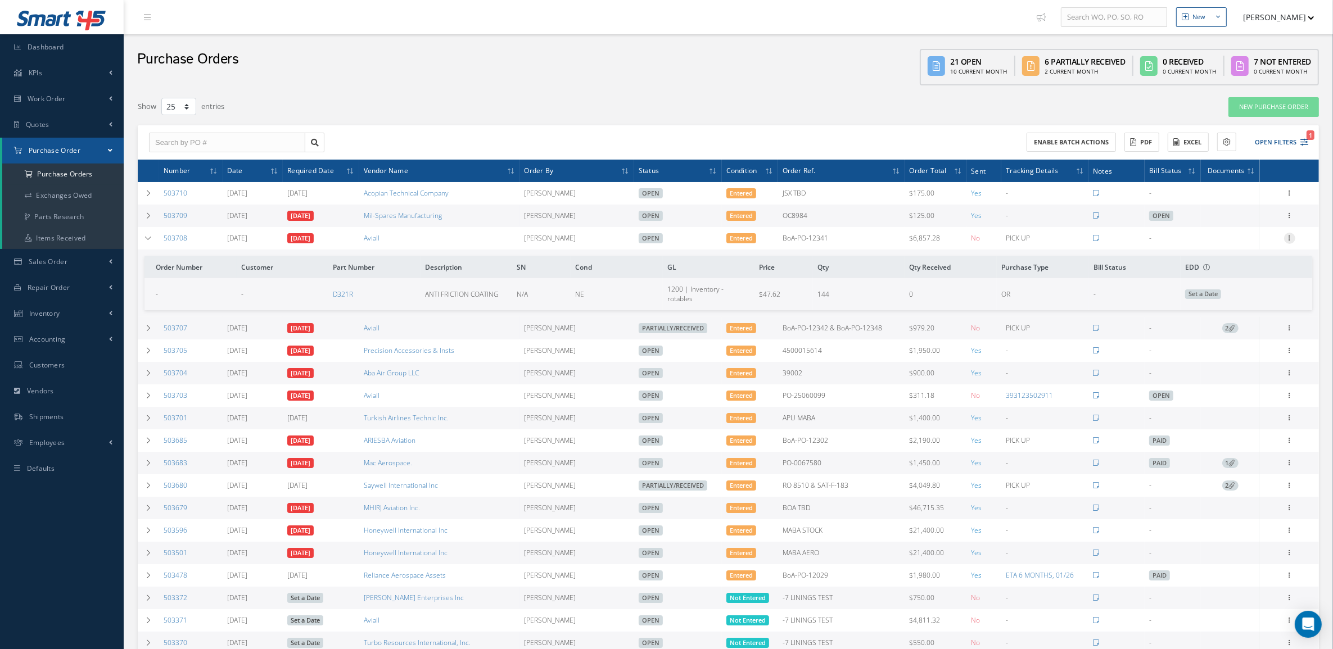
click at [1289, 240] on icon at bounding box center [1289, 237] width 11 height 9
click at [1238, 271] on link "Edit" at bounding box center [1237, 275] width 89 height 15
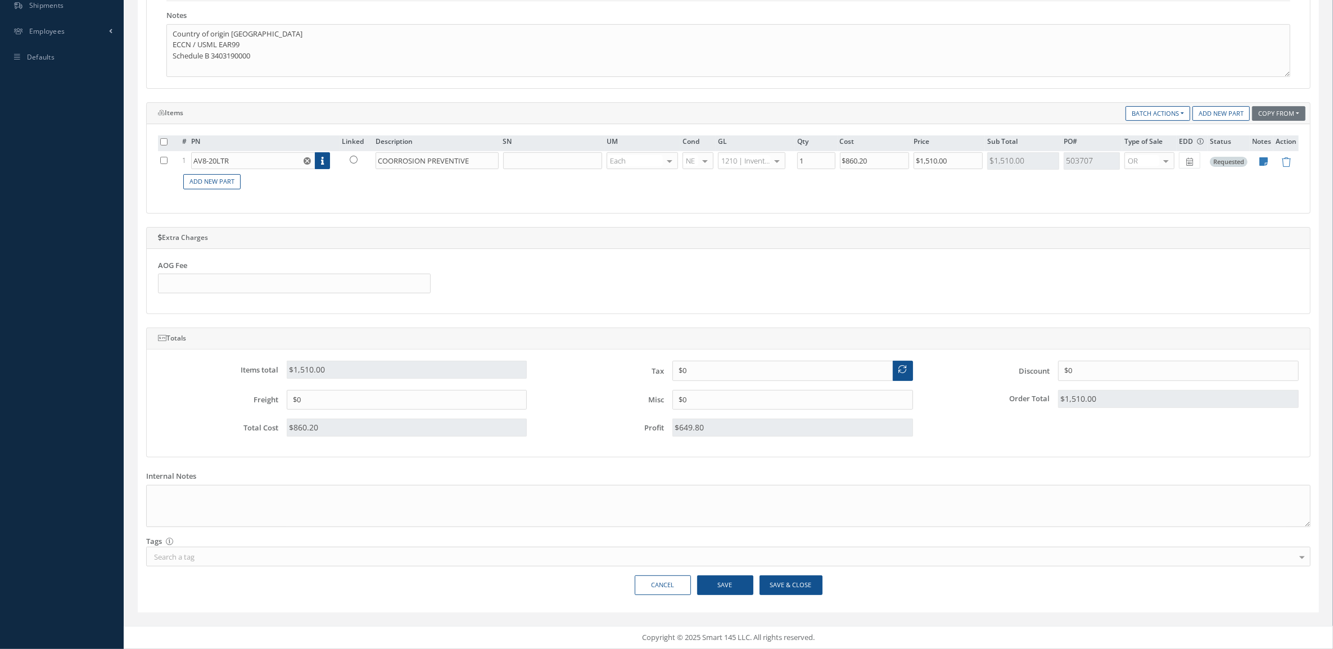
scroll to position [374, 0]
click at [360, 152] on link at bounding box center [356, 159] width 29 height 14
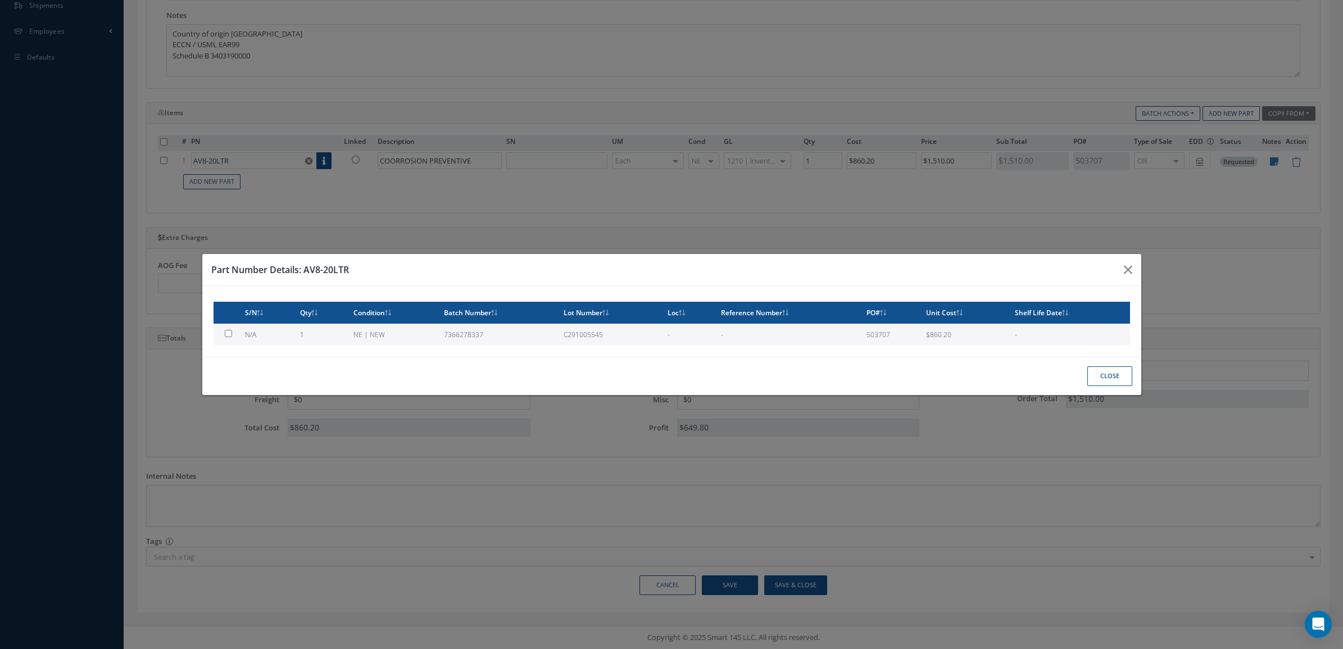
click at [307, 333] on td "1" at bounding box center [322, 335] width 53 height 22
type input "$860.2"
checkbox input "true"
click at [1093, 377] on button "Close" at bounding box center [1110, 376] width 45 height 20
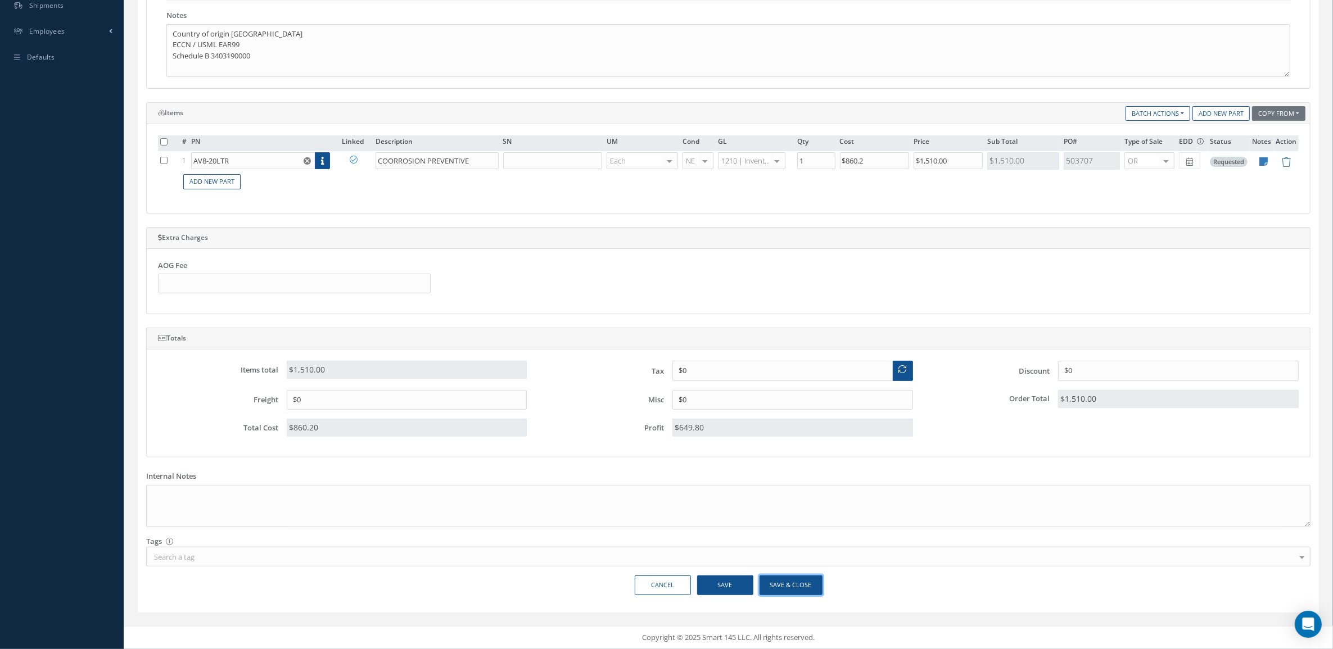
click at [794, 592] on button "Save & Close" at bounding box center [790, 586] width 63 height 20
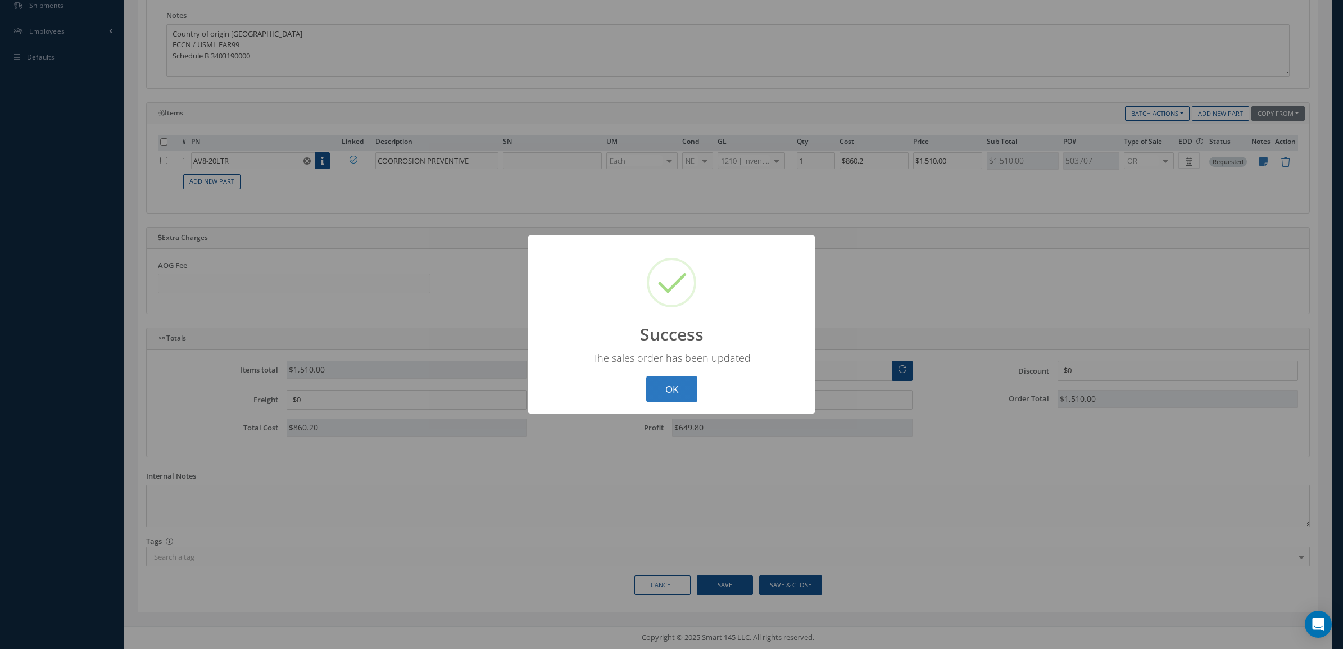
click at [667, 392] on button "OK" at bounding box center [671, 389] width 51 height 26
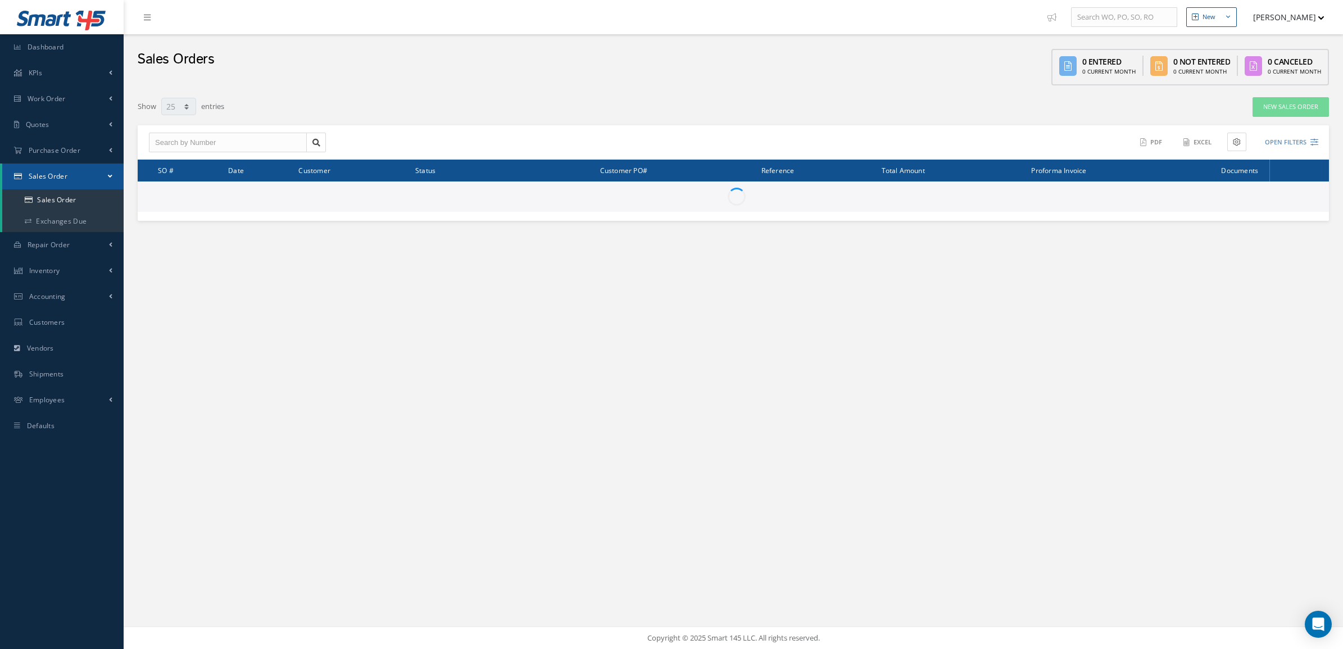
select select "25"
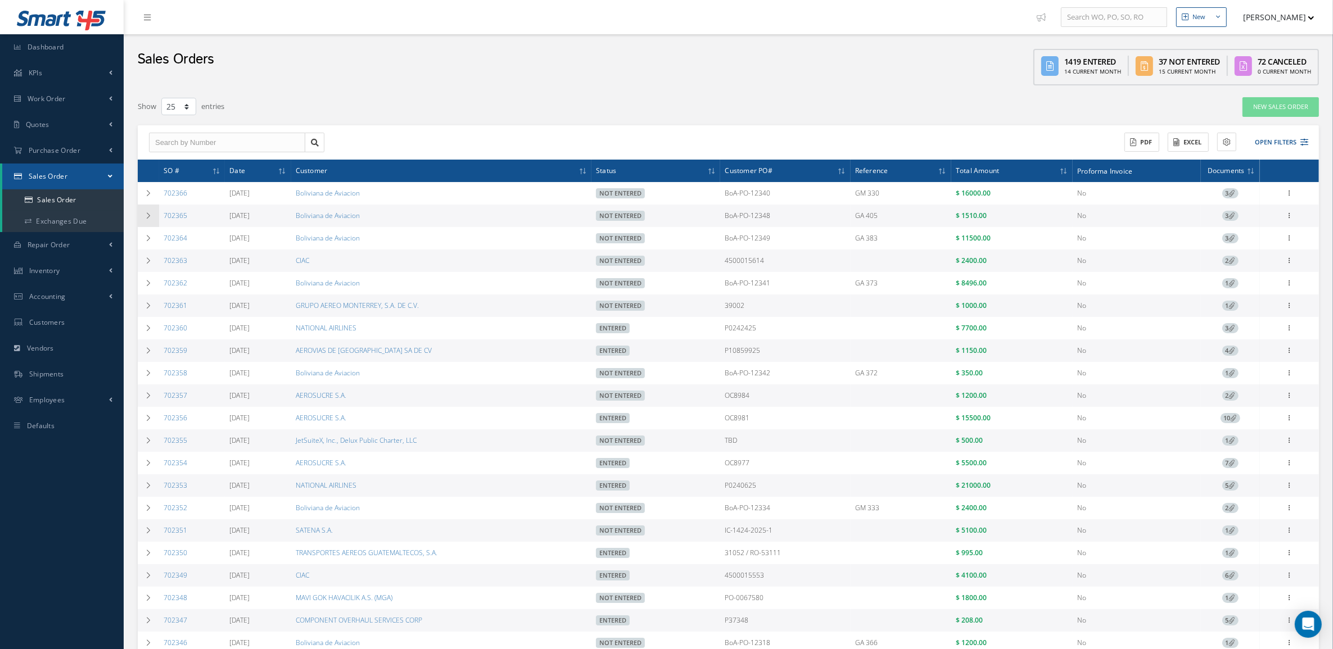
click at [150, 217] on icon at bounding box center [148, 215] width 8 height 7
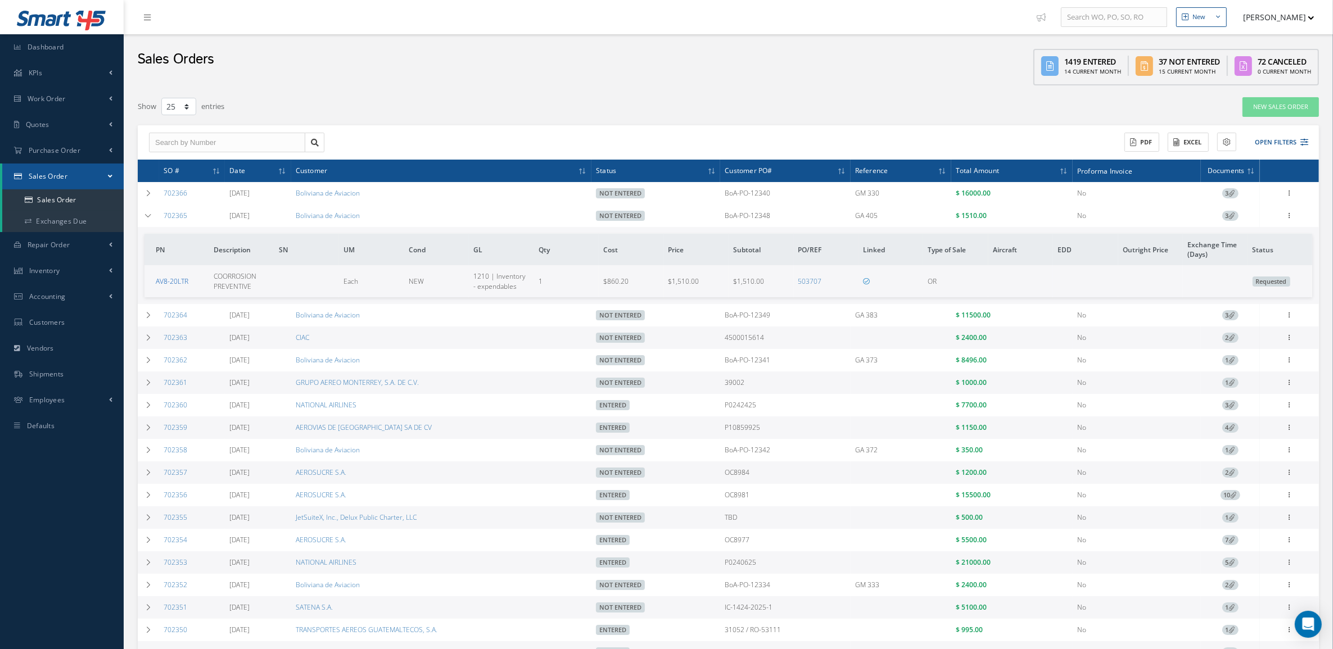
click at [173, 282] on link "AV8-20LTR" at bounding box center [172, 282] width 33 height 10
click at [141, 222] on td at bounding box center [148, 216] width 21 height 22
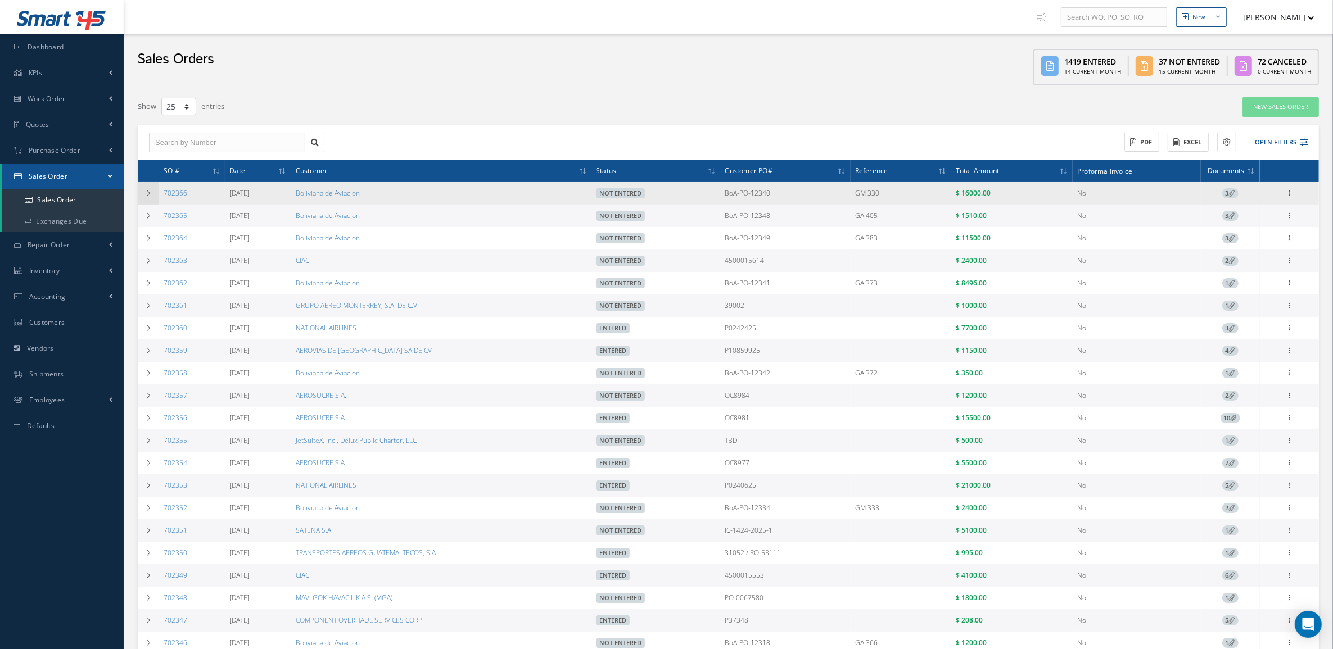
click at [149, 190] on icon at bounding box center [148, 193] width 8 height 7
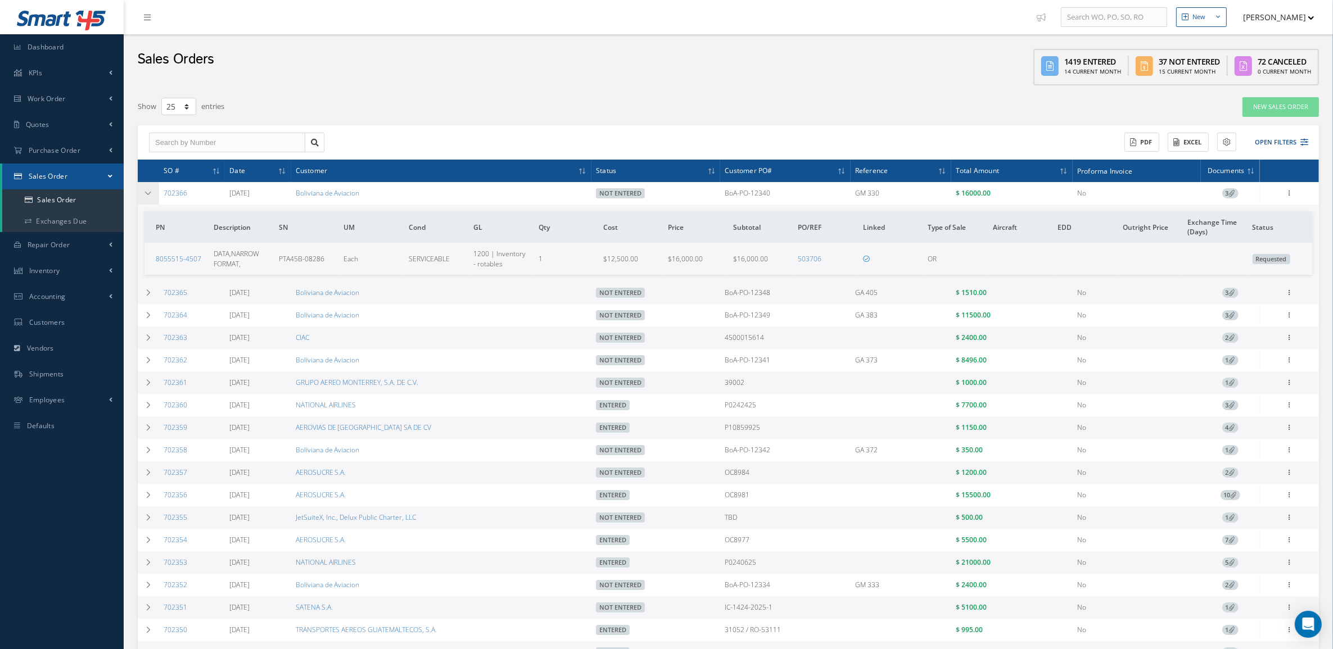
click at [149, 190] on icon at bounding box center [148, 193] width 8 height 7
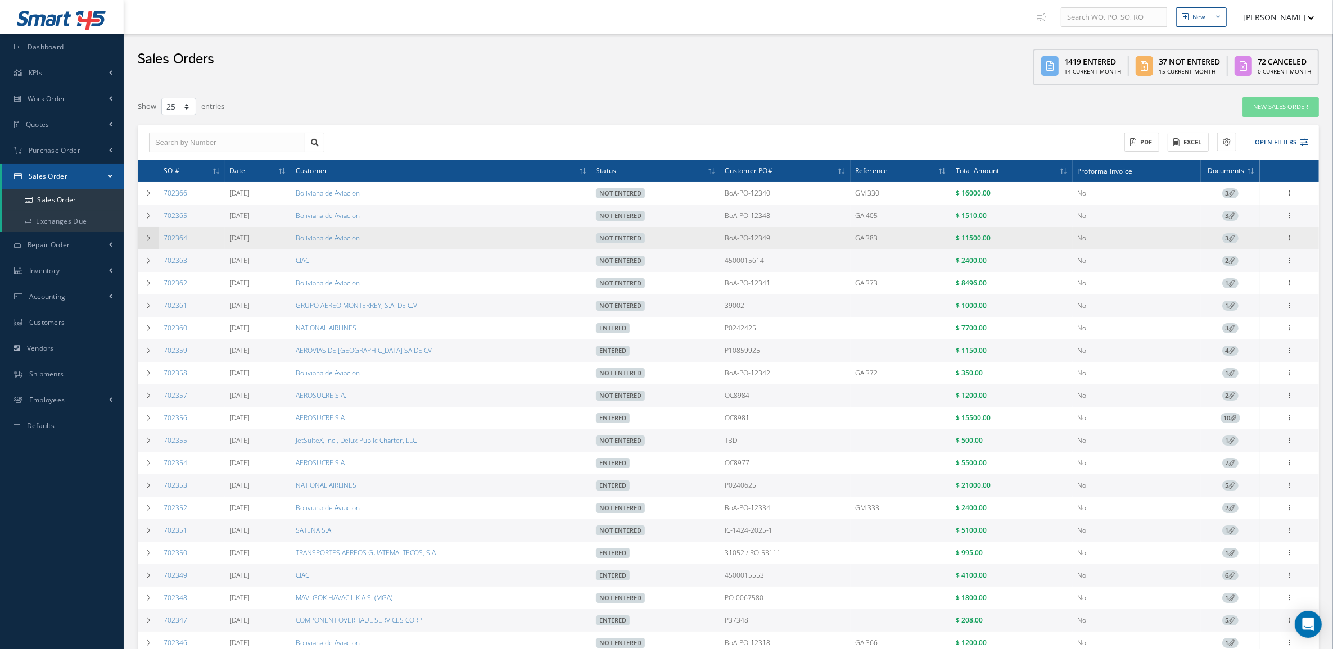
click at [151, 237] on icon at bounding box center [148, 238] width 8 height 7
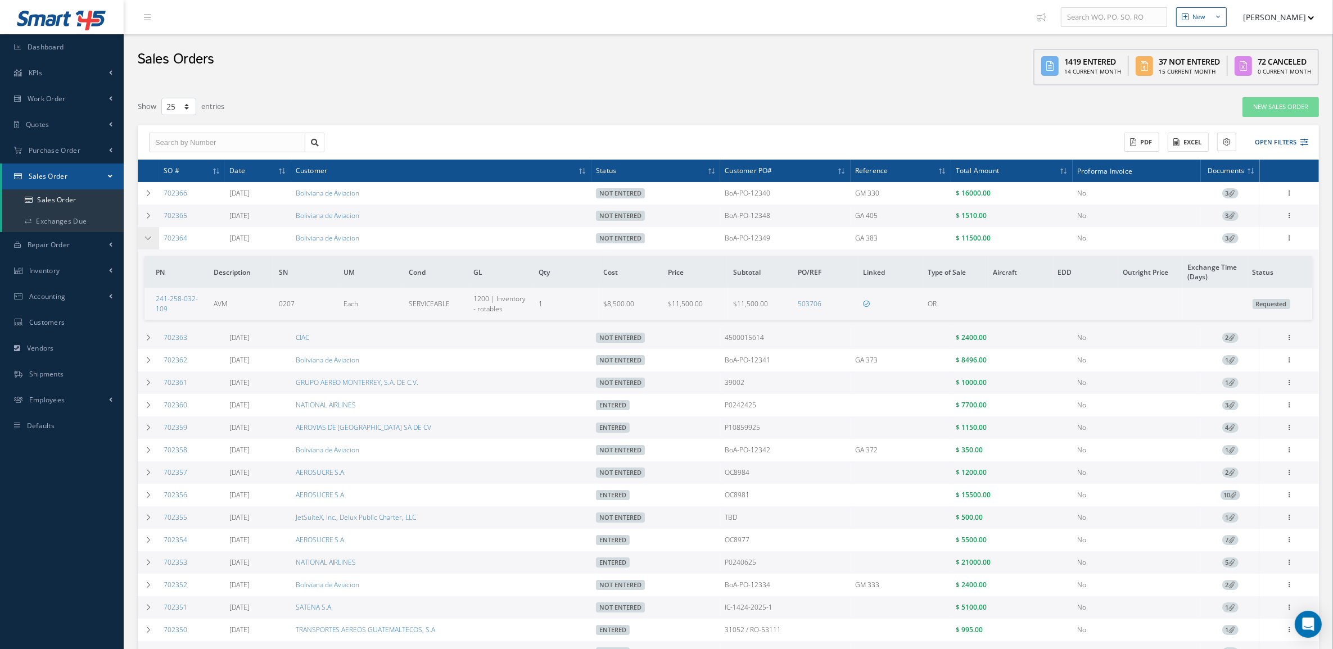
click at [151, 237] on icon at bounding box center [148, 238] width 8 height 7
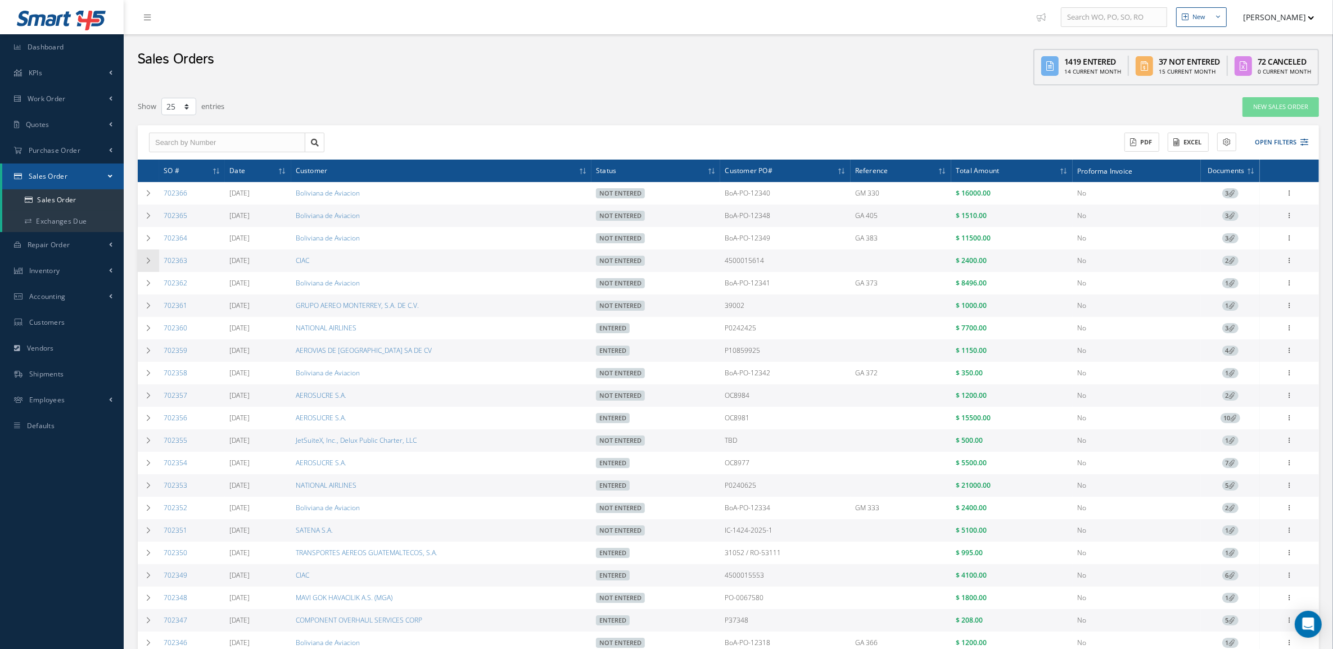
click at [145, 264] on icon at bounding box center [148, 260] width 8 height 7
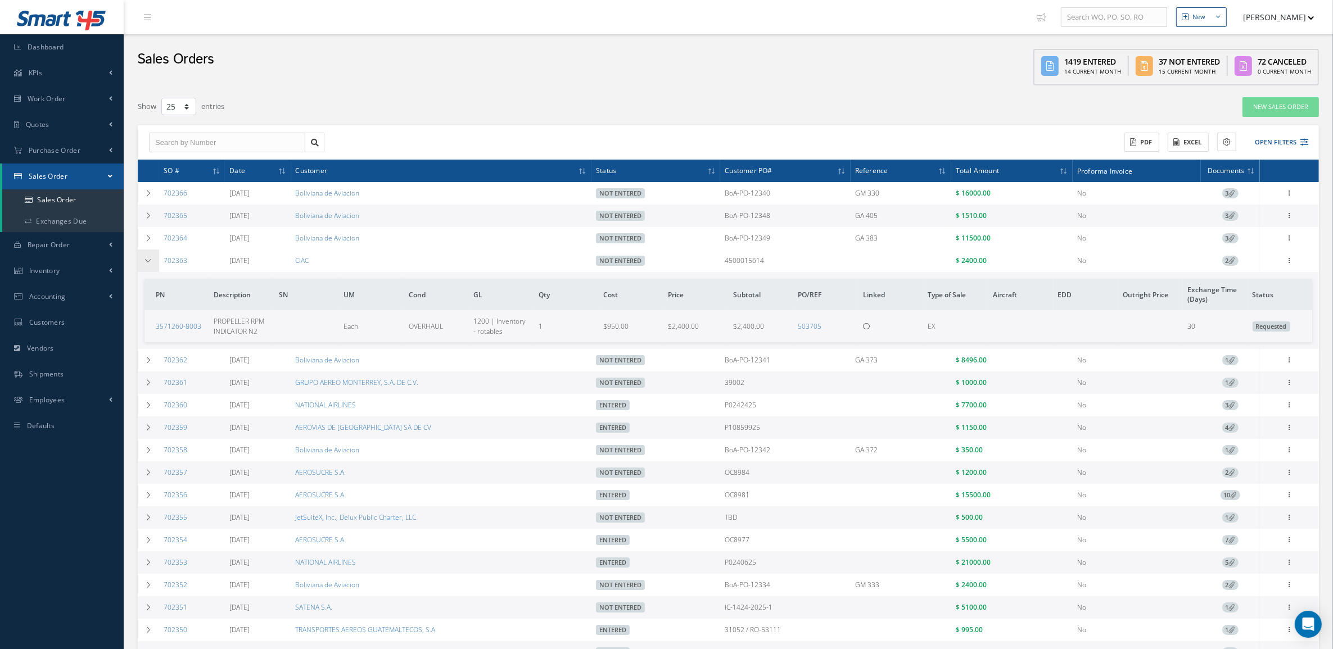
click at [145, 264] on icon at bounding box center [148, 260] width 8 height 7
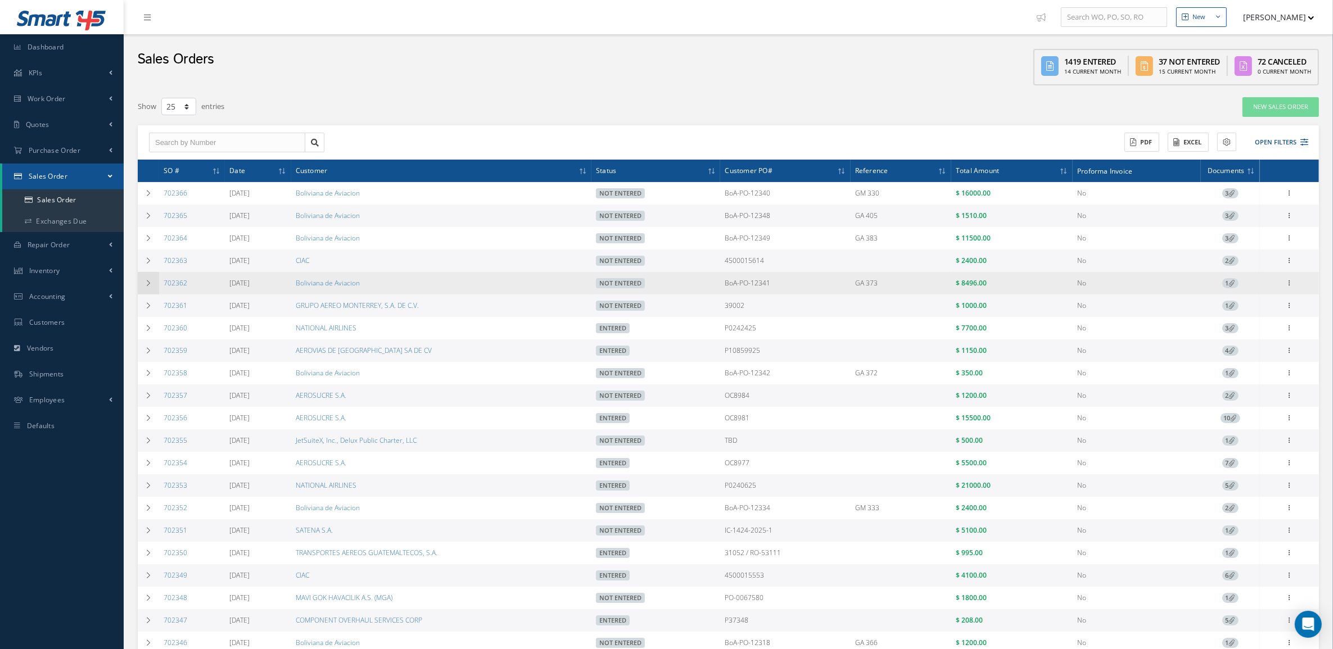
click at [147, 293] on td at bounding box center [148, 283] width 21 height 22
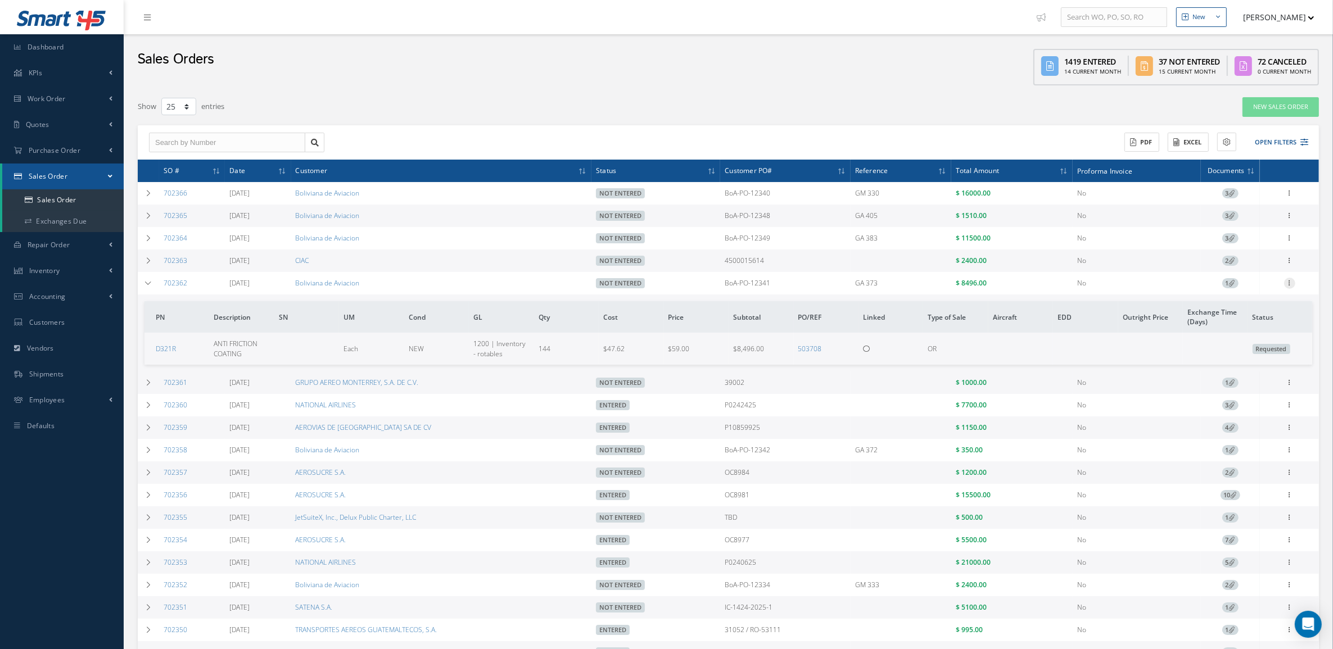
click at [1291, 287] on icon at bounding box center [1289, 282] width 11 height 9
click at [1262, 310] on link "Edit" at bounding box center [1237, 305] width 89 height 15
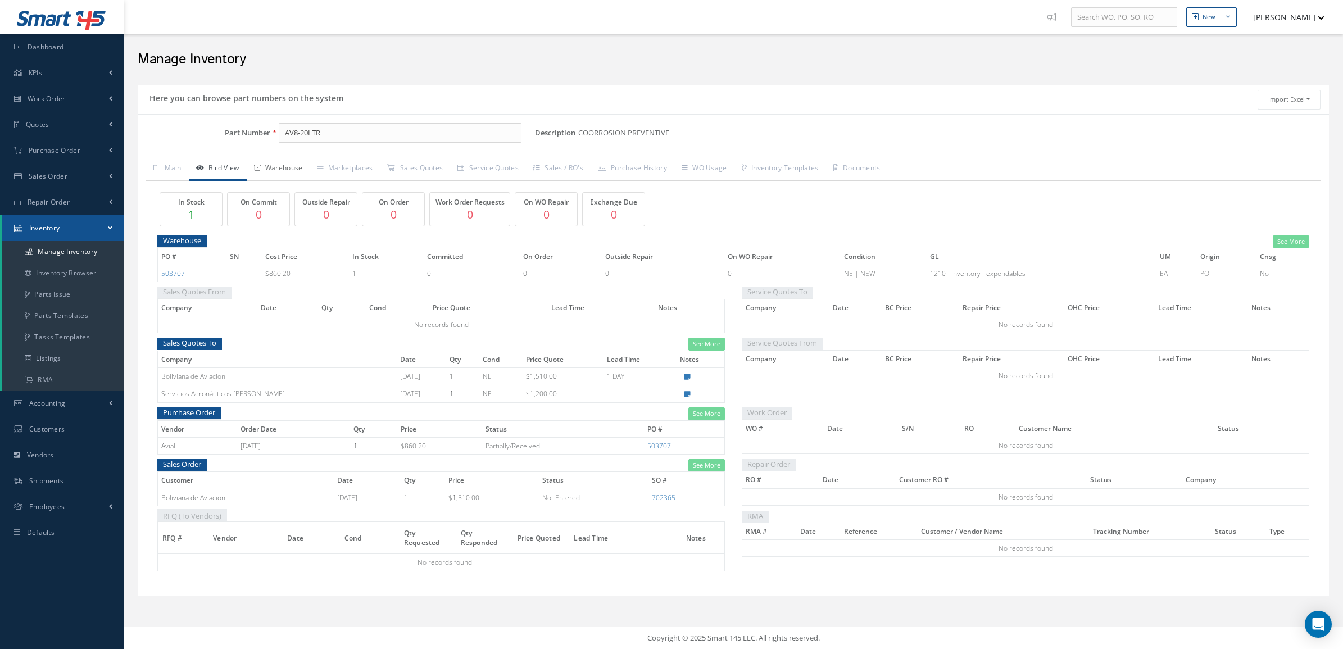
click at [273, 169] on link "Warehouse" at bounding box center [279, 169] width 64 height 24
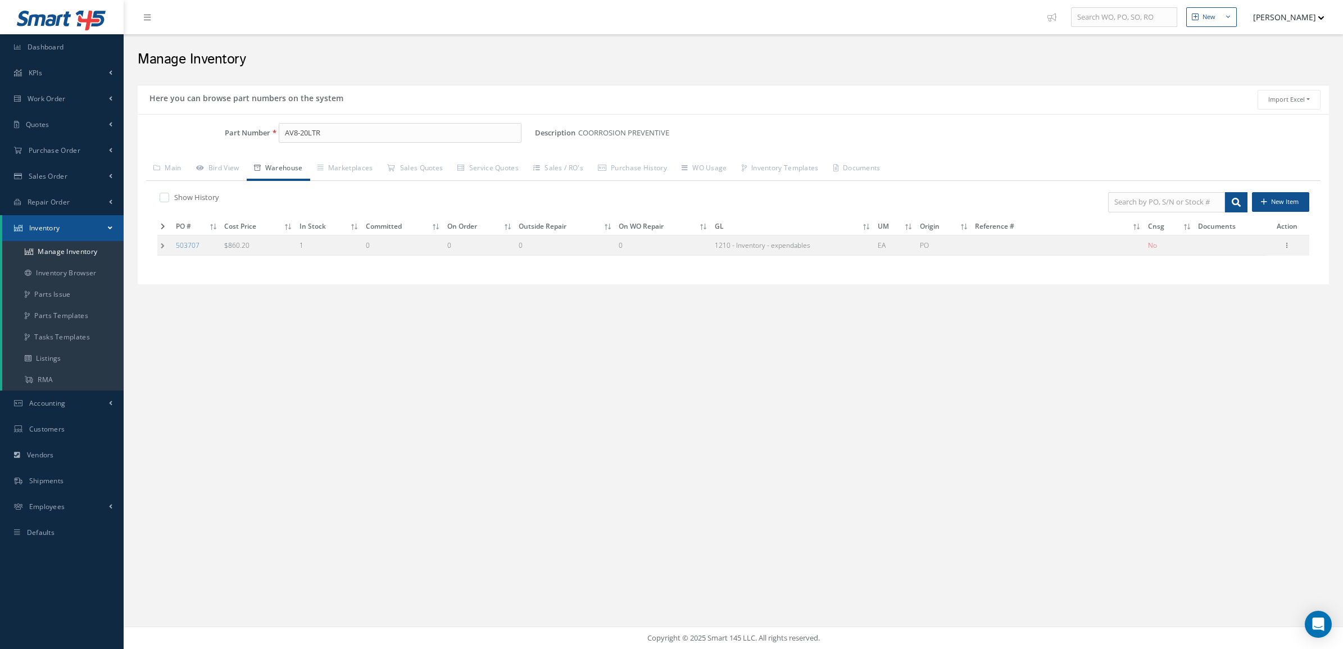
click at [161, 248] on td at bounding box center [164, 245] width 15 height 21
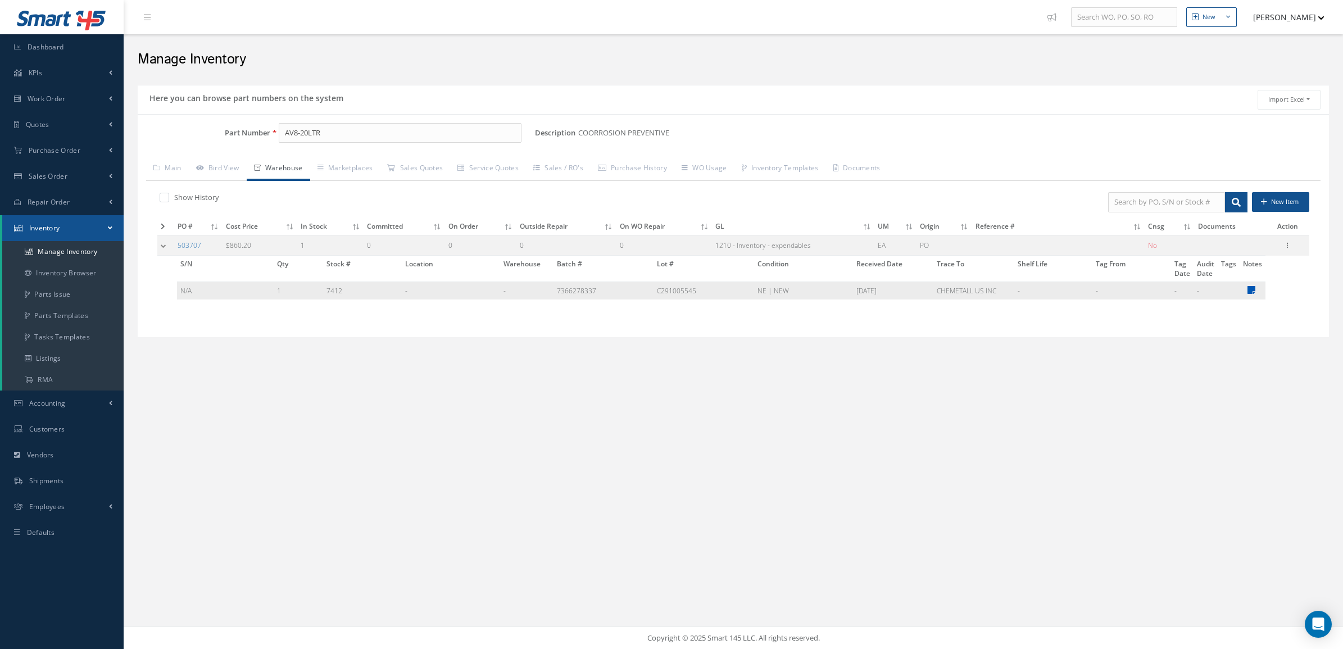
click at [1252, 290] on icon at bounding box center [1252, 290] width 8 height 9
type textarea "DOM 11/2024 DOE 11/2027"
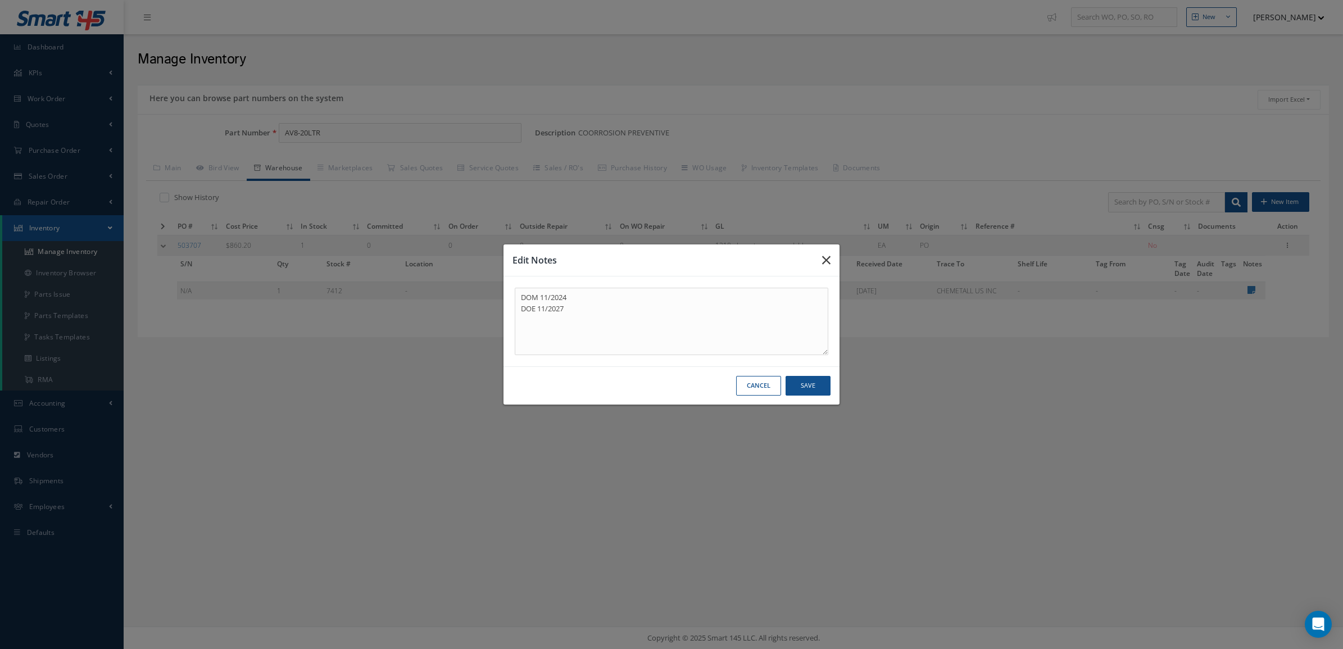
click at [825, 263] on icon "button" at bounding box center [826, 260] width 8 height 13
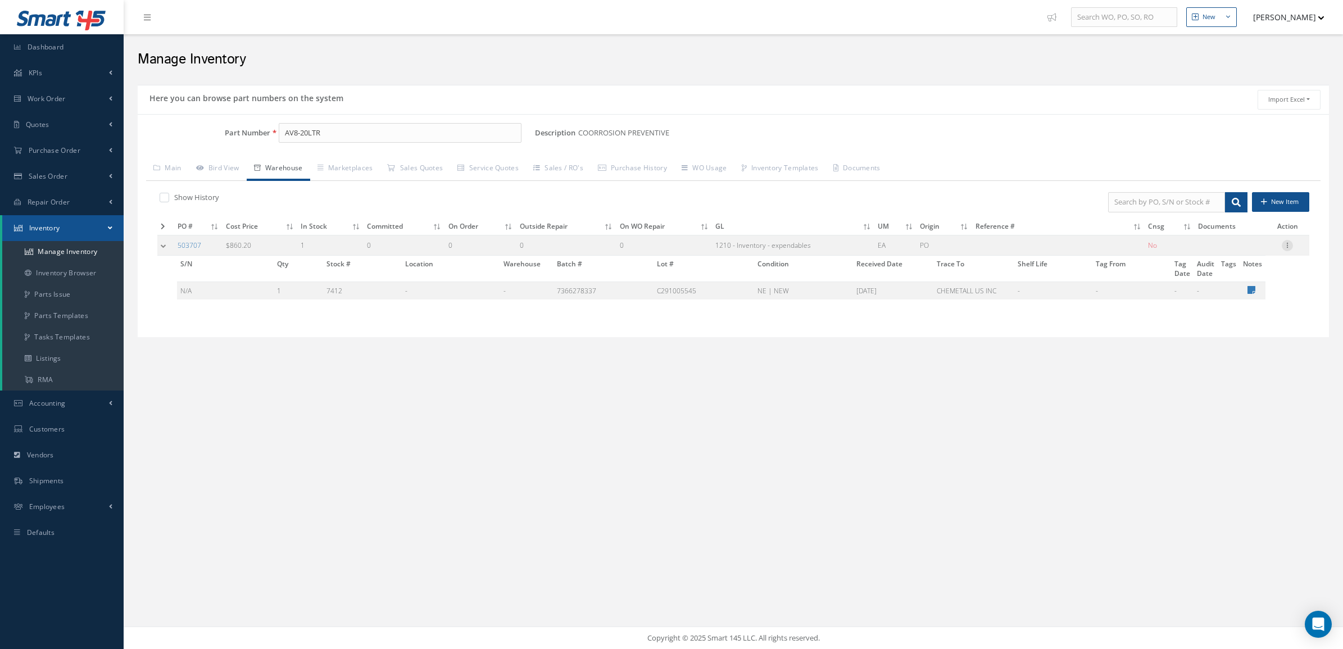
click at [1291, 249] on icon at bounding box center [1287, 244] width 11 height 9
click at [1243, 254] on link "Edit" at bounding box center [1236, 253] width 89 height 15
type input "[DATE]"
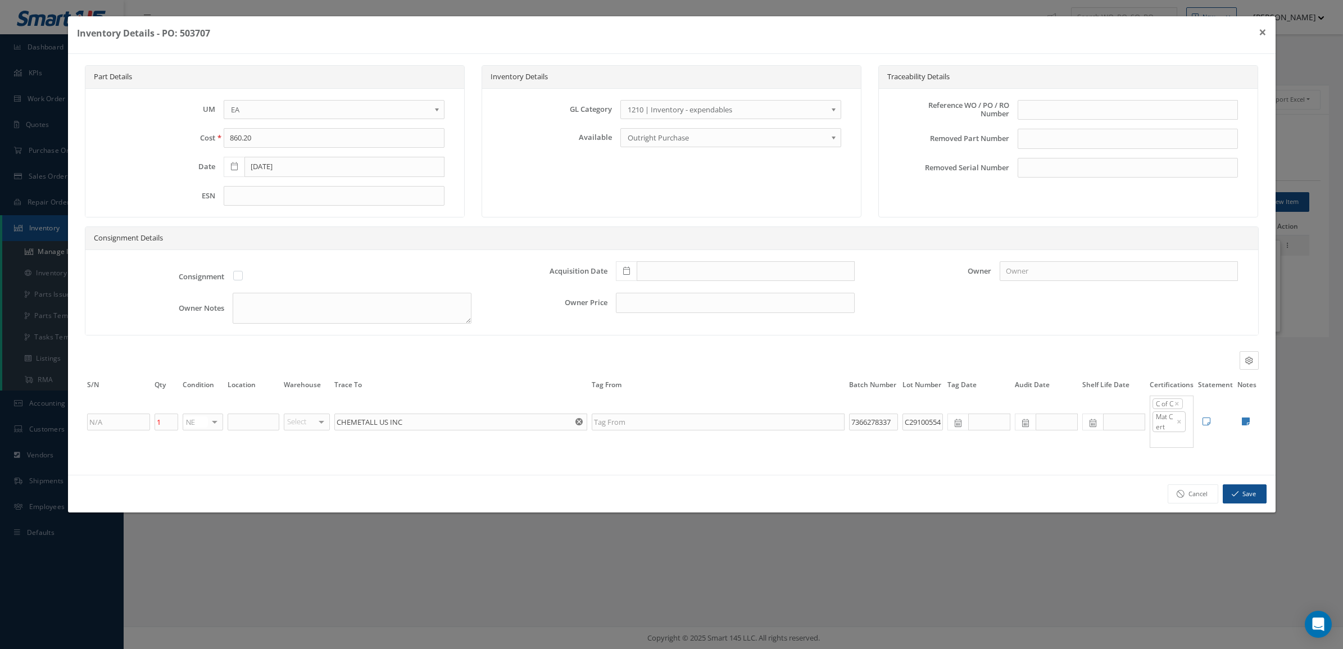
click at [1097, 427] on icon at bounding box center [1093, 423] width 7 height 8
click at [1155, 277] on th "September 2025" at bounding box center [1142, 274] width 84 height 17
click at [1191, 279] on th "»" at bounding box center [1190, 274] width 17 height 17
click at [1147, 369] on span "Nov" at bounding box center [1155, 365] width 26 height 30
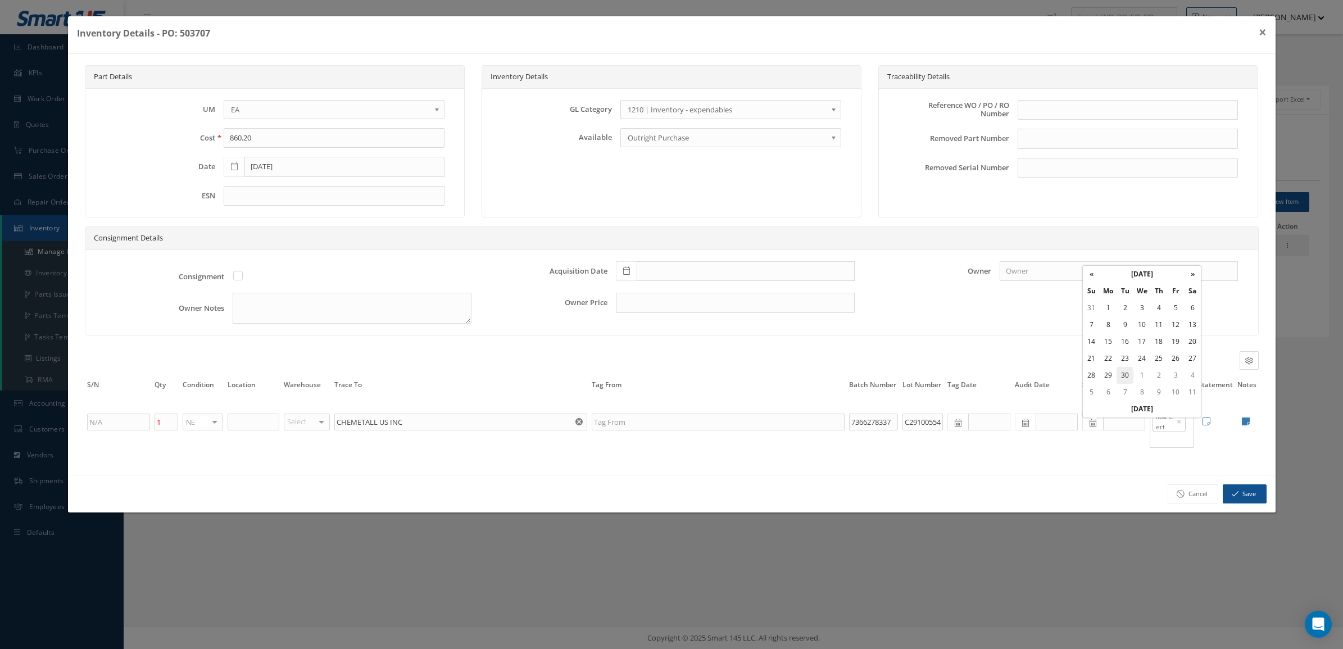
click at [1130, 373] on td "30" at bounding box center [1125, 375] width 17 height 17
type input "11/30/2027"
click at [1234, 495] on icon "button" at bounding box center [1235, 494] width 7 height 8
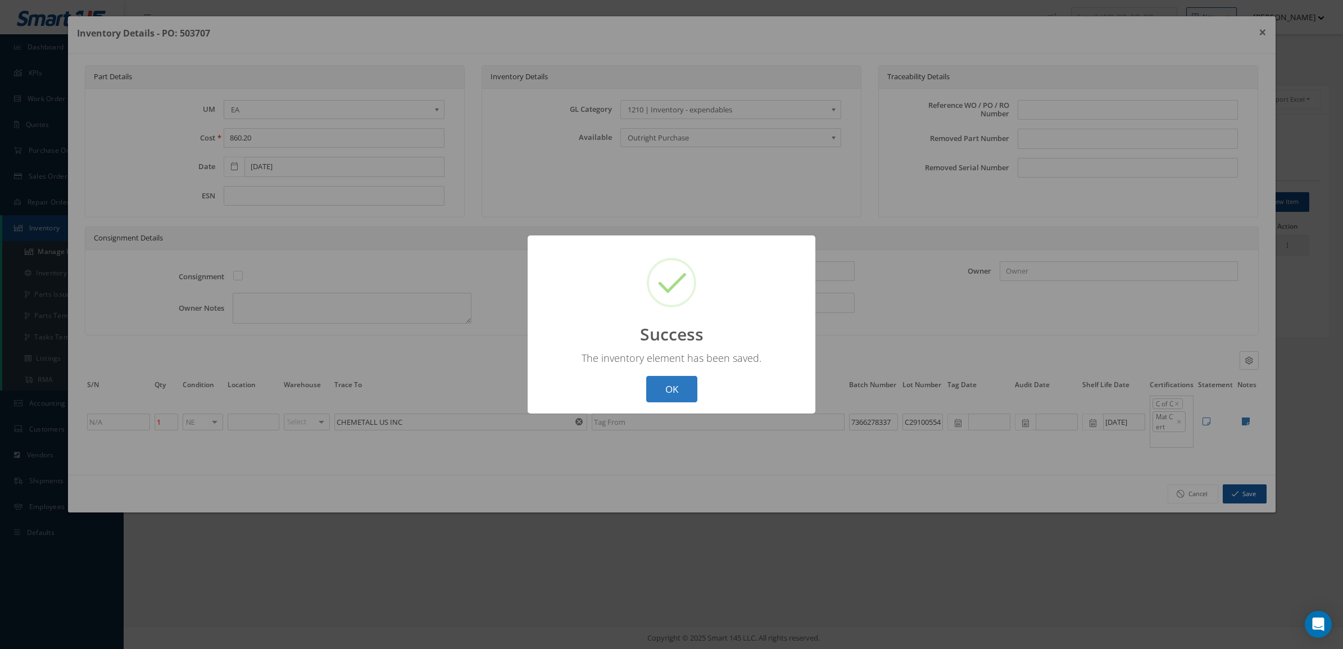
click at [692, 384] on button "OK" at bounding box center [671, 389] width 51 height 26
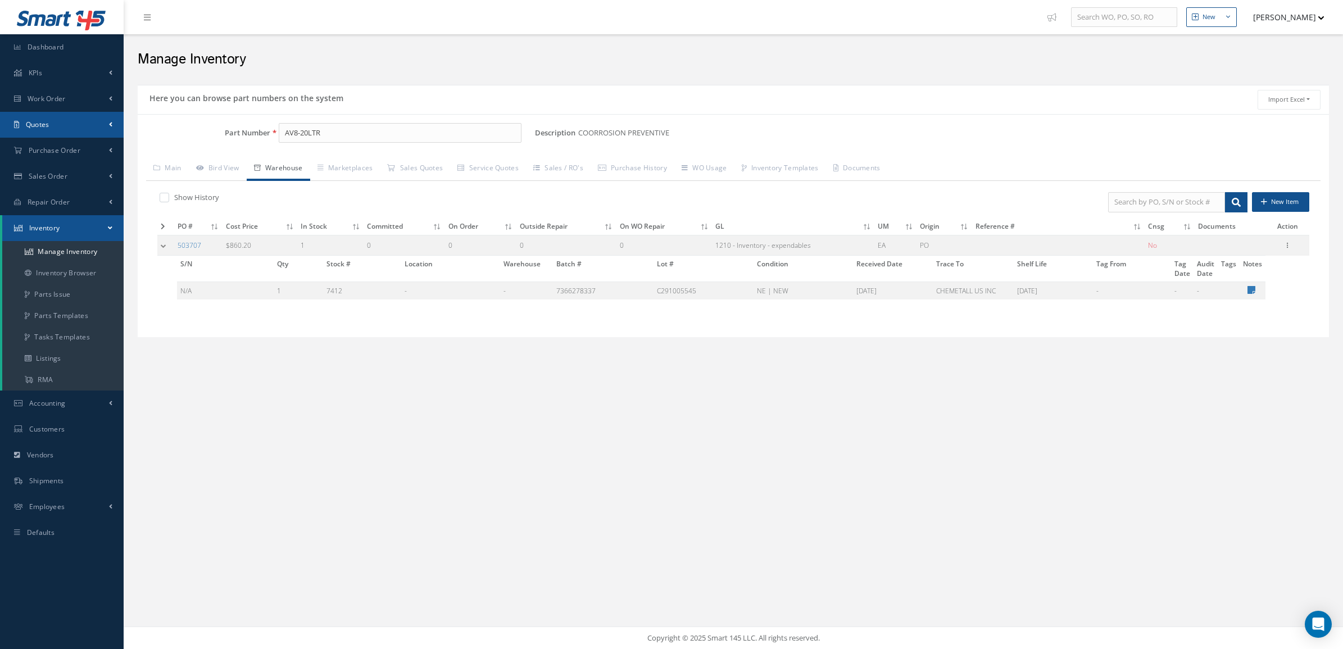
click at [15, 130] on link "Quotes" at bounding box center [62, 125] width 124 height 26
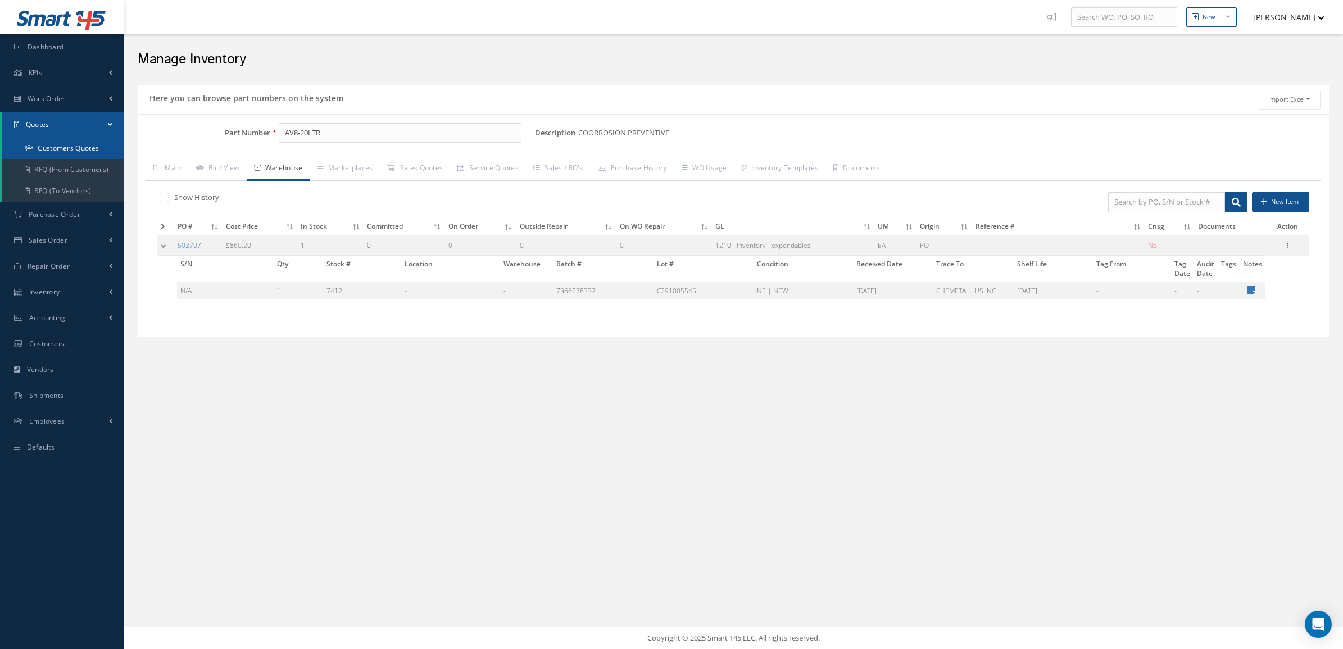
click at [33, 155] on link "Customers Quotes" at bounding box center [62, 148] width 121 height 21
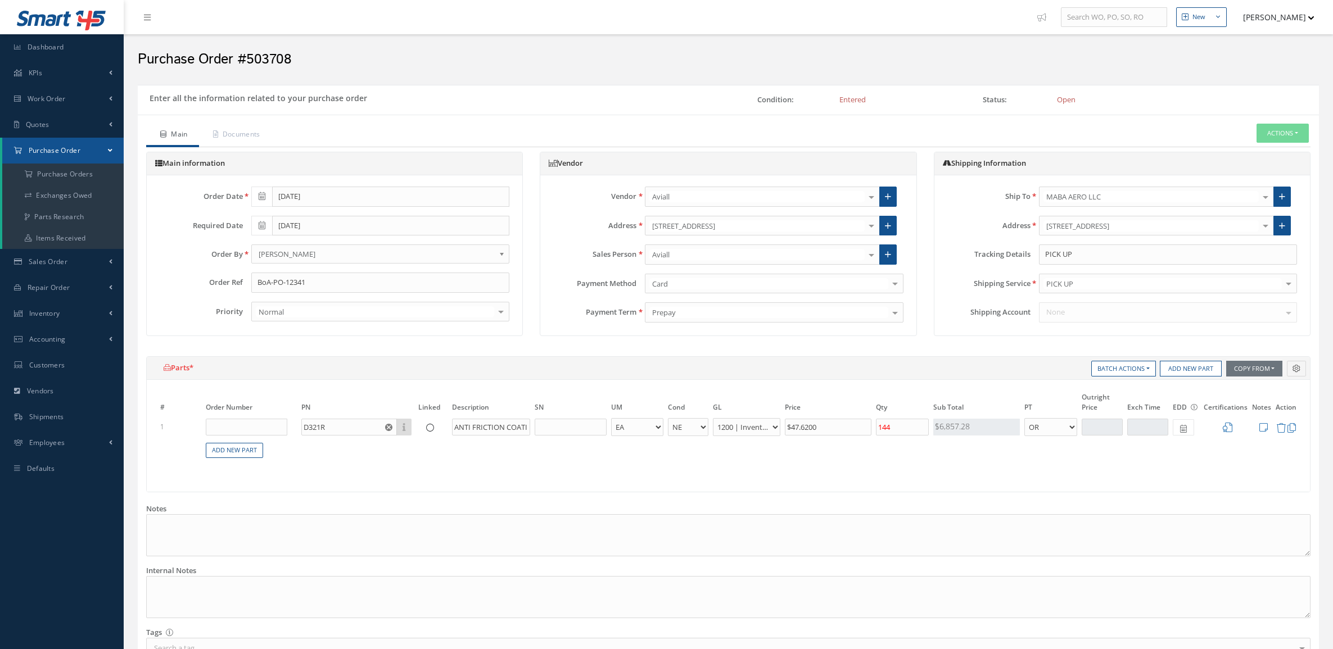
select select "5"
select select "6"
select select "1"
drag, startPoint x: 234, startPoint y: 133, endPoint x: 241, endPoint y: 133, distance: 6.2
click at [234, 133] on link "Documents" at bounding box center [235, 136] width 73 height 24
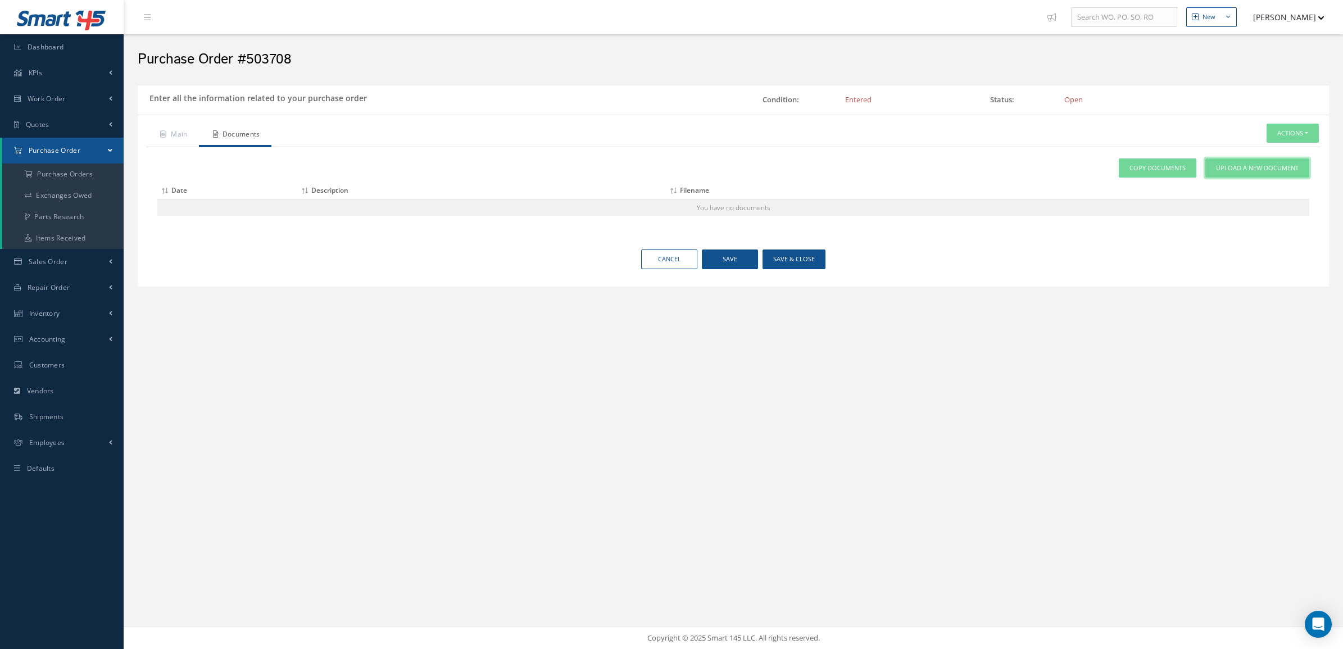
click at [1226, 163] on link "Upload a New Document" at bounding box center [1258, 169] width 104 height 20
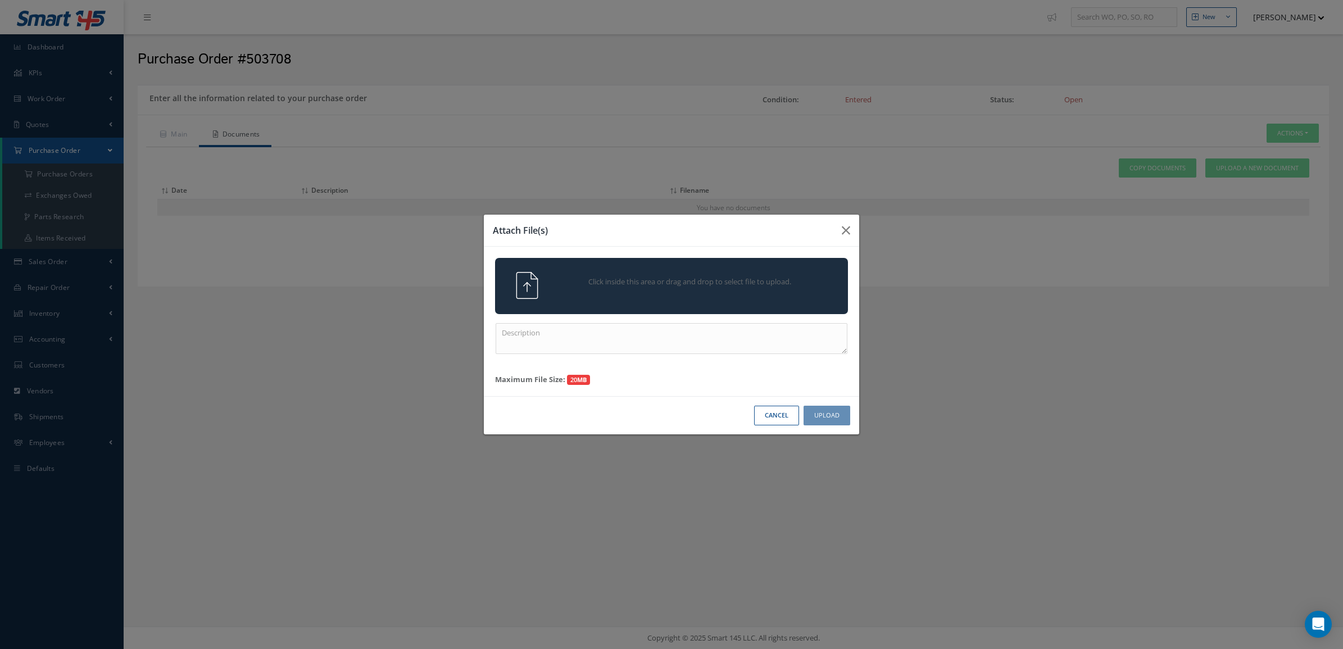
click at [753, 282] on span "Click inside this area or drag and drop to select file to upload." at bounding box center [690, 282] width 255 height 11
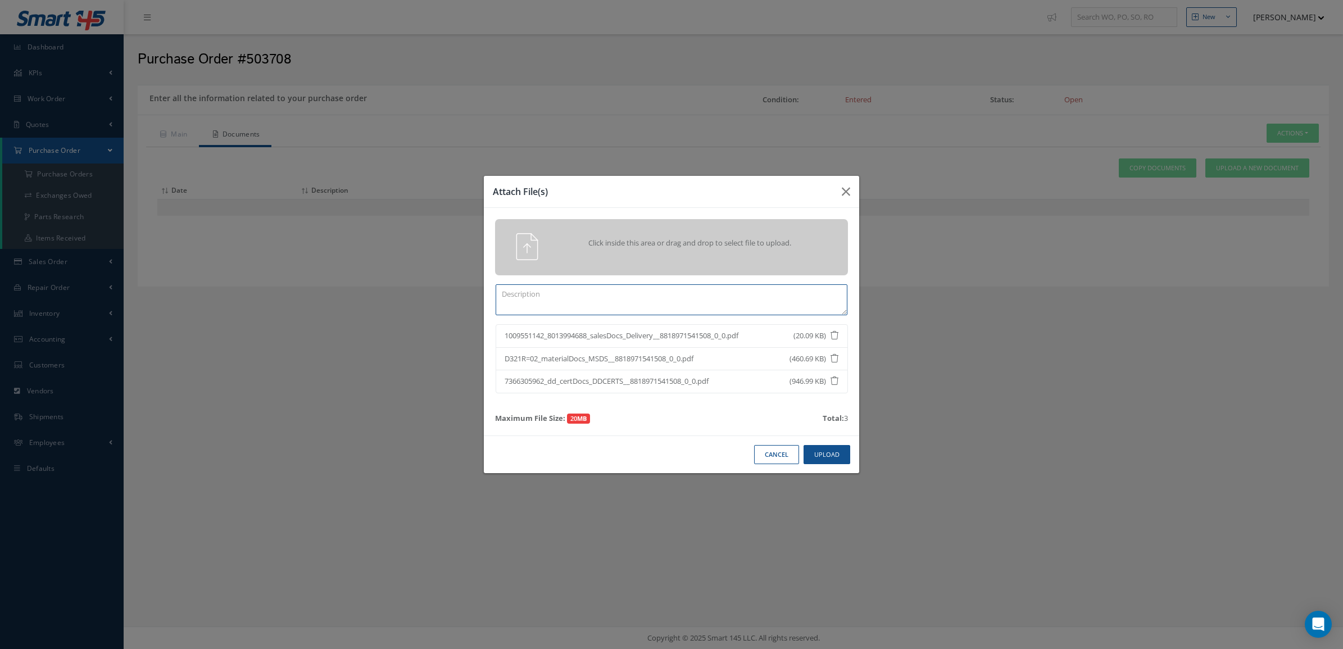
click at [717, 306] on textarea at bounding box center [672, 299] width 352 height 31
type textarea "certs"
click at [829, 448] on button "Upload" at bounding box center [827, 455] width 47 height 20
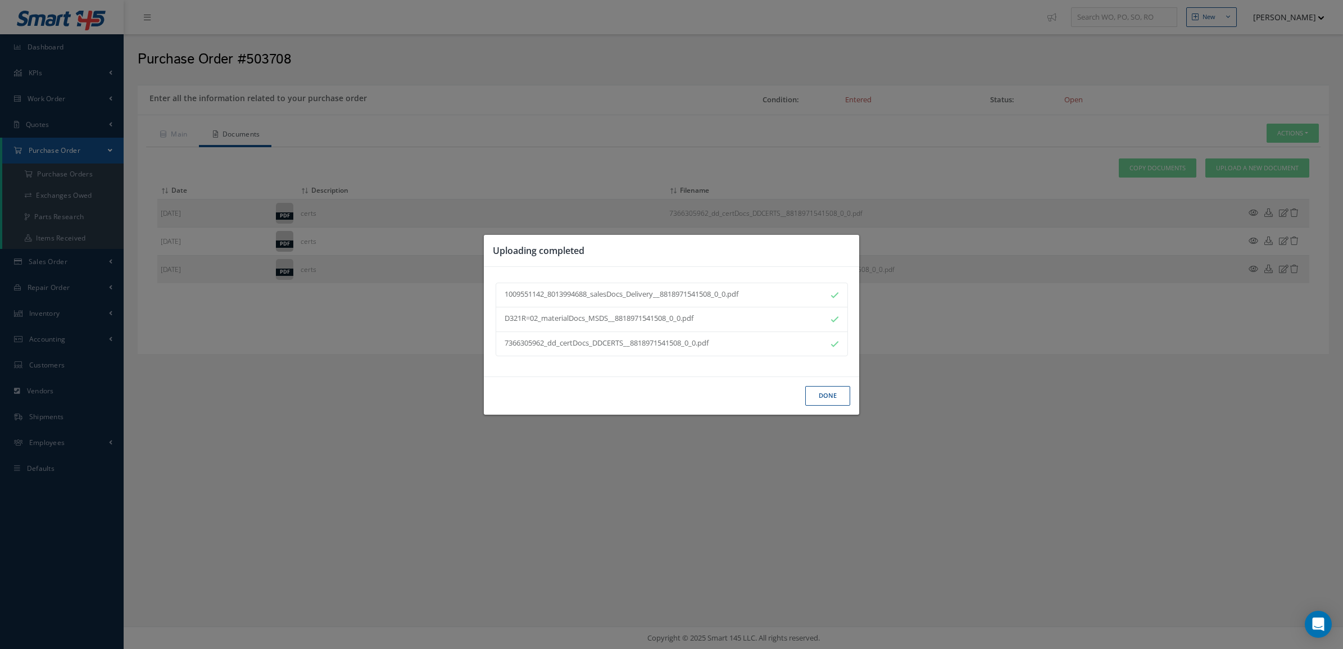
click at [825, 395] on button "Done" at bounding box center [827, 396] width 45 height 20
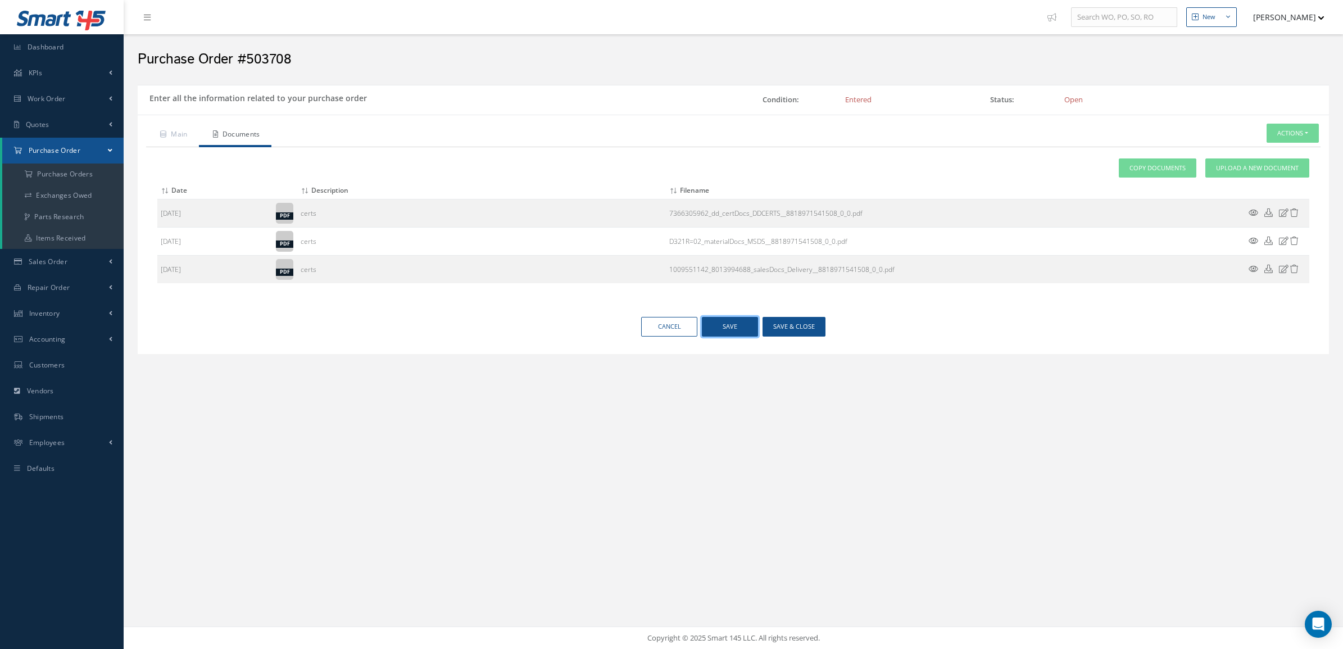
click at [732, 332] on button "Save" at bounding box center [730, 327] width 56 height 20
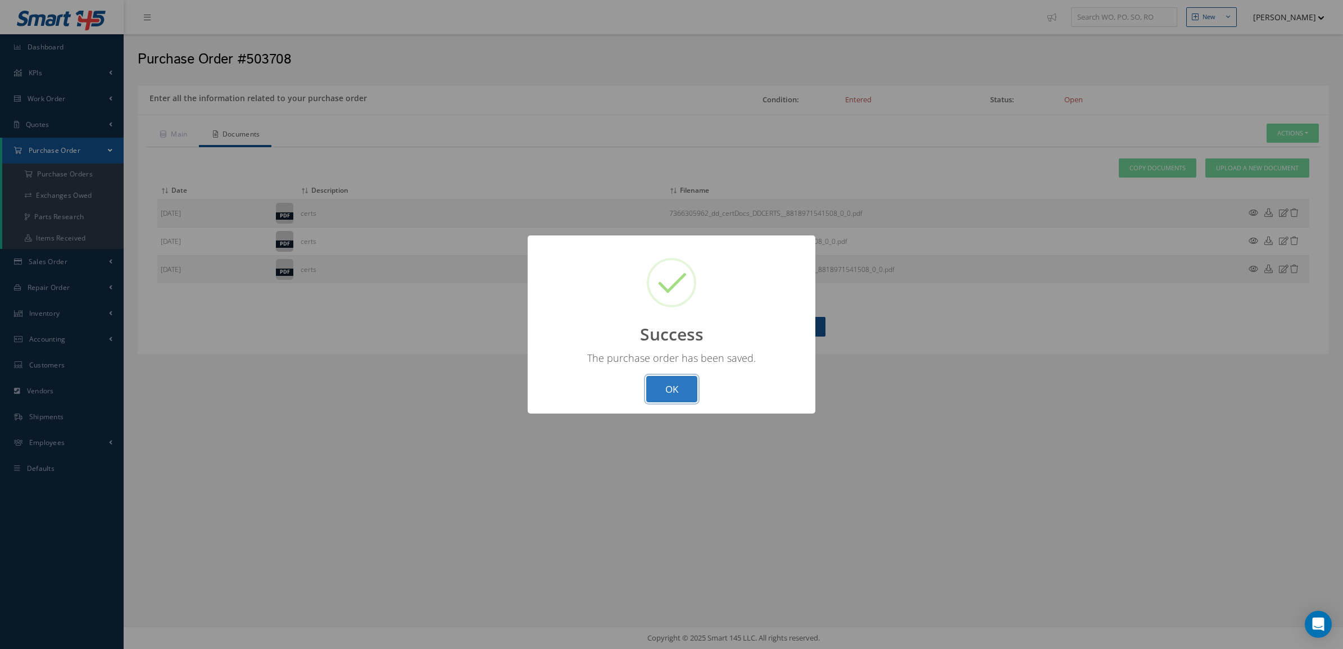
click at [664, 391] on button "OK" at bounding box center [671, 389] width 51 height 26
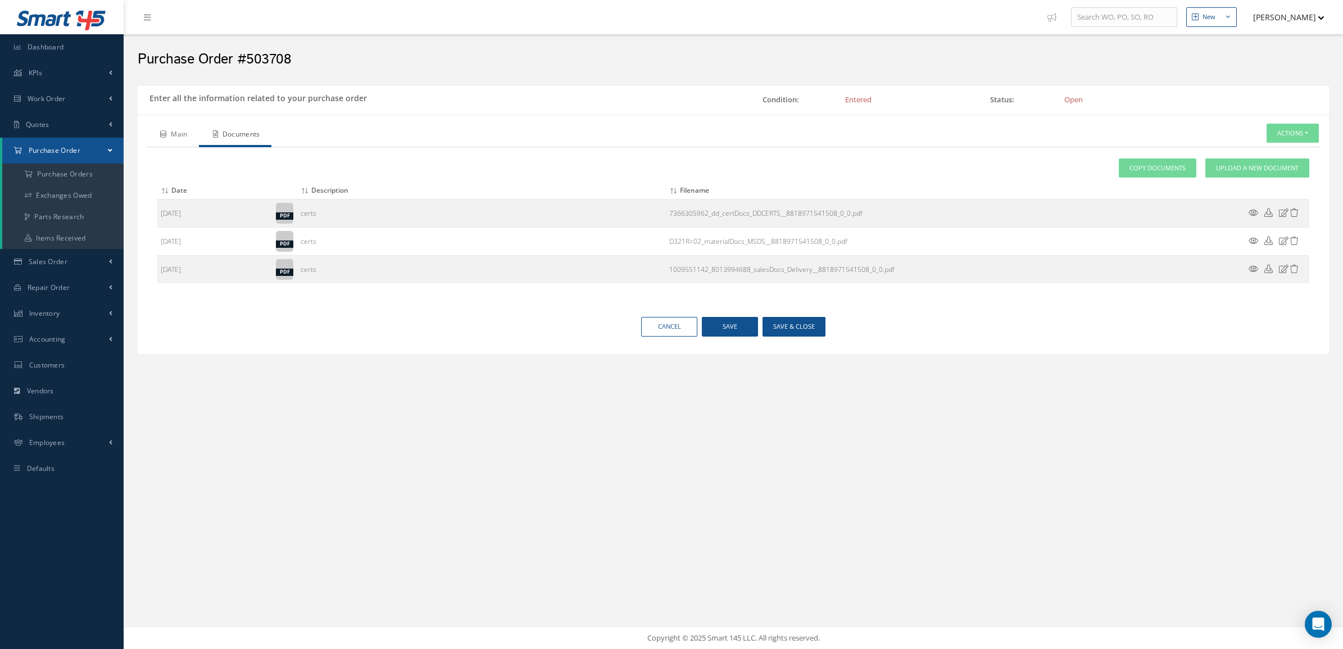
click at [162, 144] on link "Main" at bounding box center [172, 136] width 53 height 24
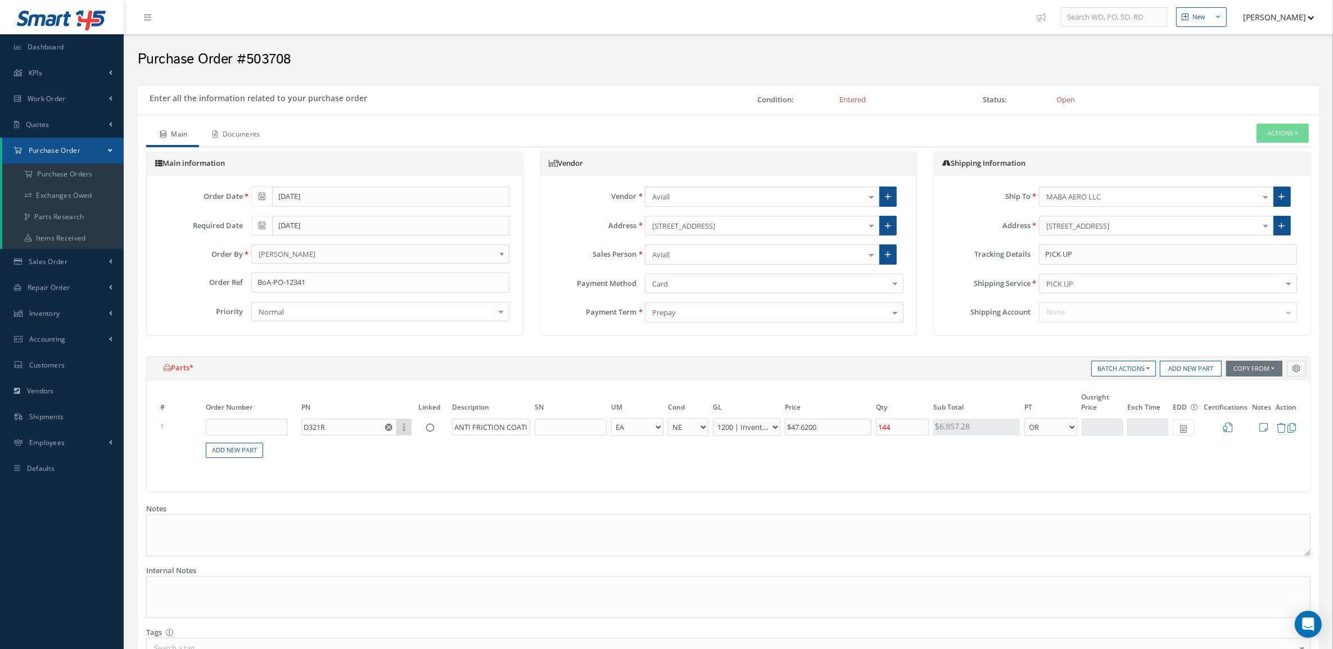
click at [263, 135] on link "Documents" at bounding box center [235, 136] width 73 height 24
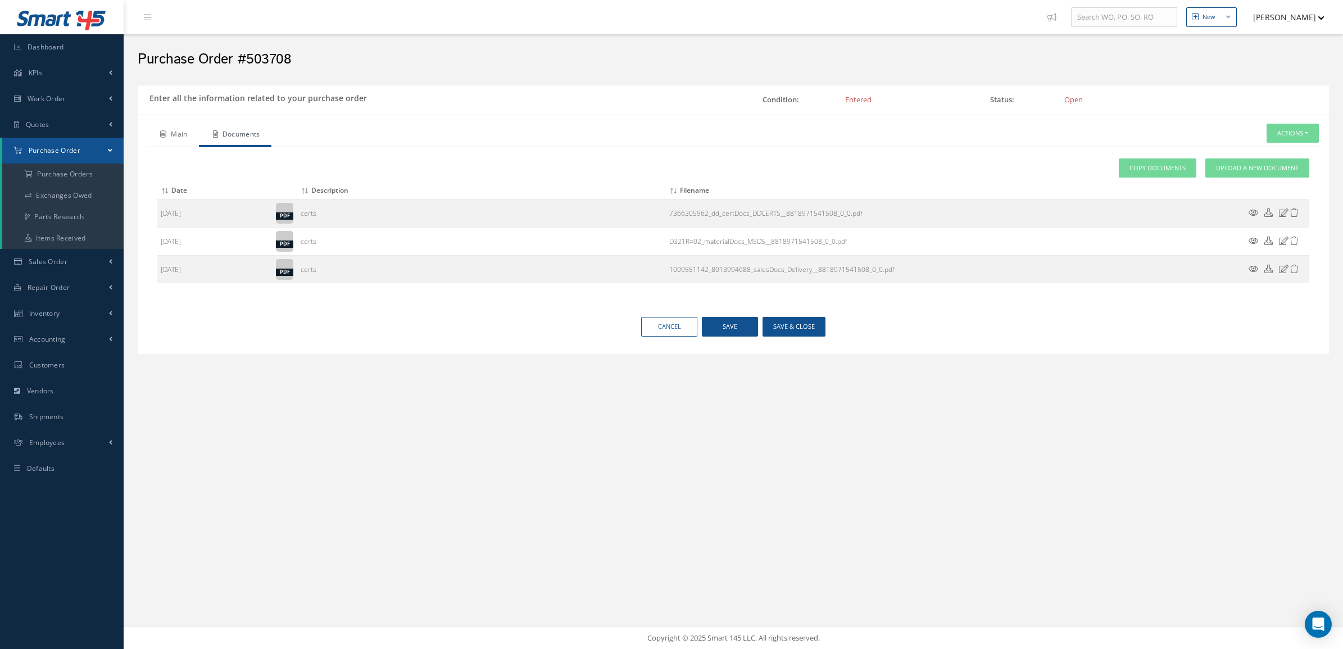
click at [173, 130] on link "Main" at bounding box center [172, 136] width 53 height 24
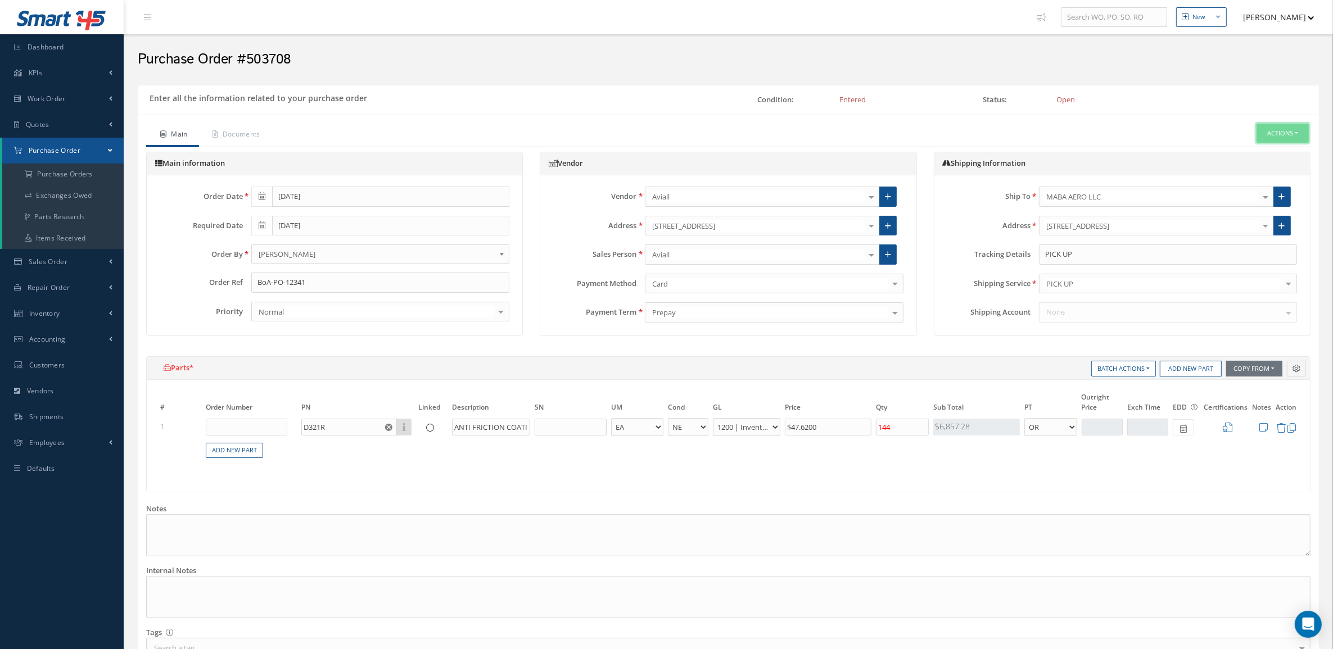
click at [1269, 135] on button "Actions" at bounding box center [1282, 134] width 52 height 20
click at [1246, 150] on link "Receive" at bounding box center [1265, 152] width 90 height 15
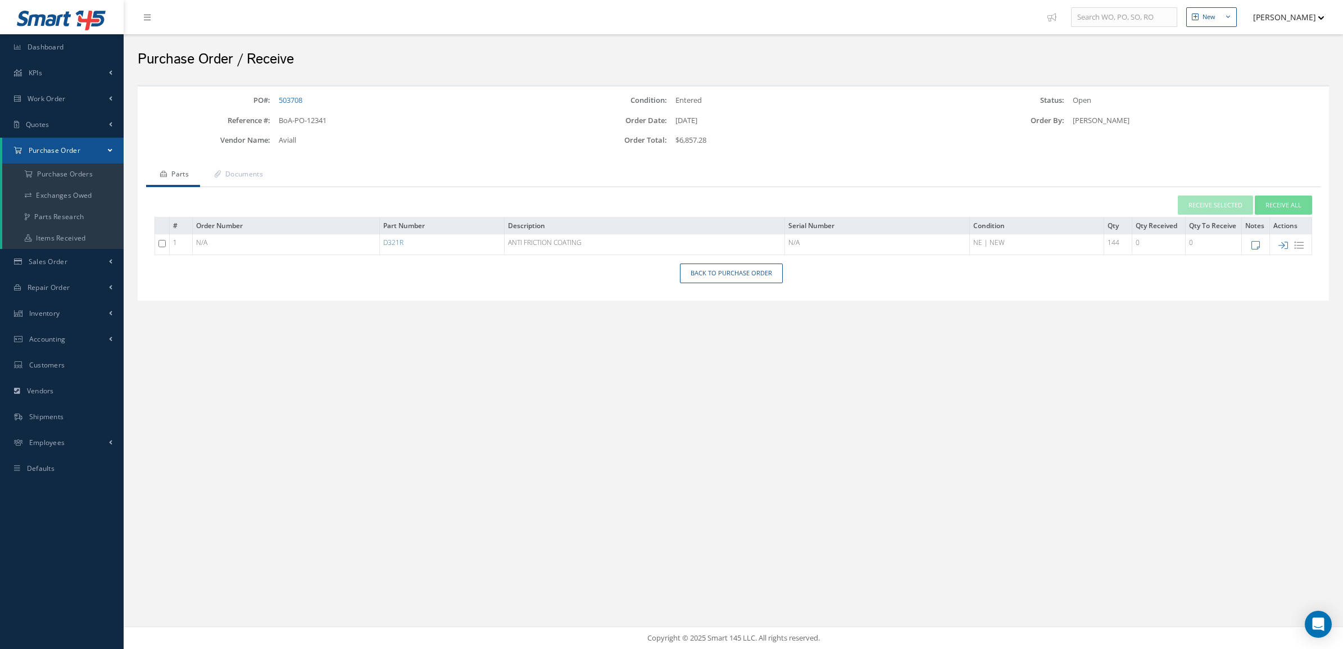
click at [1287, 239] on td at bounding box center [1291, 244] width 42 height 21
click at [1283, 243] on icon at bounding box center [1284, 246] width 10 height 10
type input "[DATE]"
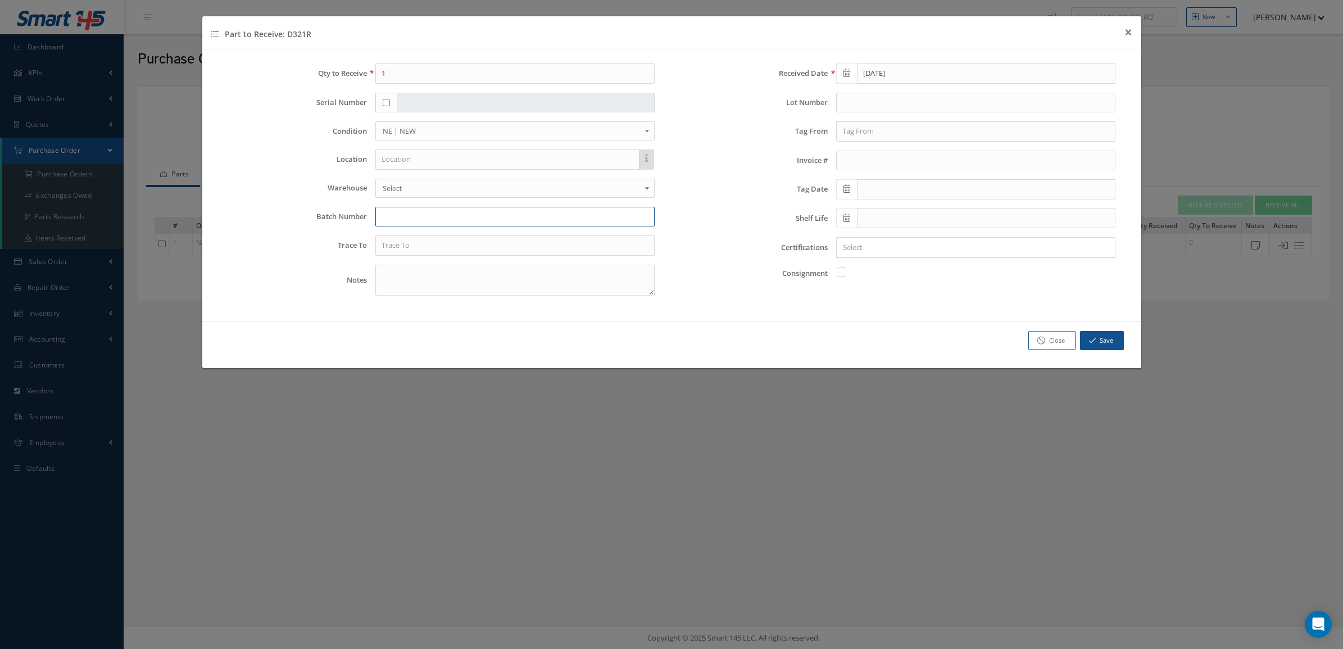
click at [400, 211] on input "text" at bounding box center [514, 217] width 279 height 20
paste input "7366305962"
type input "7366305962"
click at [847, 192] on icon at bounding box center [847, 189] width 7 height 8
click at [867, 211] on th "September 2025" at bounding box center [895, 210] width 84 height 17
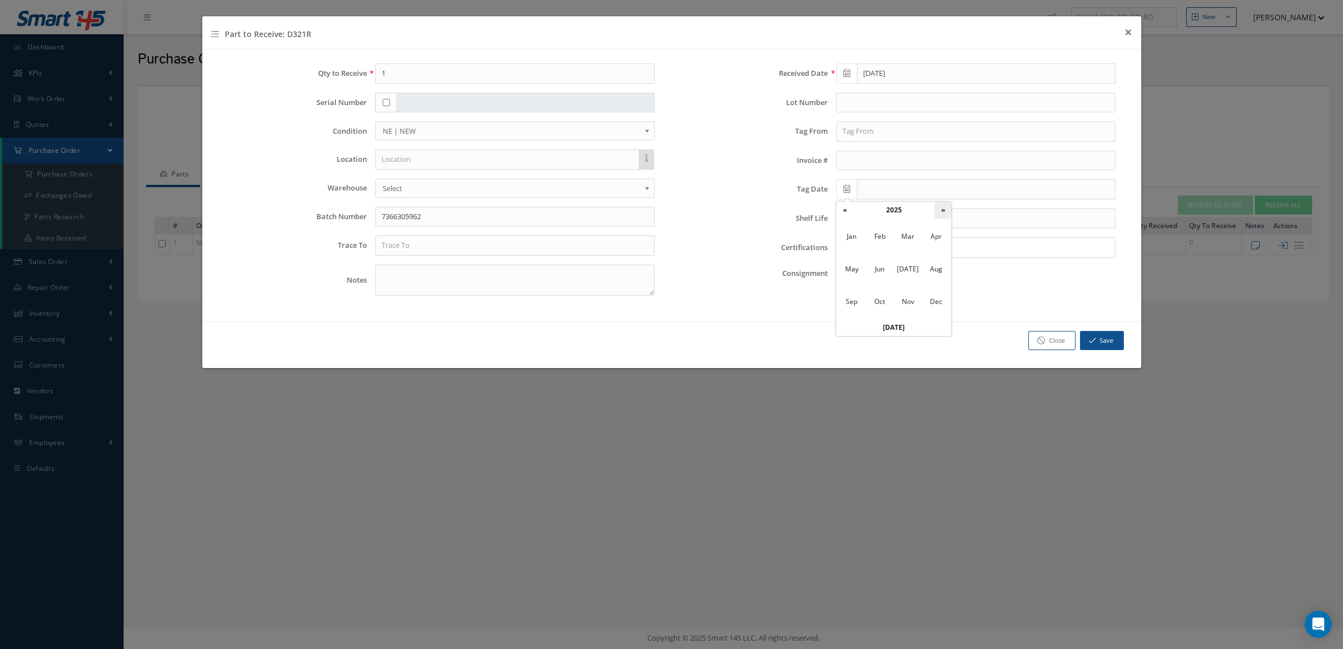
click at [946, 210] on th "»" at bounding box center [943, 210] width 17 height 17
click at [757, 237] on div "Received Date 09/15/2025 Lot Number Tag From Invoice # Tag Date Shelf Life Cert…" at bounding box center [902, 184] width 461 height 241
click at [850, 215] on icon at bounding box center [847, 218] width 7 height 8
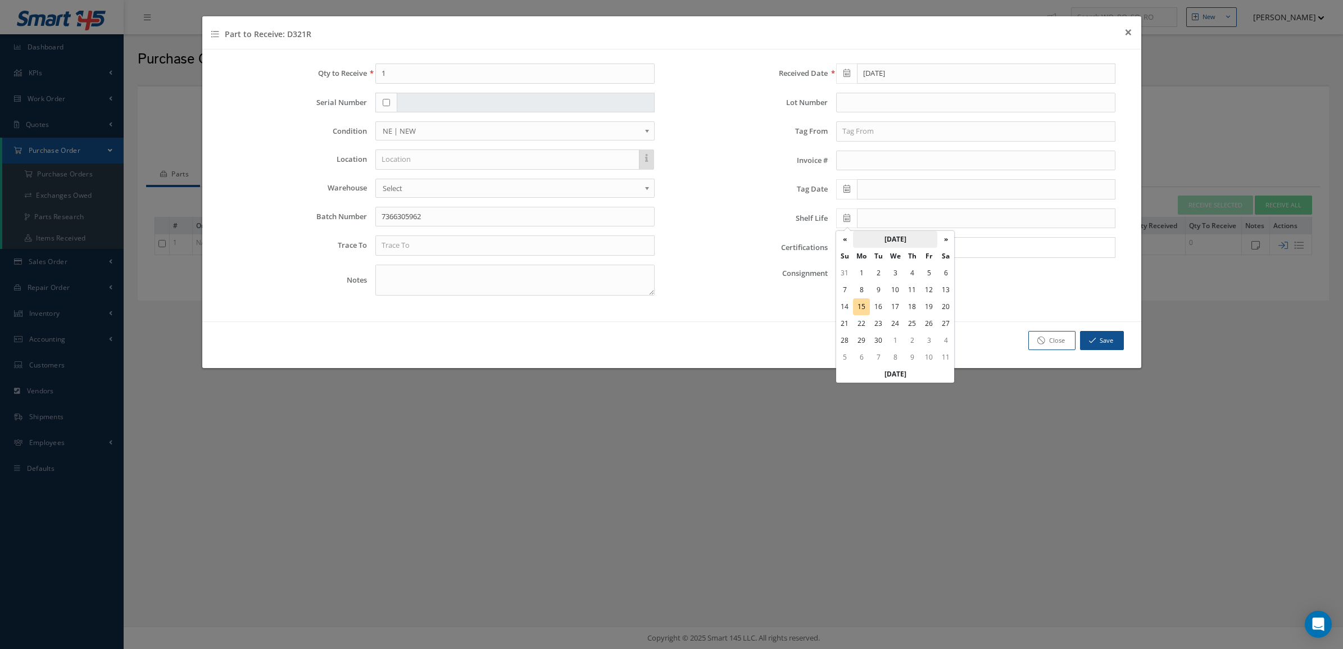
click at [903, 237] on th "September 2025" at bounding box center [895, 239] width 84 height 17
click at [945, 239] on th "»" at bounding box center [943, 239] width 17 height 17
click at [856, 297] on span "May" at bounding box center [852, 298] width 26 height 30
click at [861, 307] on td "10" at bounding box center [861, 306] width 17 height 17
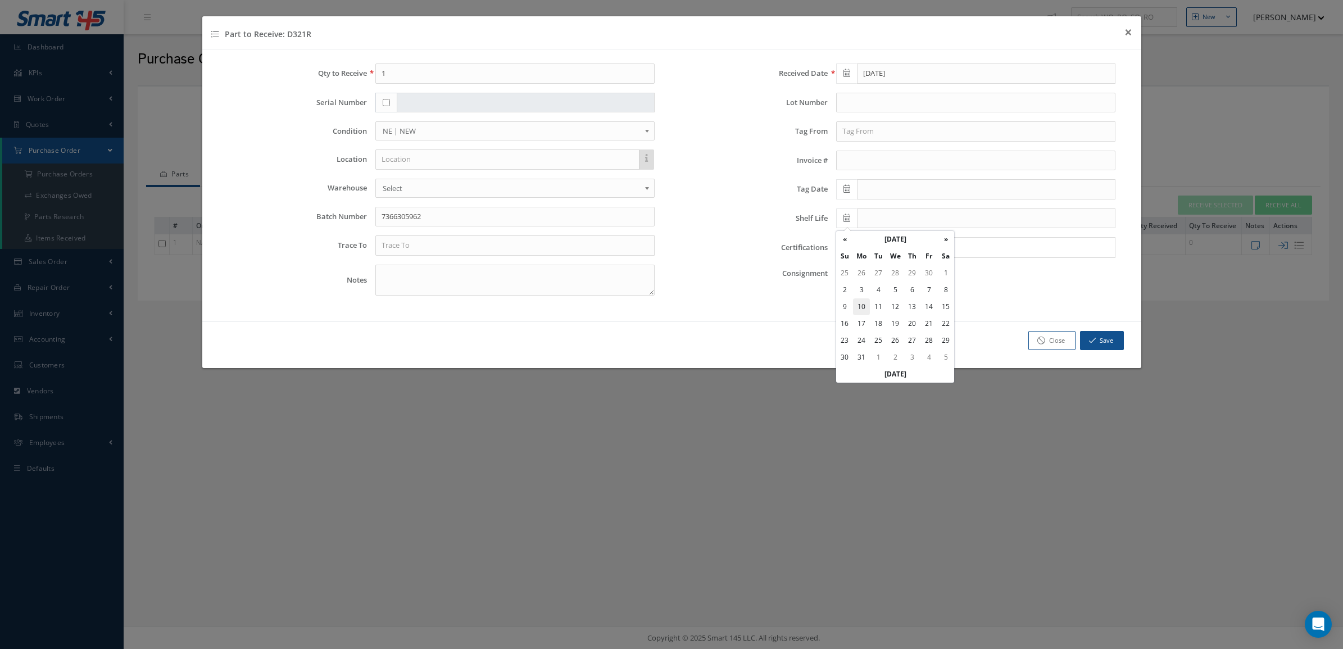
type input "05/10/2027"
click at [873, 249] on input "Search for option" at bounding box center [973, 248] width 271 height 12
click at [443, 249] on input "text" at bounding box center [514, 246] width 279 height 20
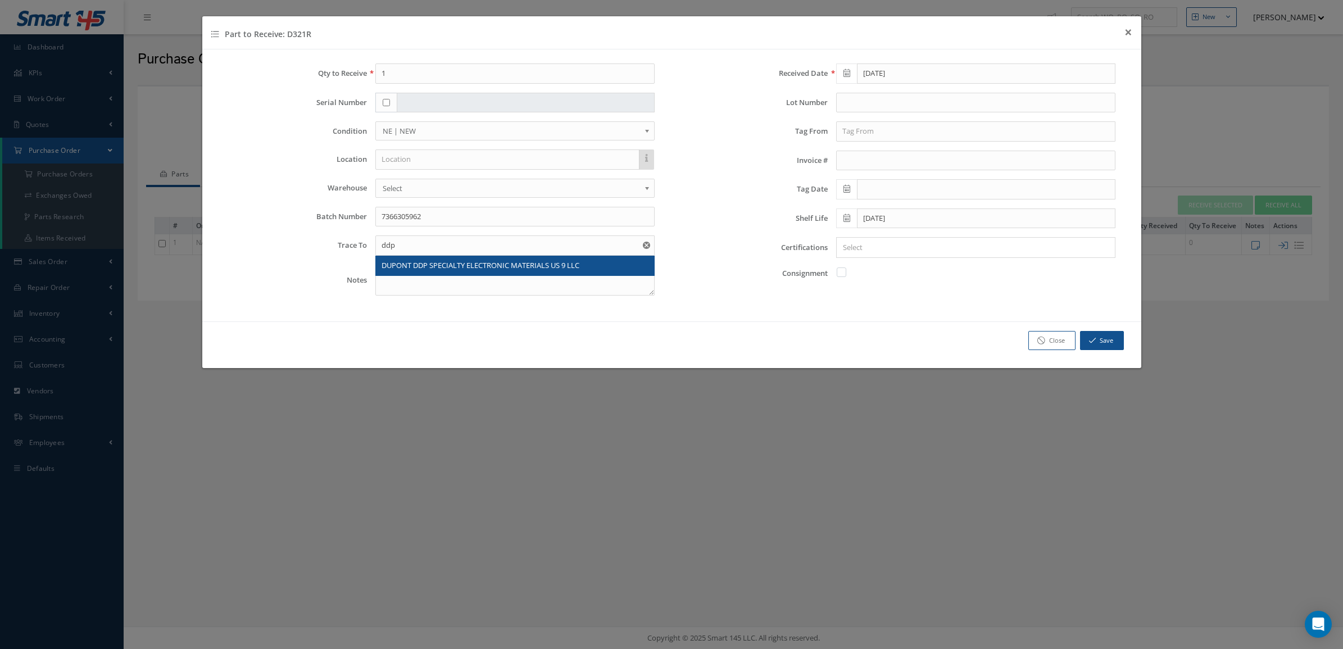
click at [450, 265] on span "DUPONT DDP SPECIALTY ELECTRONIC MATERIALS US 9 LLC" at bounding box center [481, 265] width 198 height 10
type input "DUPONT DDP SPECIALTY ELECTRONIC MATERIALS US 9 LLC"
click at [518, 265] on div "Qty to Receive 1 Serial Number Condition OH | OVERHAUL SV | SERVICEABLE RP | RE…" at bounding box center [441, 184] width 461 height 241
drag, startPoint x: 520, startPoint y: 283, endPoint x: 531, endPoint y: 296, distance: 17.6
click at [521, 287] on textarea at bounding box center [514, 280] width 279 height 31
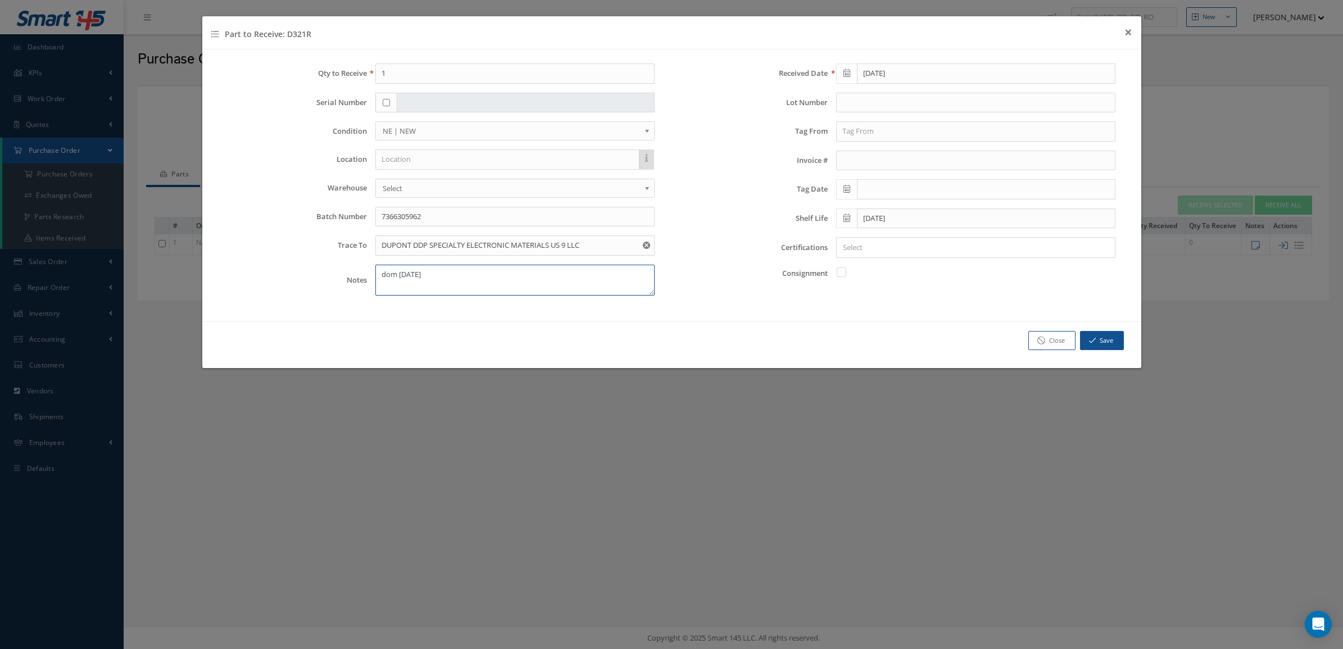
type textarea "dom 05/20/2025"
click at [921, 102] on input "text" at bounding box center [975, 103] width 279 height 20
drag, startPoint x: 848, startPoint y: 105, endPoint x: 784, endPoint y: 106, distance: 63.5
click at [784, 106] on div "Lot Number rf0525290" at bounding box center [902, 103] width 445 height 20
type input "RF0525290"
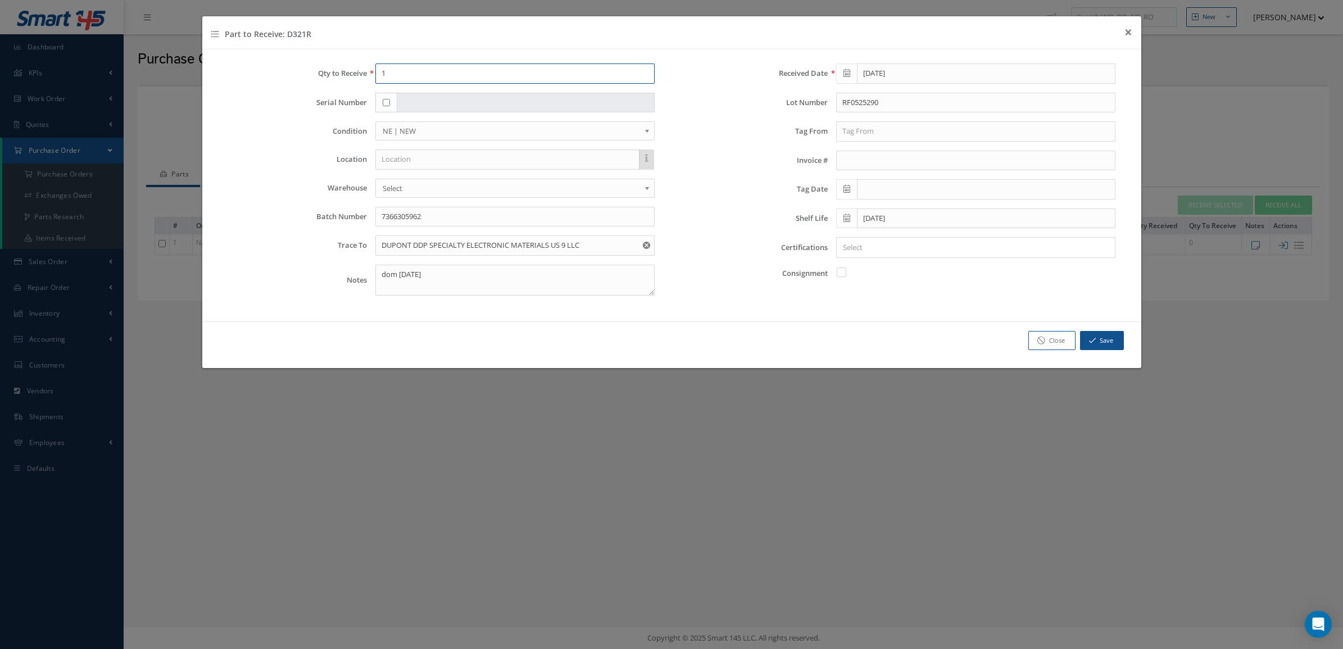
drag, startPoint x: 423, startPoint y: 69, endPoint x: 305, endPoint y: 72, distance: 117.5
click at [305, 72] on div "Qty to Receive 1" at bounding box center [441, 74] width 445 height 20
type input "144"
click at [721, 252] on label "Certifications" at bounding box center [754, 247] width 148 height 8
click at [942, 253] on input "Search for option" at bounding box center [973, 248] width 271 height 12
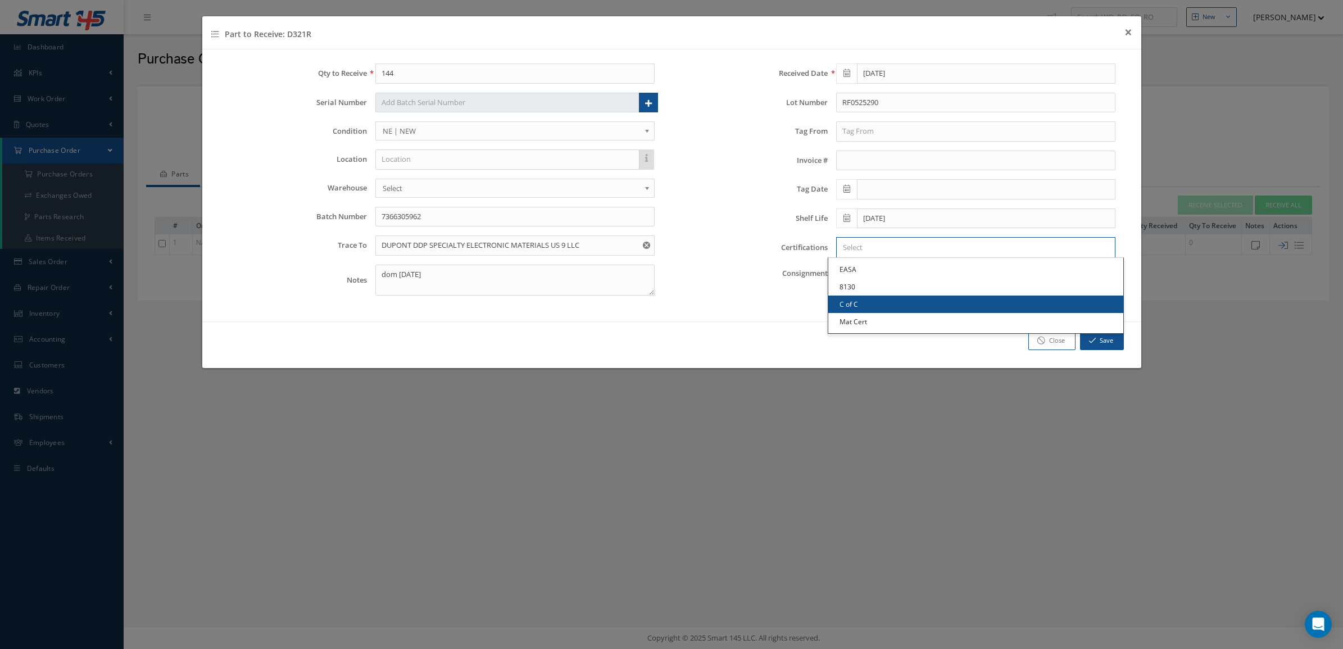
click at [919, 299] on link "C of C" at bounding box center [976, 304] width 295 height 17
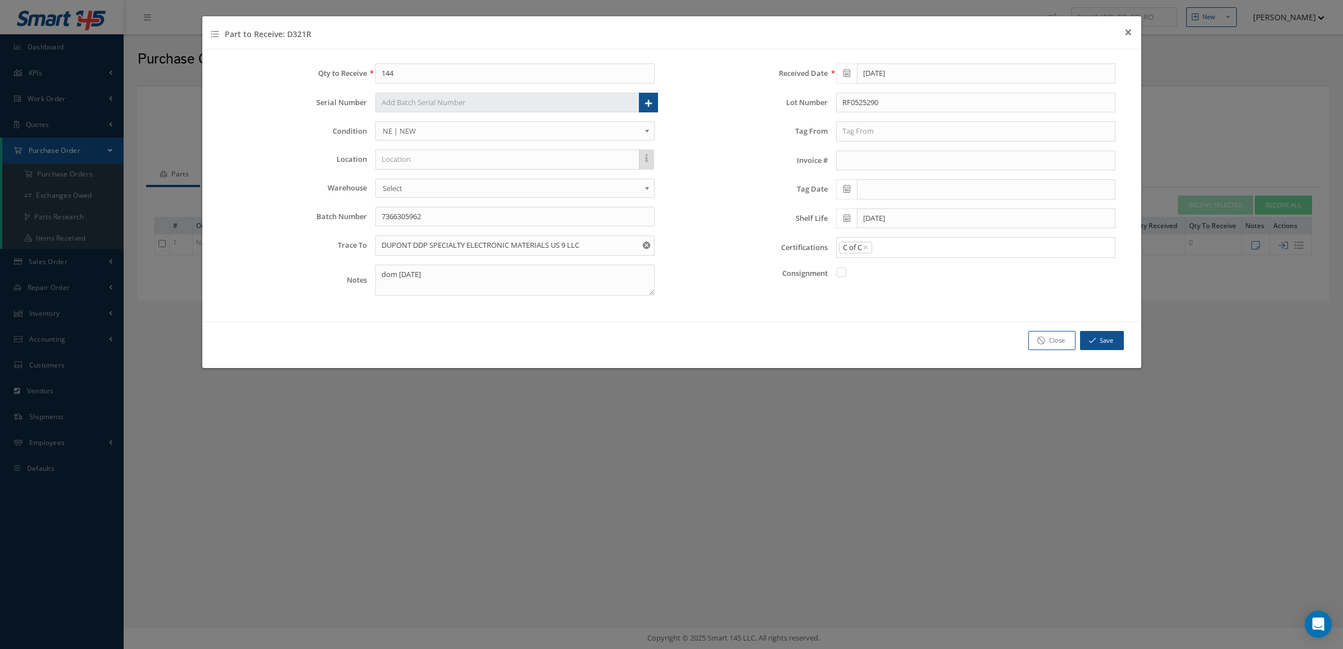
click at [932, 254] on input "Search for option" at bounding box center [991, 248] width 236 height 12
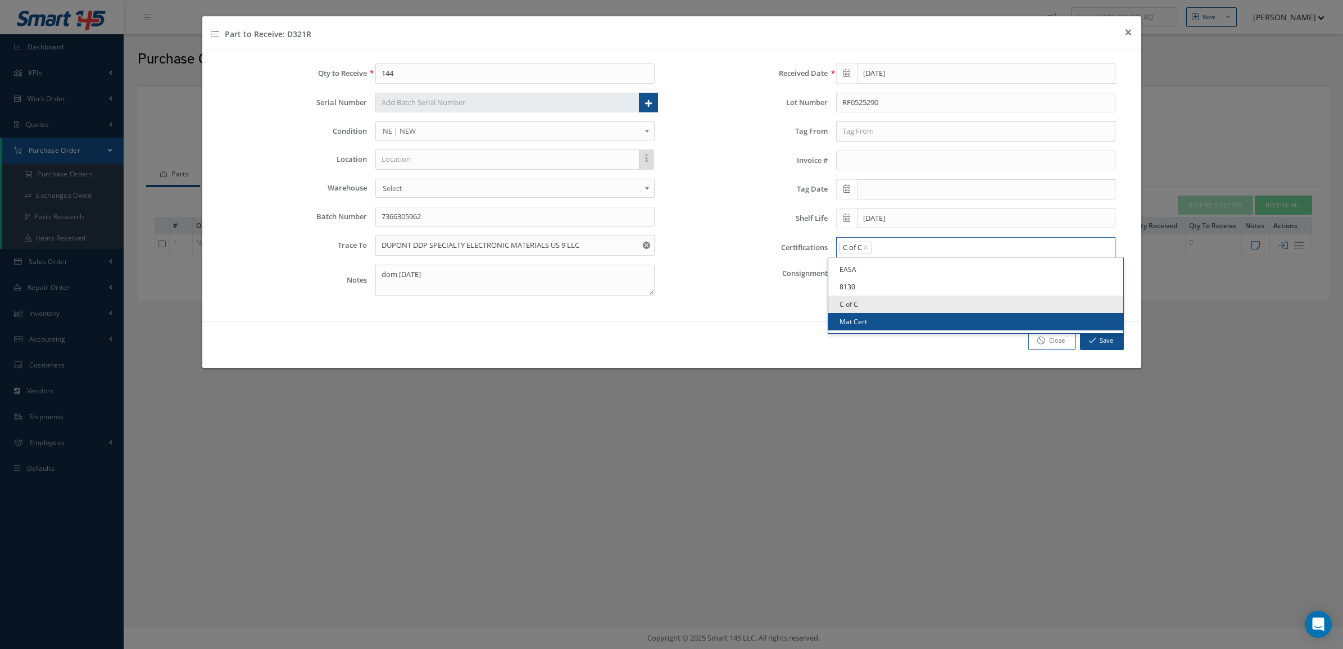
click at [906, 323] on link "Mat Cert" at bounding box center [976, 321] width 295 height 17
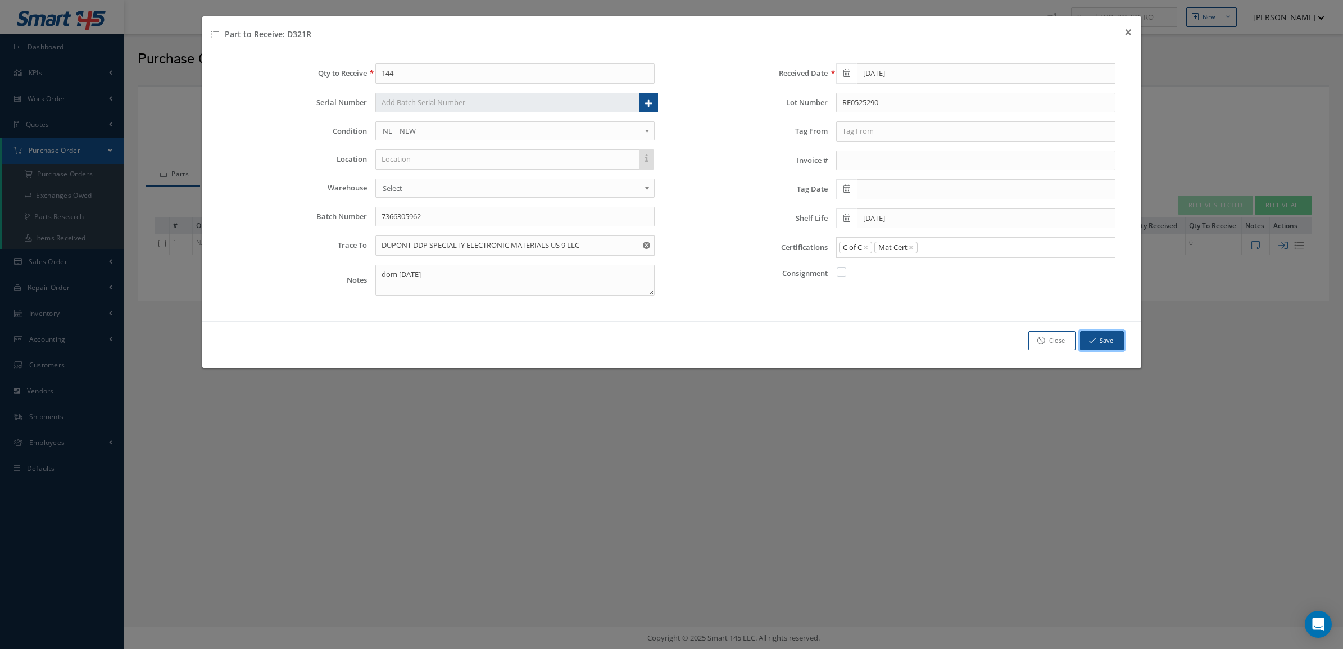
click at [1091, 342] on icon "button" at bounding box center [1092, 341] width 7 height 8
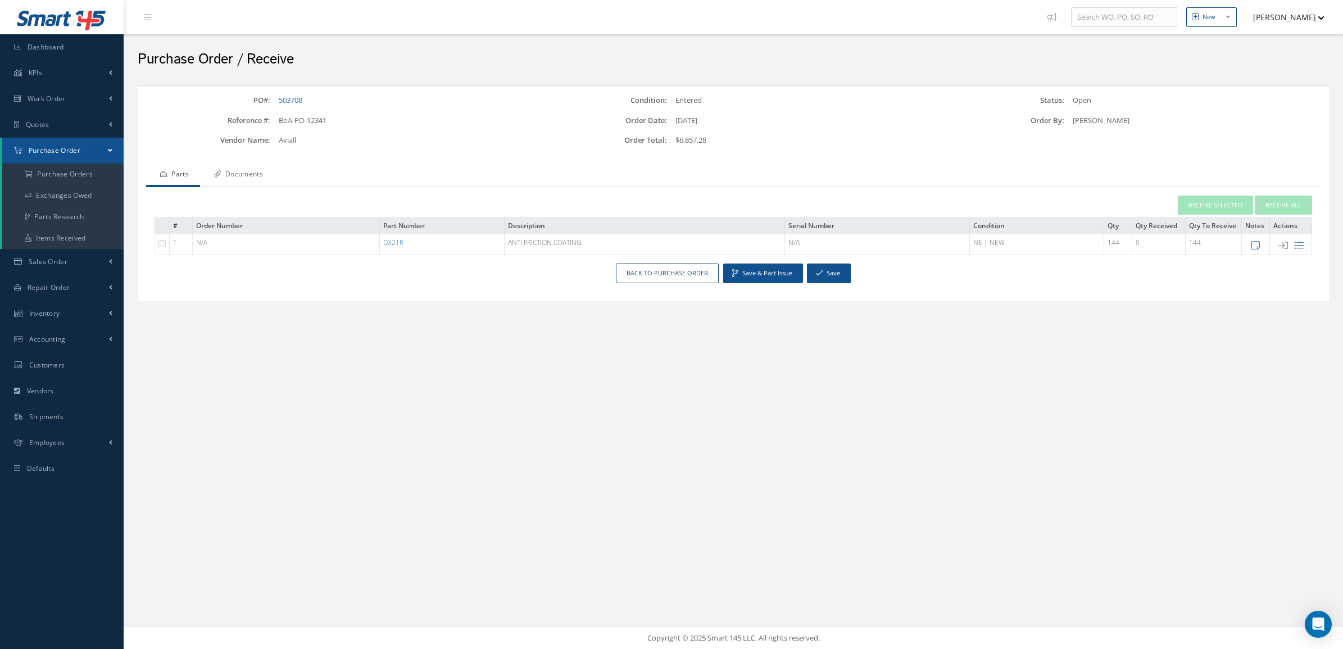
click at [248, 172] on link "Documents" at bounding box center [237, 176] width 74 height 24
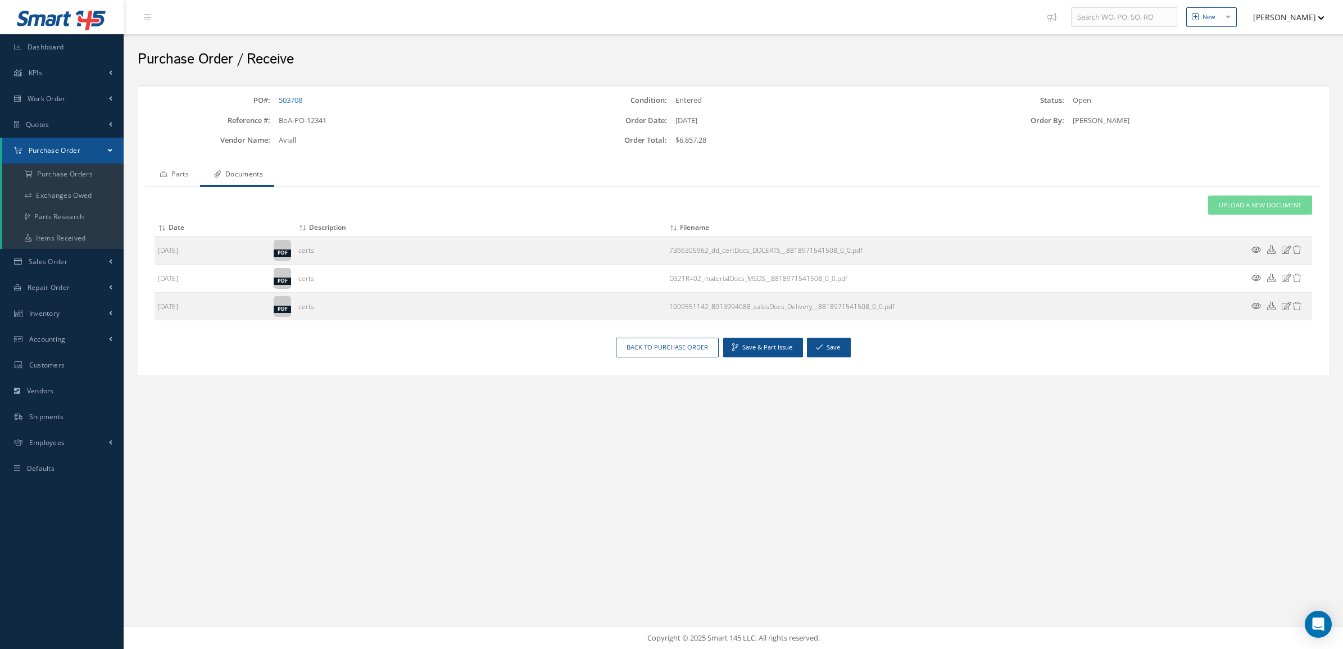
click at [166, 172] on icon at bounding box center [163, 174] width 7 height 7
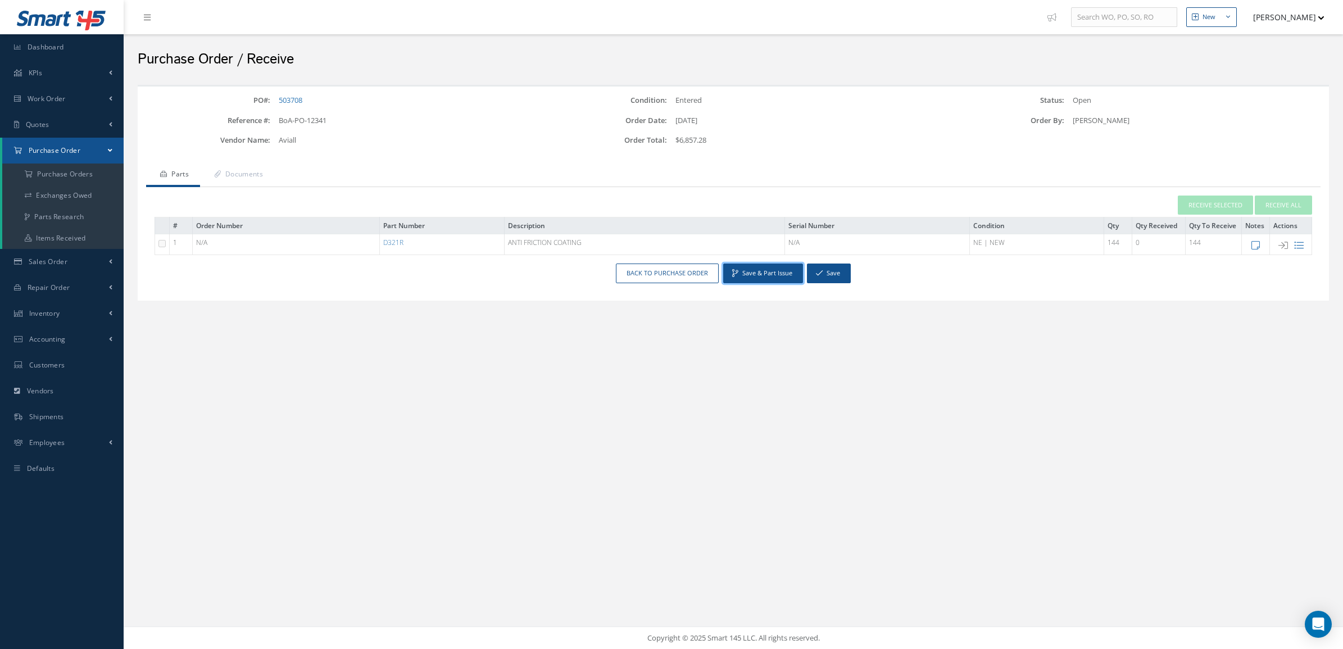
click at [740, 277] on button "Save & Part Issue" at bounding box center [763, 274] width 80 height 20
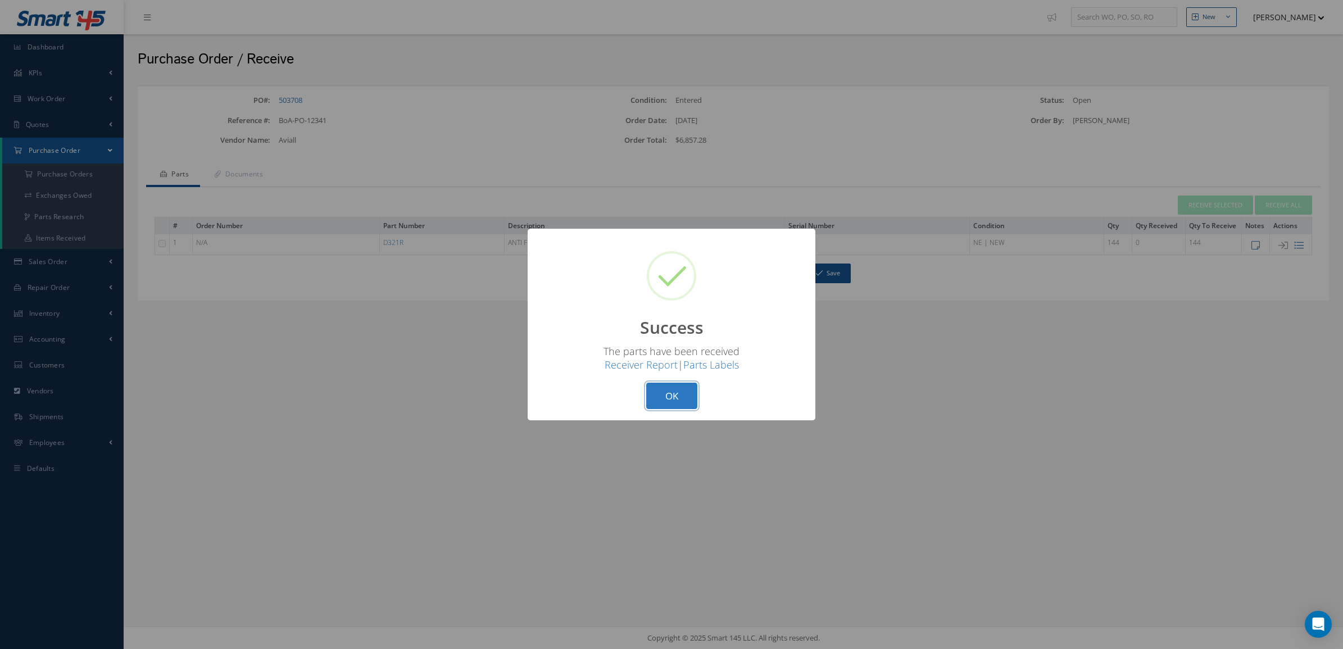
click at [650, 399] on button "OK" at bounding box center [671, 396] width 51 height 26
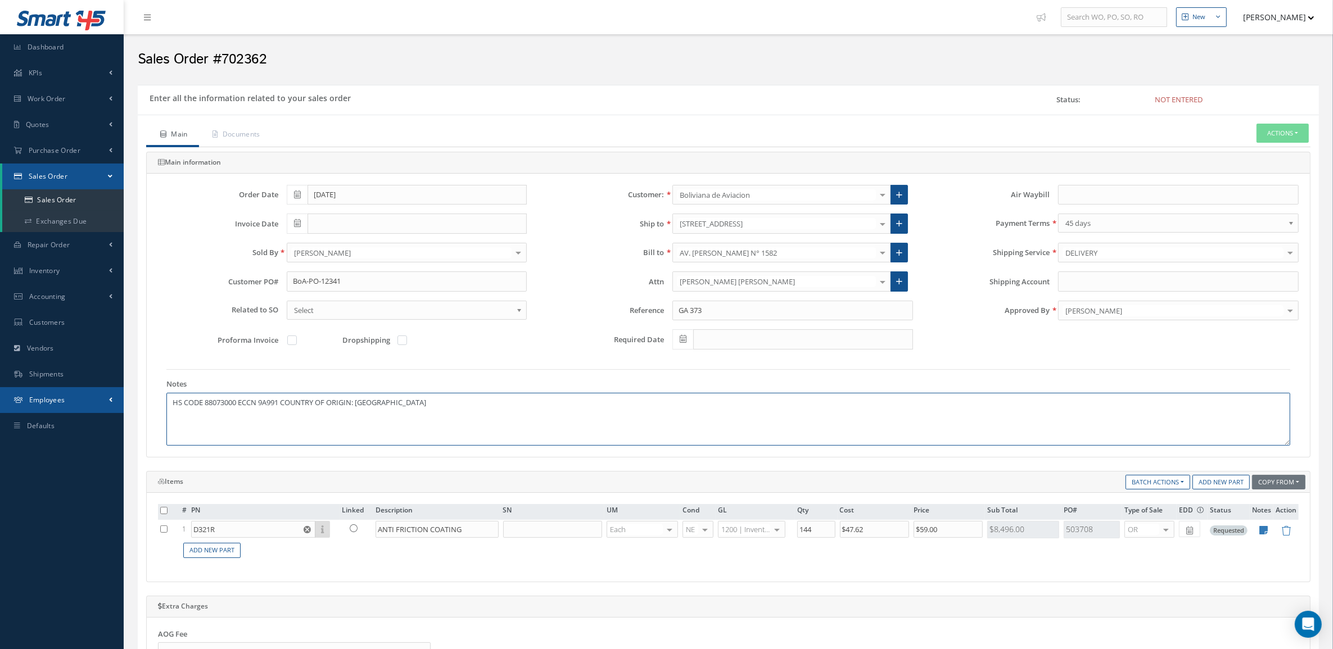
drag, startPoint x: 427, startPoint y: 419, endPoint x: 15, endPoint y: 400, distance: 413.0
click at [15, 400] on div "Smart 145 Dashboard KPIs Accounting Work Order Work Order Preview" at bounding box center [666, 509] width 1333 height 1018
paste textarea "Country of origin [GEOGRAPHIC_DATA] ECCN / USML EAR99 Schedule B 3403190000"
click at [247, 411] on textarea "Country of origin [GEOGRAPHIC_DATA] ECCN / USML EAR99 Schedule B 3403190000" at bounding box center [728, 419] width 1124 height 53
click at [248, 400] on textarea "Country of origin [GEOGRAPHIC_DATA] ECCN / USML EAR99 Schedule B 3403190000" at bounding box center [728, 419] width 1124 height 53
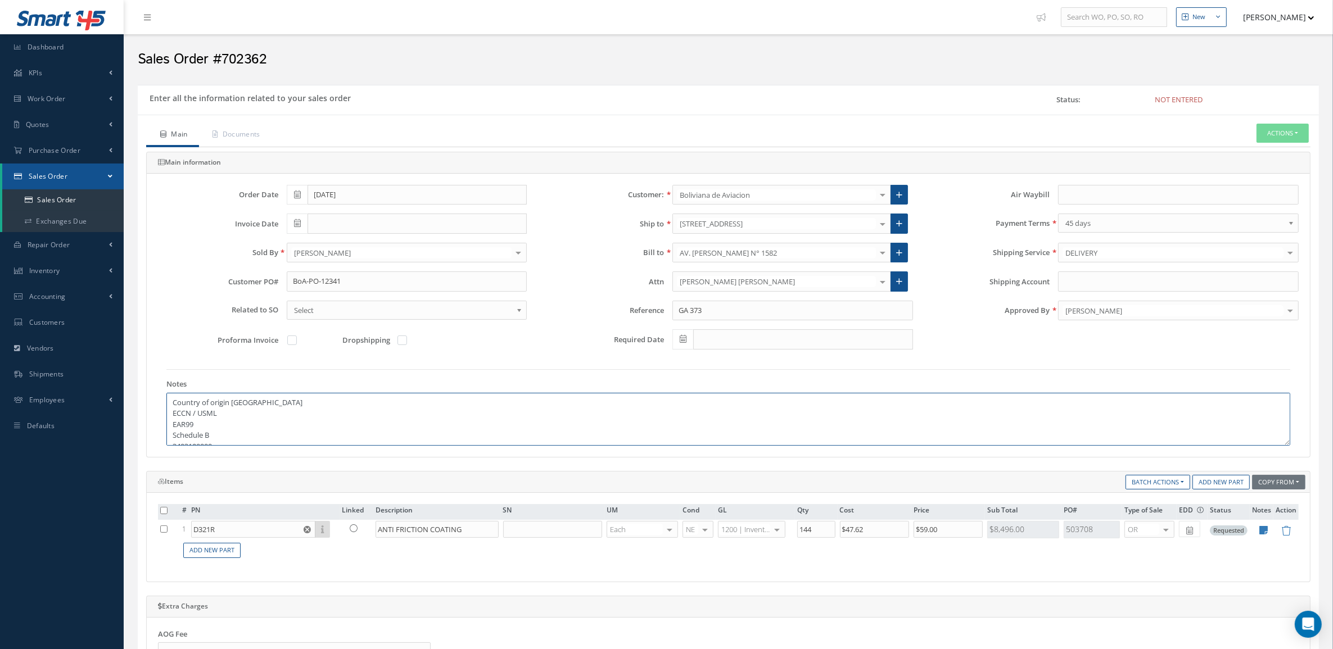
click at [239, 414] on textarea "Country of origin [GEOGRAPHIC_DATA] ECCN / USML EAR99 Schedule B 3403190000" at bounding box center [728, 419] width 1124 height 53
click at [241, 426] on textarea "Country of origin [GEOGRAPHIC_DATA] ECCN / USML EAR99 Schedule B 3403190000" at bounding box center [728, 419] width 1124 height 53
type textarea "Country of origin [GEOGRAPHIC_DATA] ECCN / USML EAR99 Schedule B 3403190000"
click at [243, 136] on link "Documents" at bounding box center [235, 136] width 73 height 24
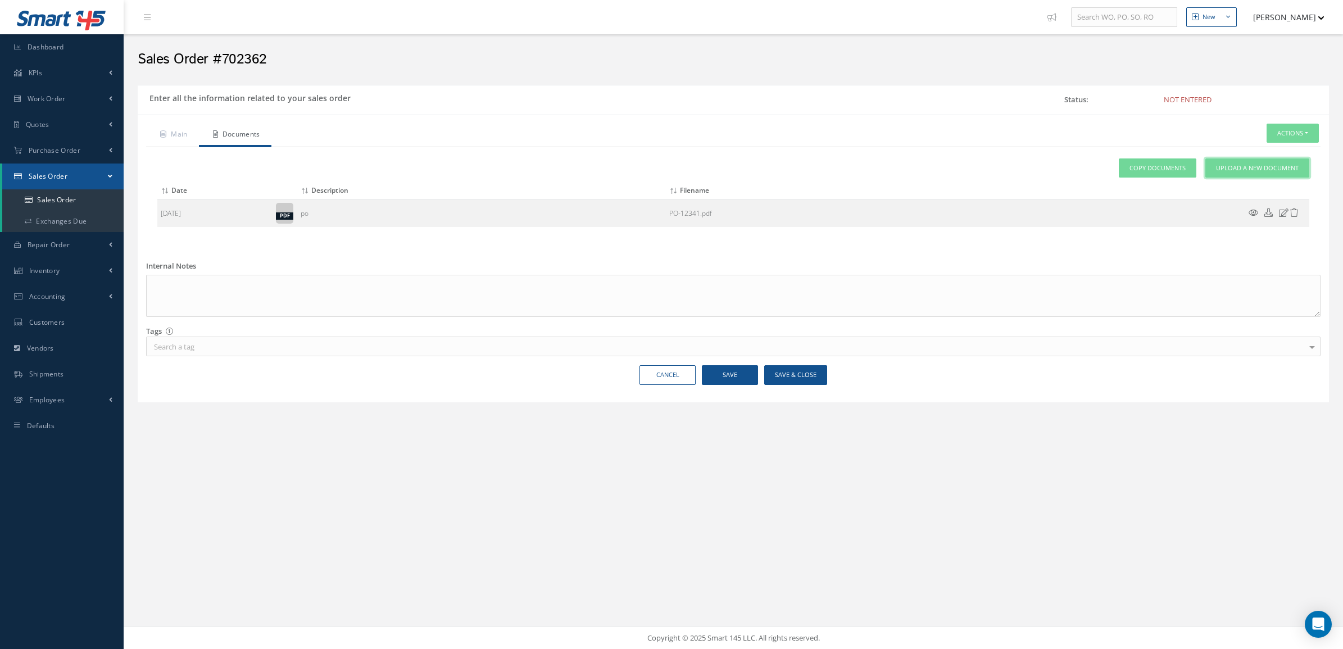
click at [1233, 172] on span "Upload a New Document" at bounding box center [1257, 169] width 83 height 10
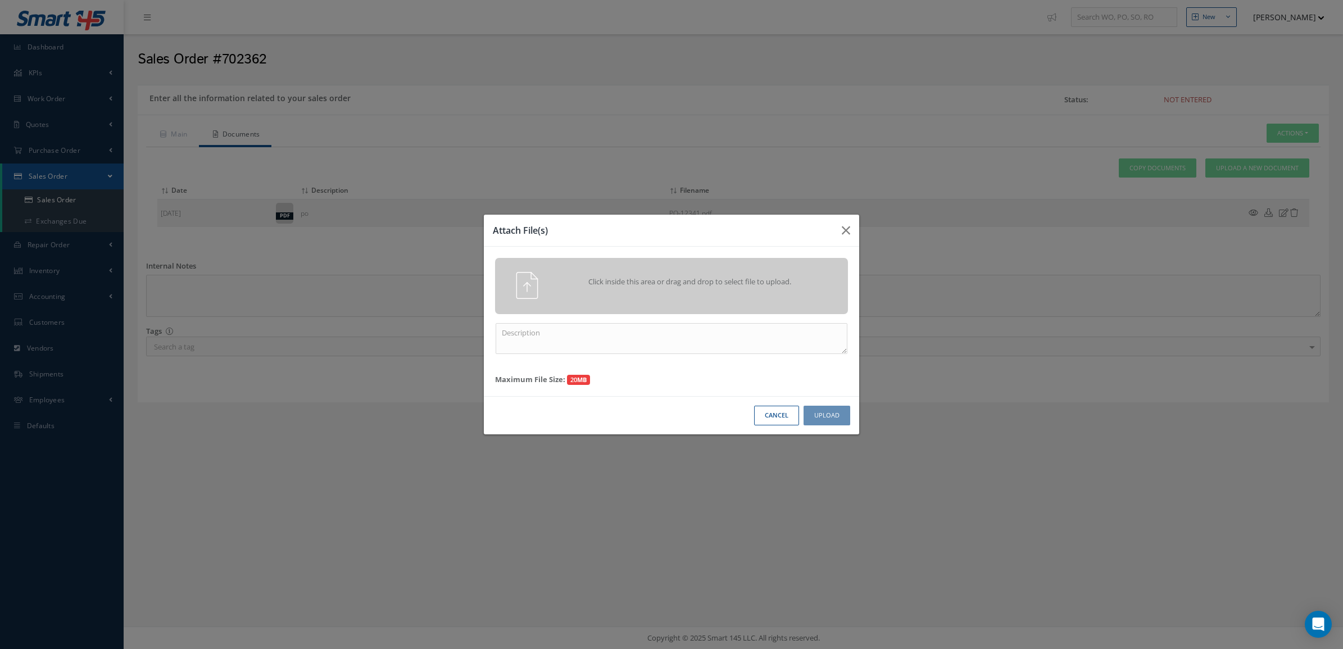
click at [749, 294] on div "Click inside this area or drag and drop to select file to upload." at bounding box center [688, 283] width 278 height 22
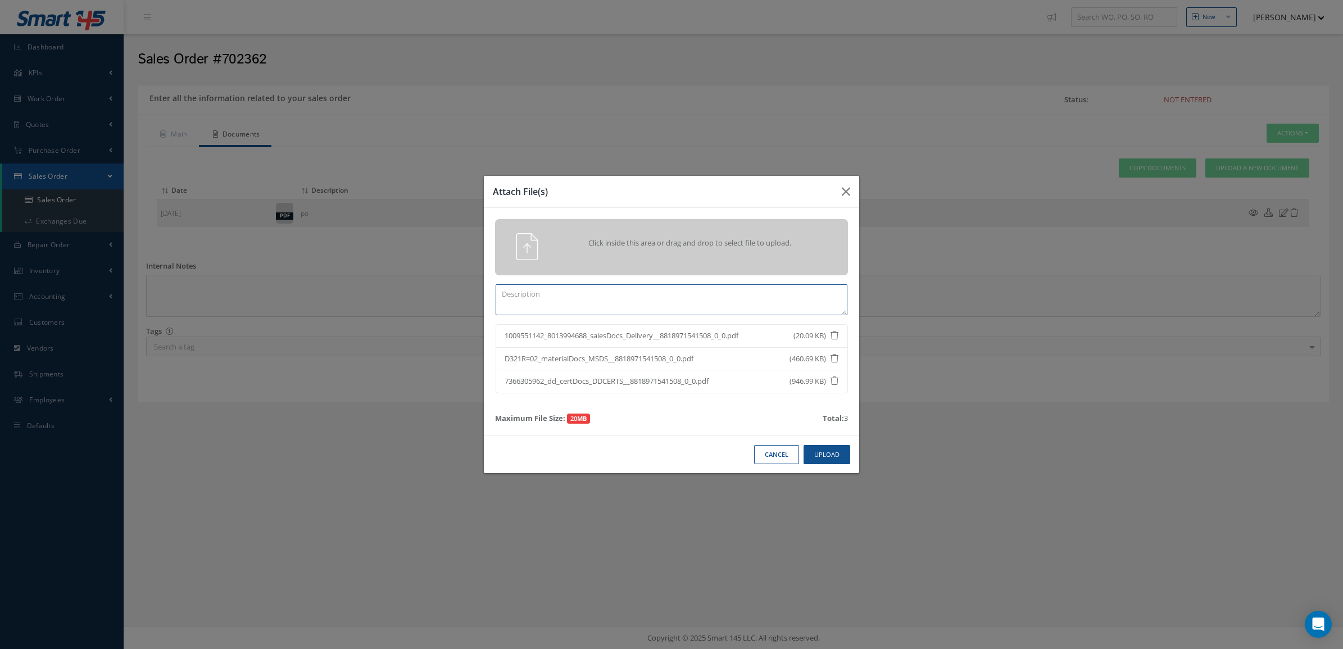
click at [725, 298] on textarea at bounding box center [672, 299] width 352 height 31
type textarea "CERTS"
click at [836, 456] on button "Upload" at bounding box center [827, 455] width 47 height 20
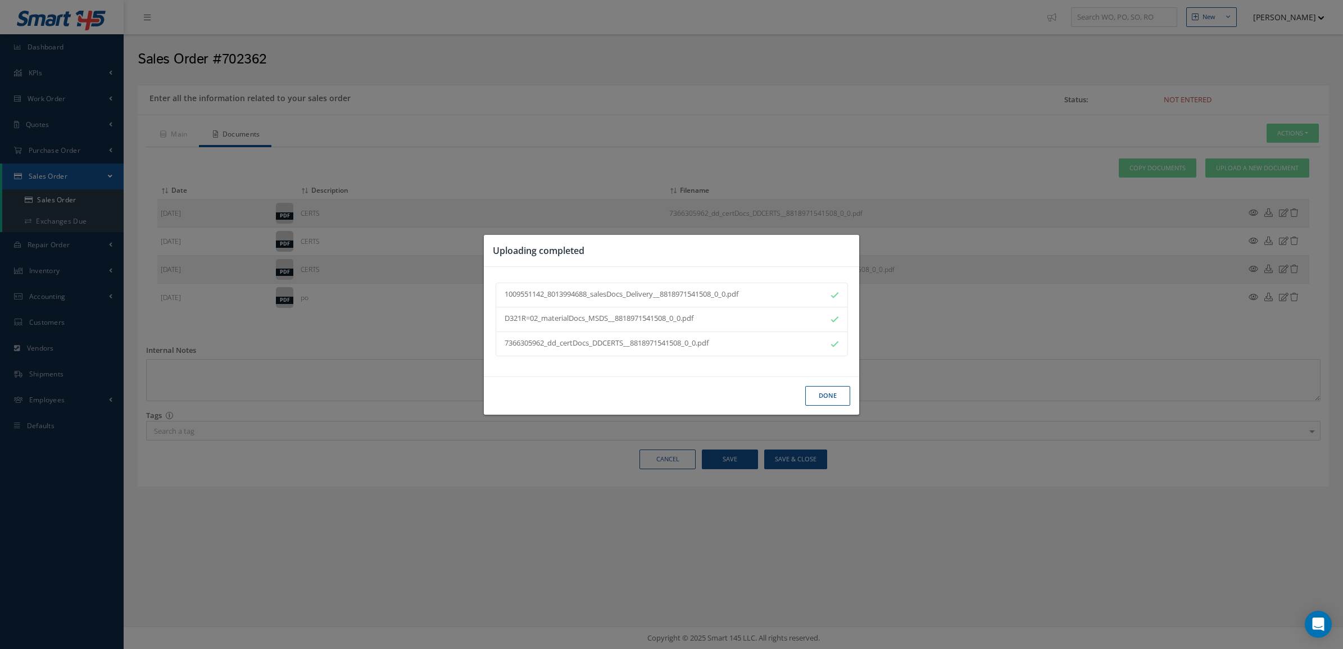
click at [824, 398] on button "Done" at bounding box center [827, 396] width 45 height 20
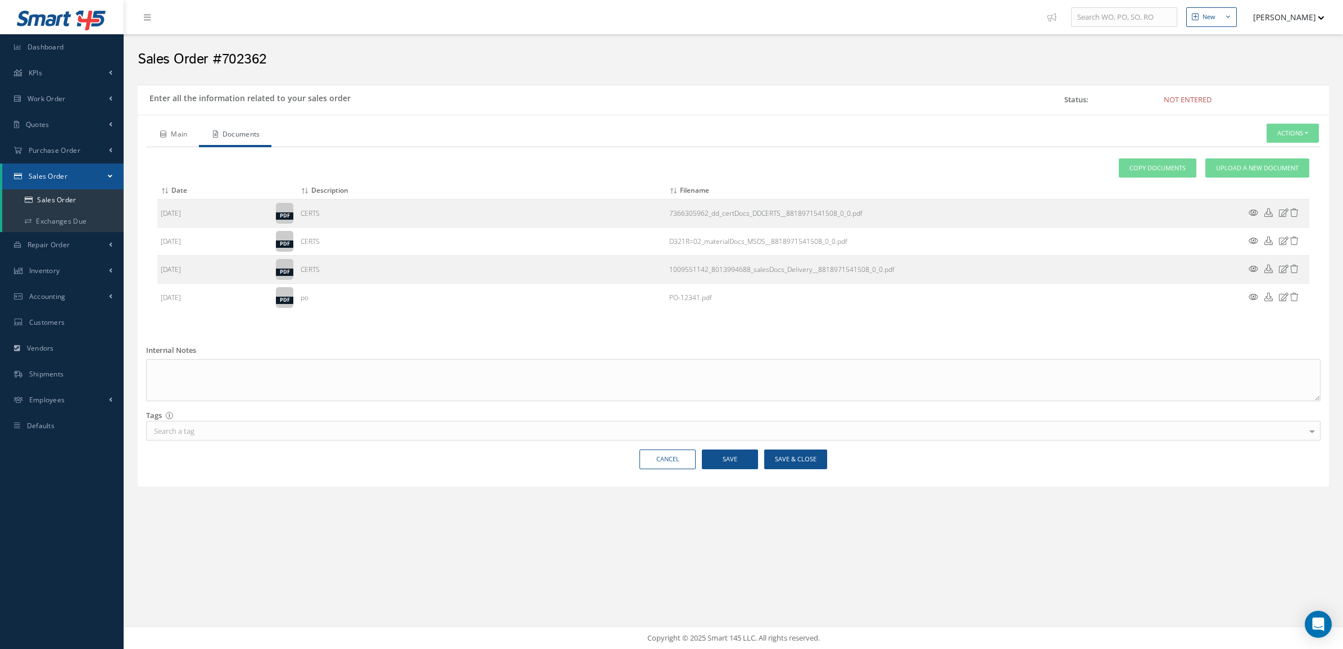
click at [183, 135] on link "Main" at bounding box center [172, 136] width 53 height 24
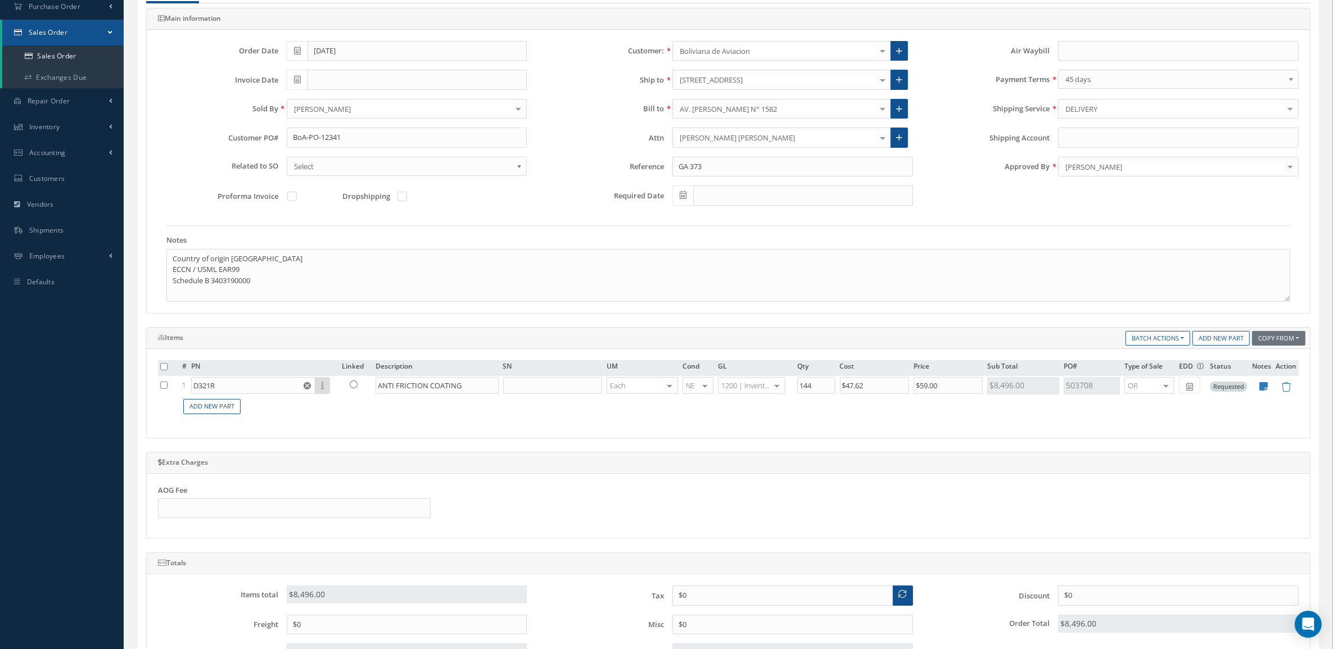
scroll to position [211, 0]
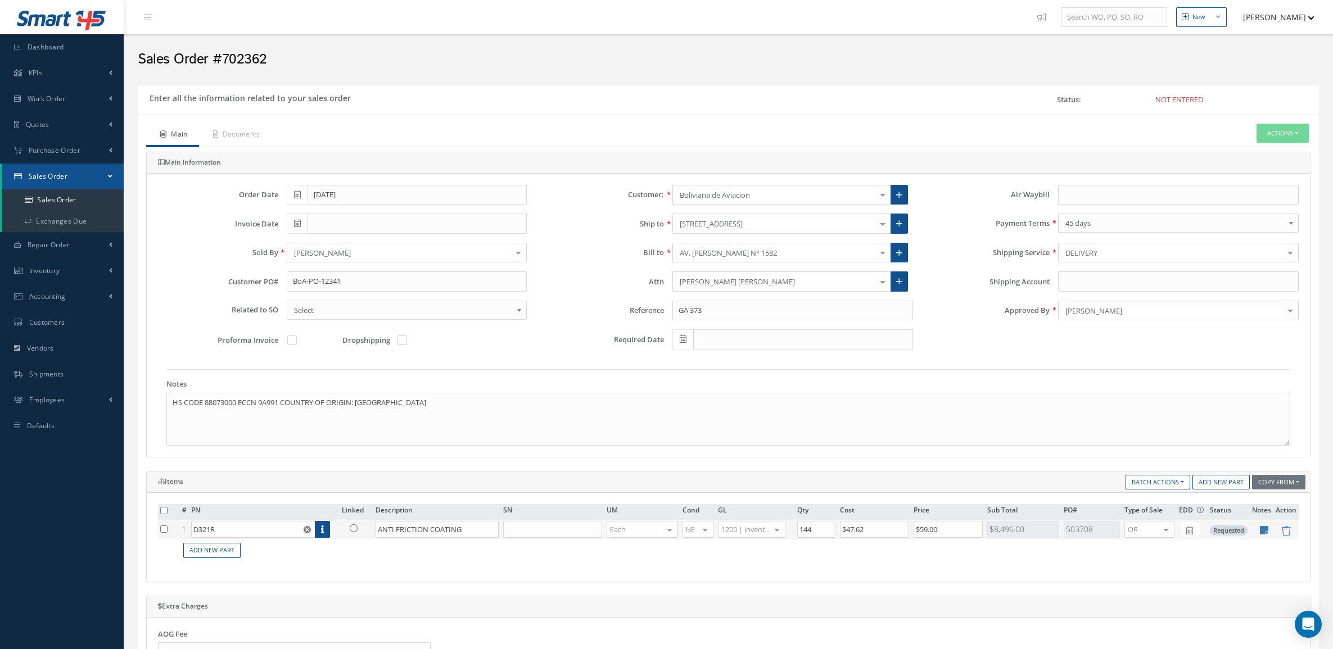
scroll to position [211, 0]
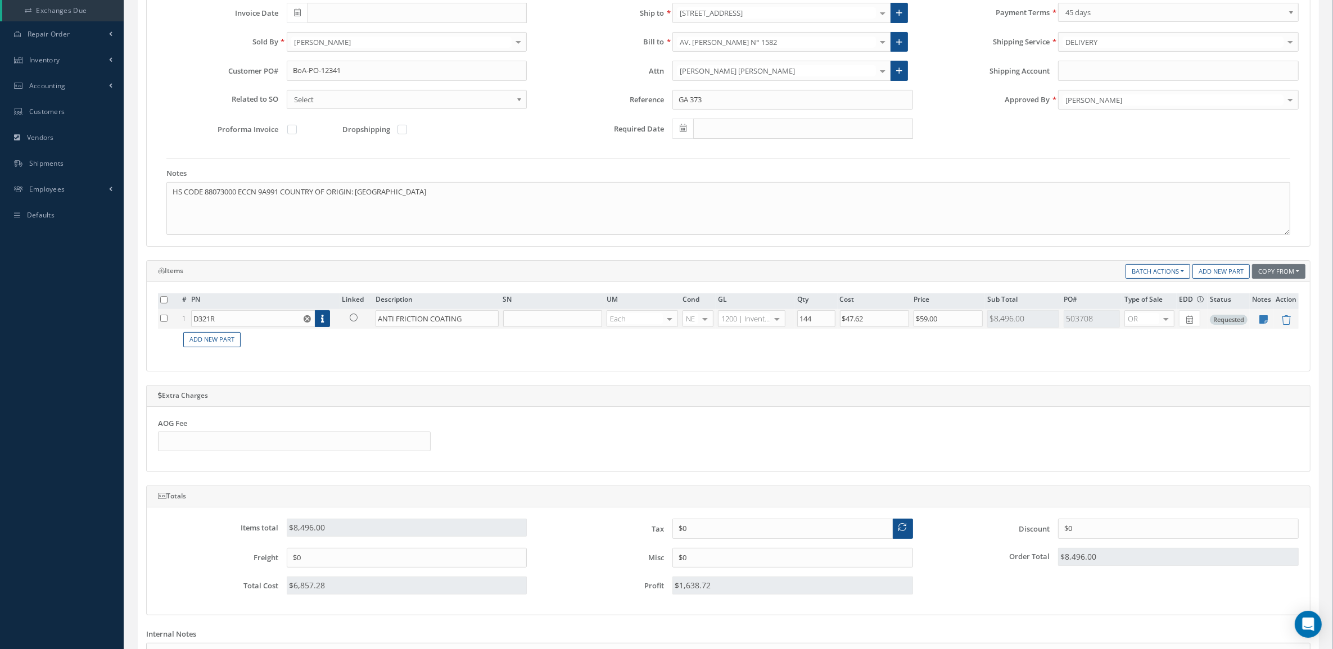
click at [360, 313] on link at bounding box center [356, 317] width 29 height 14
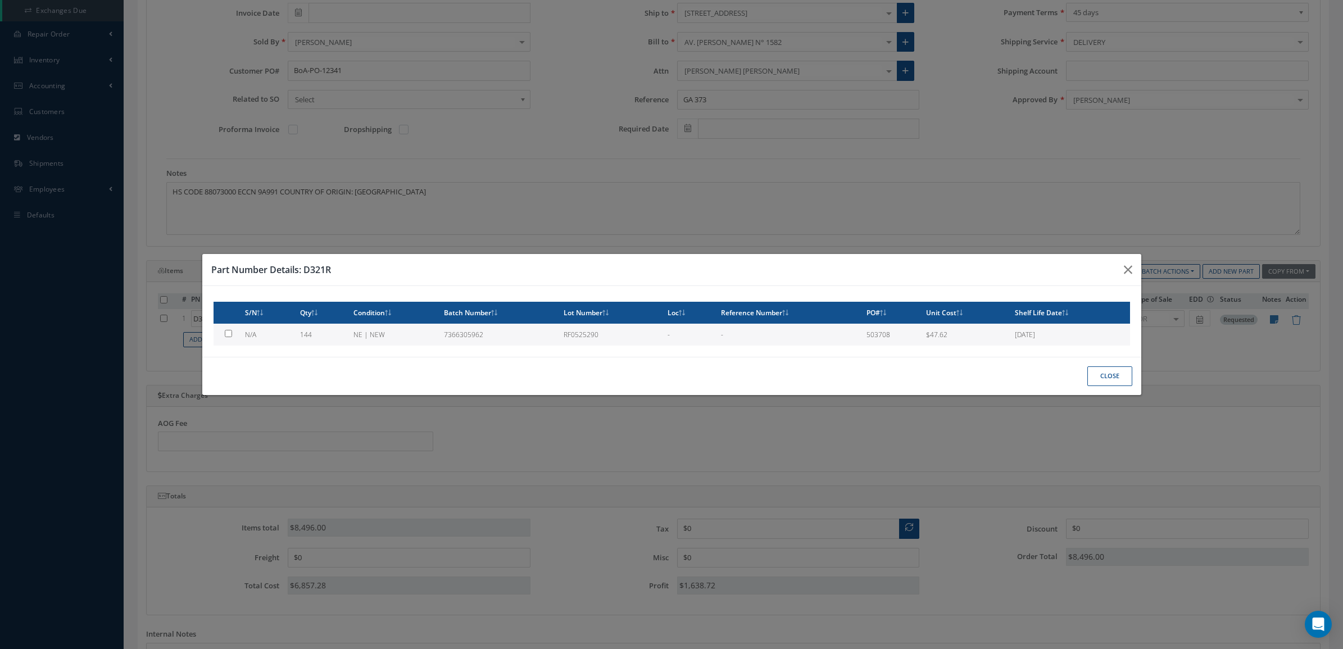
click at [363, 341] on td "NE | NEW" at bounding box center [394, 335] width 90 height 22
checkbox input "true"
click at [1117, 375] on button "Close" at bounding box center [1110, 376] width 45 height 20
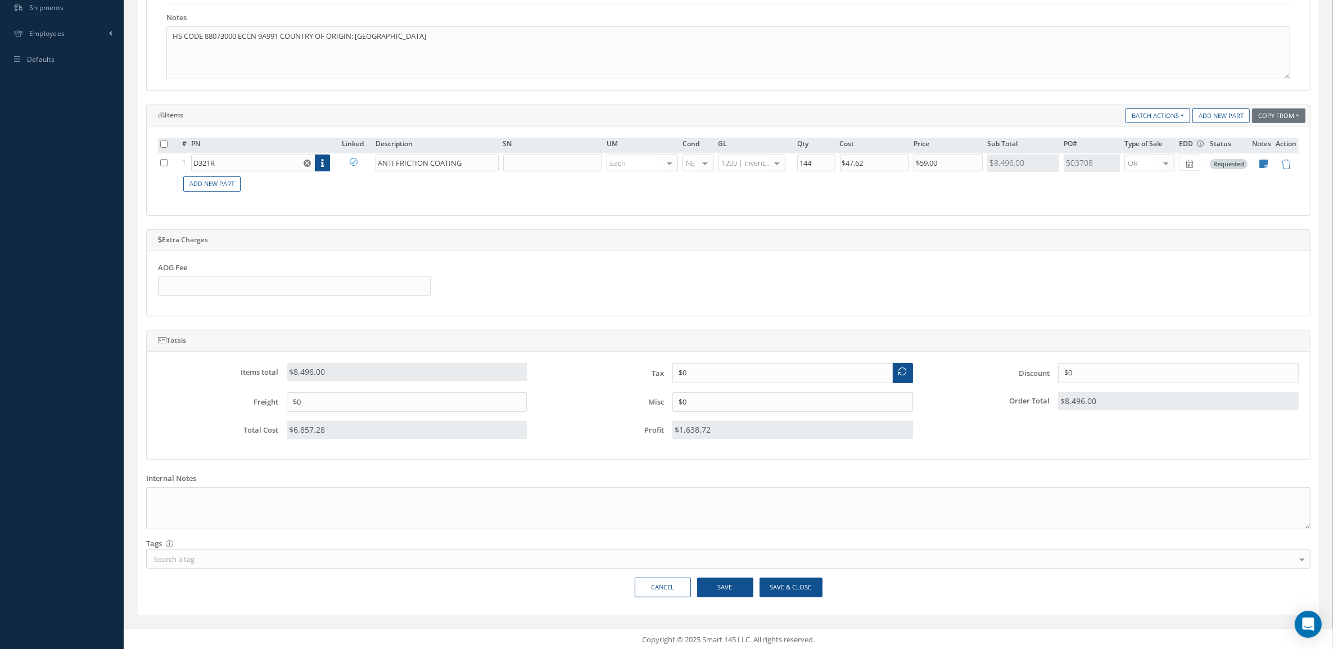
scroll to position [374, 0]
click at [769, 589] on button "Save & Close" at bounding box center [790, 586] width 63 height 20
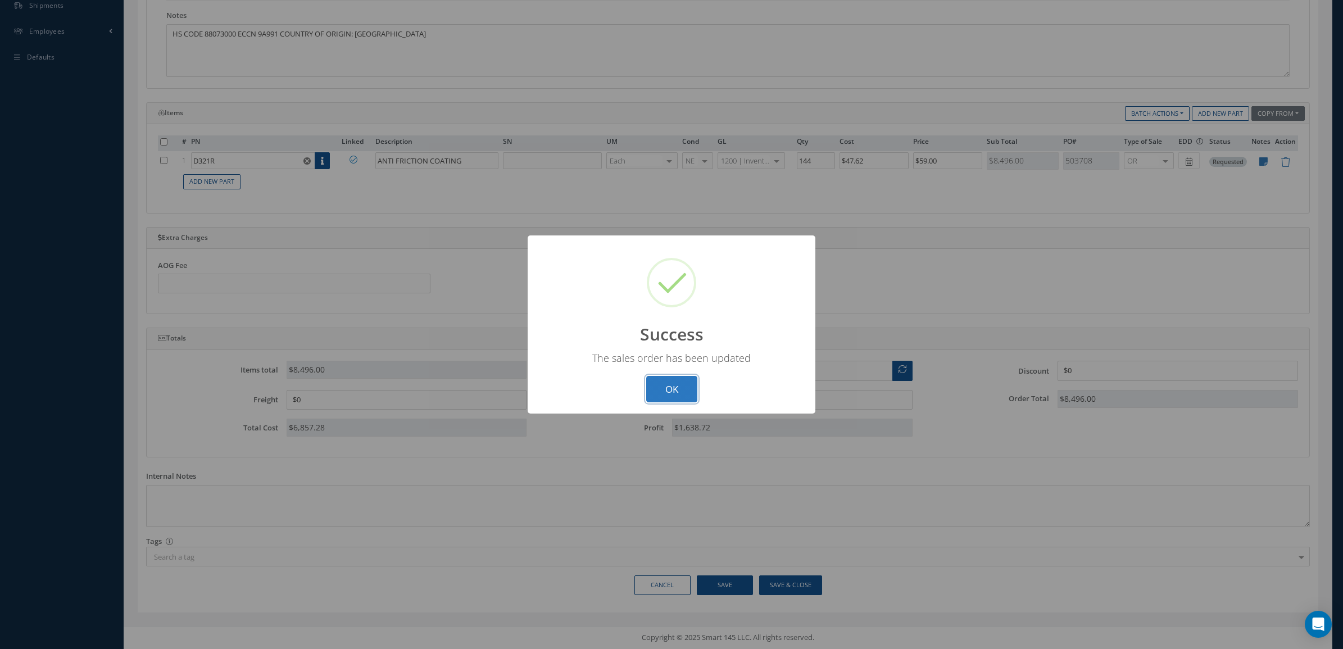
click at [671, 383] on button "OK" at bounding box center [671, 389] width 51 height 26
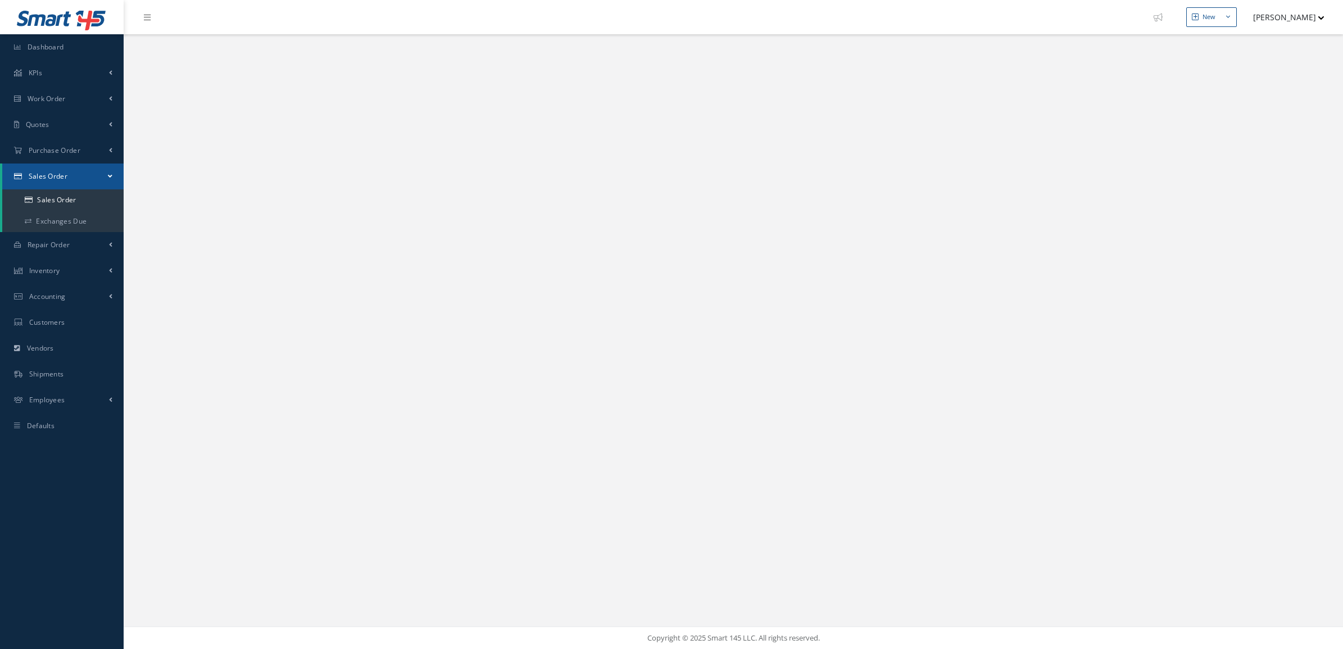
select select "25"
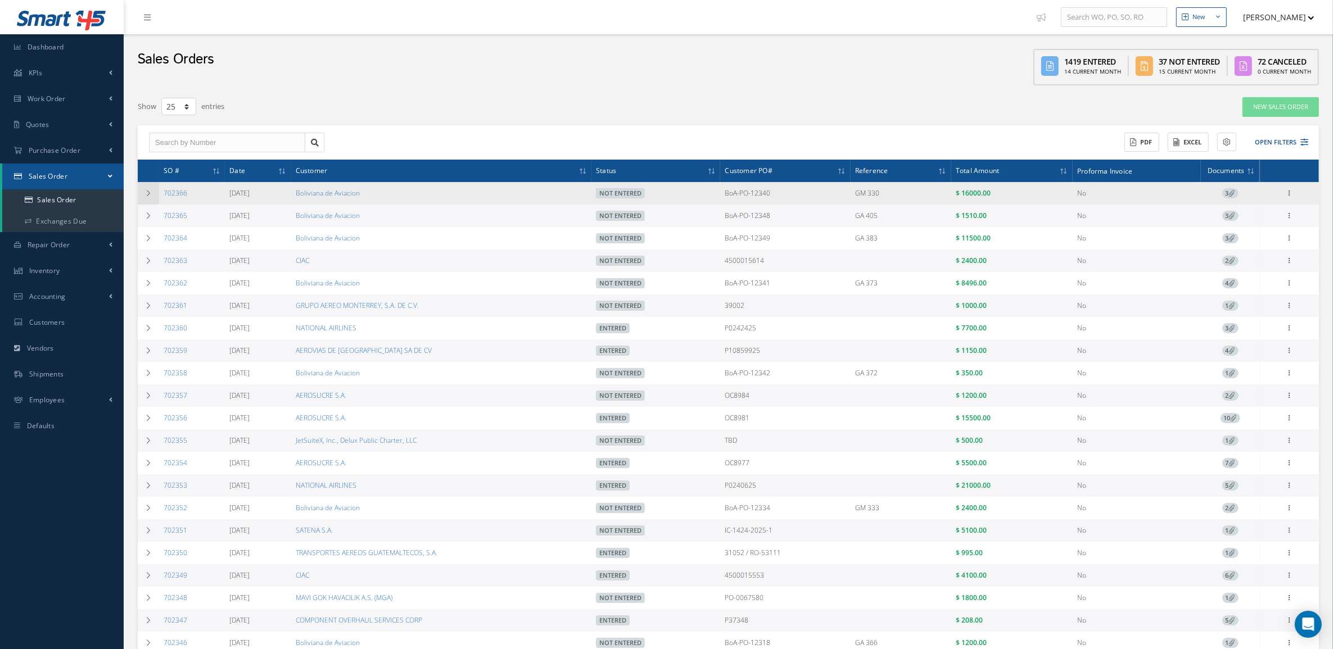
click at [142, 191] on td at bounding box center [148, 193] width 21 height 22
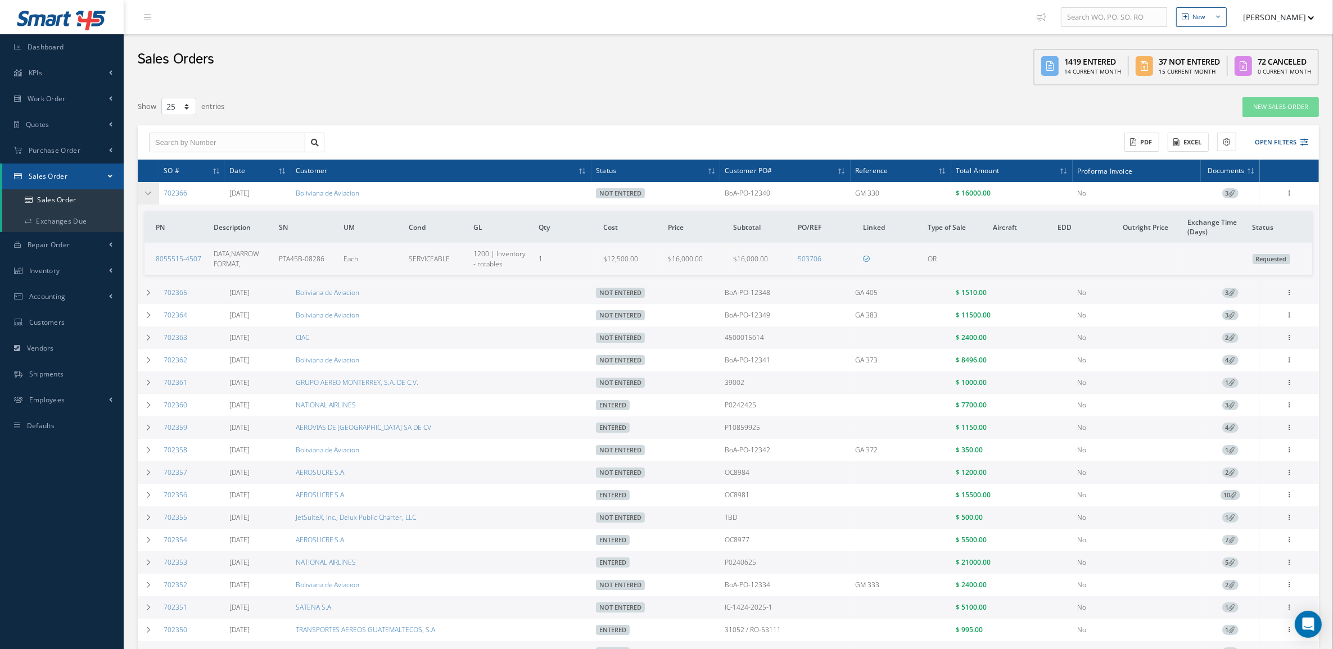
click at [142, 191] on td at bounding box center [148, 193] width 21 height 22
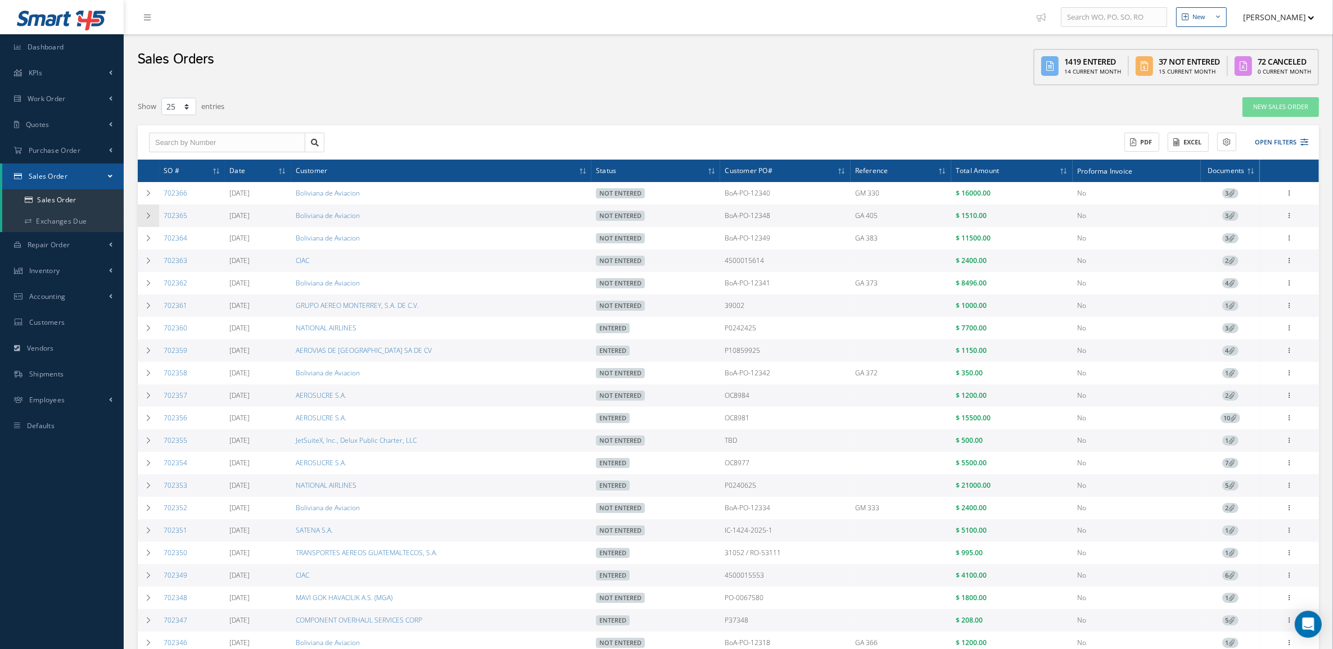
click at [150, 212] on icon at bounding box center [148, 215] width 8 height 7
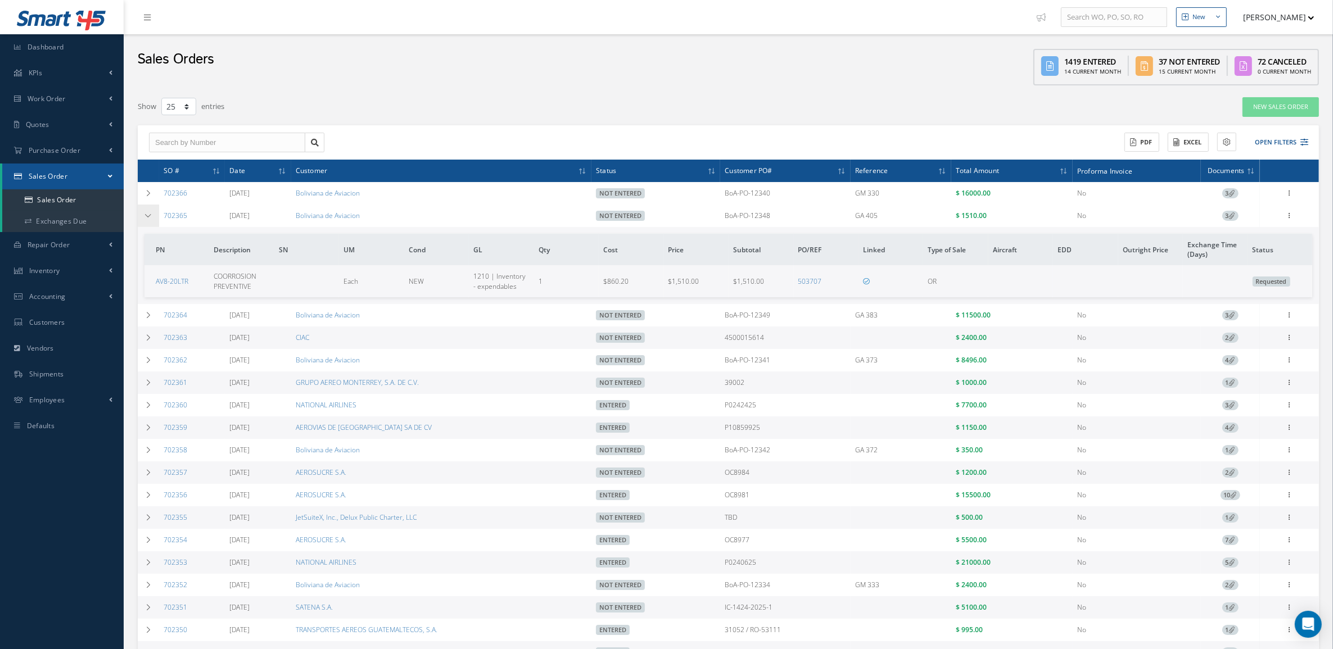
click at [150, 212] on icon at bounding box center [148, 215] width 8 height 7
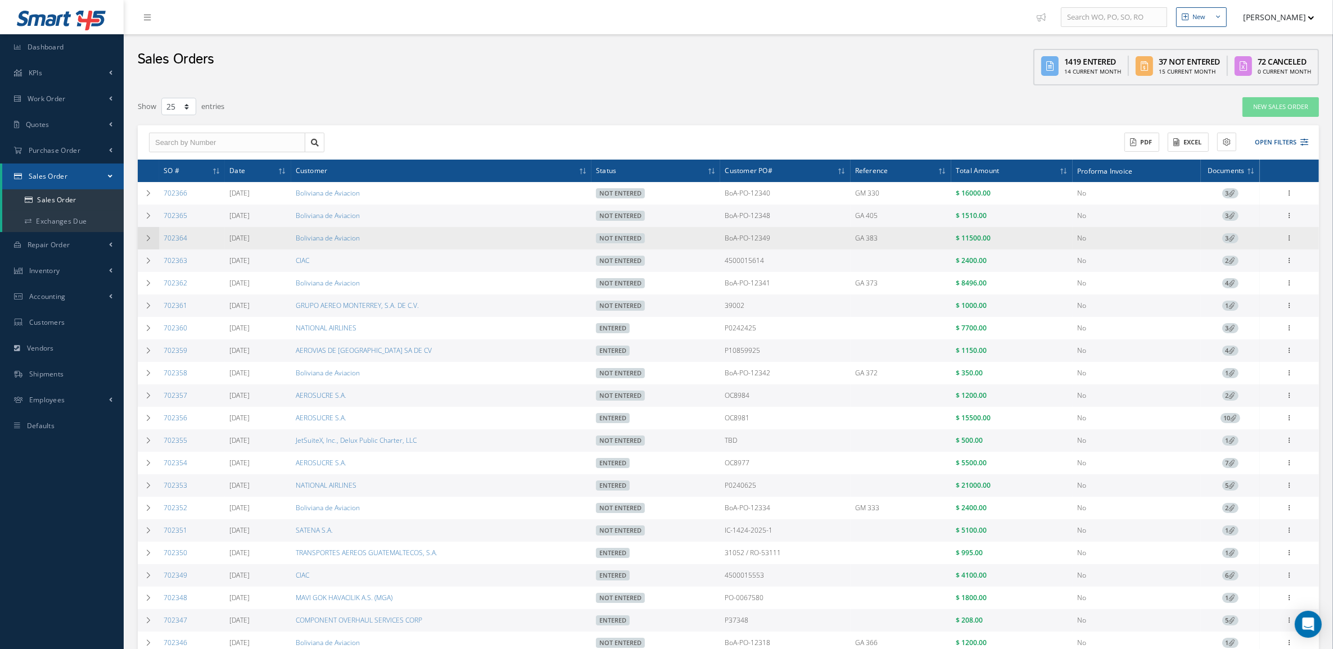
click at [152, 237] on td at bounding box center [148, 238] width 21 height 22
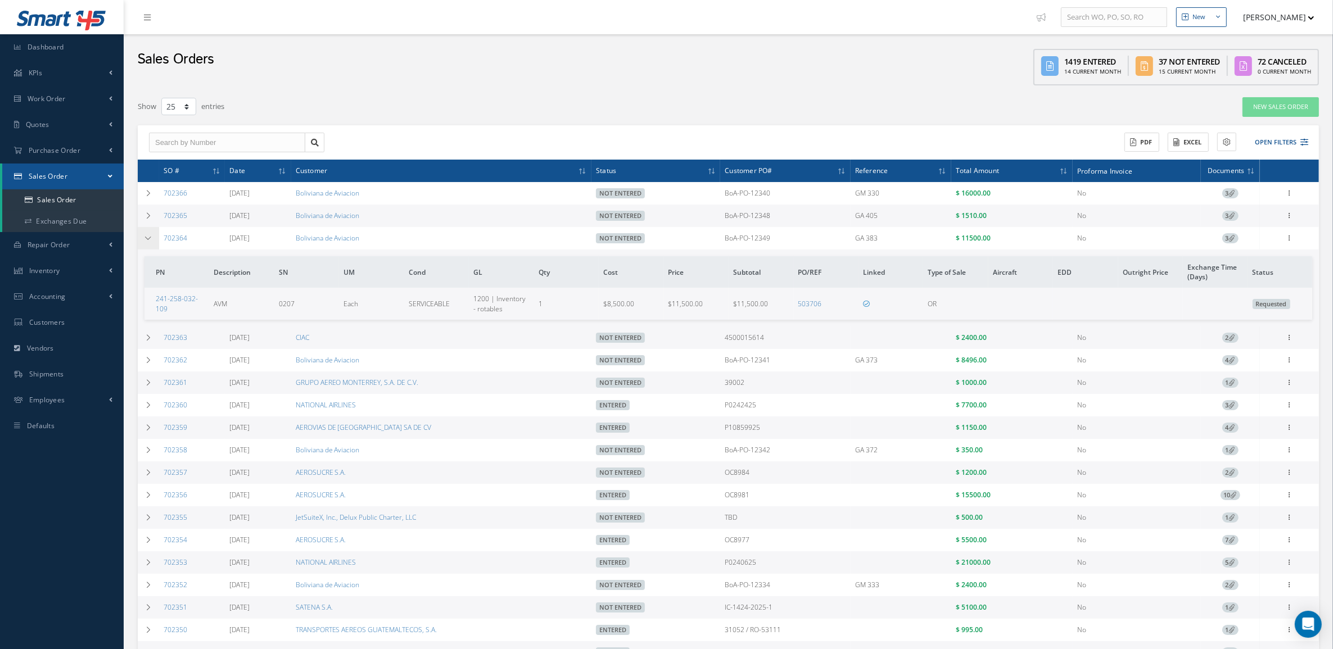
click at [152, 237] on td at bounding box center [148, 238] width 21 height 22
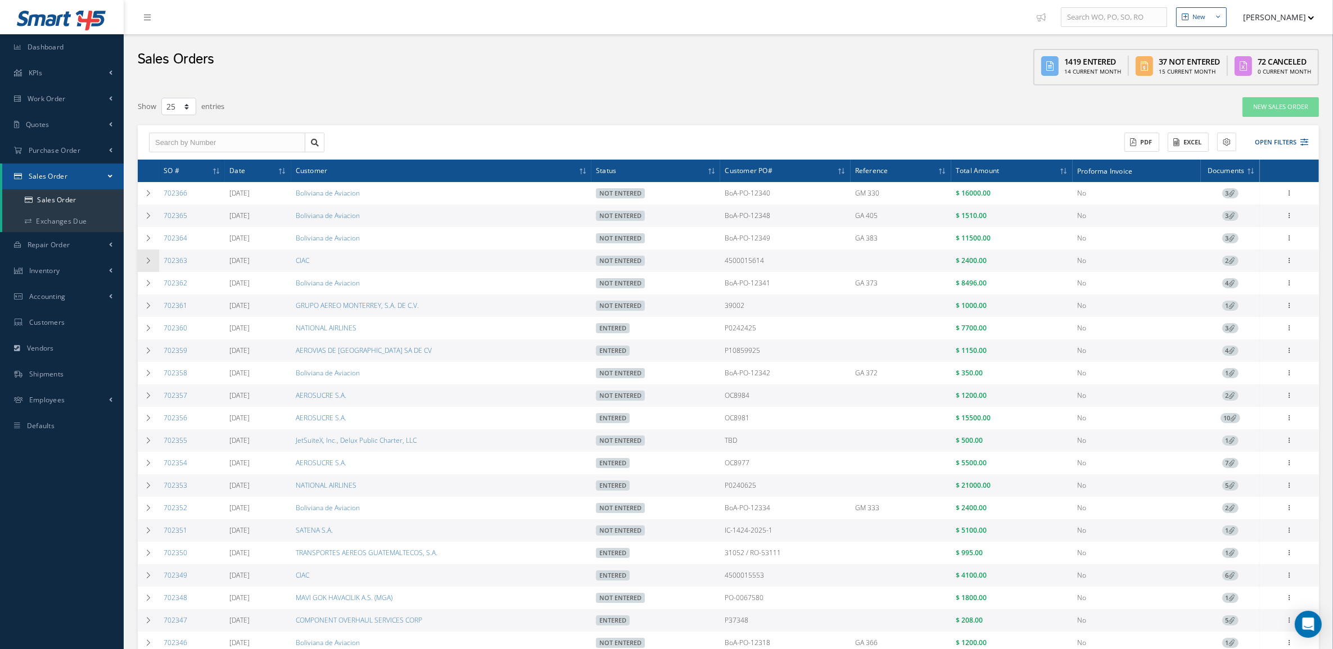
click at [155, 260] on td at bounding box center [148, 261] width 21 height 22
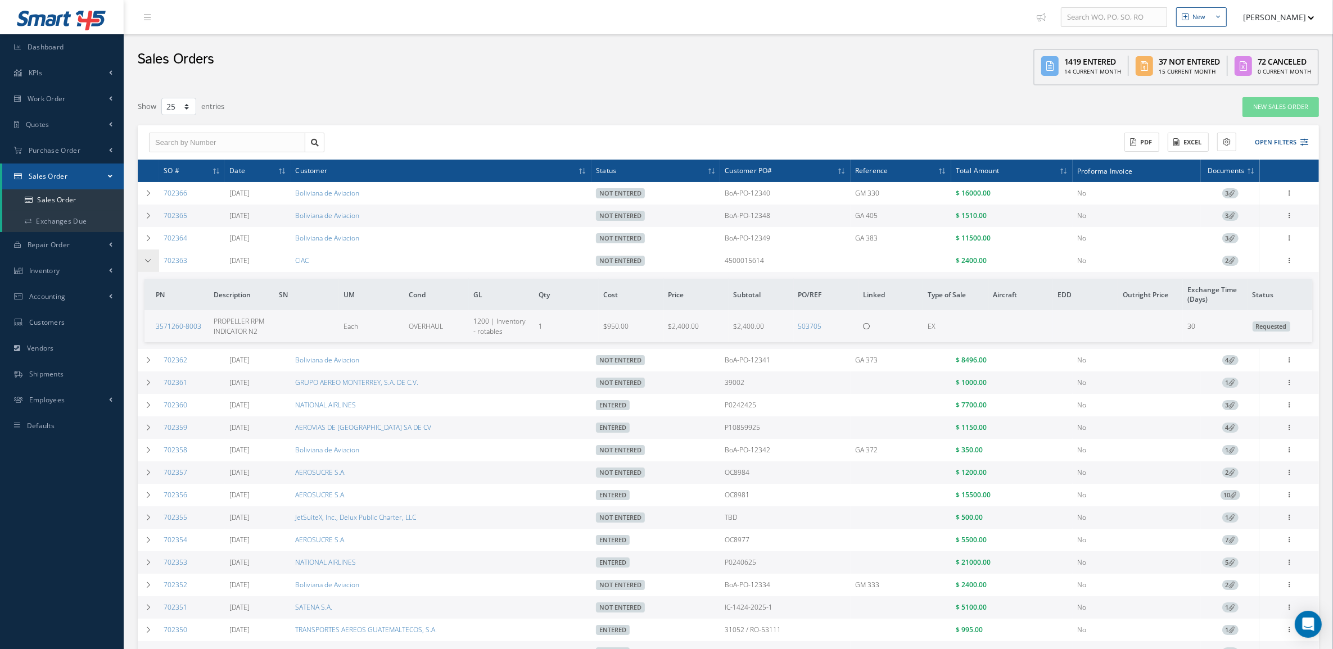
click at [155, 260] on td at bounding box center [148, 261] width 21 height 22
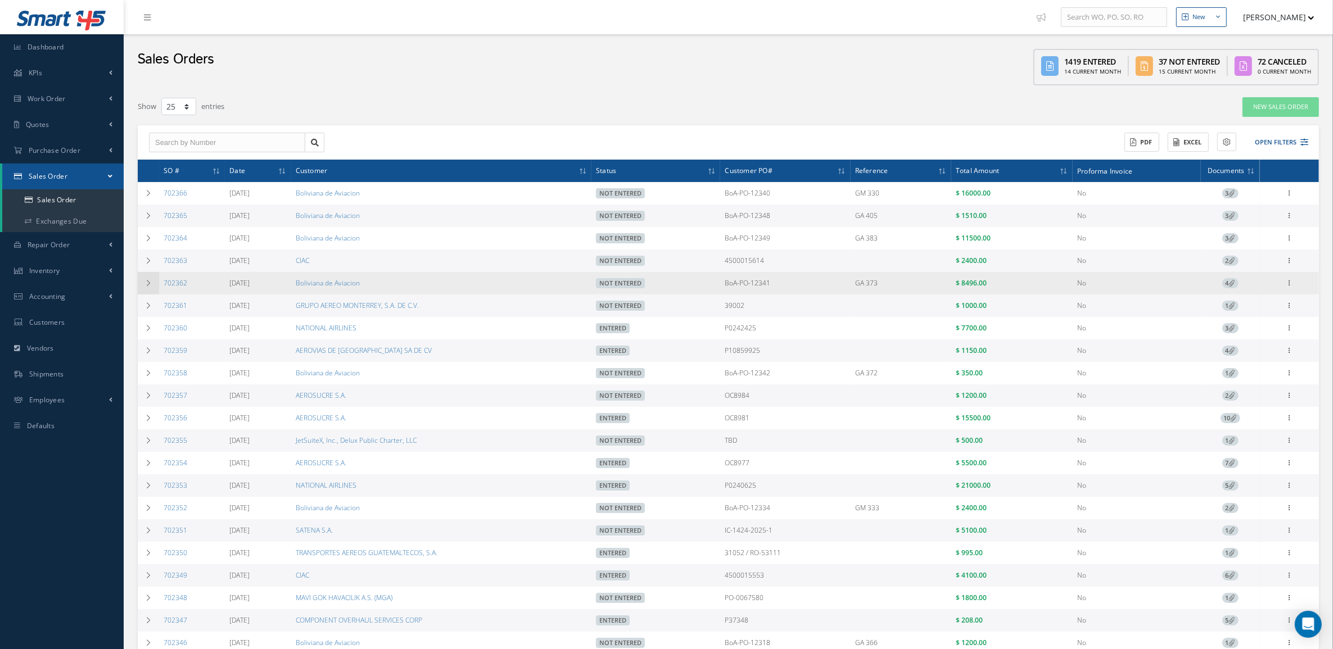
click at [153, 282] on td at bounding box center [148, 283] width 21 height 22
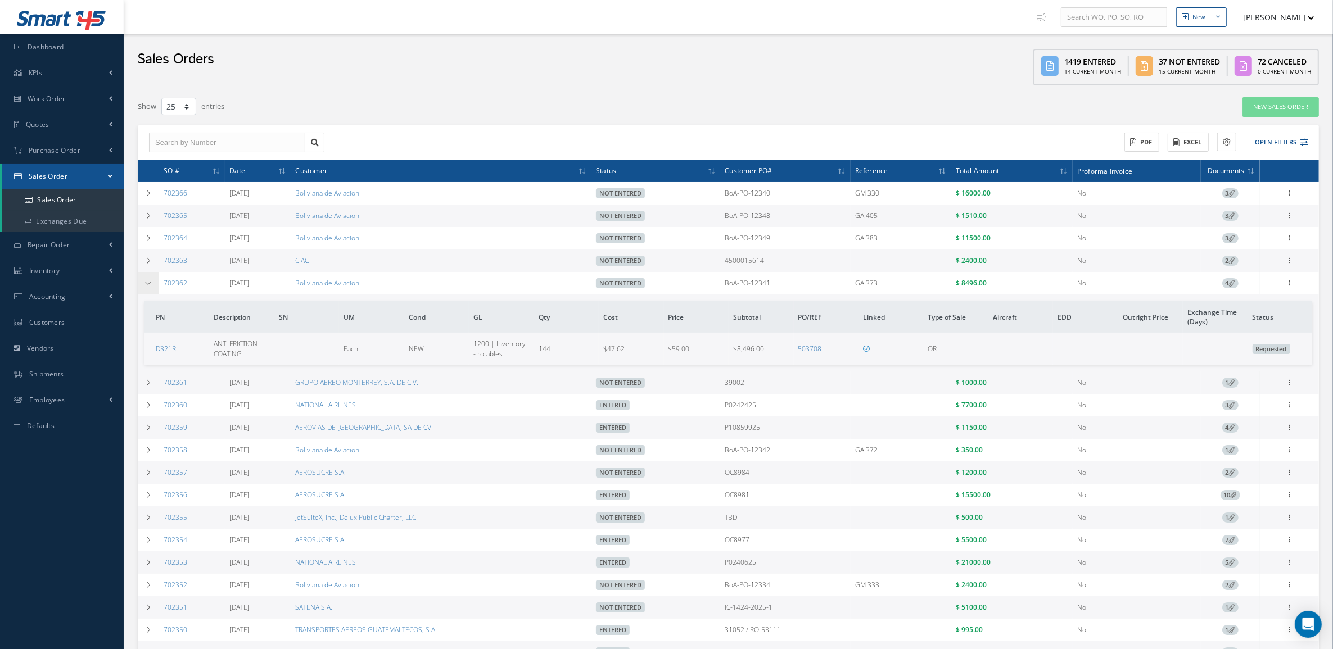
click at [153, 282] on td at bounding box center [148, 283] width 21 height 22
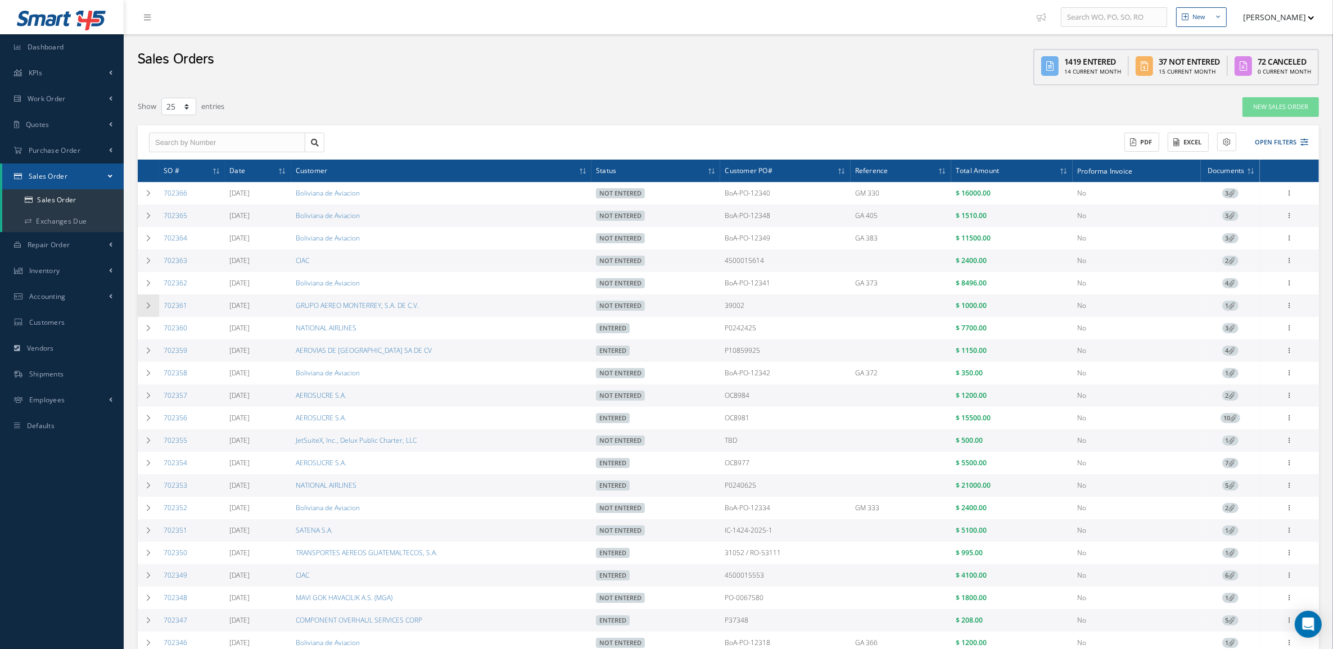
click at [143, 308] on td at bounding box center [148, 306] width 21 height 22
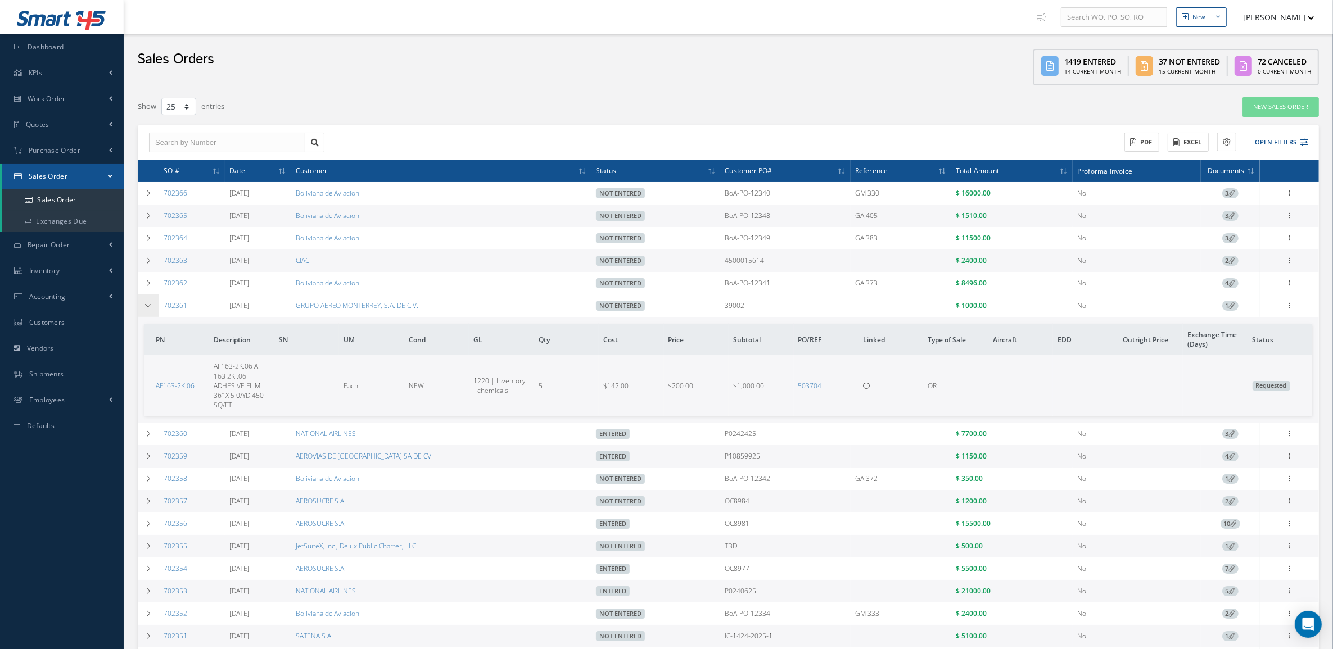
click at [143, 308] on td at bounding box center [148, 306] width 21 height 22
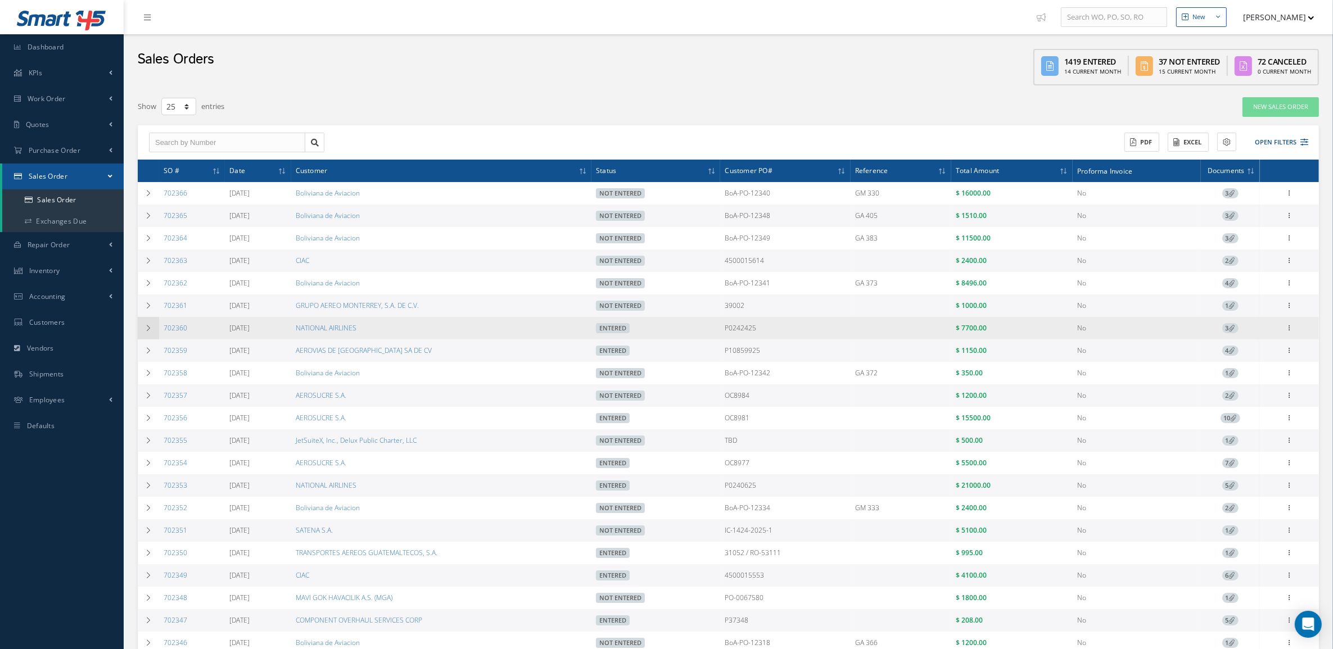
click at [141, 332] on td at bounding box center [148, 328] width 21 height 22
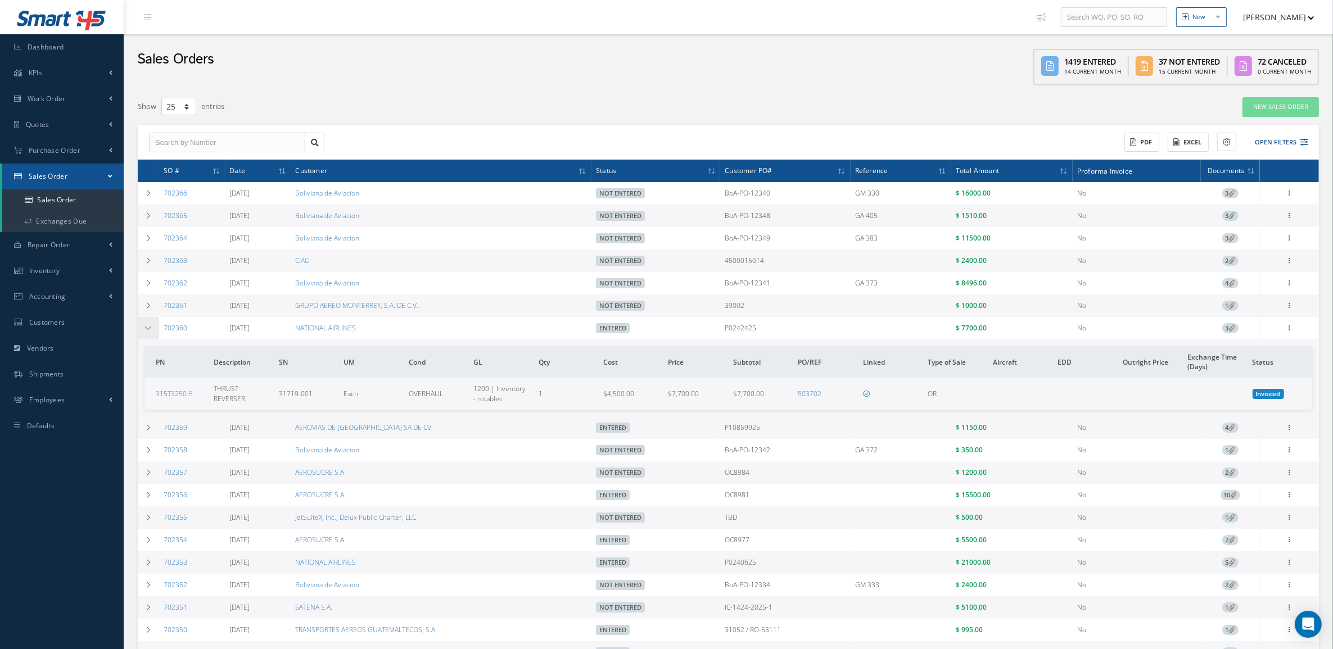
click at [141, 332] on td at bounding box center [148, 328] width 21 height 22
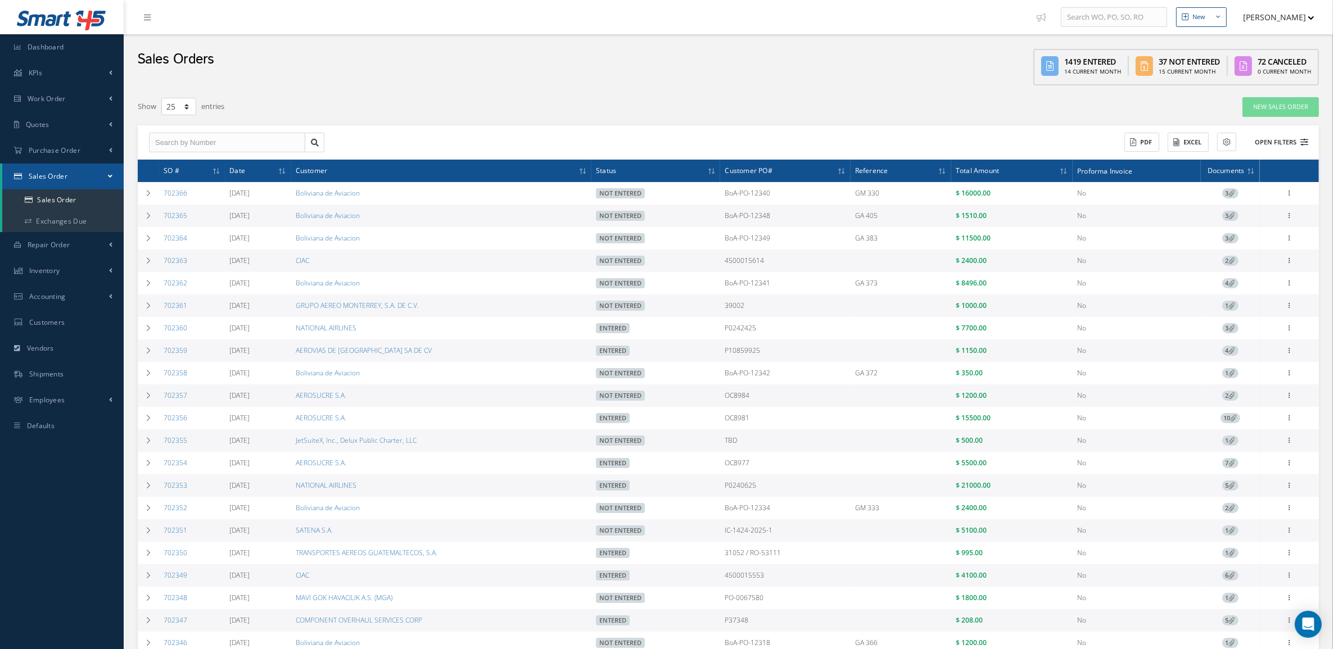
click at [1283, 141] on button "Open Filters" at bounding box center [1276, 142] width 64 height 19
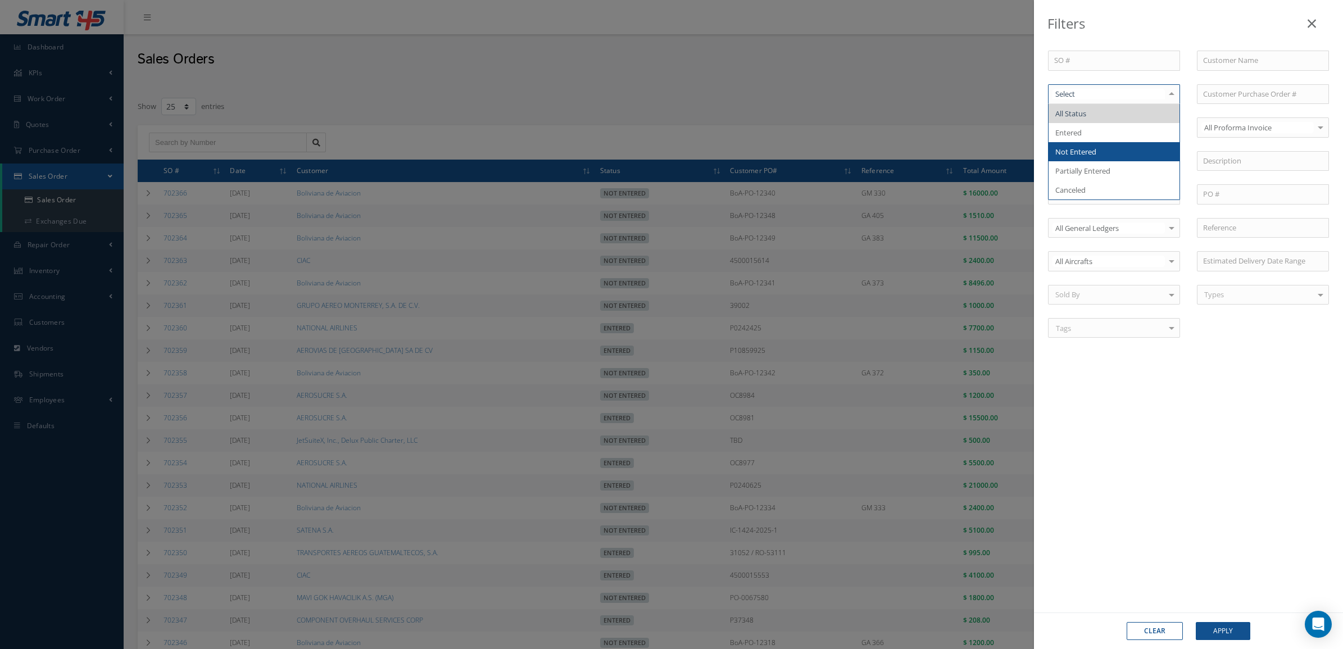
click at [1114, 152] on span "Not Entered" at bounding box center [1114, 151] width 131 height 19
click at [1210, 644] on div "Clear Apply" at bounding box center [1188, 631] width 309 height 37
click at [1210, 637] on button "Apply" at bounding box center [1223, 631] width 55 height 18
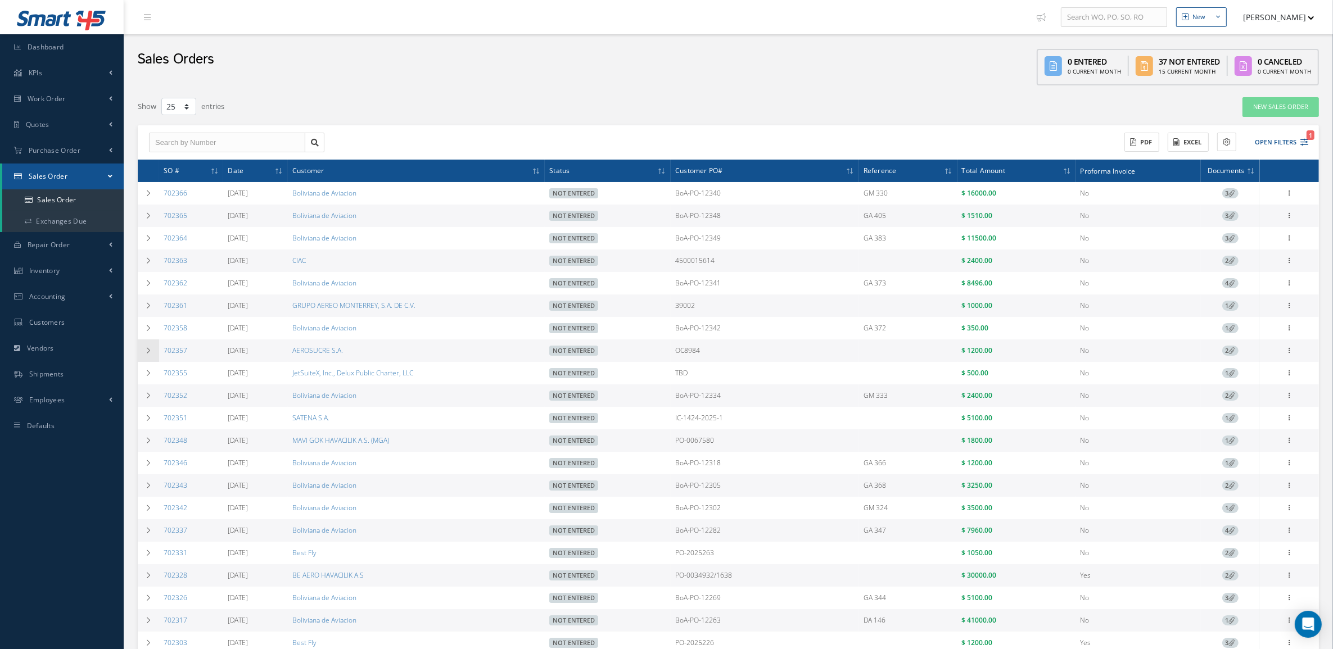
click at [146, 352] on icon at bounding box center [148, 350] width 8 height 7
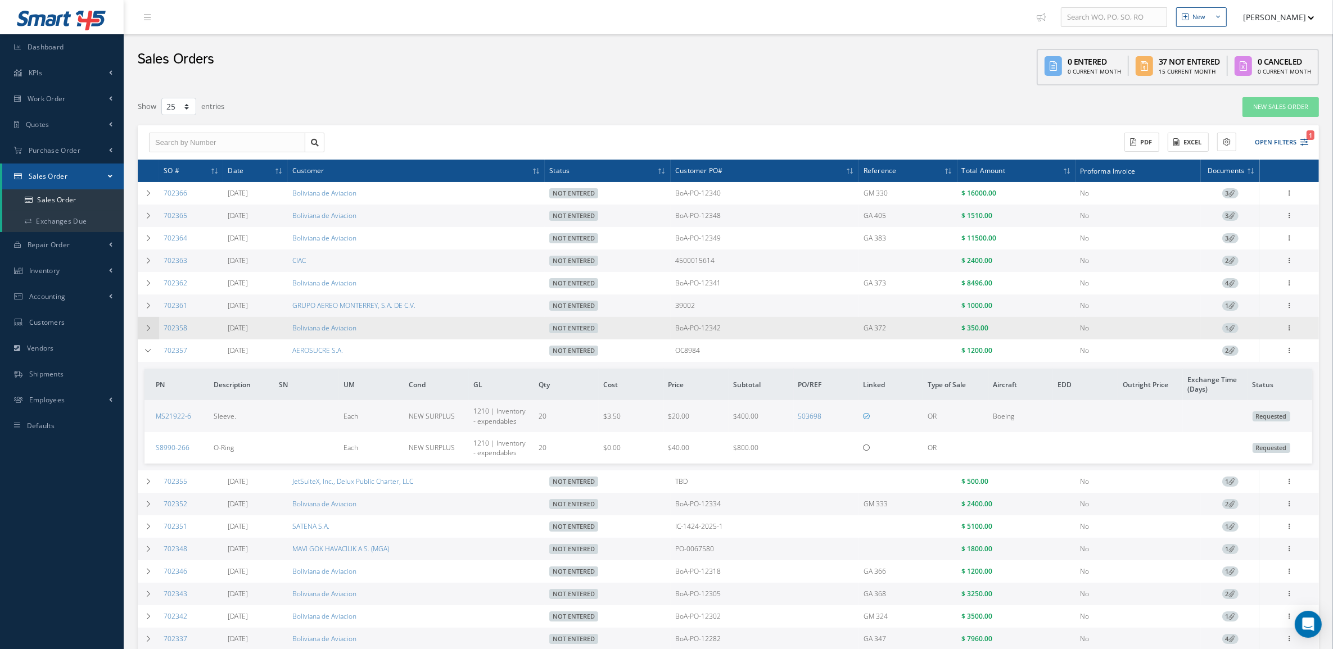
click at [147, 329] on icon at bounding box center [148, 328] width 8 height 7
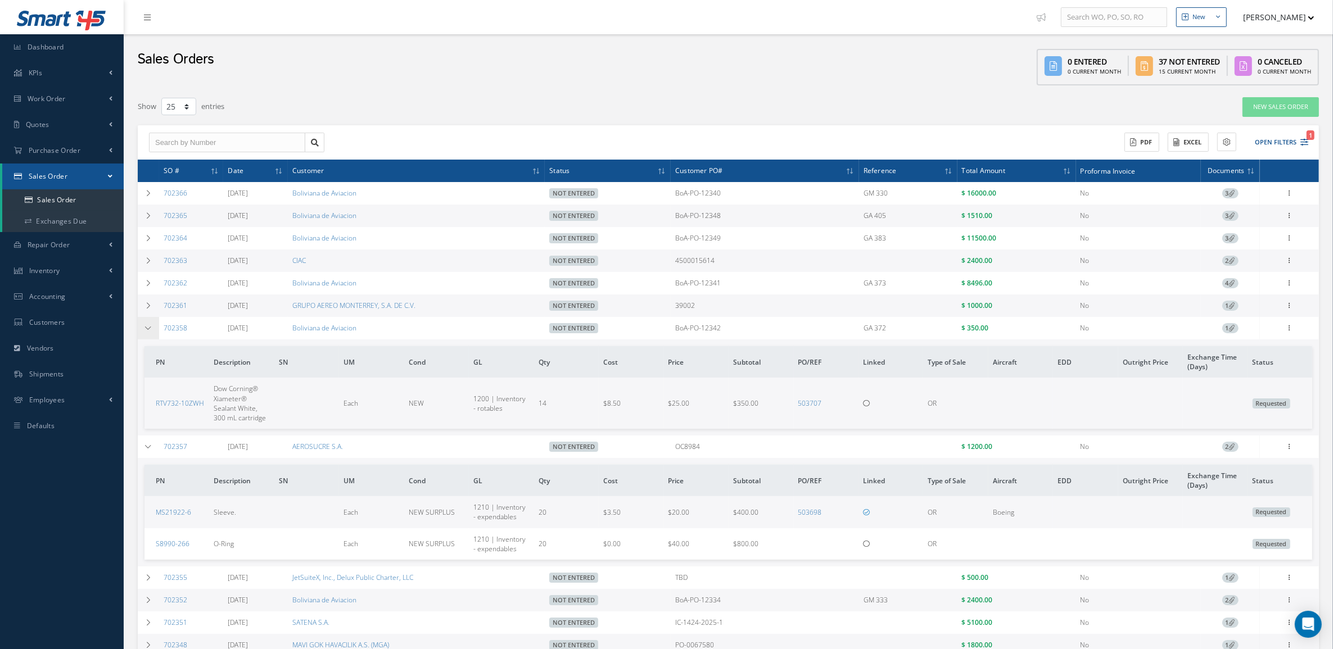
click at [147, 328] on icon at bounding box center [148, 328] width 8 height 7
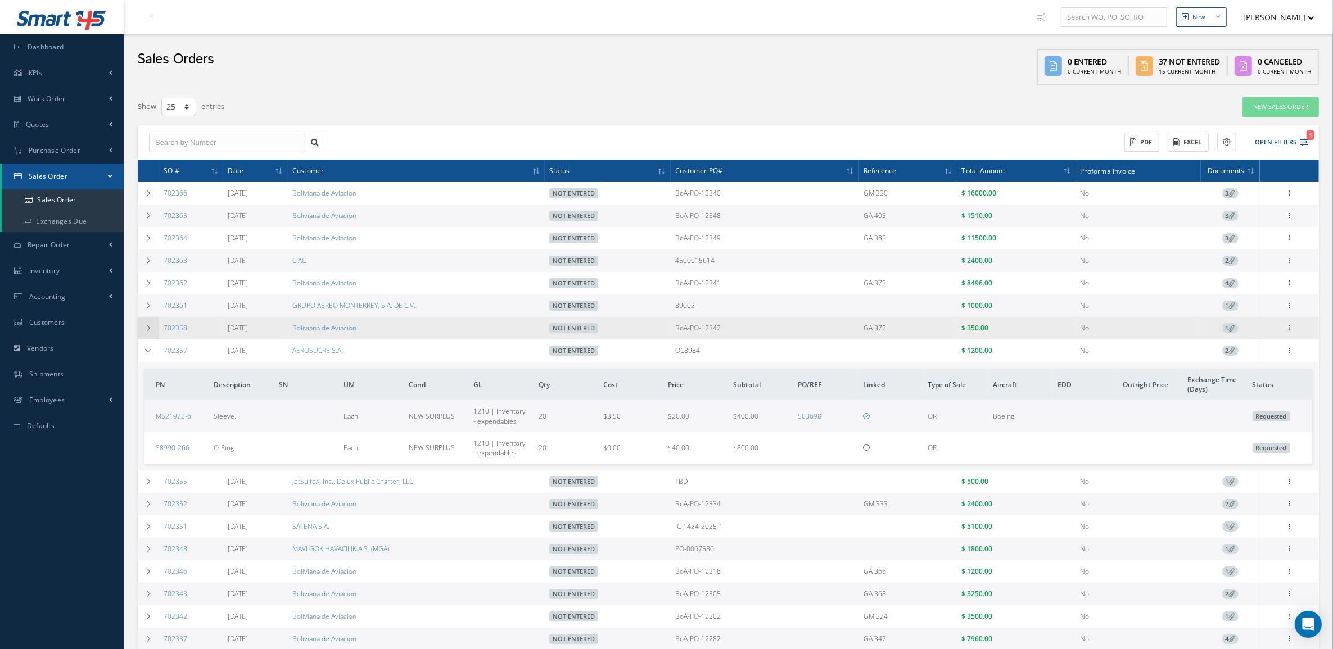
click at [147, 328] on icon at bounding box center [148, 328] width 8 height 7
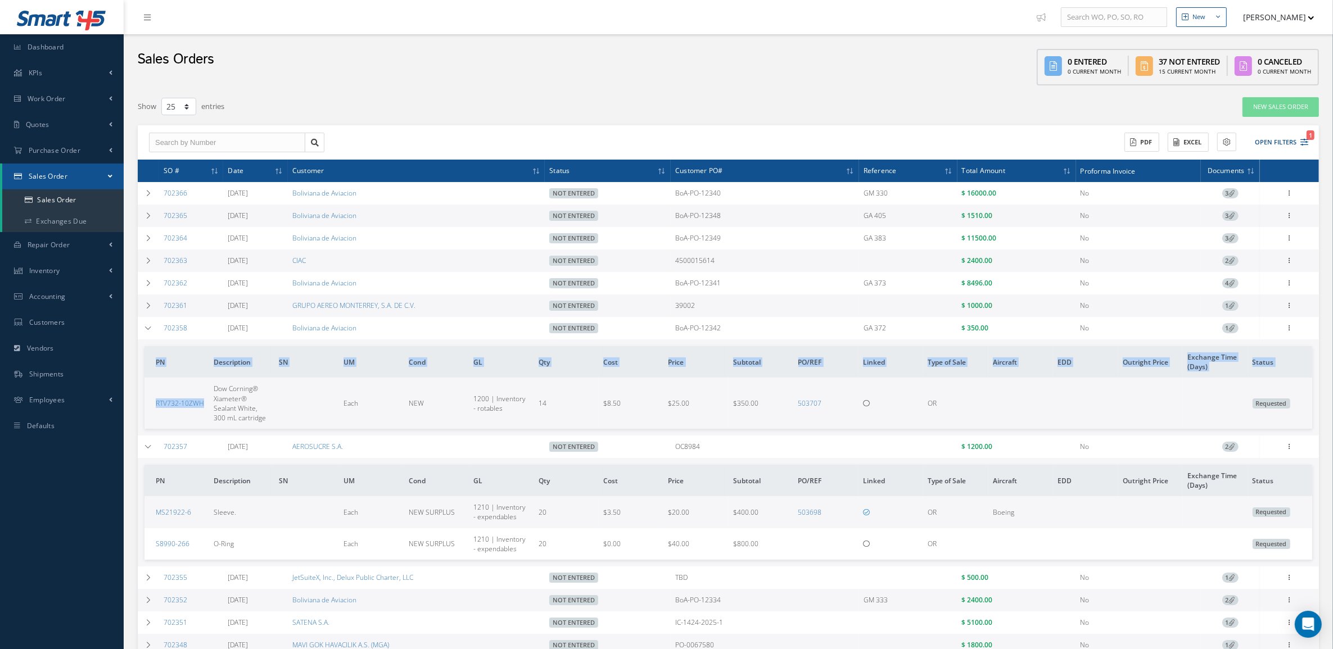
drag, startPoint x: 206, startPoint y: 412, endPoint x: 143, endPoint y: 406, distance: 63.3
click at [143, 406] on td "PN Description SN UM Cond GL Qty Cost Price Subtotal PO/REF Linked Type of Sale…" at bounding box center [728, 388] width 1181 height 96
click at [153, 420] on td "RTV732-10ZWH" at bounding box center [176, 403] width 65 height 51
drag, startPoint x: 150, startPoint y: 415, endPoint x: 201, endPoint y: 411, distance: 51.3
click at [201, 411] on td "RTV732-10ZWH" at bounding box center [176, 403] width 65 height 51
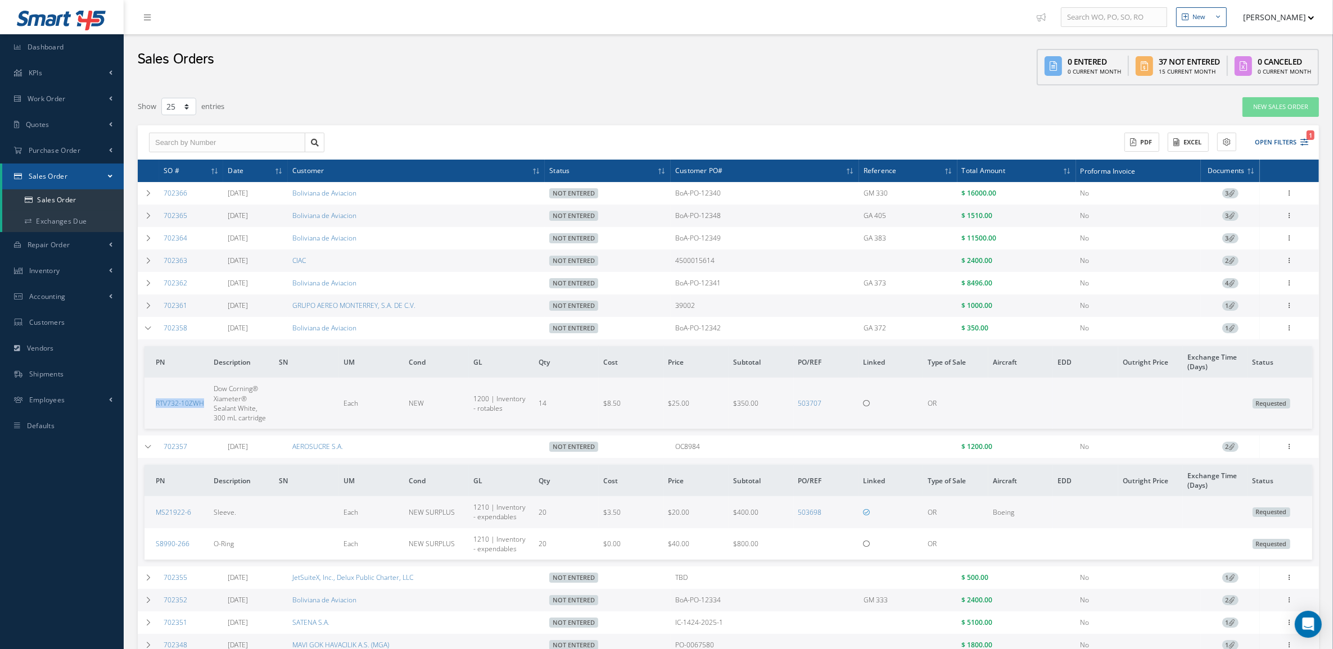
copy link "RTV732-10ZWH"
click at [1277, 143] on button "Open Filters 1" at bounding box center [1276, 142] width 64 height 19
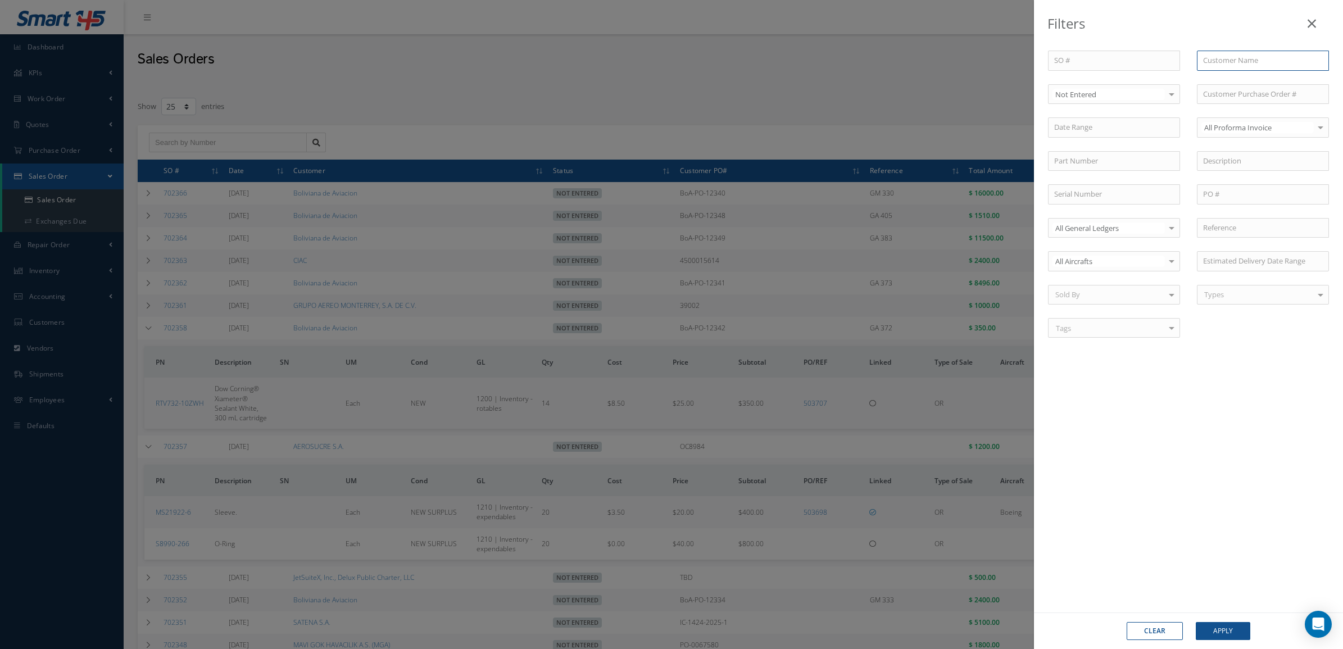
click at [1232, 62] on input "text" at bounding box center [1263, 61] width 132 height 20
type input "este"
click at [917, 86] on div "Filters SO # Customer Name este No Match Found Select Not Entered All Status En…" at bounding box center [671, 324] width 1343 height 649
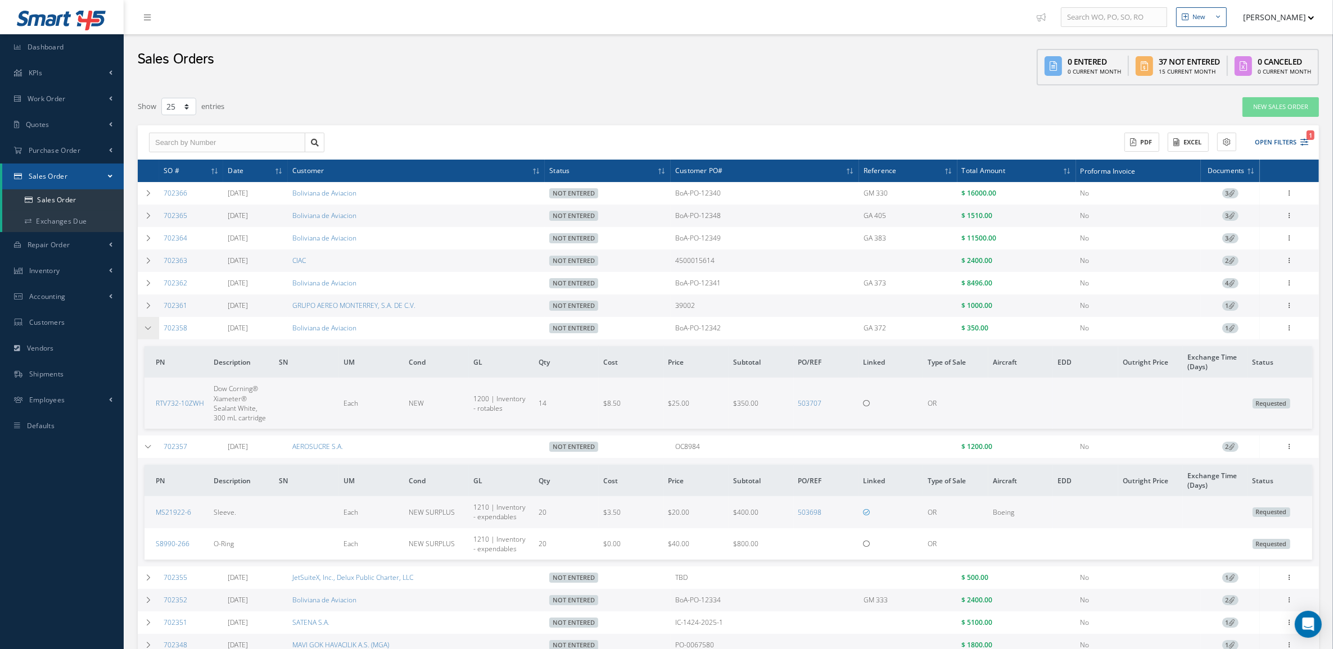
click at [153, 327] on td at bounding box center [148, 328] width 21 height 22
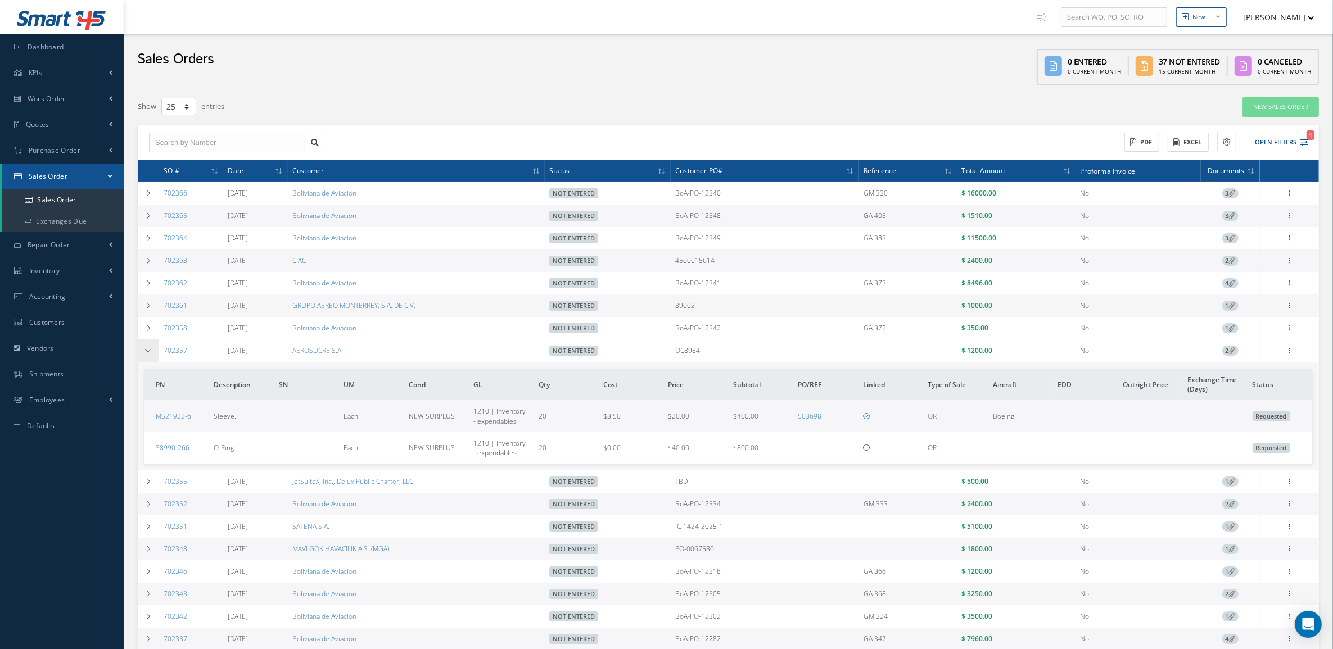
click at [143, 354] on td at bounding box center [148, 351] width 21 height 22
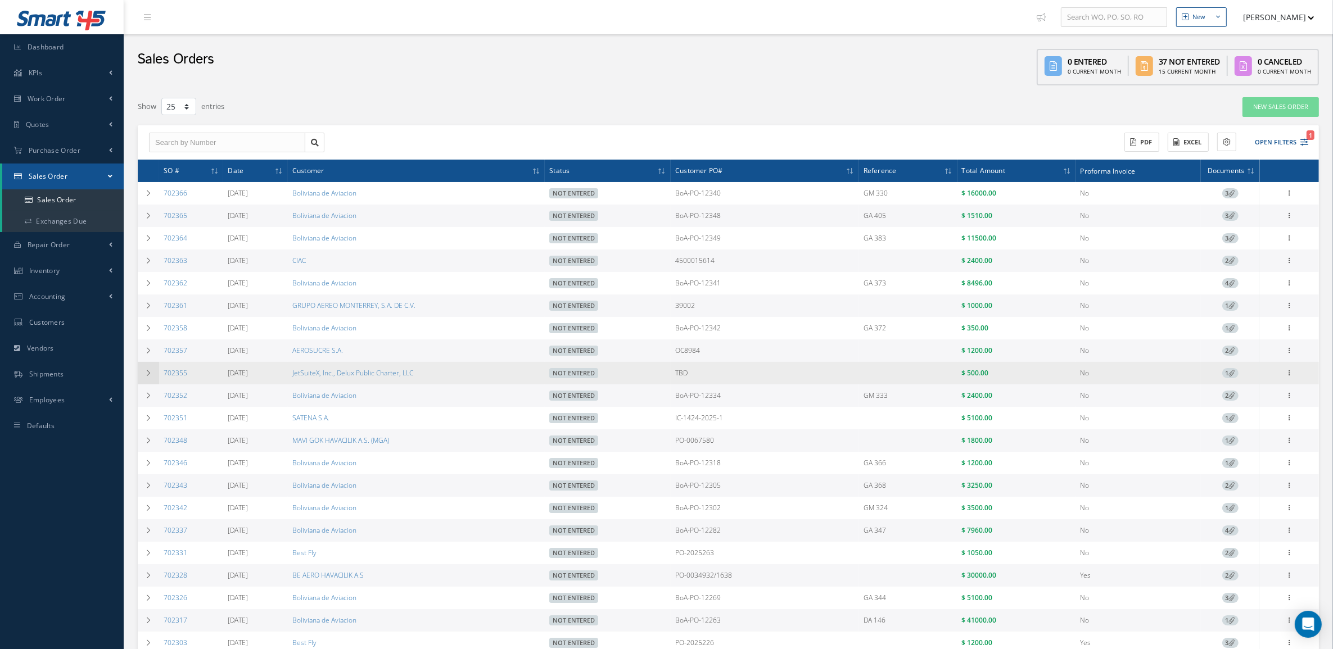
click at [148, 384] on td at bounding box center [148, 373] width 21 height 22
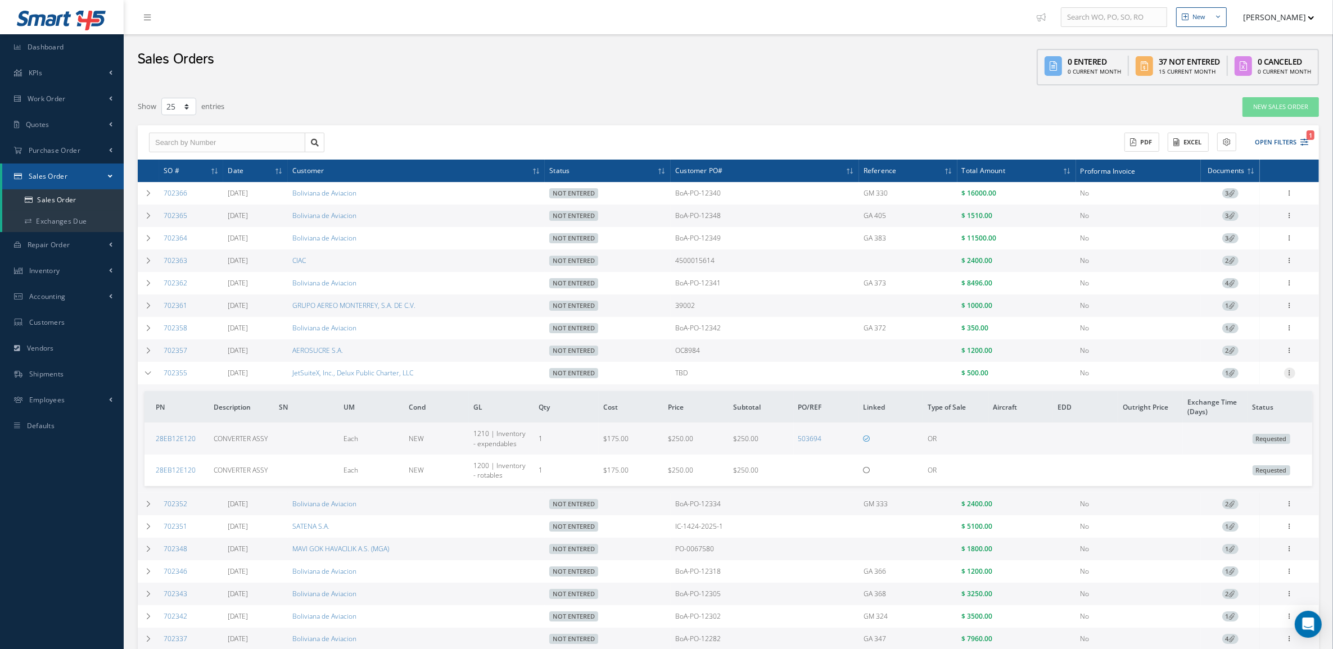
click at [1291, 377] on icon at bounding box center [1289, 372] width 11 height 9
click at [1253, 437] on link "Documents" at bounding box center [1237, 438] width 89 height 15
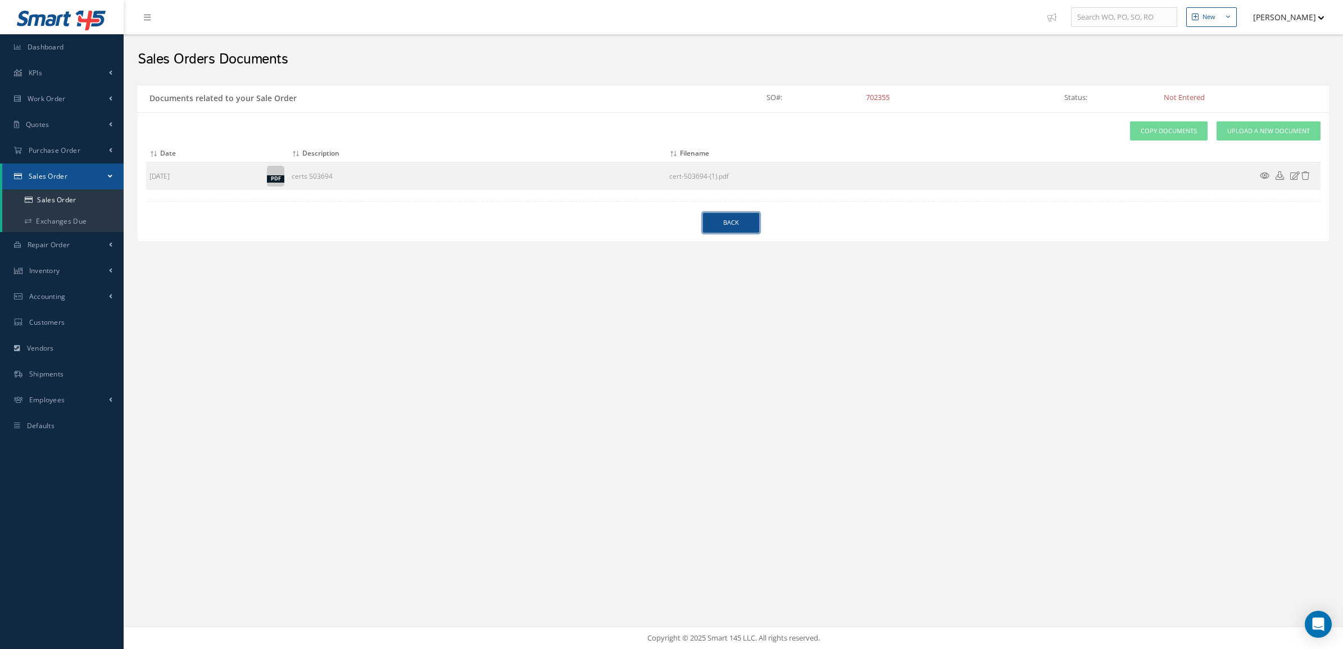
click at [731, 220] on link "Back" at bounding box center [731, 223] width 56 height 20
select select "25"
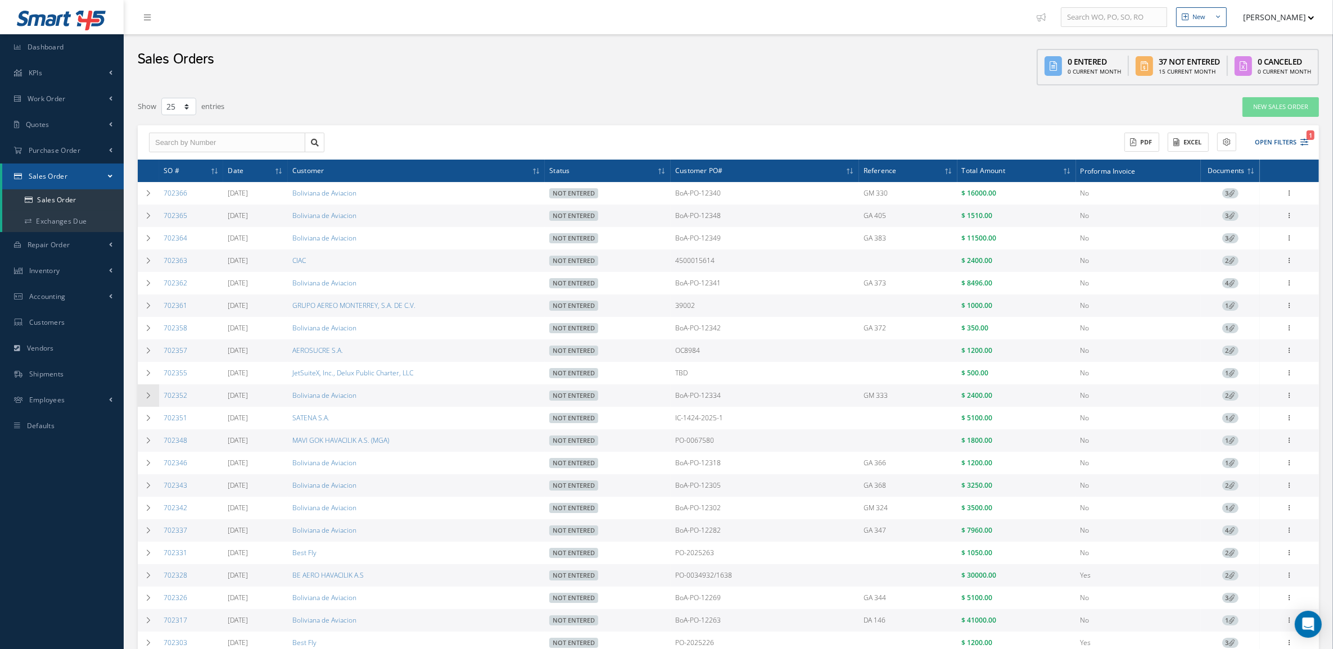
click at [150, 397] on icon at bounding box center [148, 395] width 8 height 7
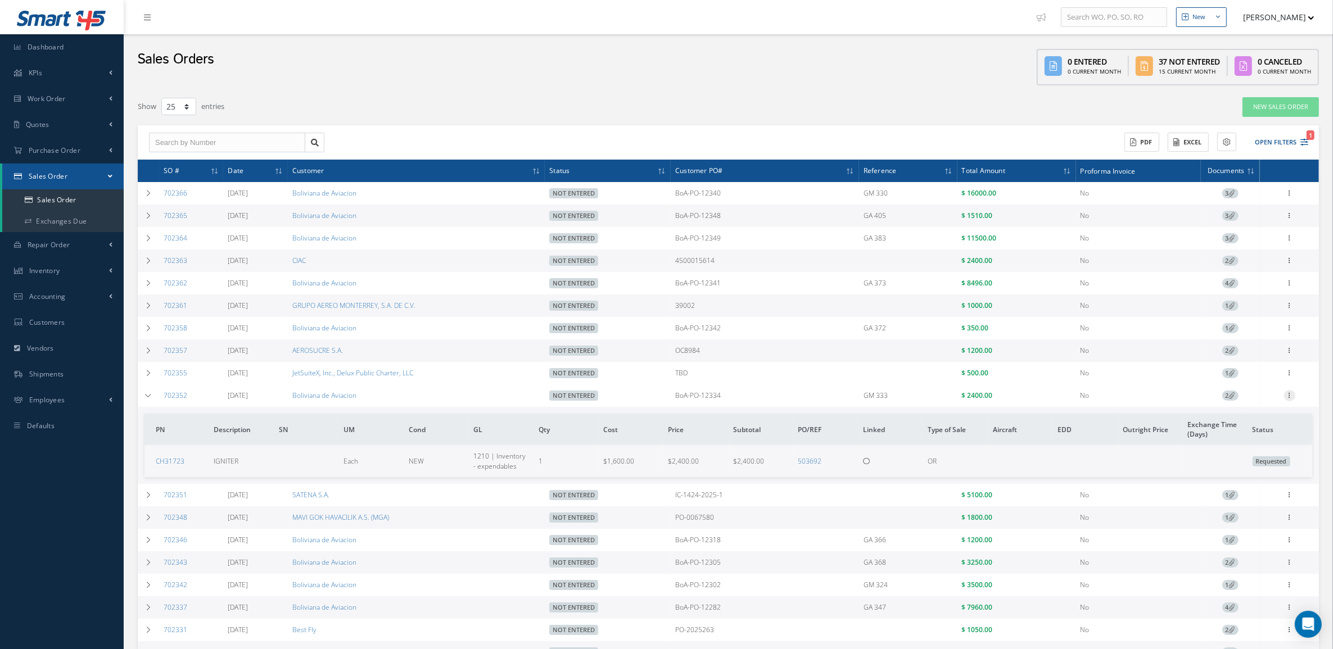
click at [1289, 399] on icon at bounding box center [1289, 394] width 11 height 9
click at [1248, 420] on link "Edit" at bounding box center [1237, 417] width 89 height 15
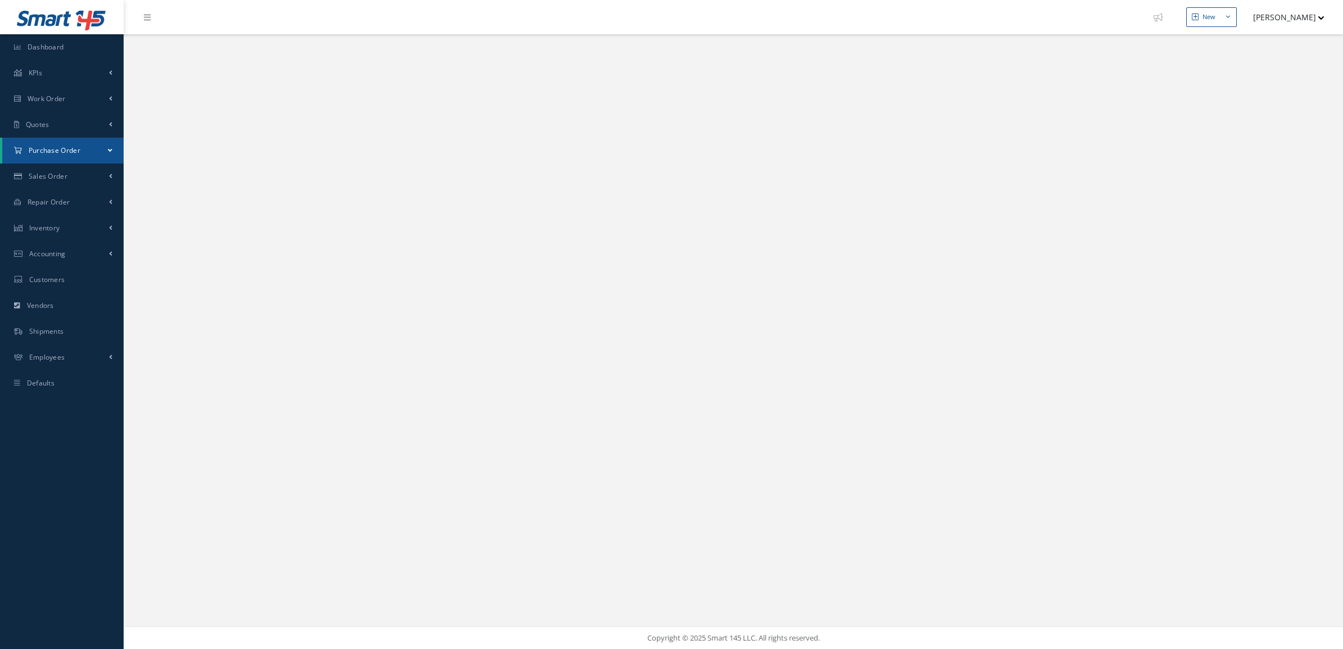
select select "25"
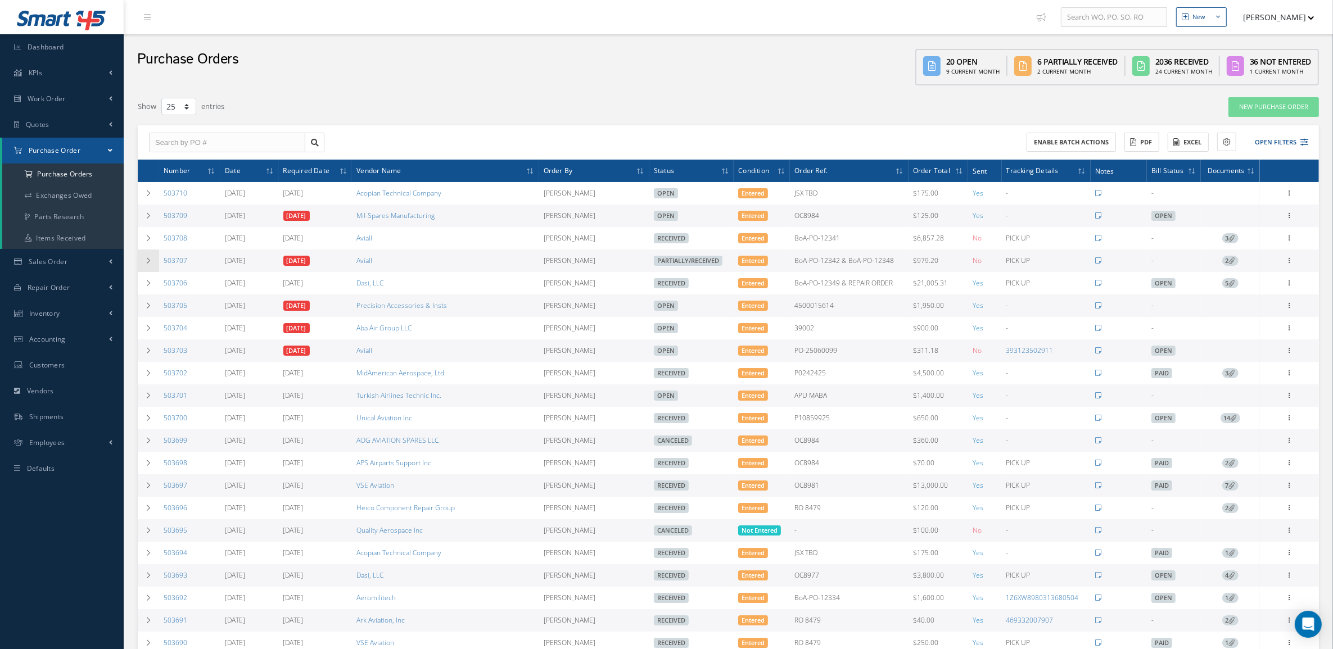
click at [150, 264] on icon at bounding box center [148, 260] width 8 height 7
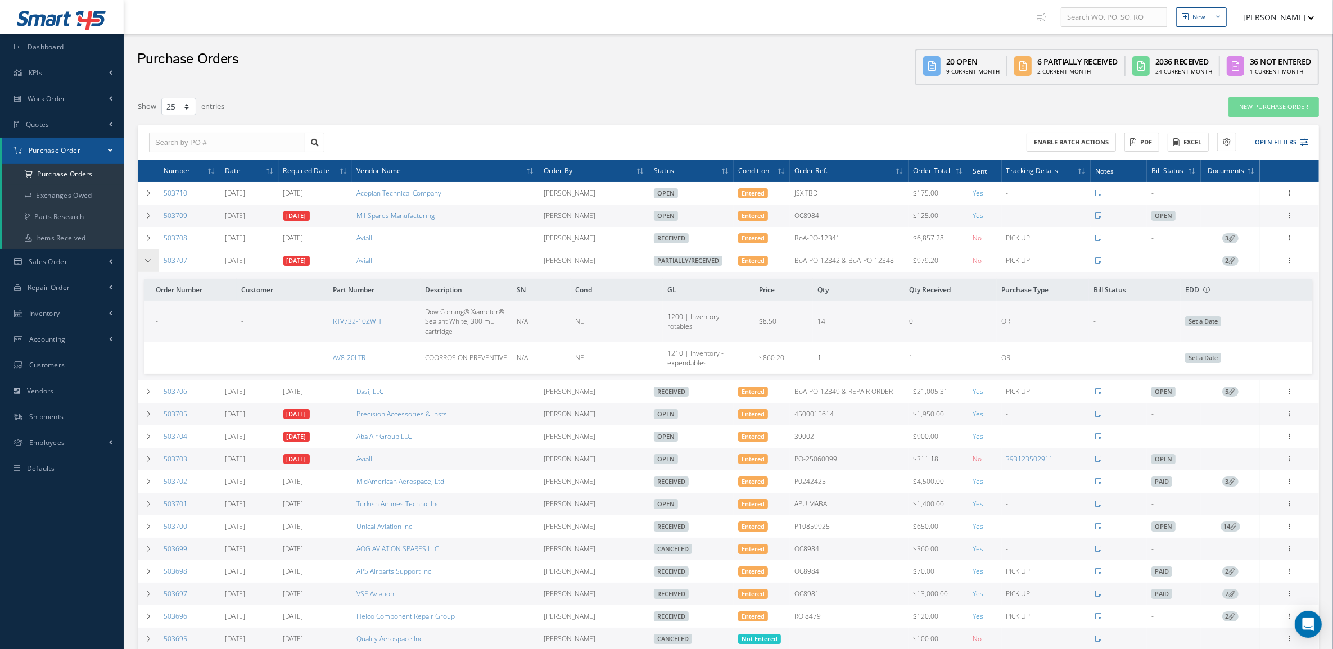
click at [155, 265] on td at bounding box center [148, 261] width 21 height 22
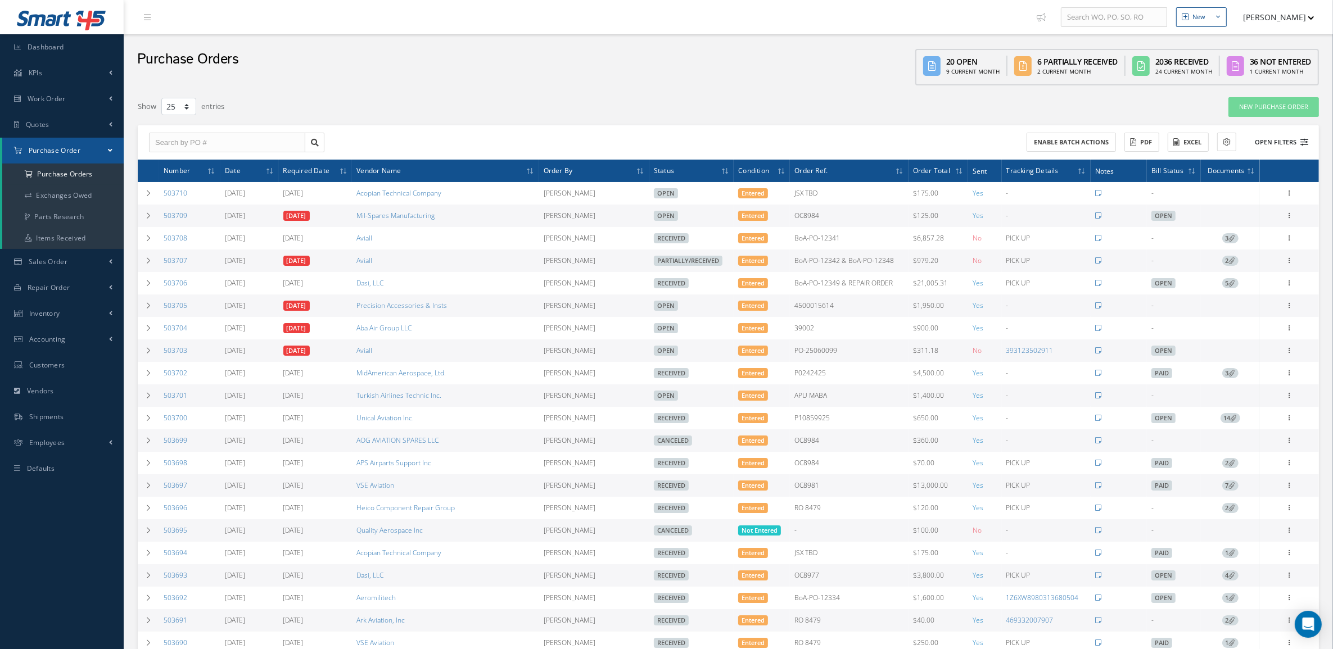
click at [1286, 141] on button "Open Filters" at bounding box center [1276, 142] width 64 height 19
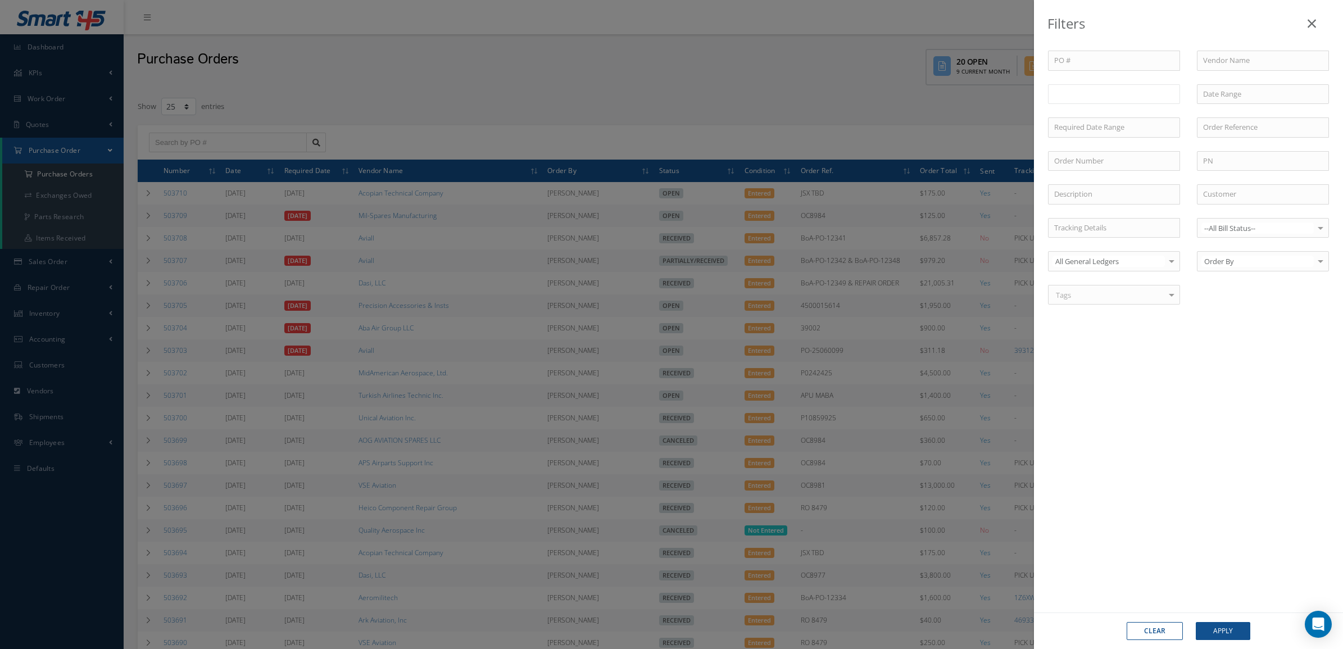
click at [1102, 102] on ul at bounding box center [1114, 94] width 132 height 20
click at [1103, 99] on input "text" at bounding box center [1098, 94] width 14 height 14
click at [1238, 624] on button "Apply" at bounding box center [1223, 631] width 55 height 18
